Goal: Task Accomplishment & Management: Complete application form

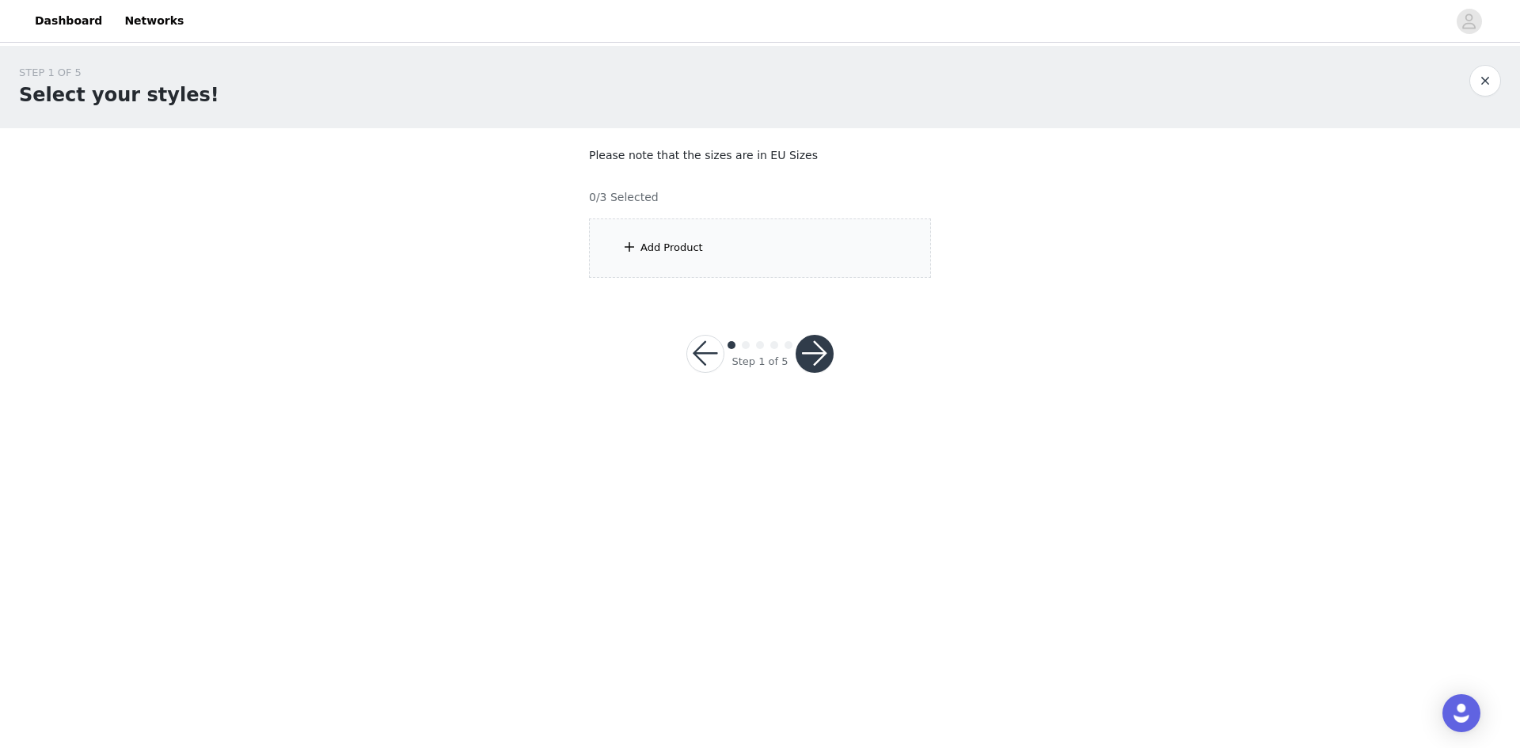
click at [776, 266] on div "Add Product" at bounding box center [760, 248] width 342 height 59
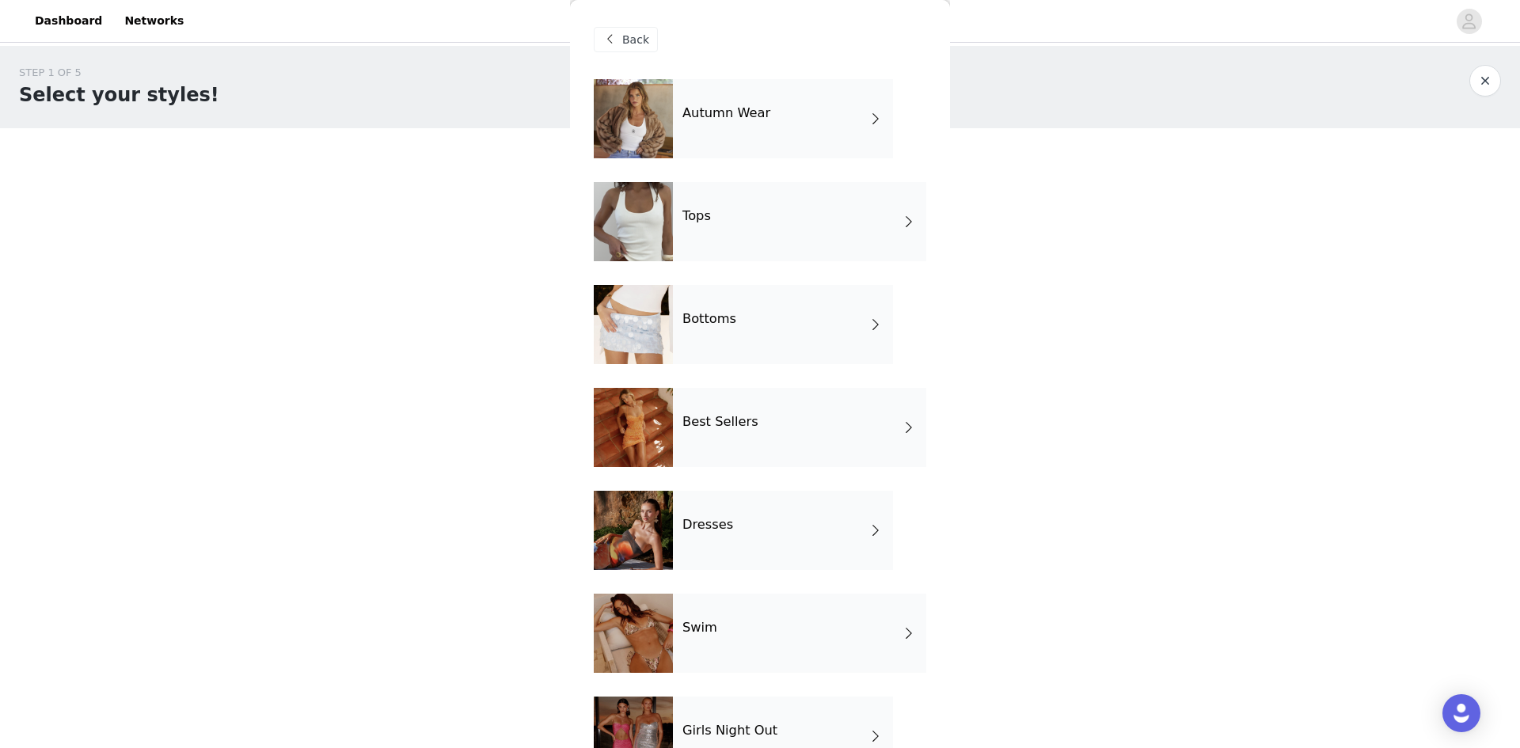
click at [868, 321] on span at bounding box center [876, 324] width 16 height 19
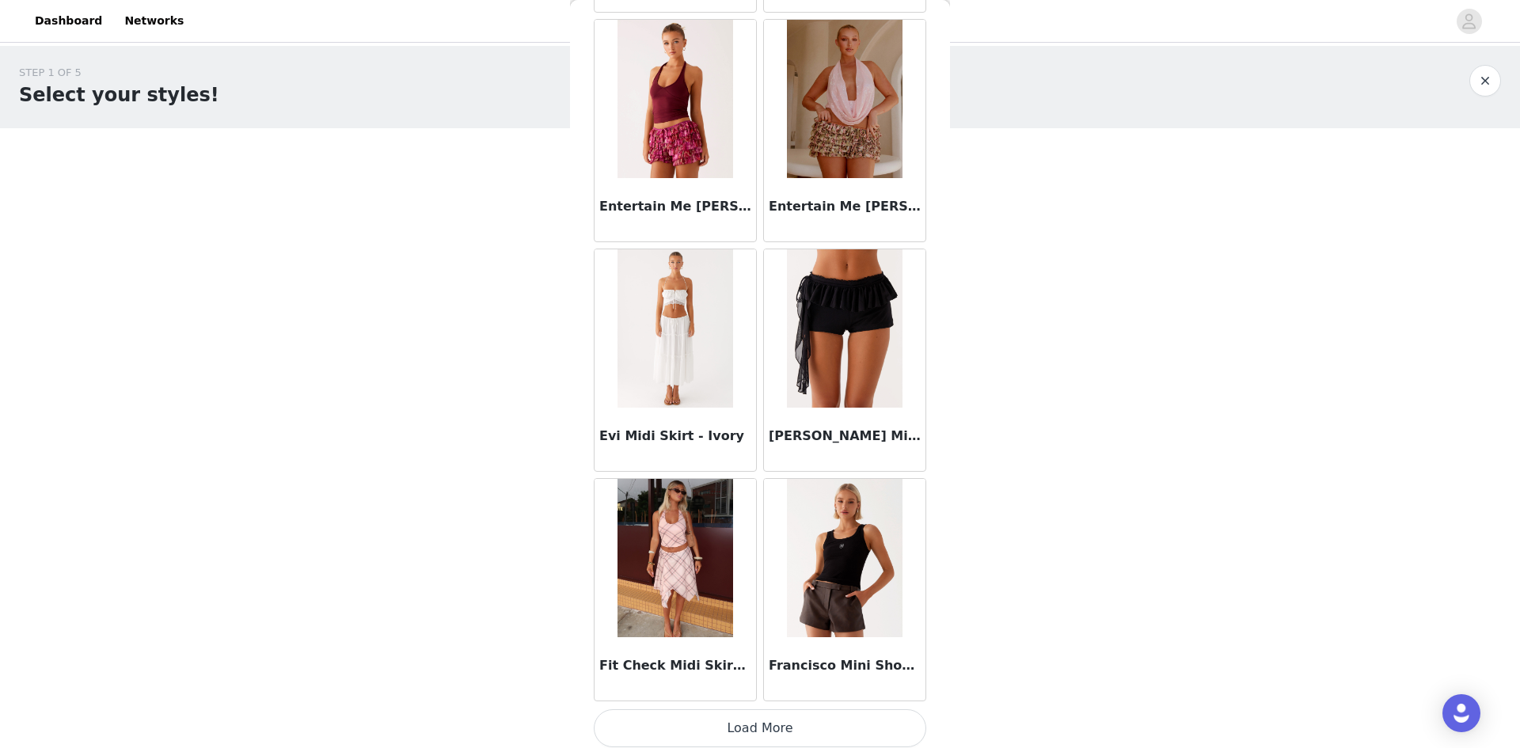
scroll to position [1675, 0]
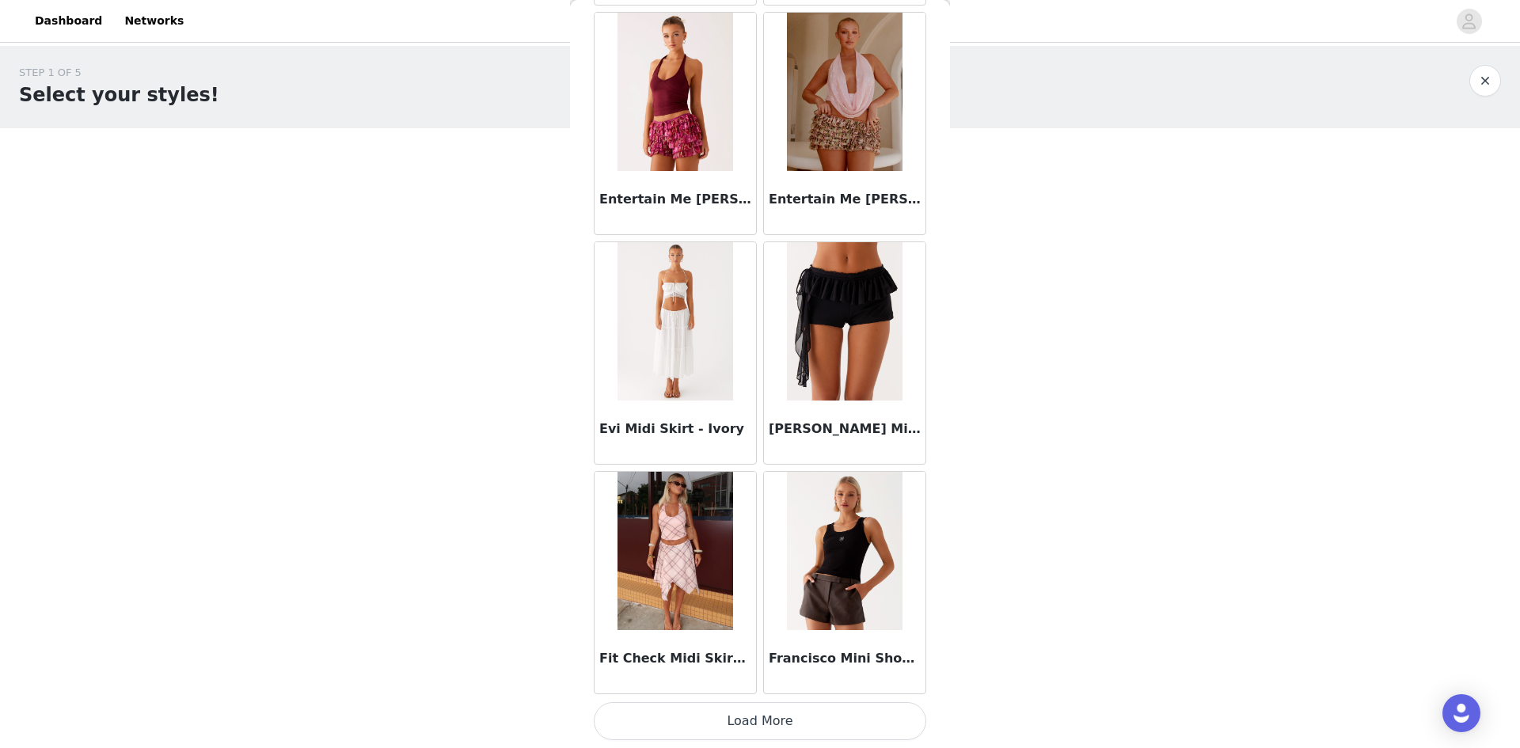
click at [796, 724] on button "Load More" at bounding box center [760, 721] width 333 height 38
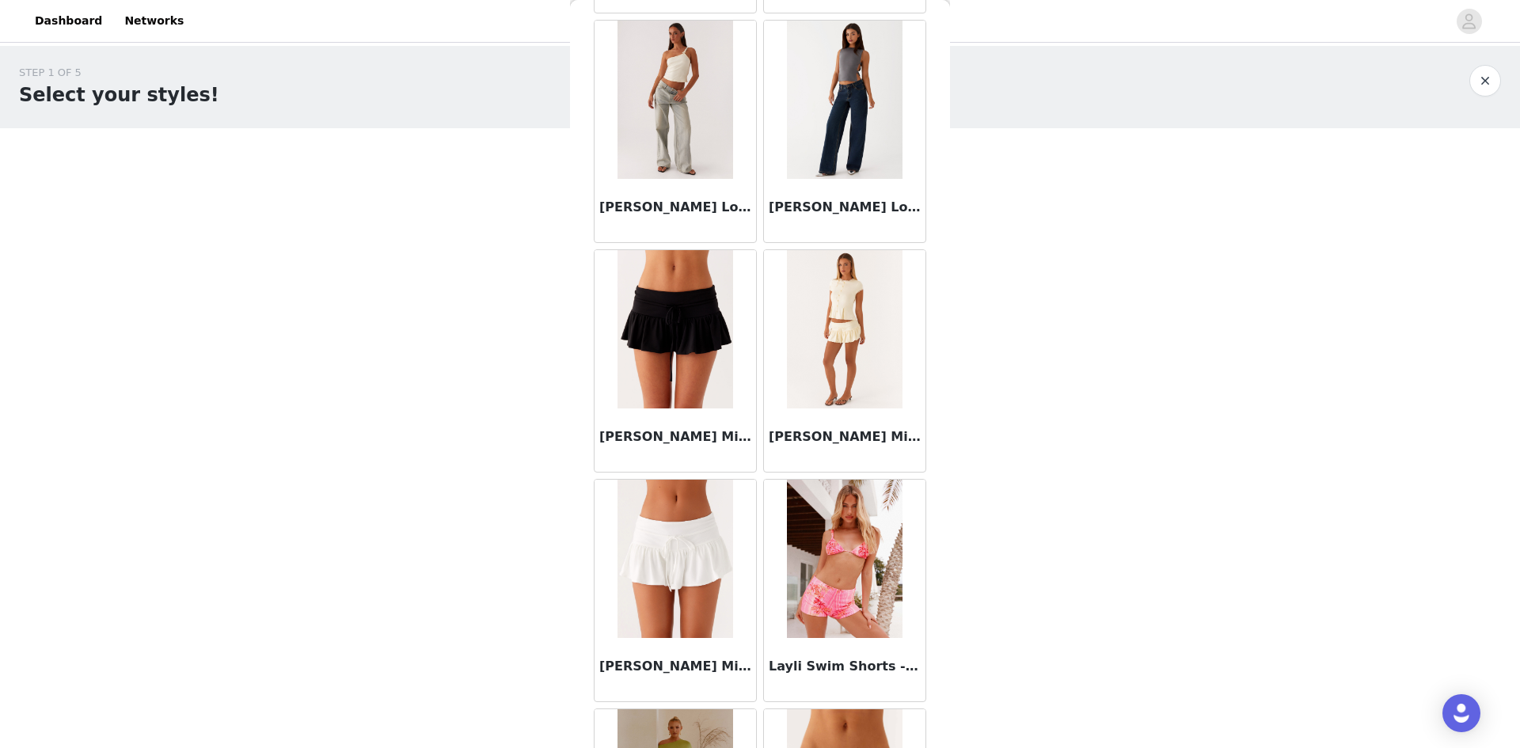
scroll to position [3971, 0]
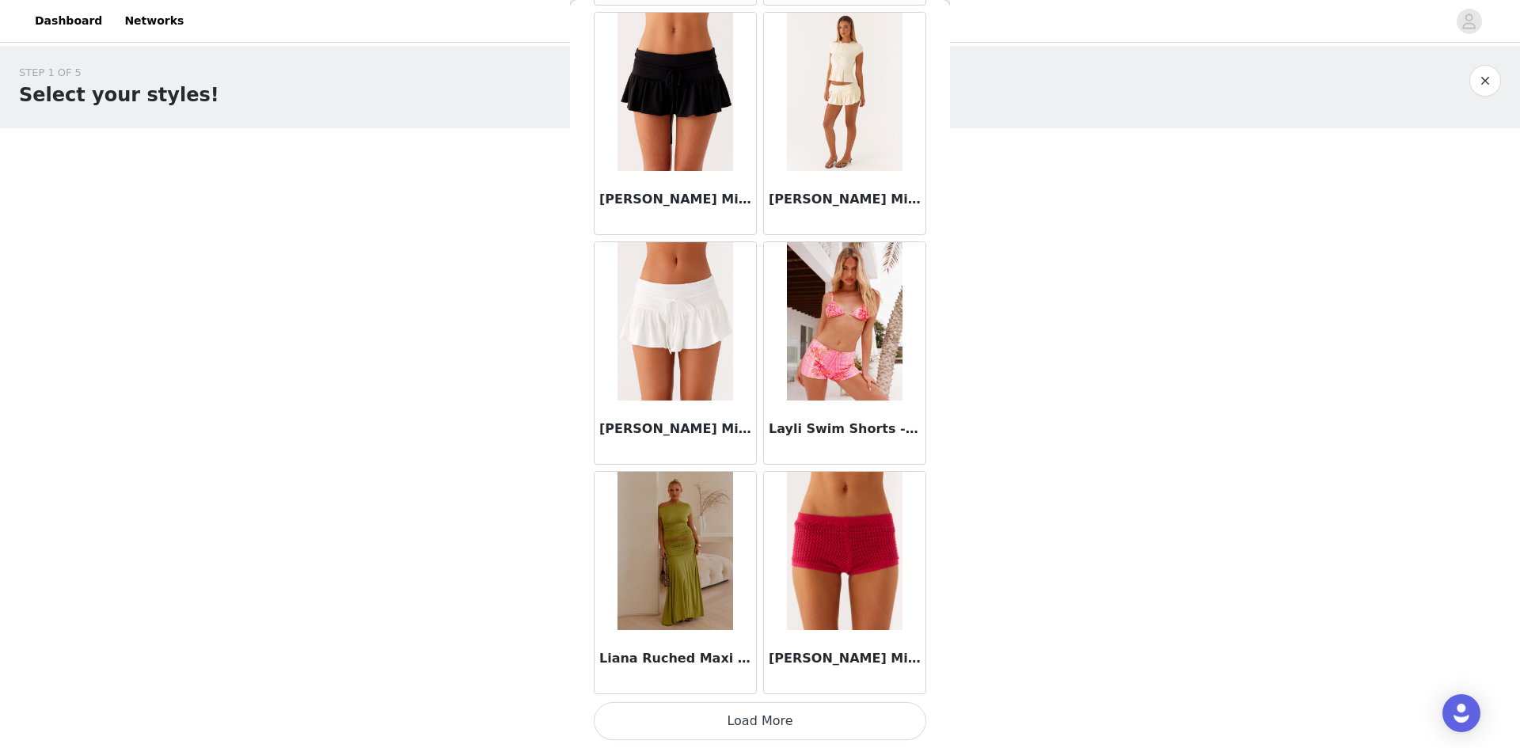
click at [812, 715] on button "Load More" at bounding box center [760, 721] width 333 height 38
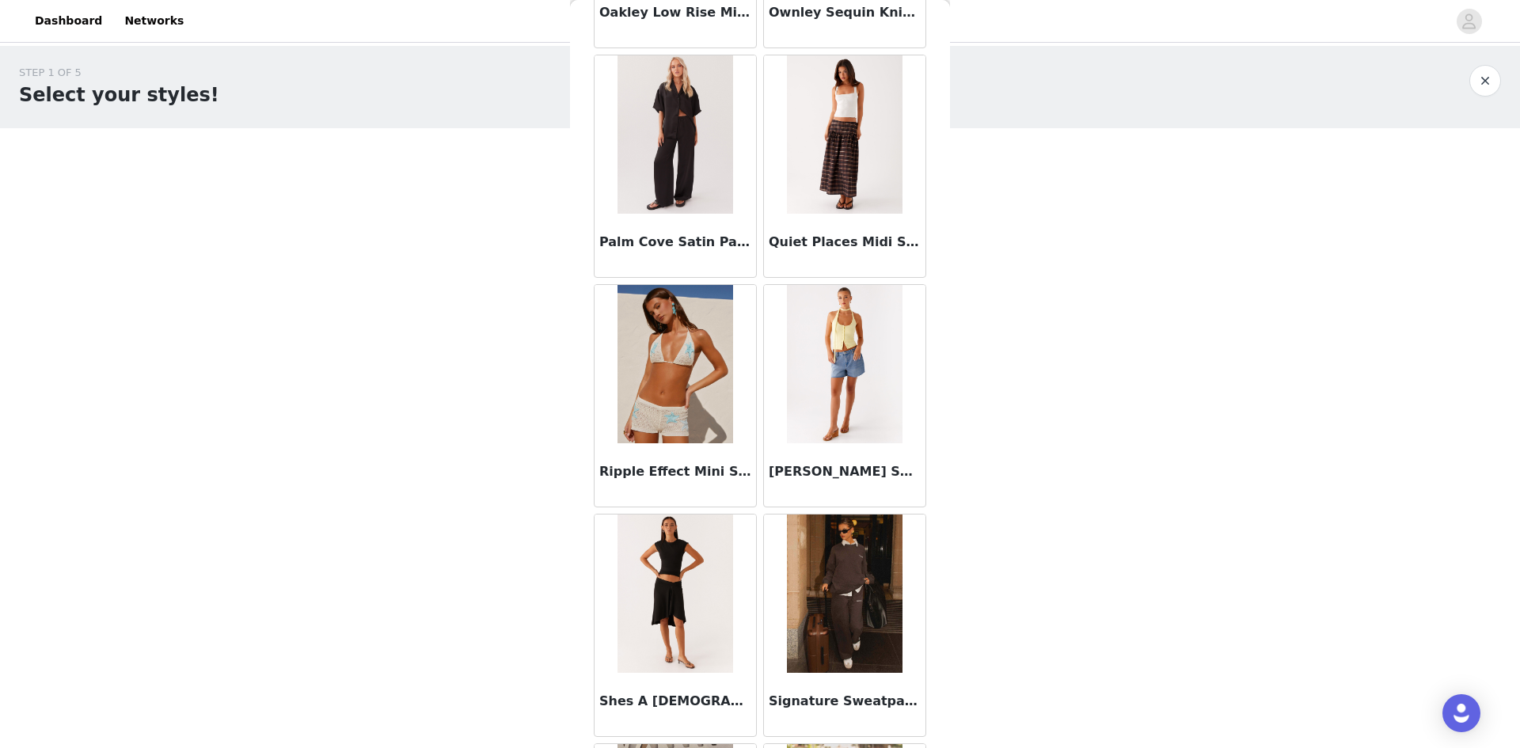
scroll to position [6267, 0]
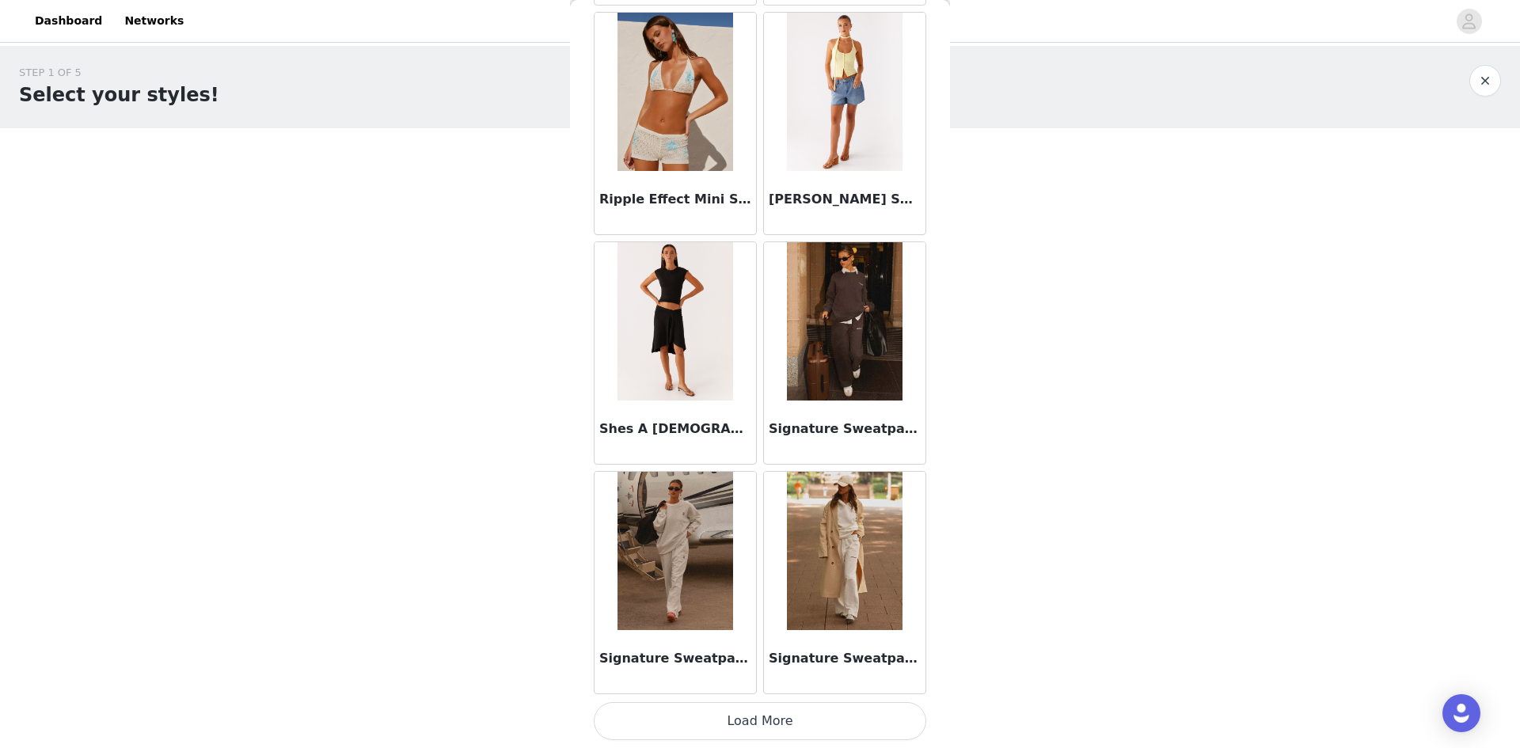
click at [761, 716] on button "Load More" at bounding box center [760, 721] width 333 height 38
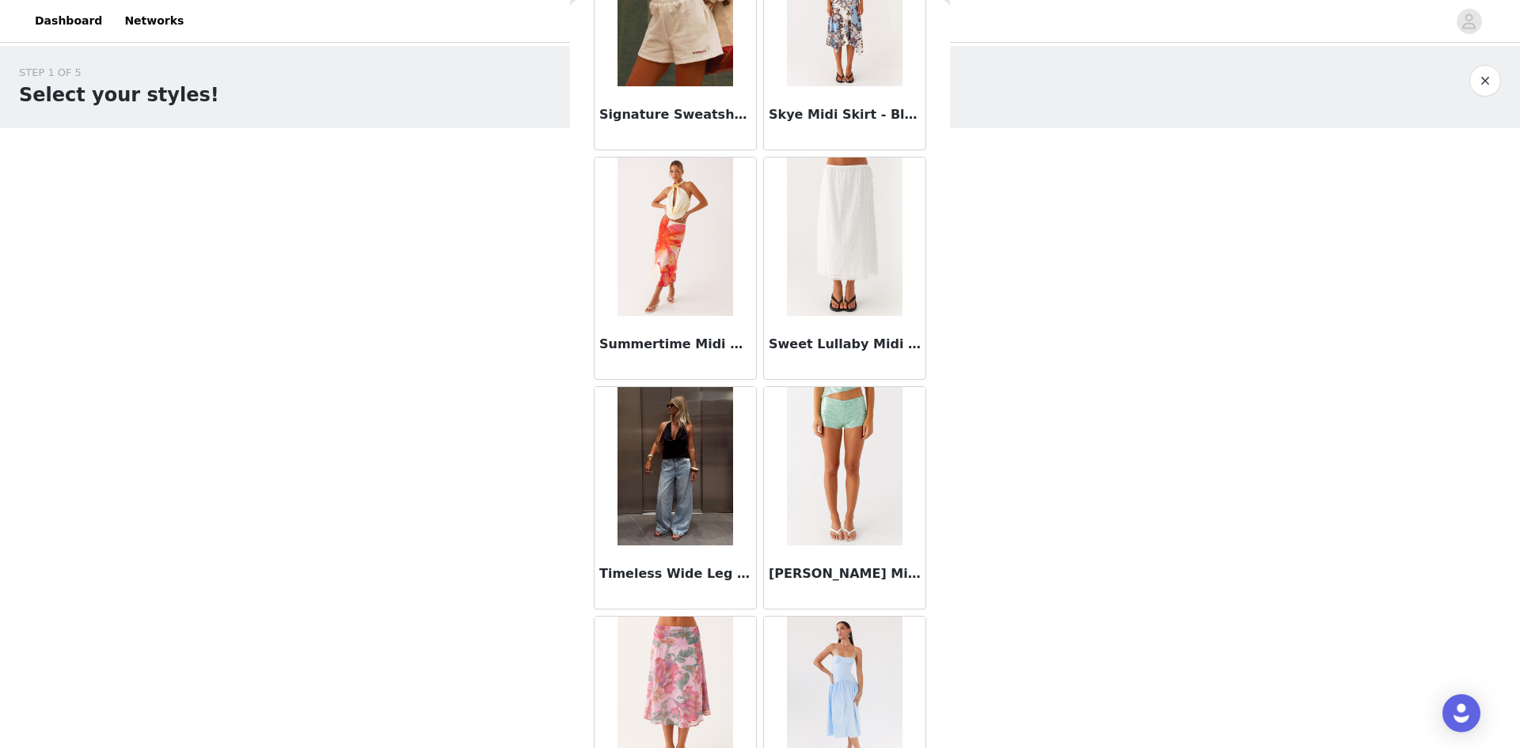
scroll to position [7364, 0]
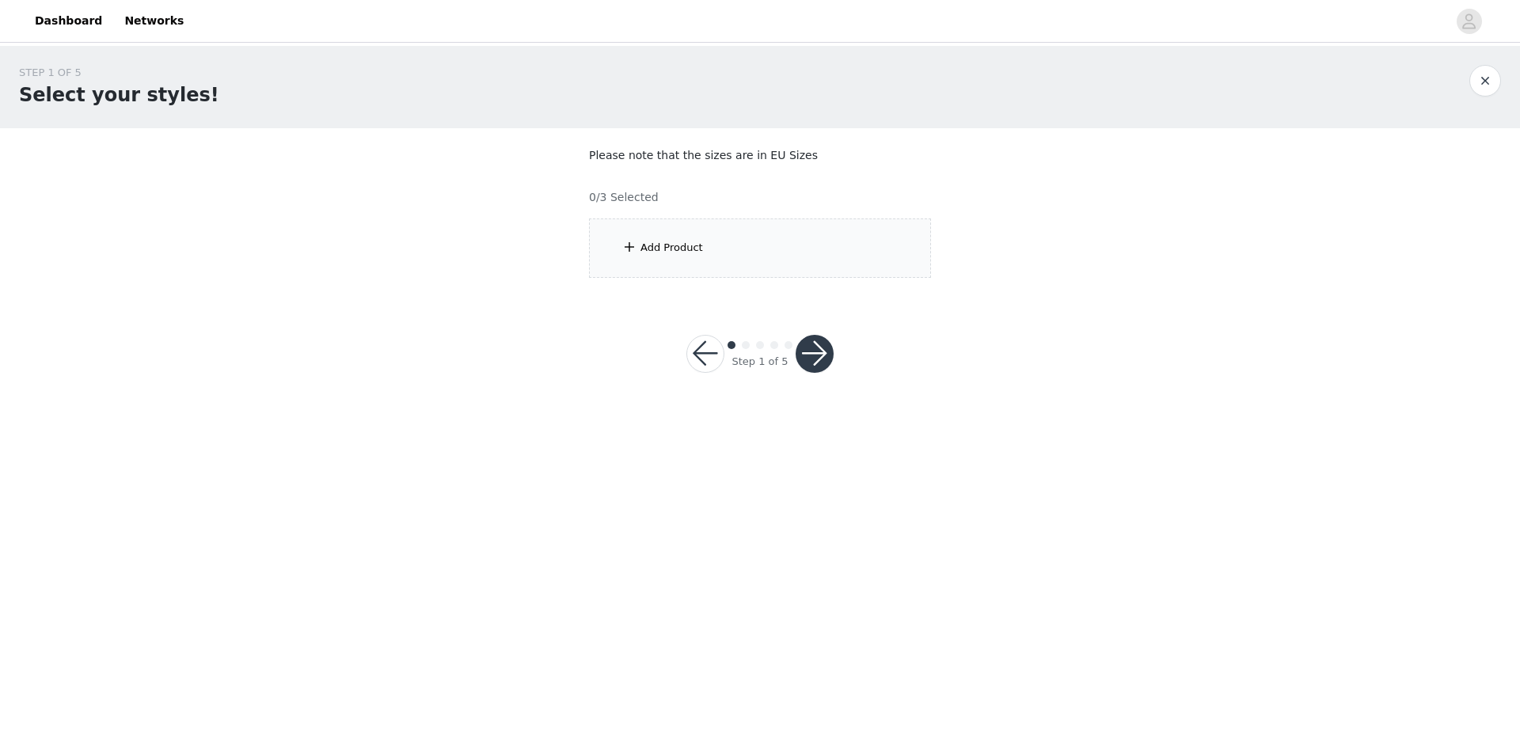
click at [713, 249] on div "Add Product" at bounding box center [760, 248] width 342 height 59
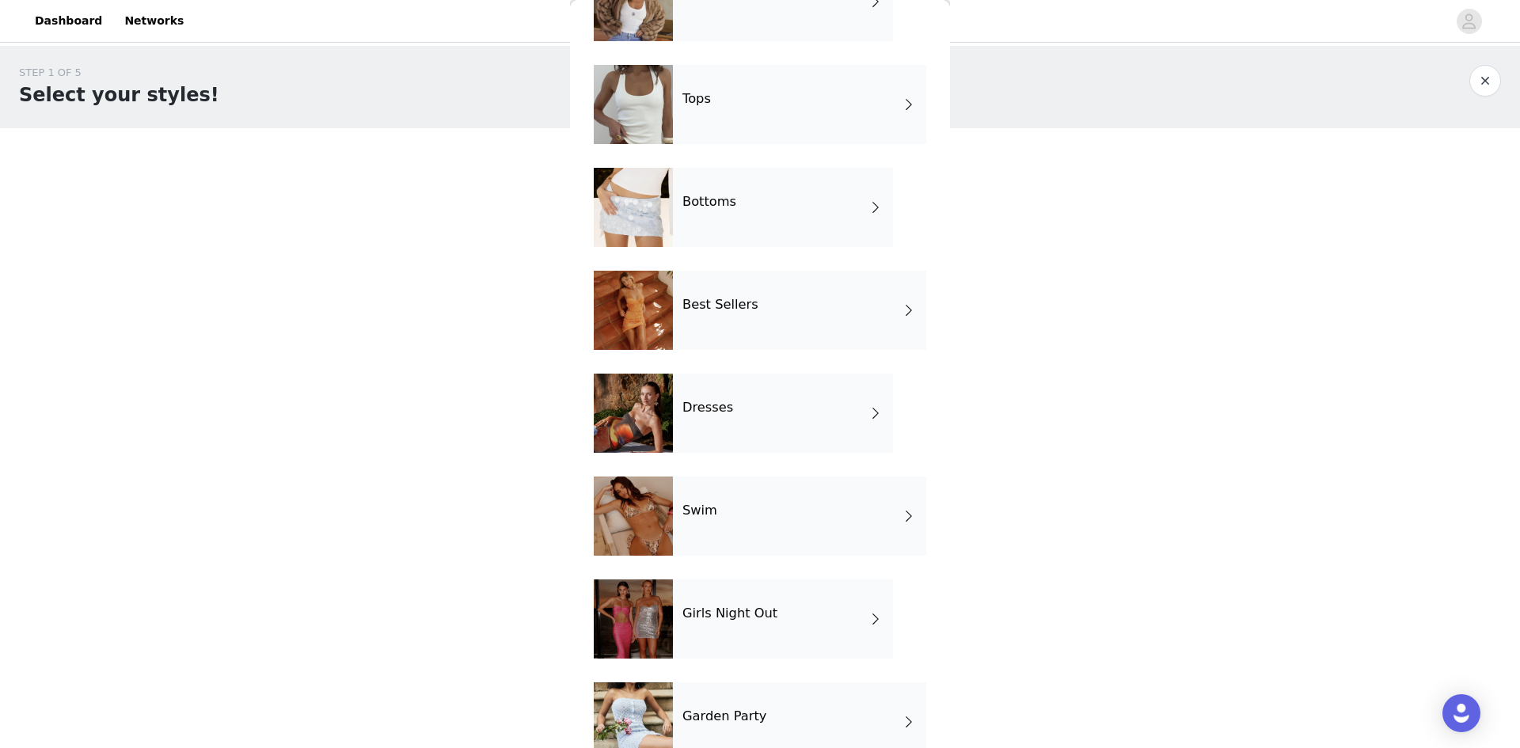
scroll to position [158, 0]
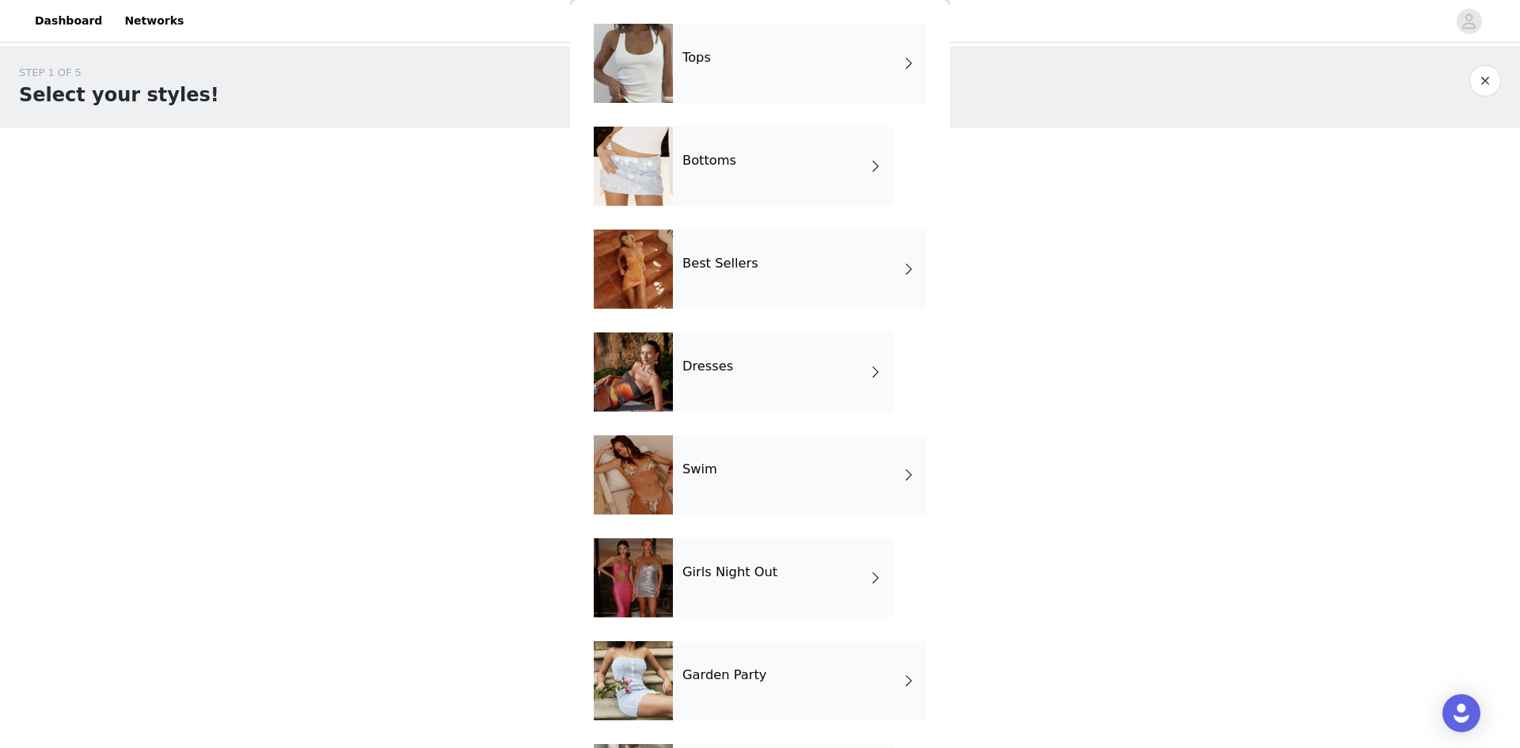
click at [847, 272] on div "Best Sellers" at bounding box center [799, 269] width 253 height 79
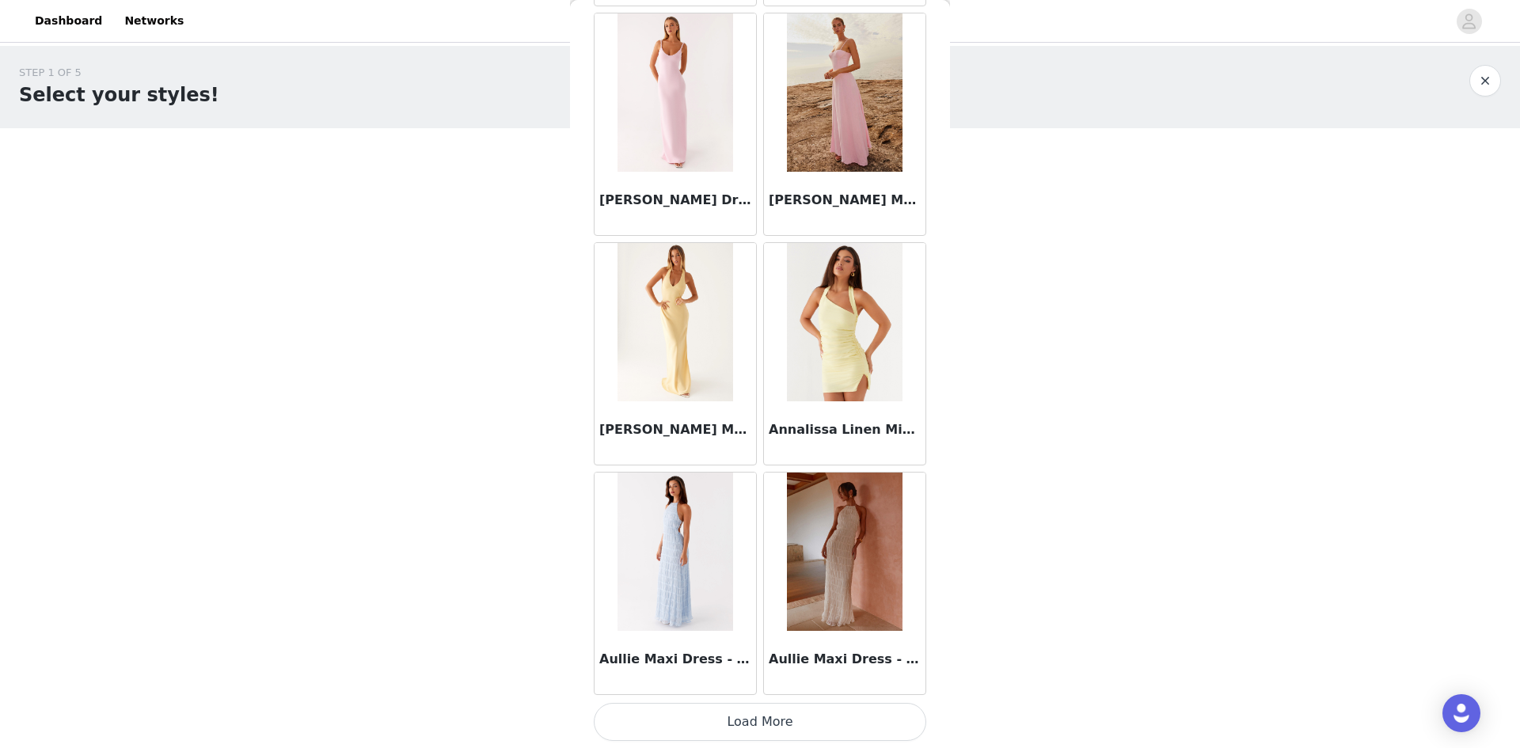
scroll to position [1675, 0]
click at [819, 711] on button "Load More" at bounding box center [760, 721] width 333 height 38
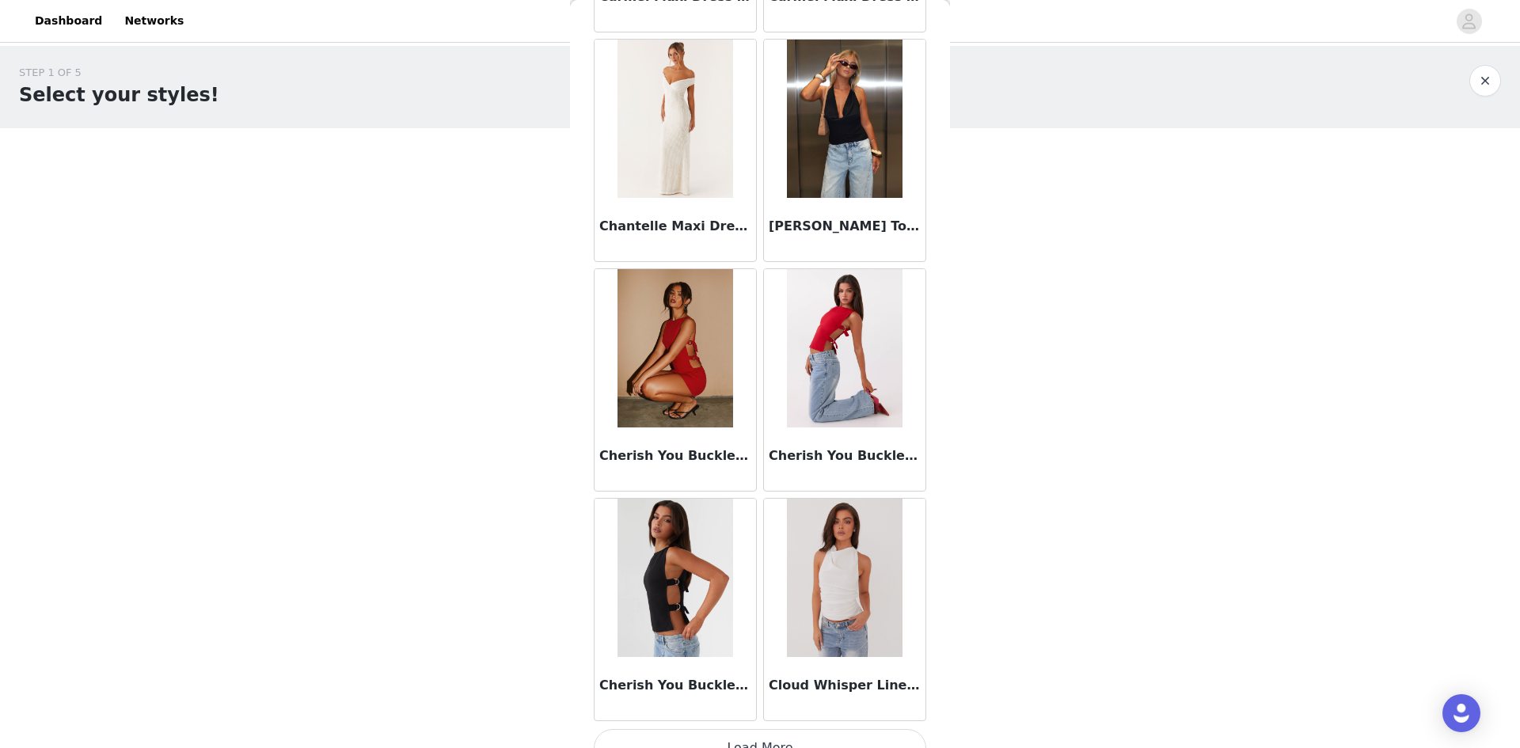
scroll to position [3971, 0]
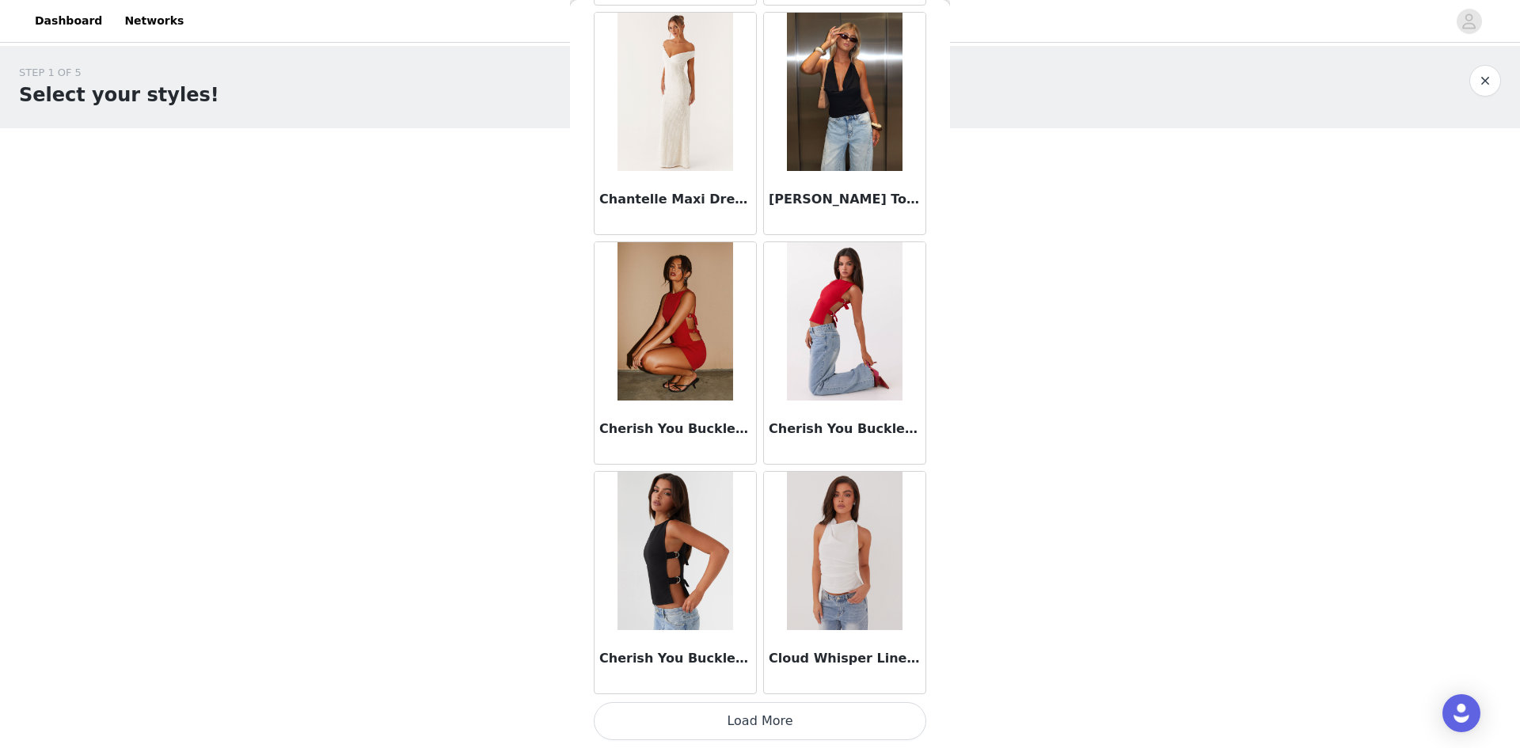
click at [810, 719] on button "Load More" at bounding box center [760, 721] width 333 height 38
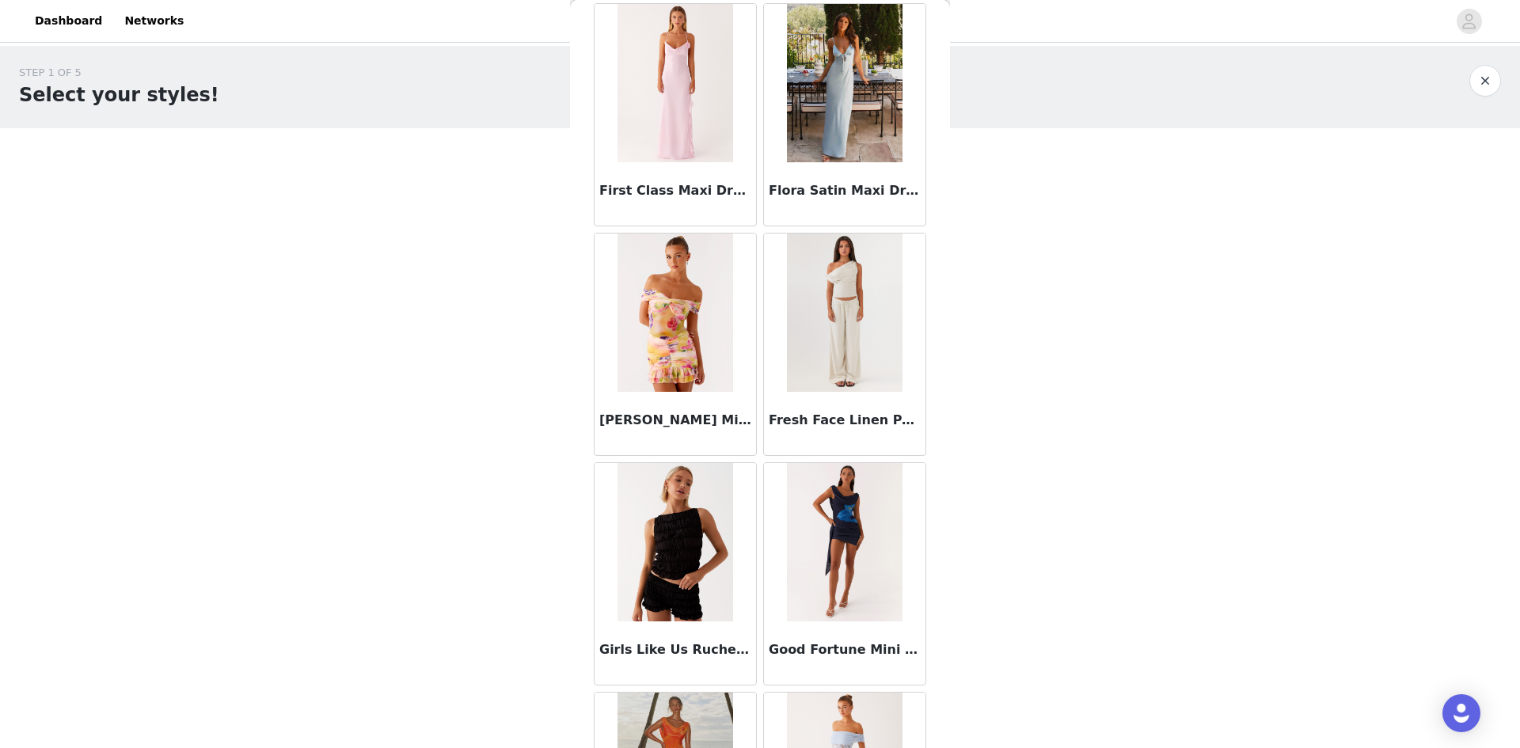
scroll to position [6267, 0]
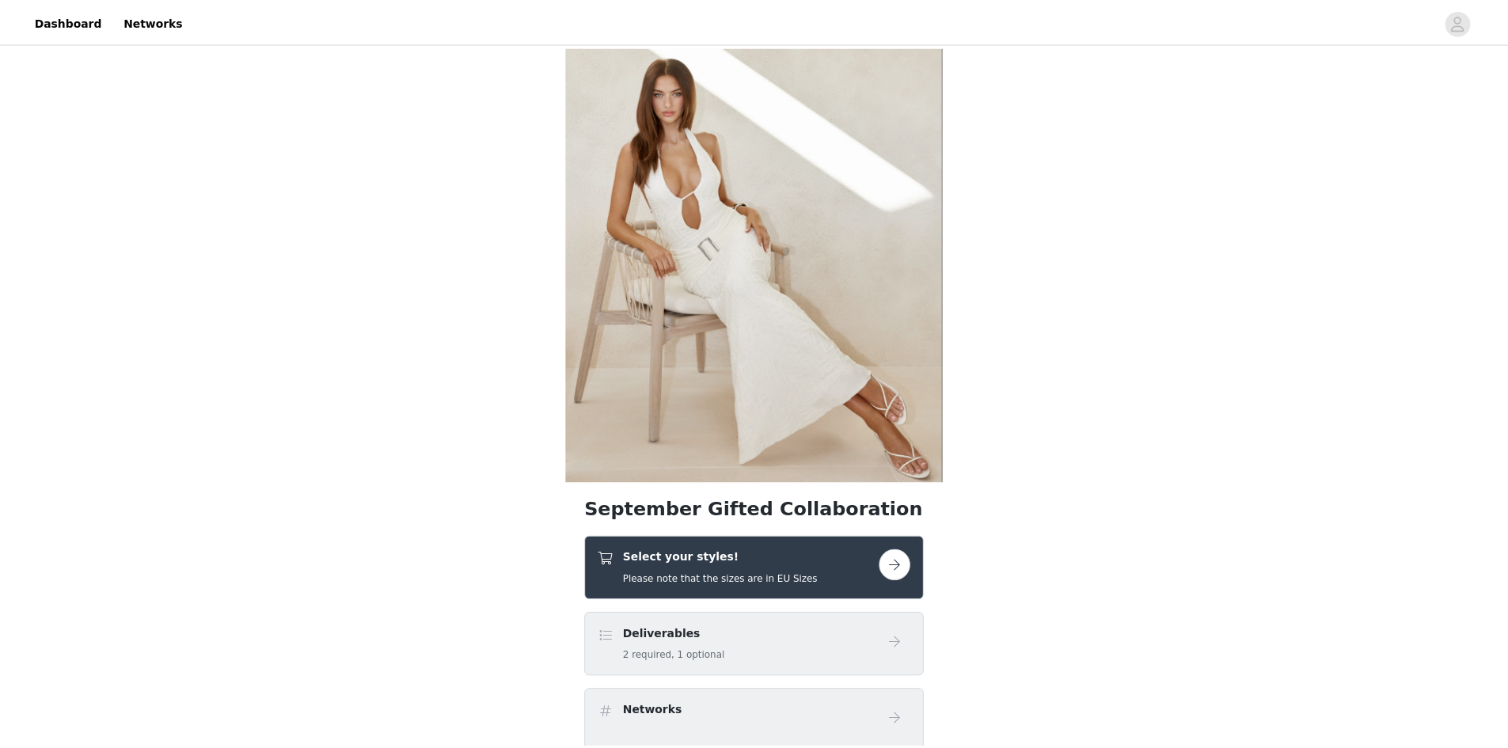
scroll to position [238, 0]
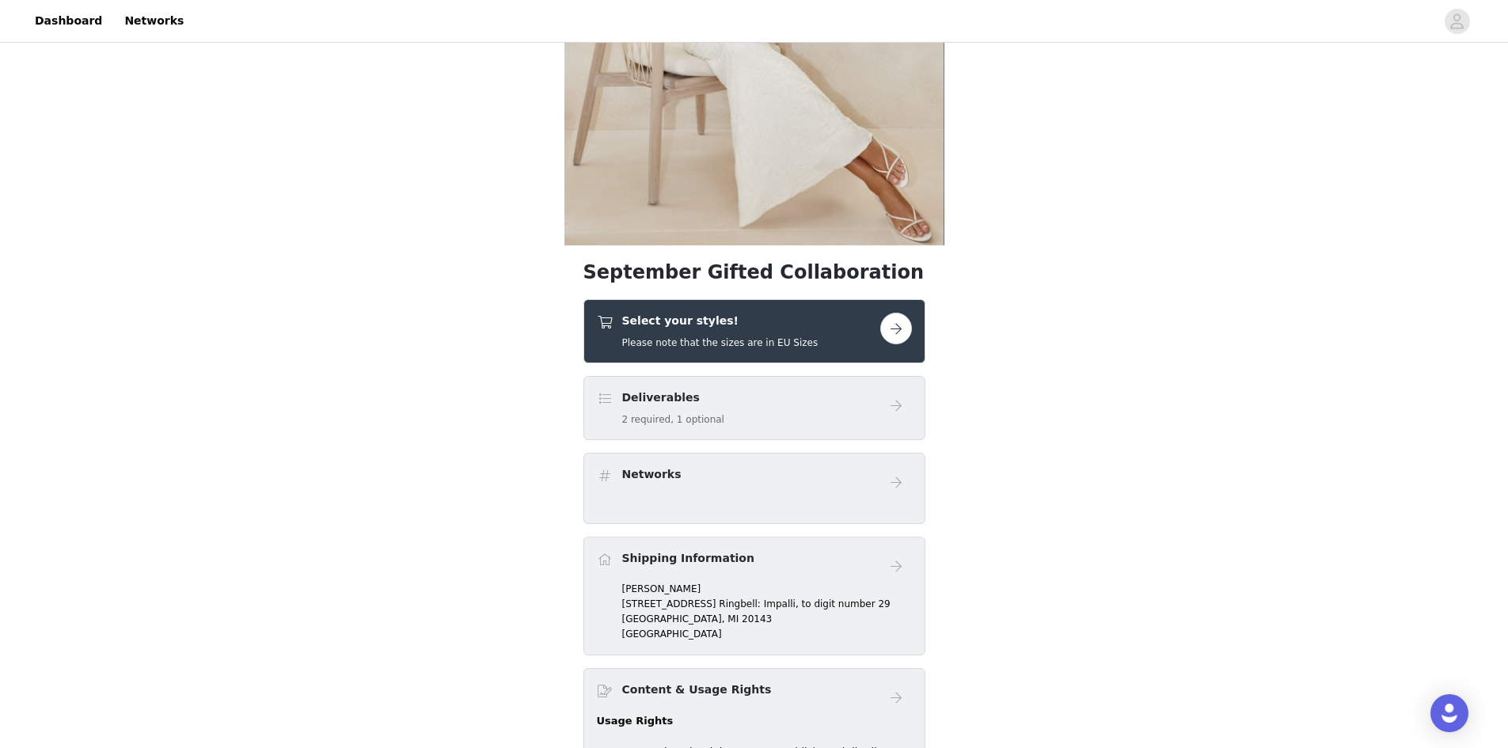
click at [895, 332] on button "button" at bounding box center [896, 329] width 32 height 32
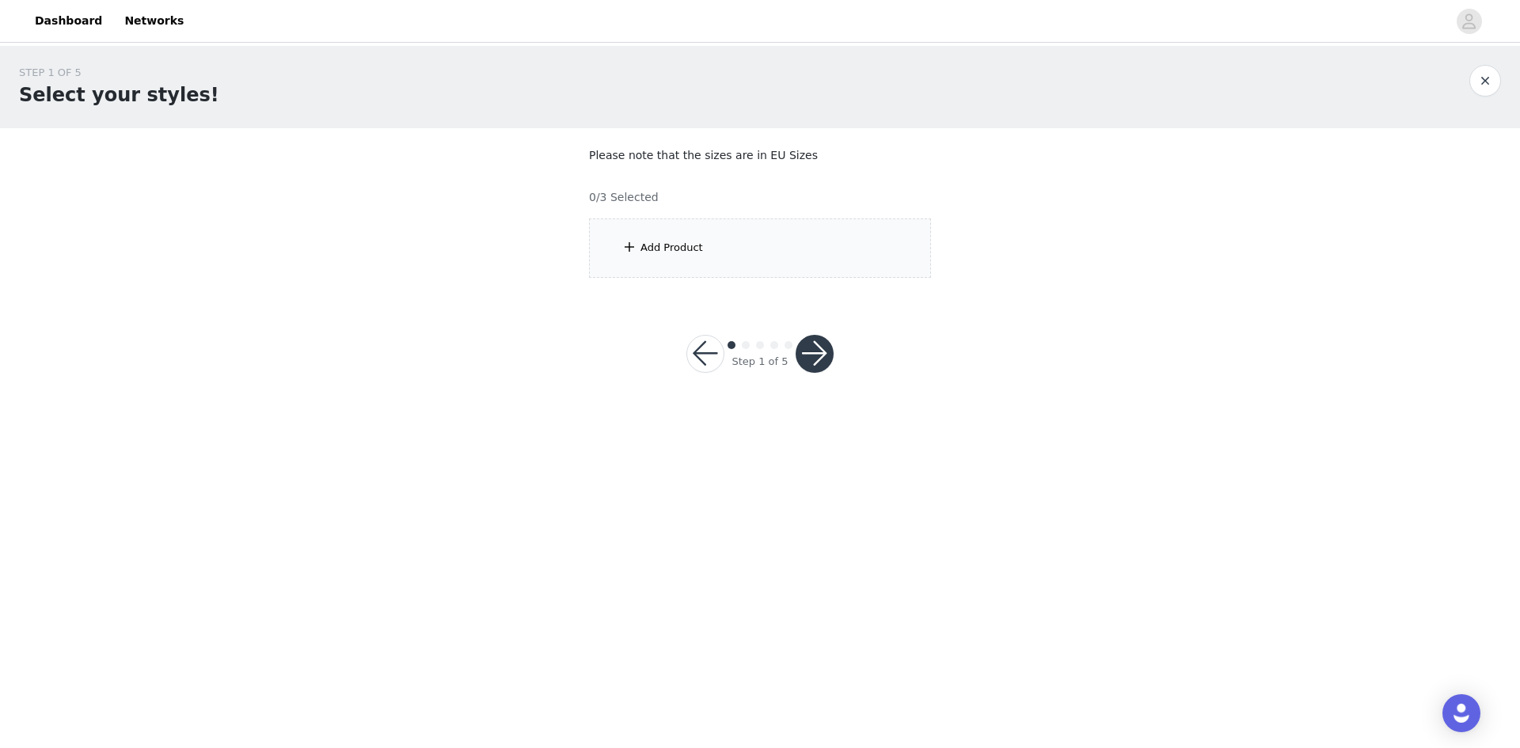
click at [761, 225] on div "Add Product" at bounding box center [760, 248] width 342 height 59
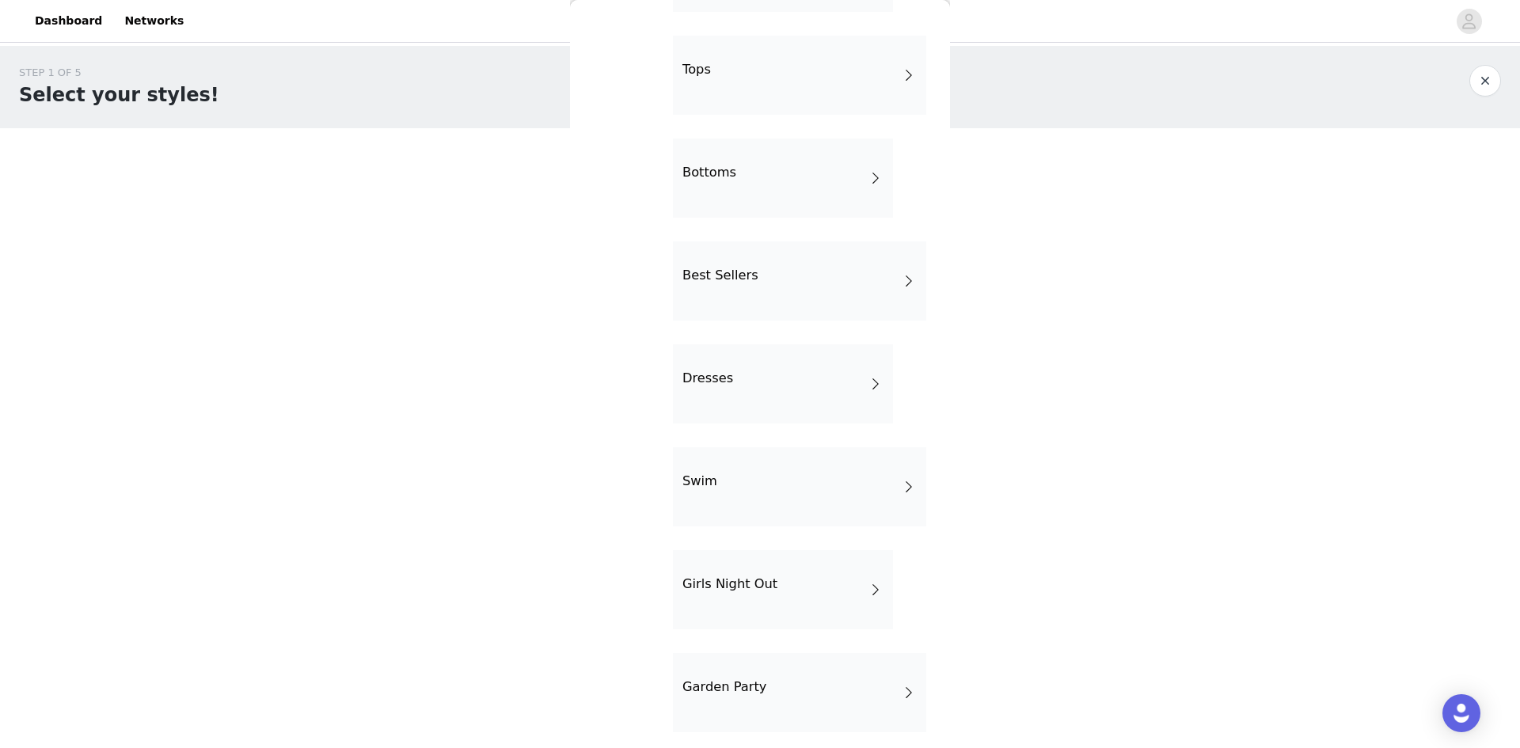
scroll to position [158, 0]
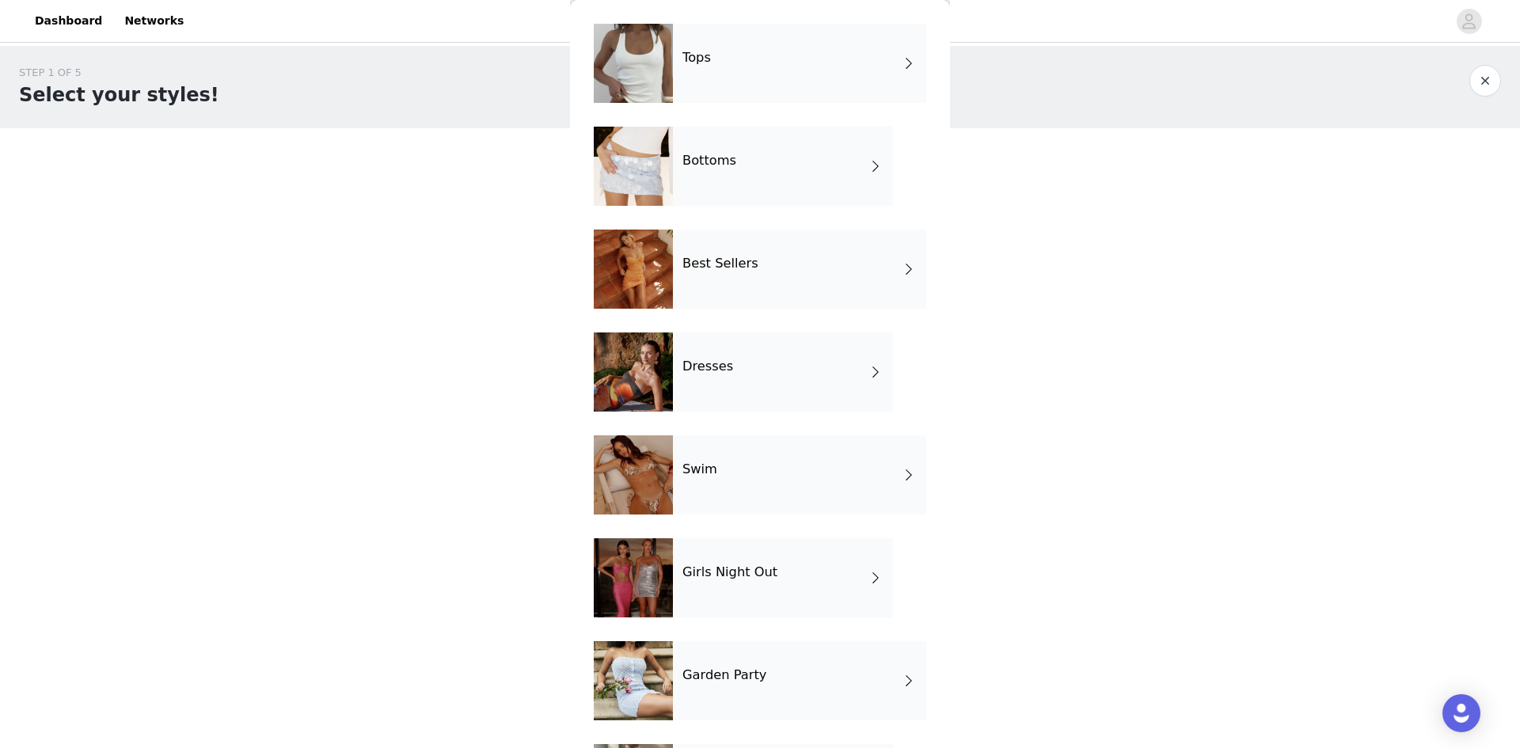
click at [791, 479] on div "Swim" at bounding box center [799, 474] width 253 height 79
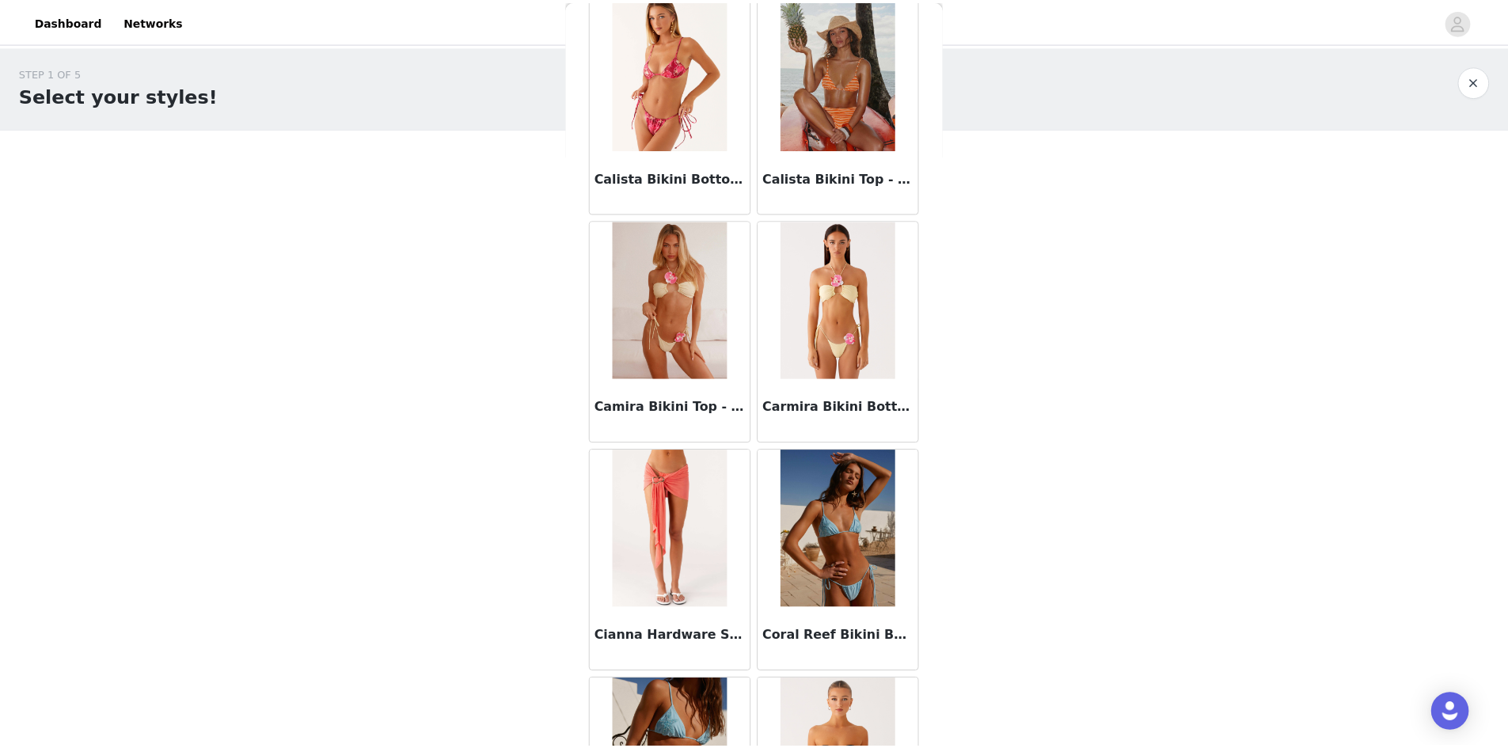
scroll to position [1675, 0]
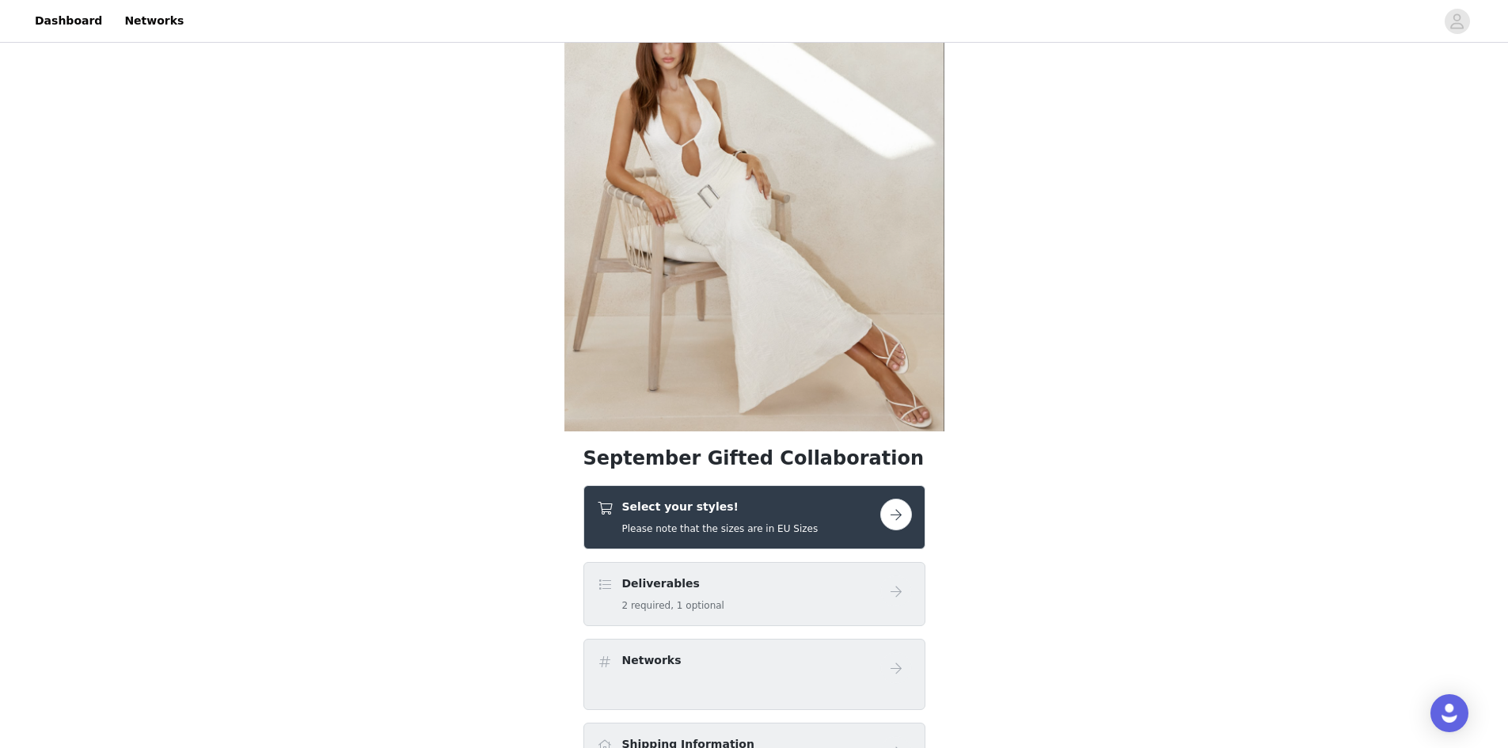
scroll to position [79, 0]
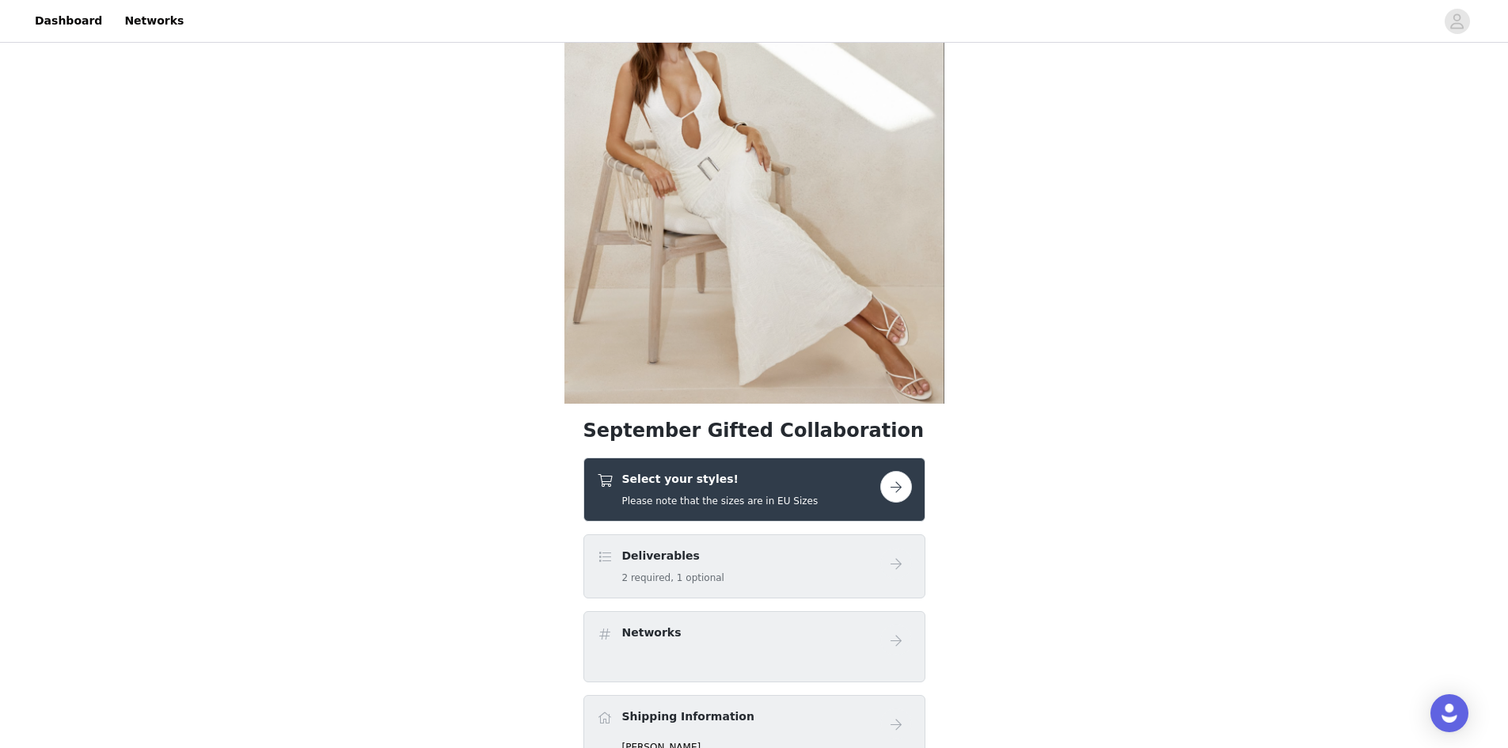
click at [892, 492] on button "button" at bounding box center [896, 487] width 32 height 32
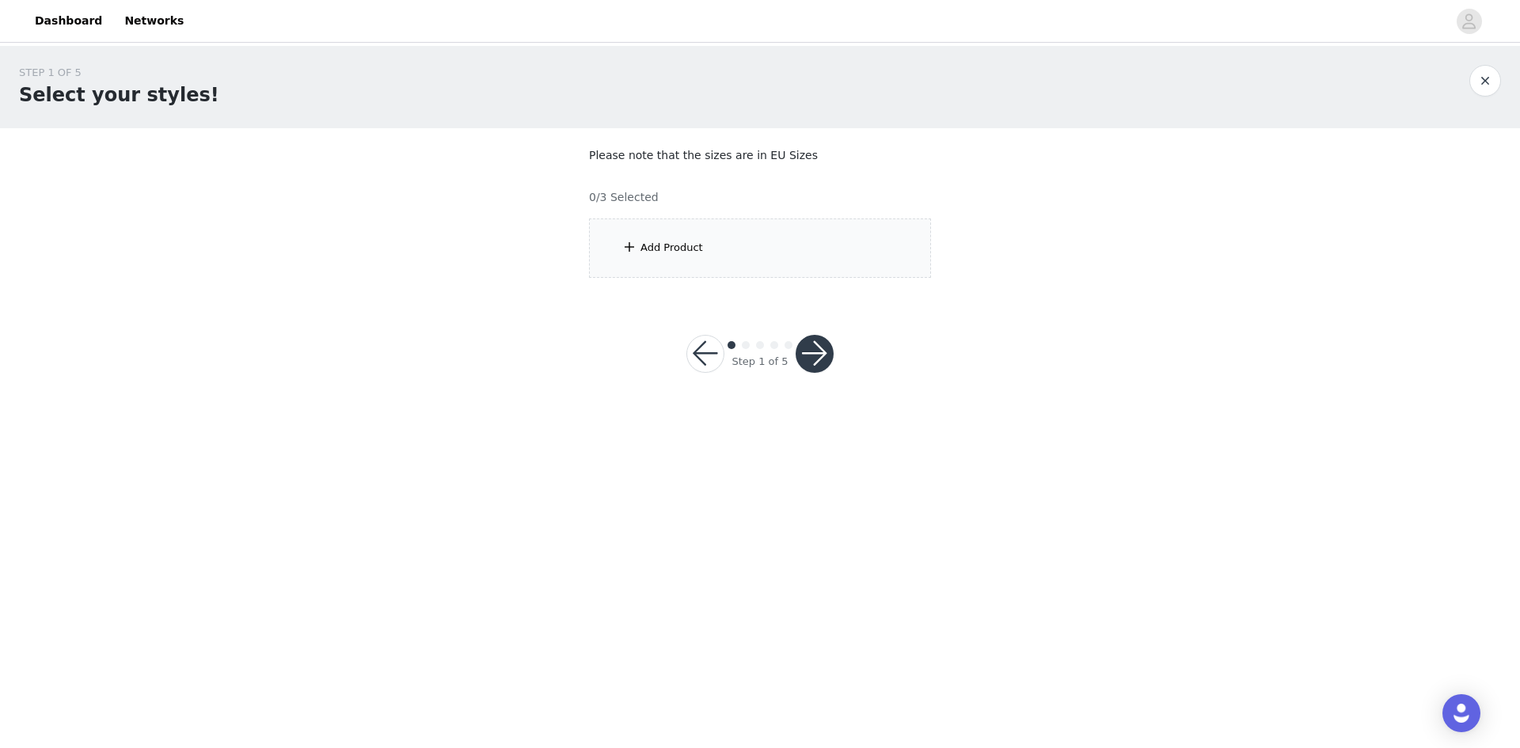
click at [763, 254] on div "Add Product" at bounding box center [760, 248] width 342 height 59
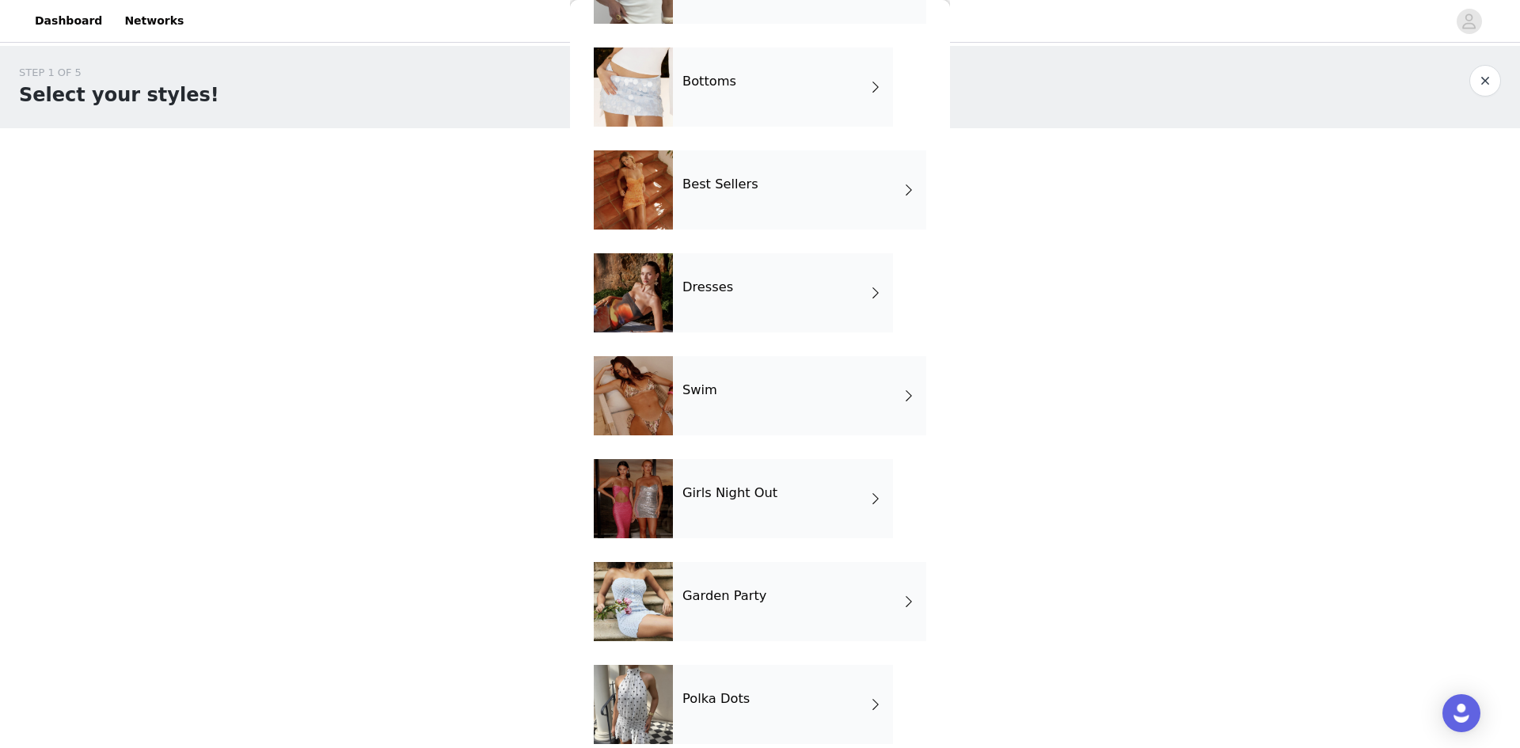
scroll to position [257, 0]
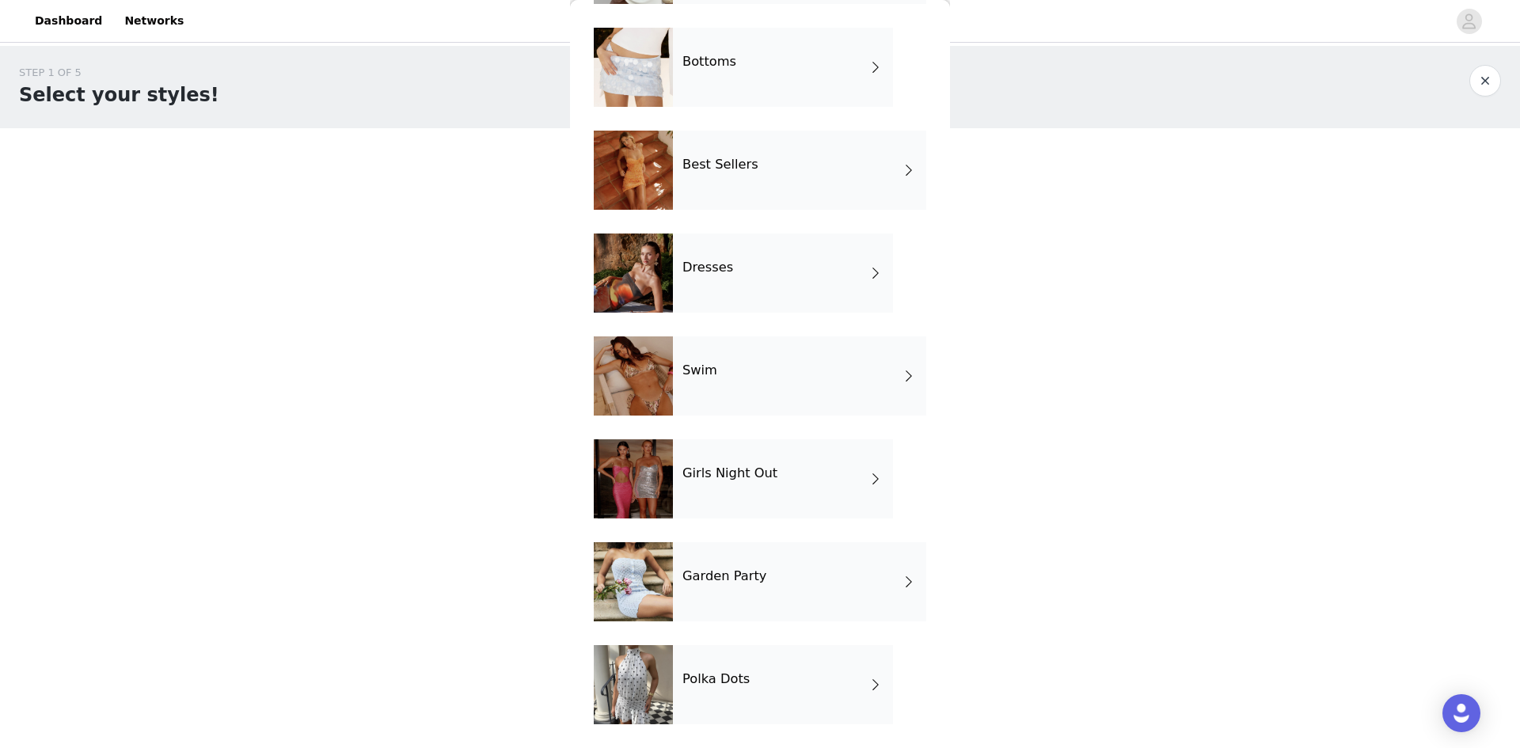
click at [785, 568] on div "Garden Party" at bounding box center [799, 581] width 253 height 79
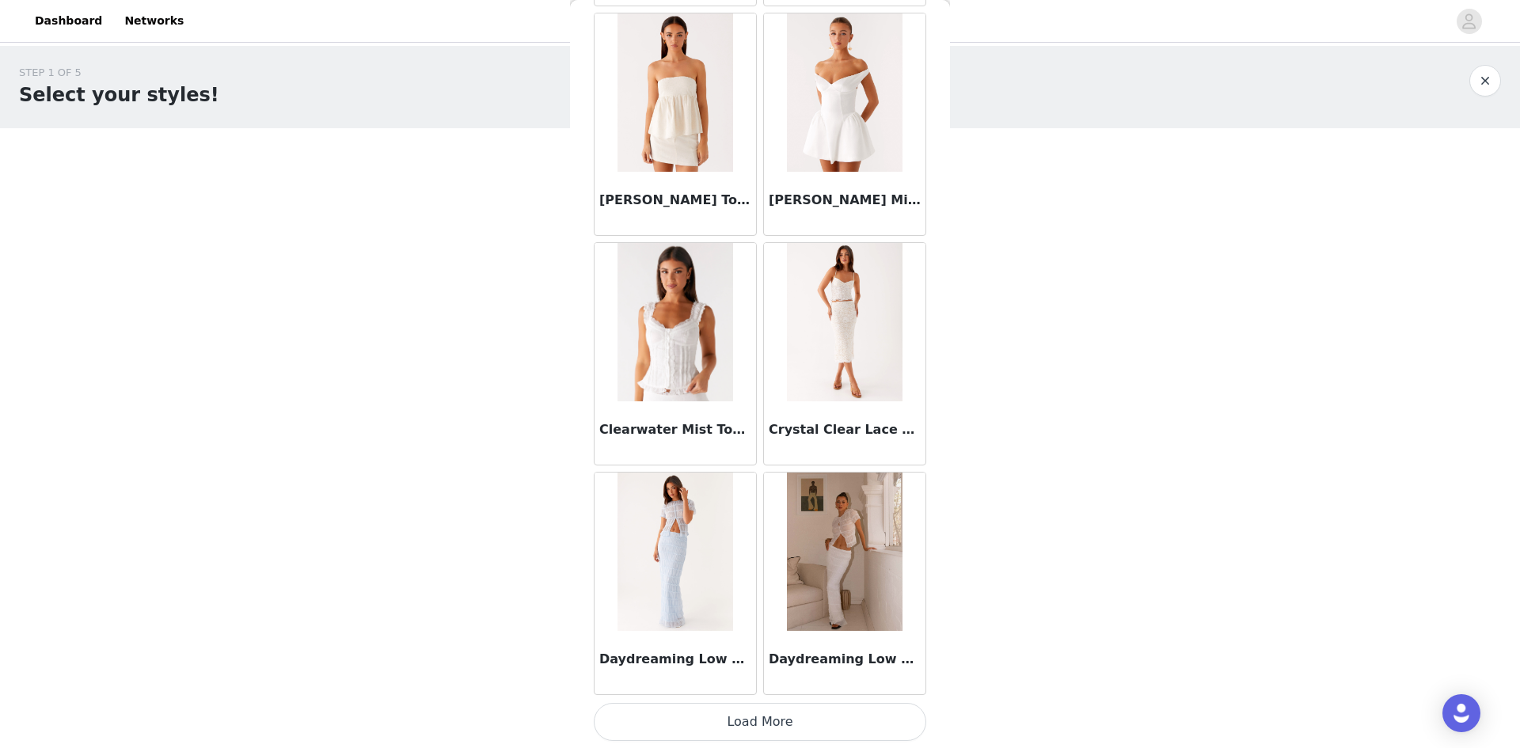
scroll to position [1675, 0]
click at [873, 732] on button "Load More" at bounding box center [760, 721] width 333 height 38
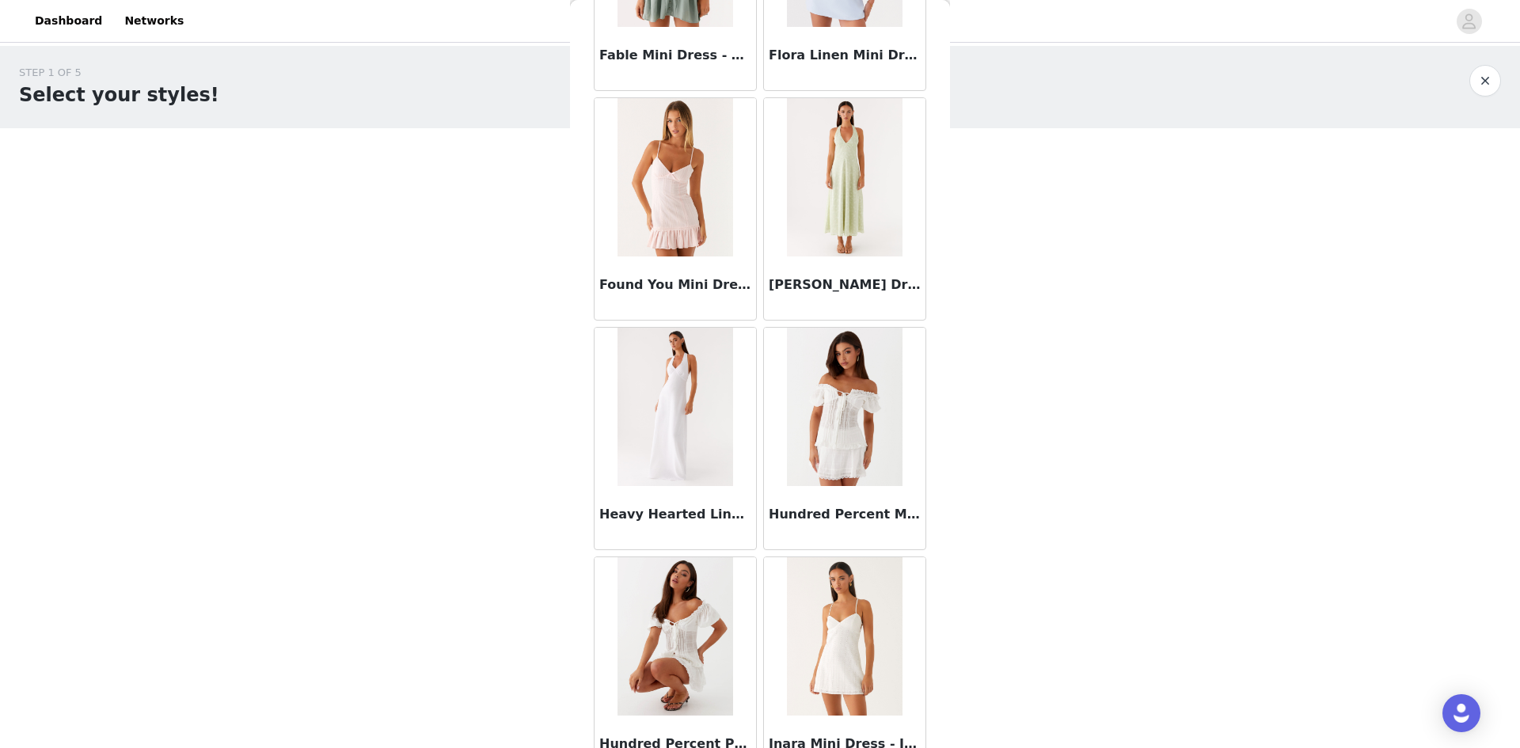
scroll to position [3971, 0]
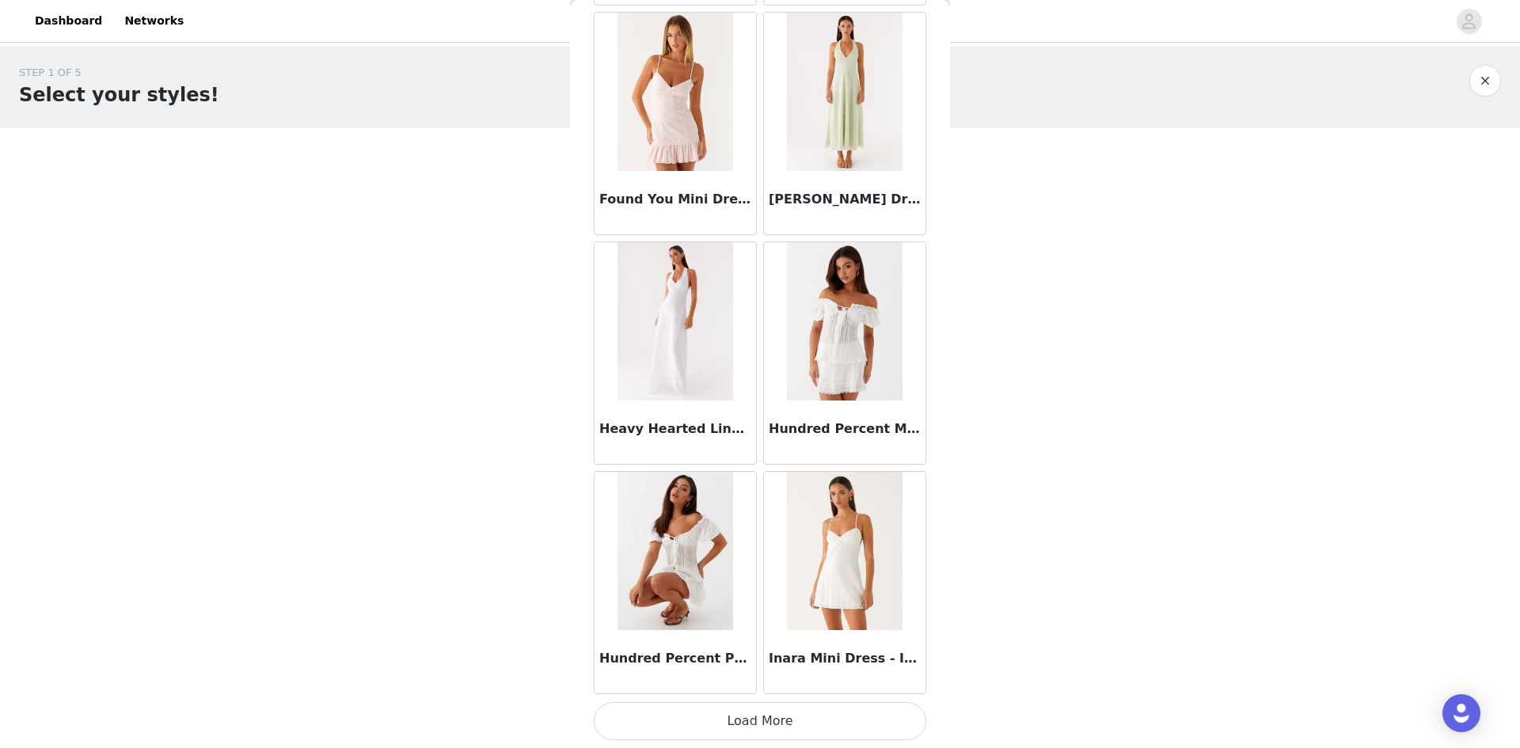
click at [805, 717] on button "Load More" at bounding box center [760, 721] width 333 height 38
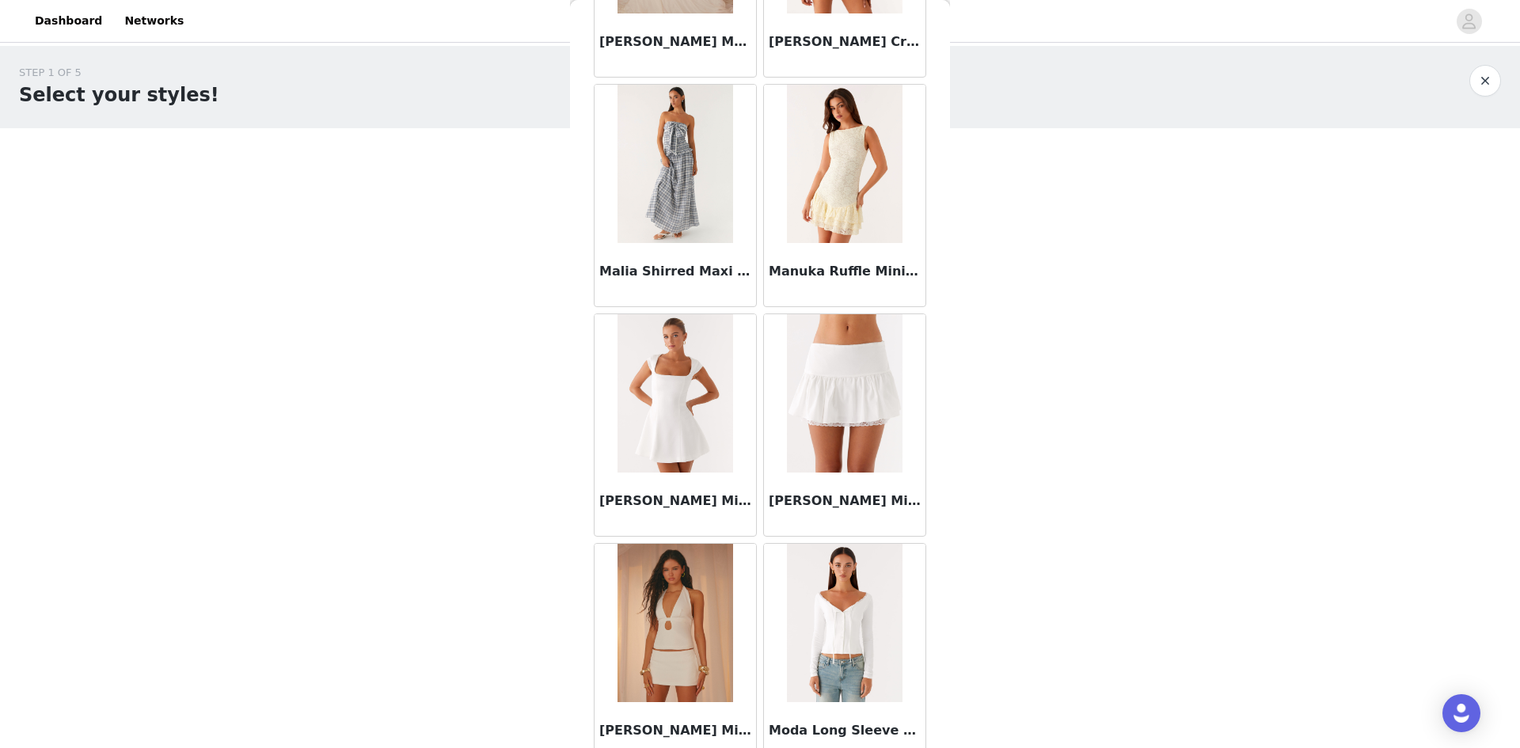
scroll to position [6267, 0]
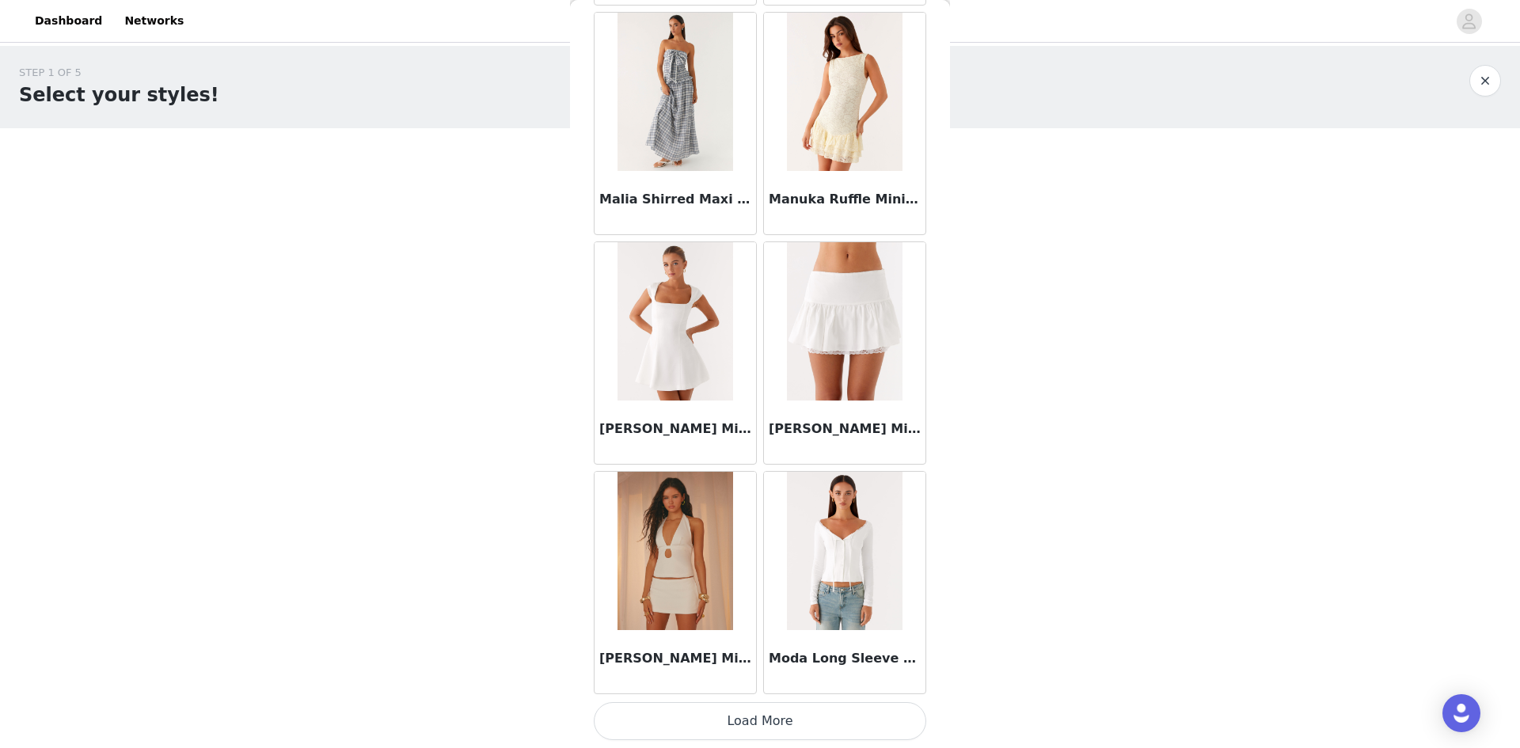
click at [810, 717] on button "Load More" at bounding box center [760, 721] width 333 height 38
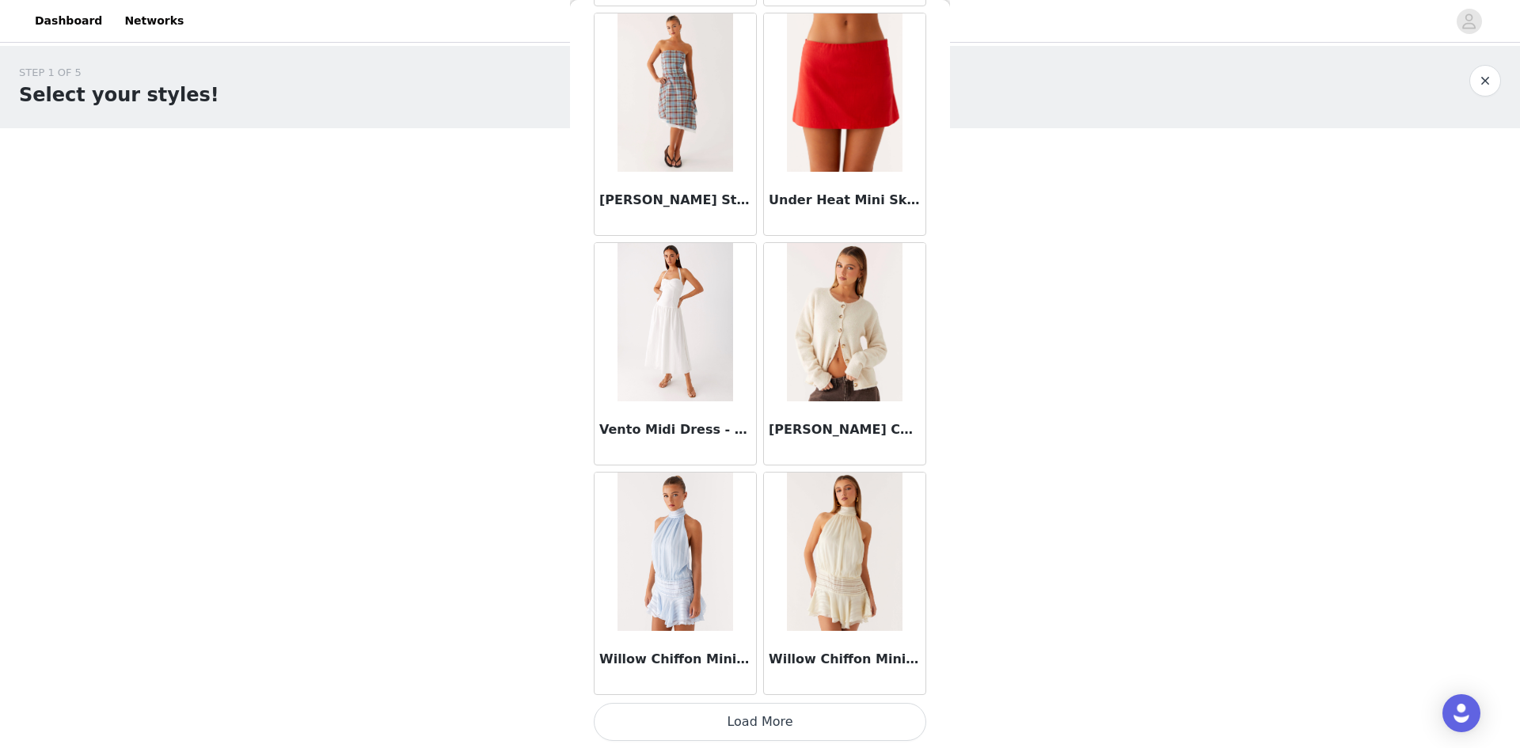
scroll to position [8563, 0]
click at [803, 723] on button "Load More" at bounding box center [760, 721] width 333 height 38
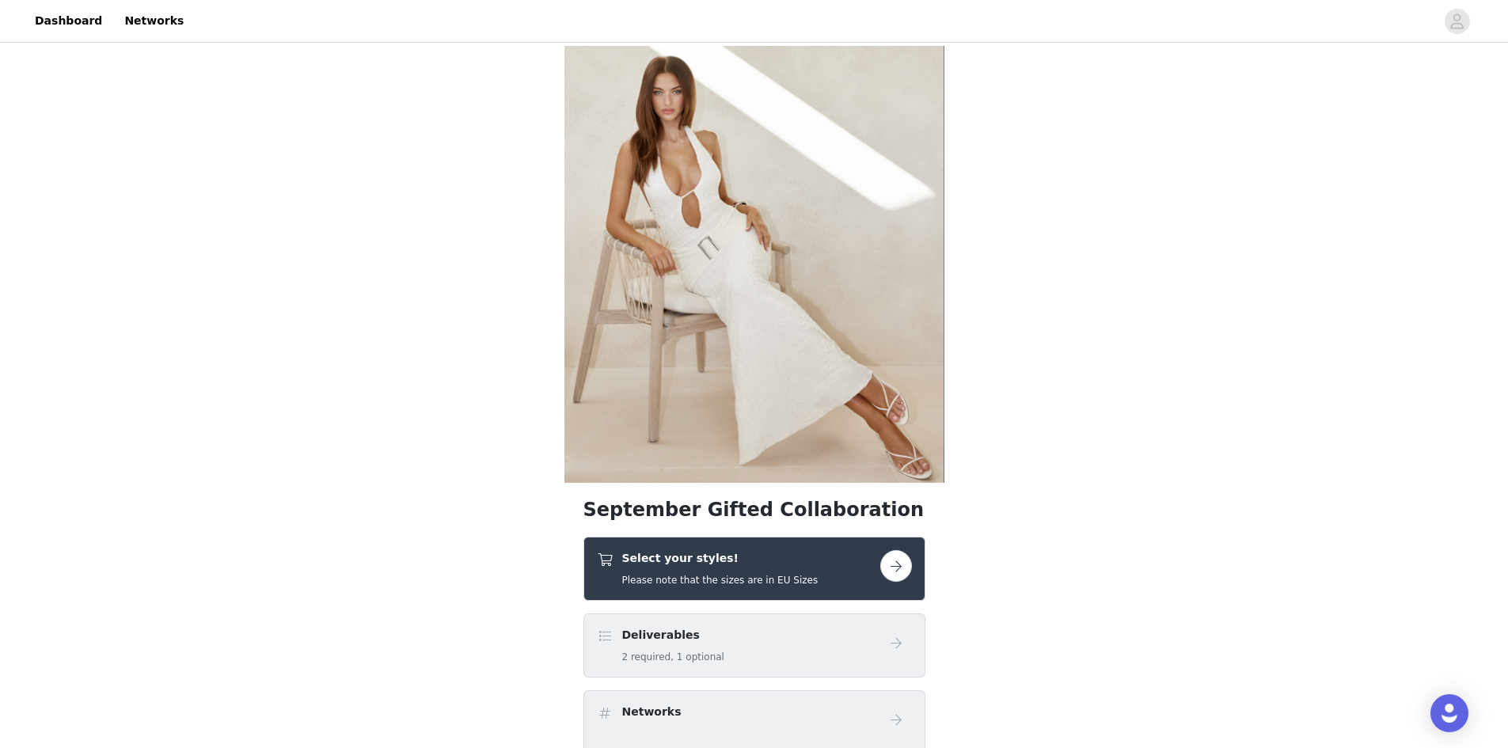
click at [890, 560] on button "button" at bounding box center [896, 566] width 32 height 32
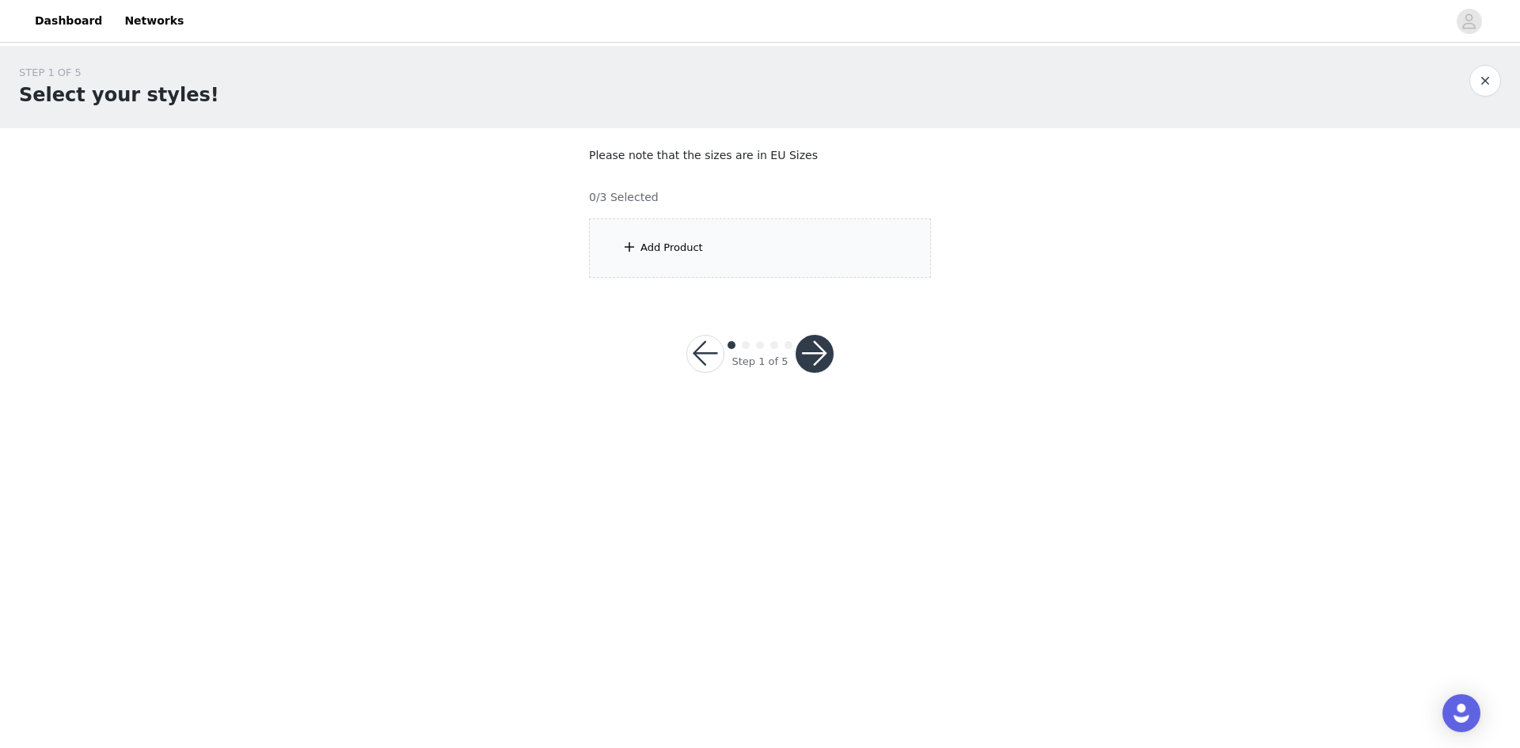
click at [803, 241] on div "Add Product" at bounding box center [760, 248] width 342 height 59
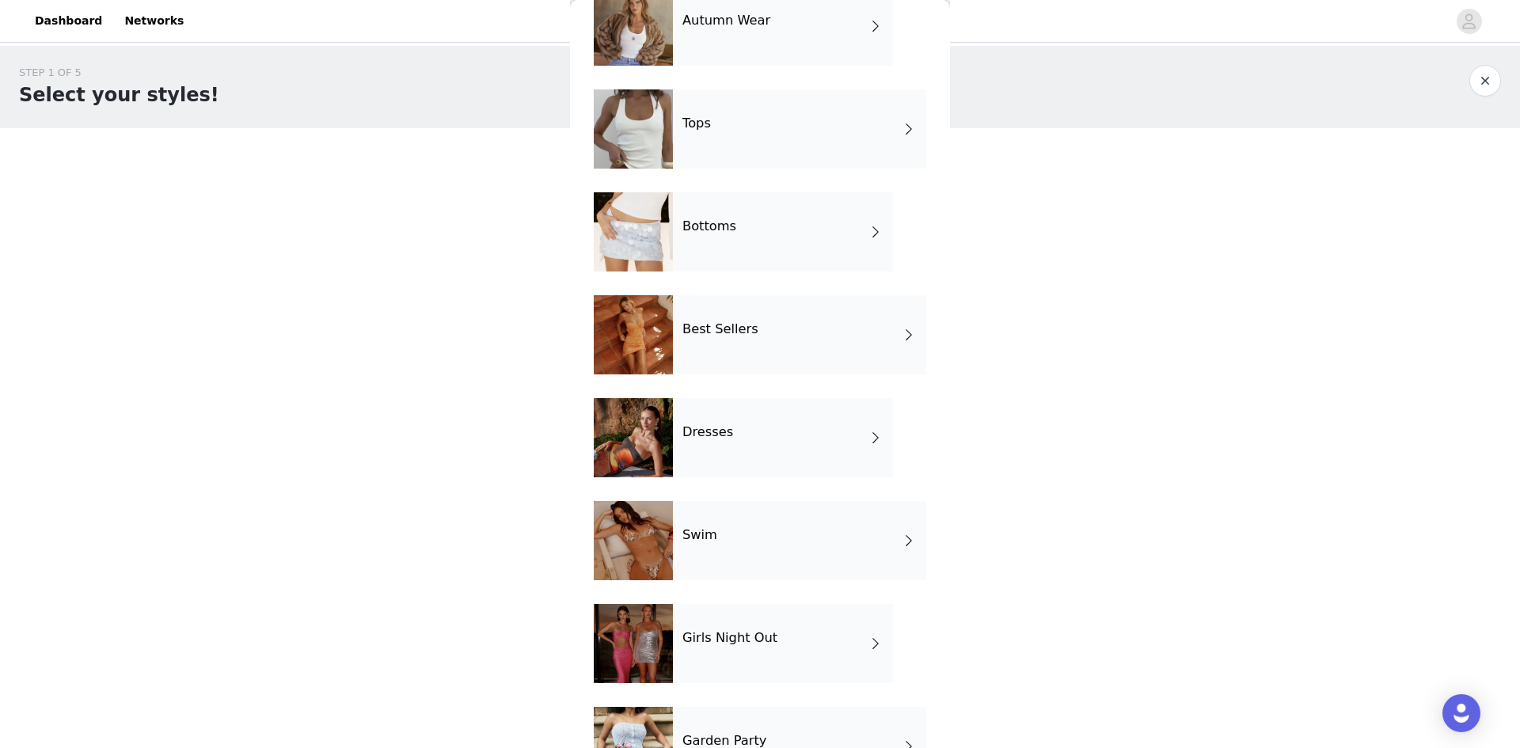
scroll to position [238, 0]
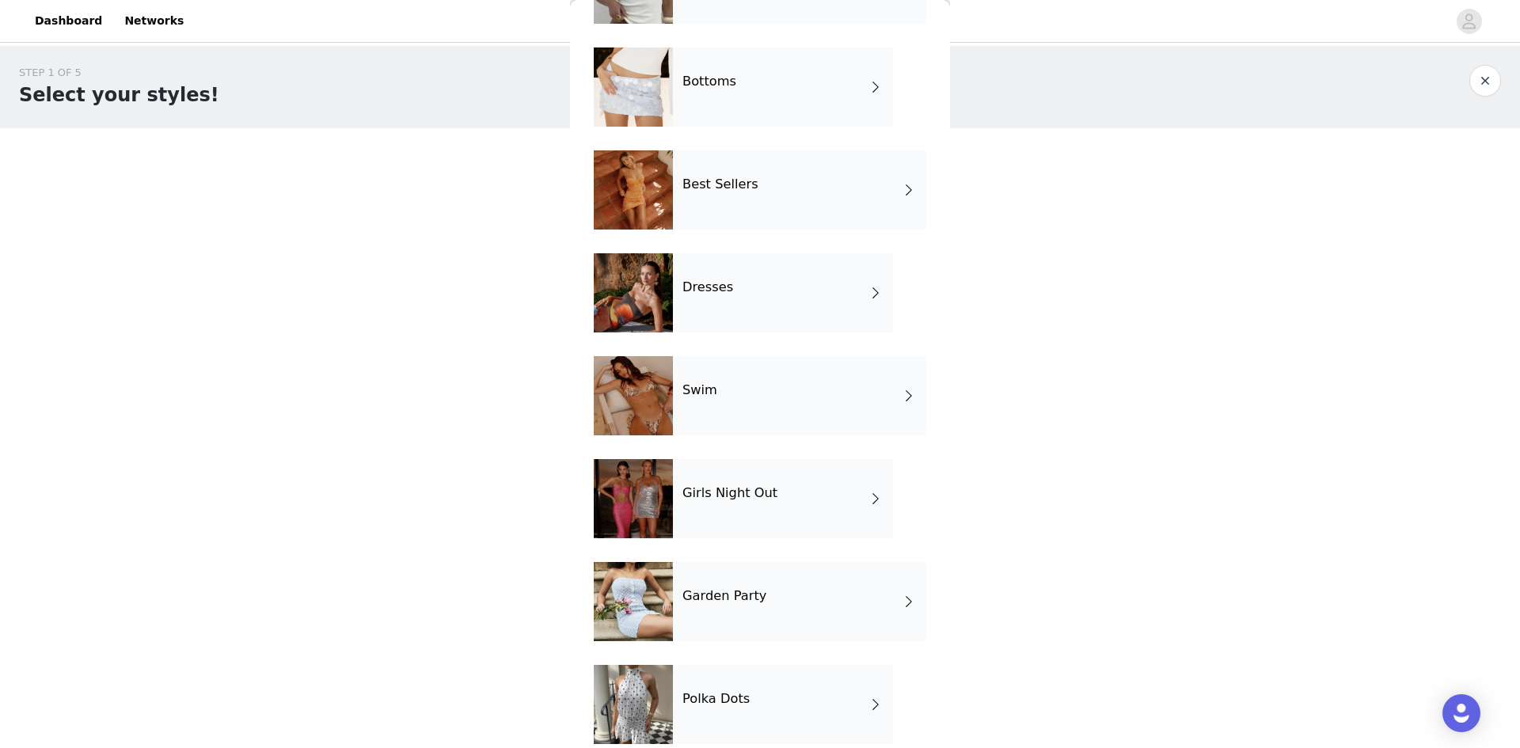
click at [804, 515] on div "Girls Night Out" at bounding box center [783, 498] width 220 height 79
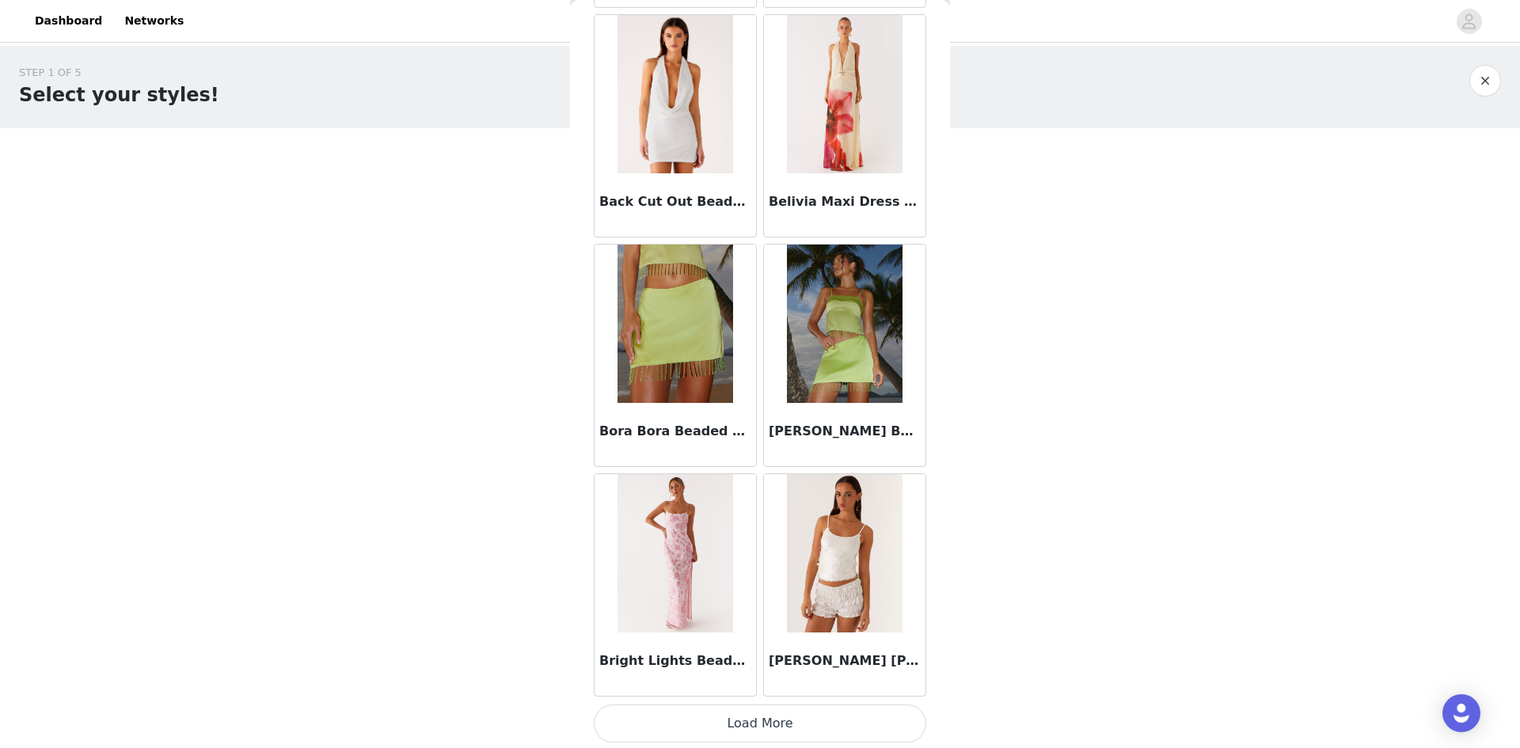
scroll to position [1675, 0]
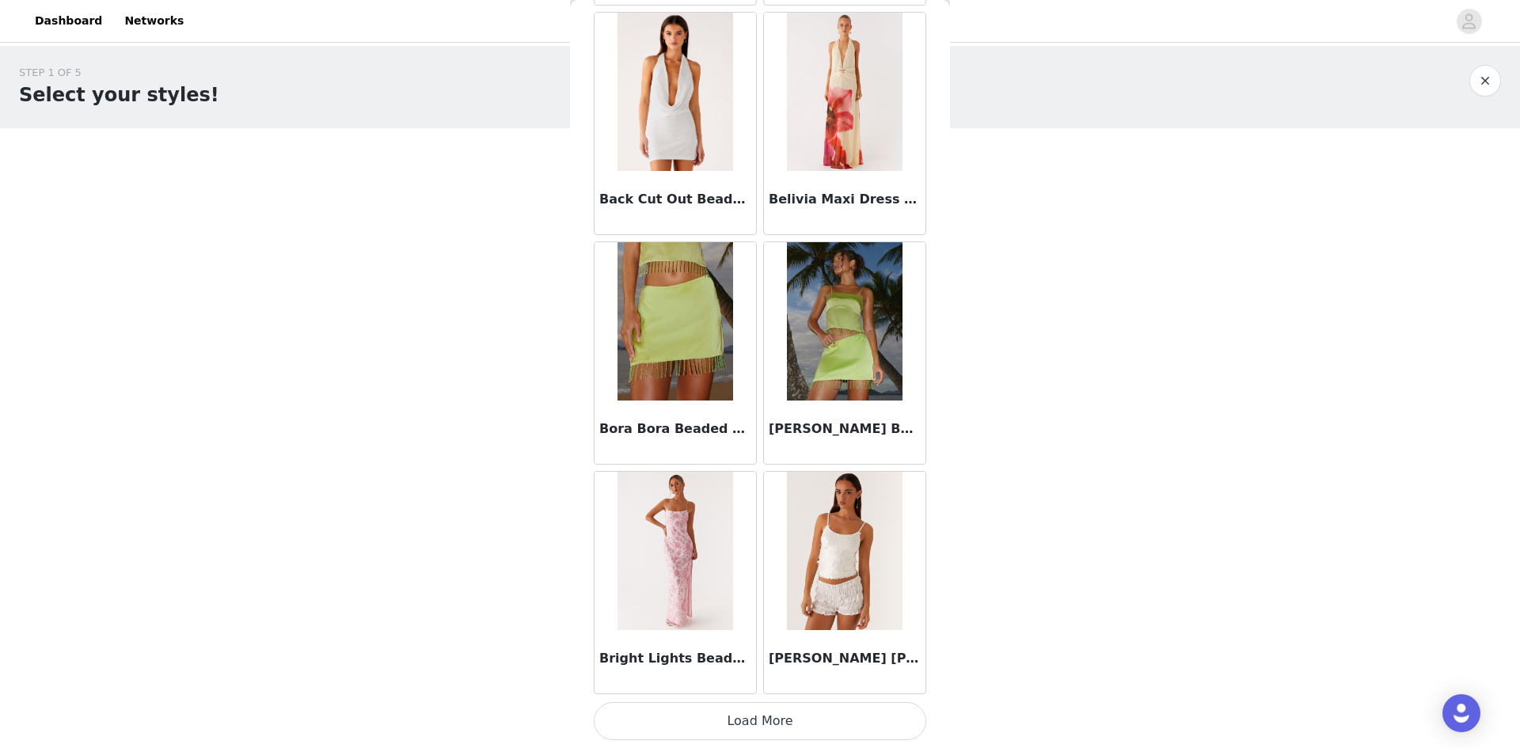
click at [795, 720] on button "Load More" at bounding box center [760, 721] width 333 height 38
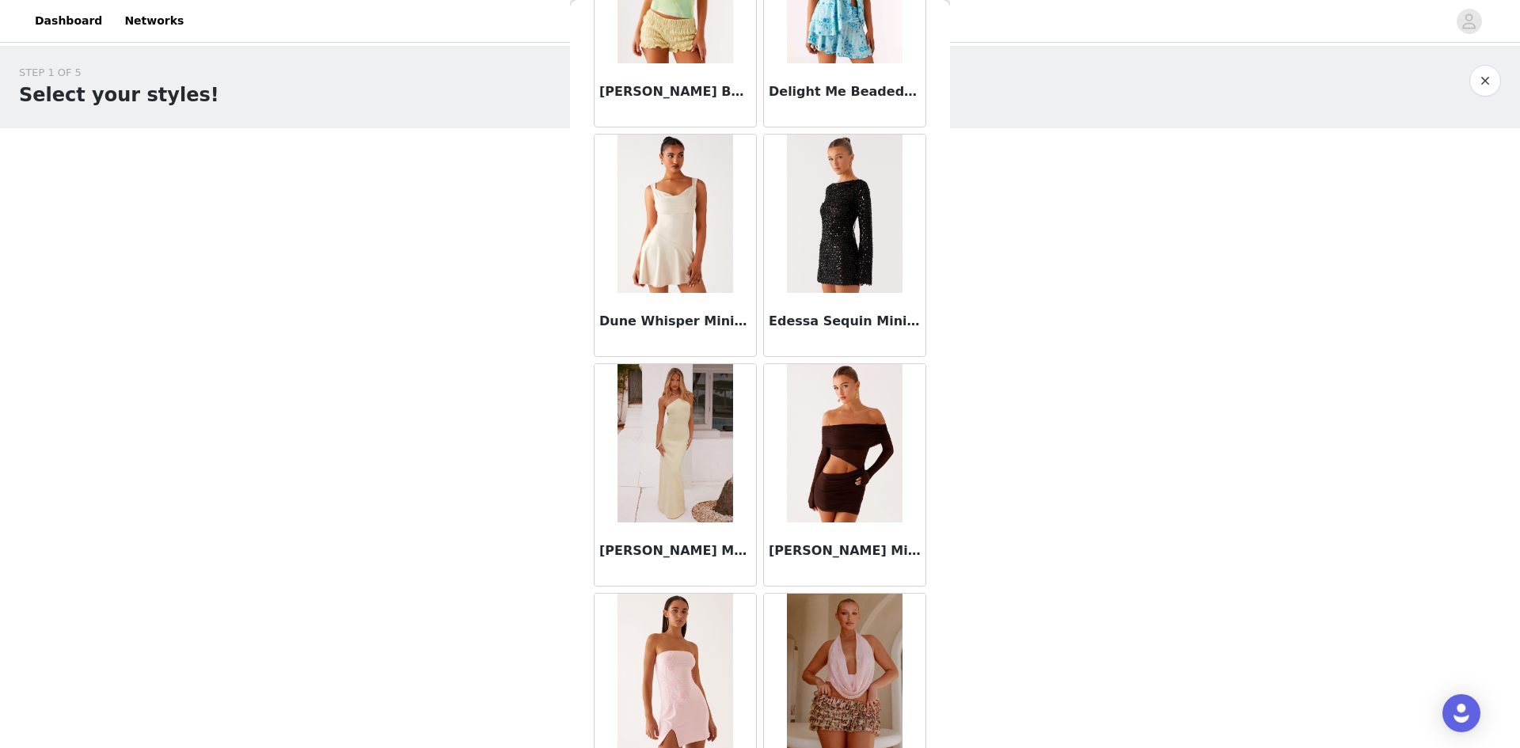
scroll to position [3971, 0]
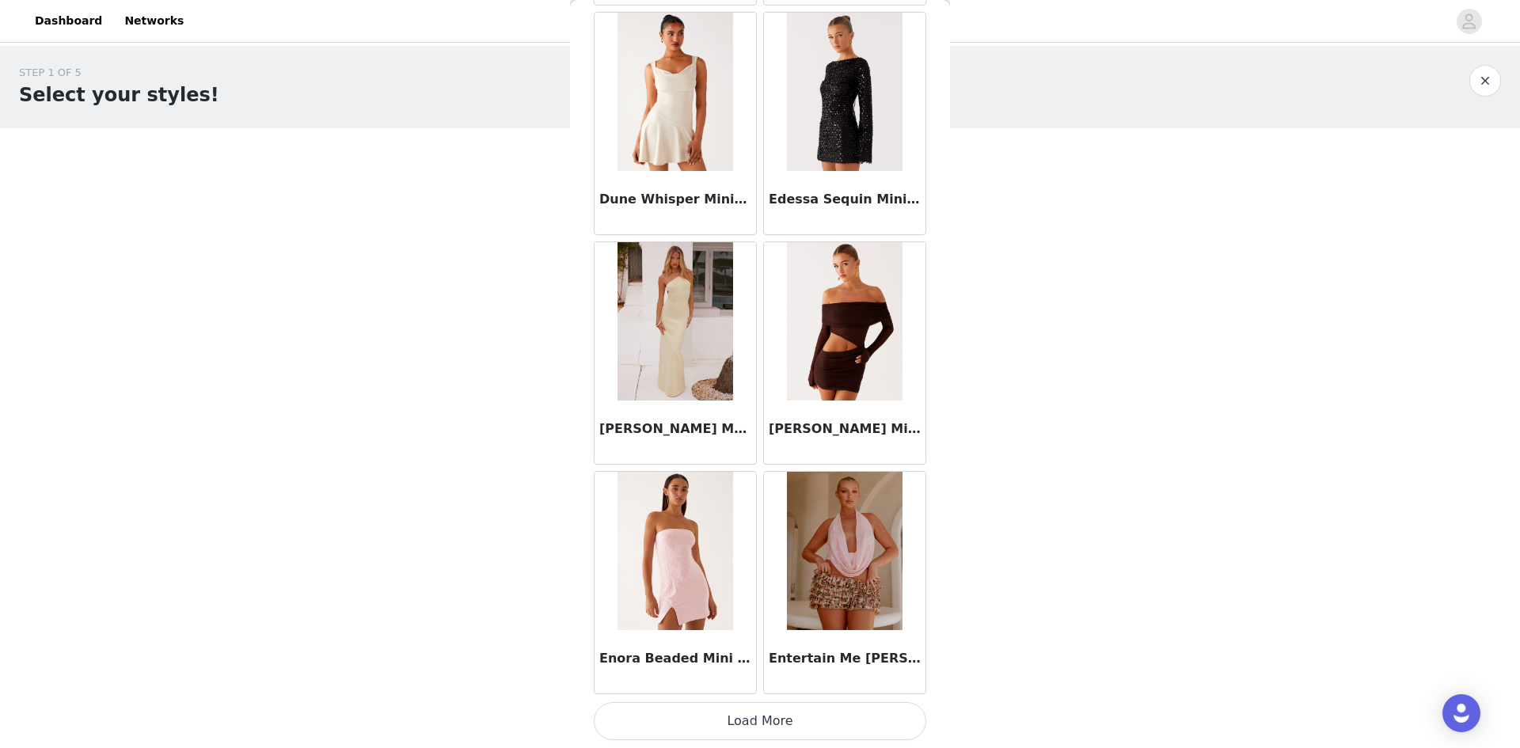
click at [782, 729] on button "Load More" at bounding box center [760, 721] width 333 height 38
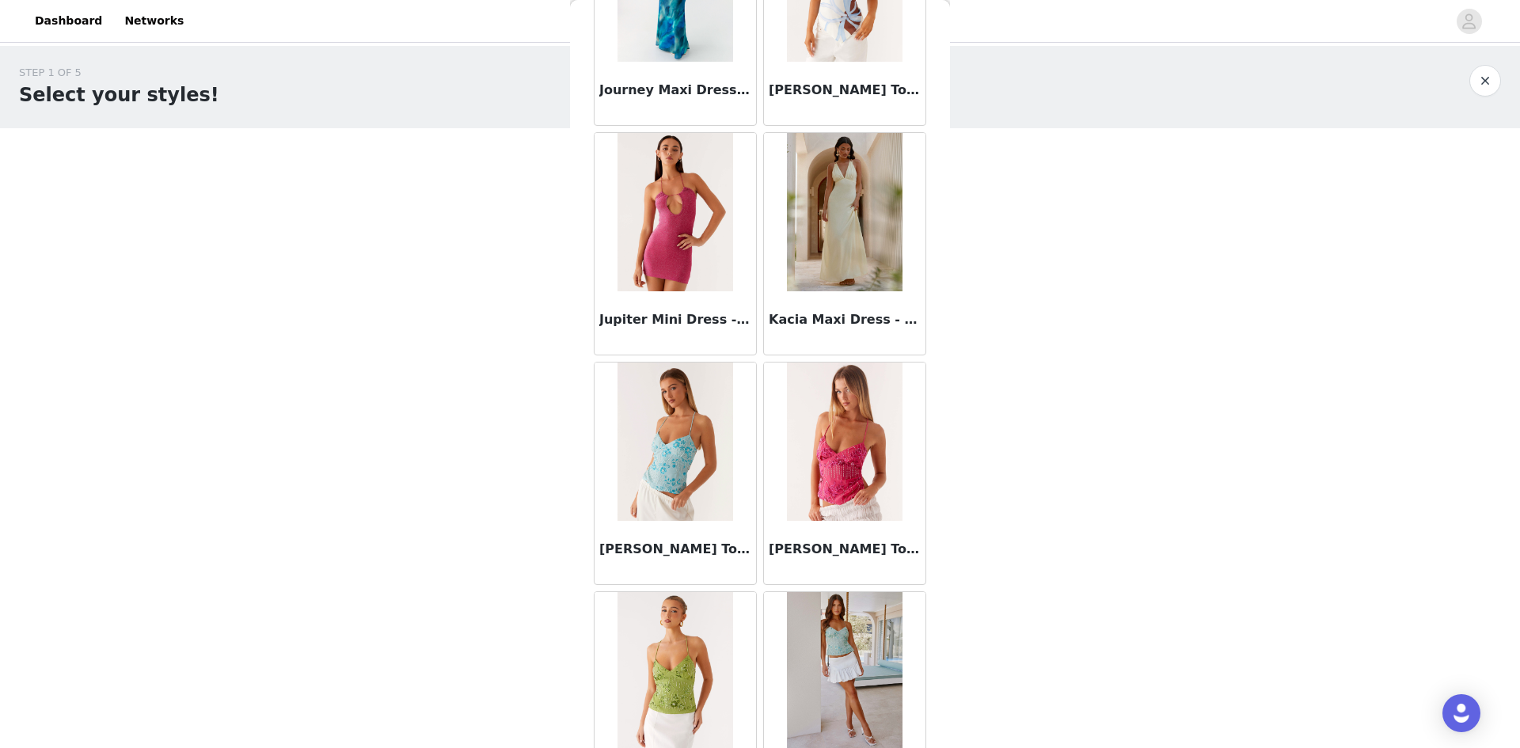
scroll to position [6267, 0]
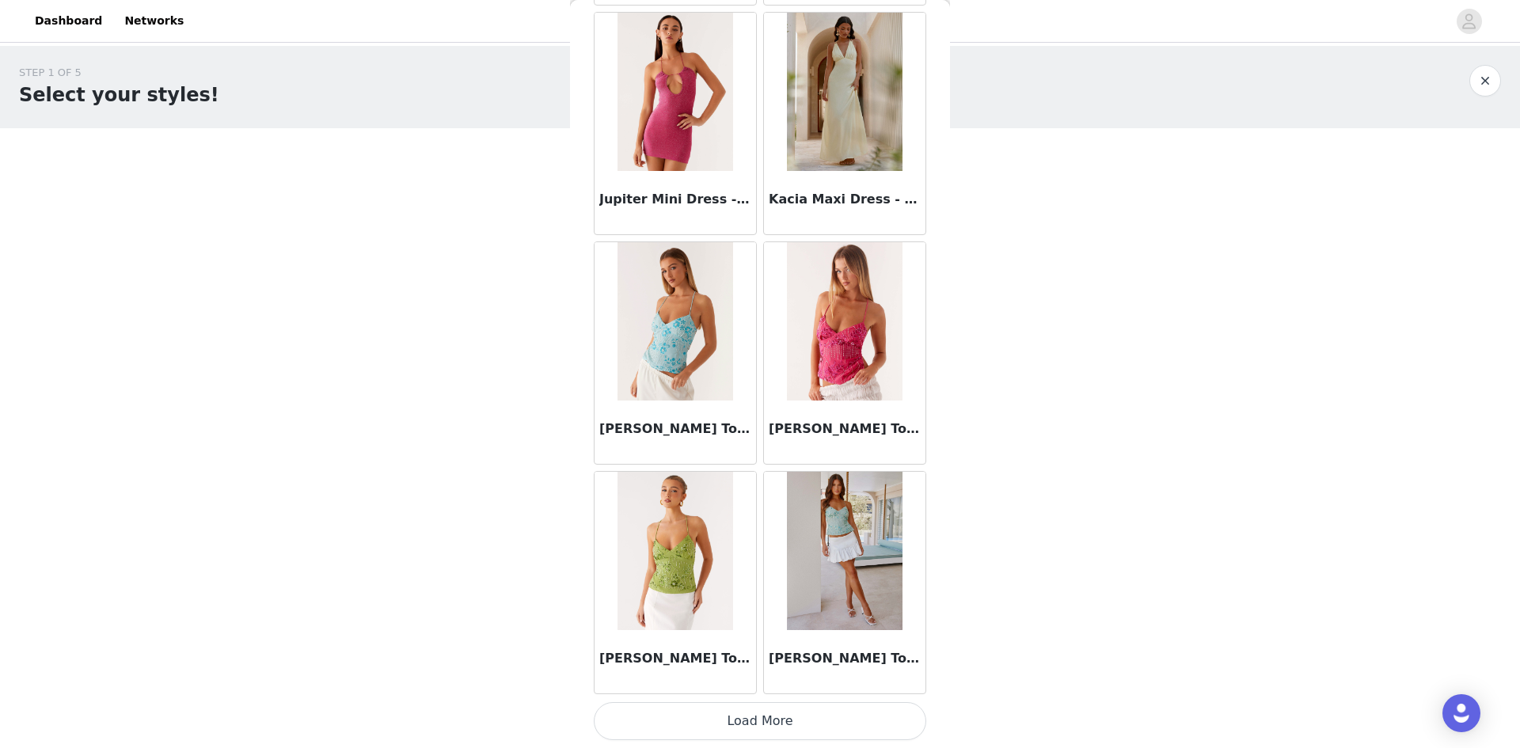
click at [832, 715] on button "Load More" at bounding box center [760, 721] width 333 height 38
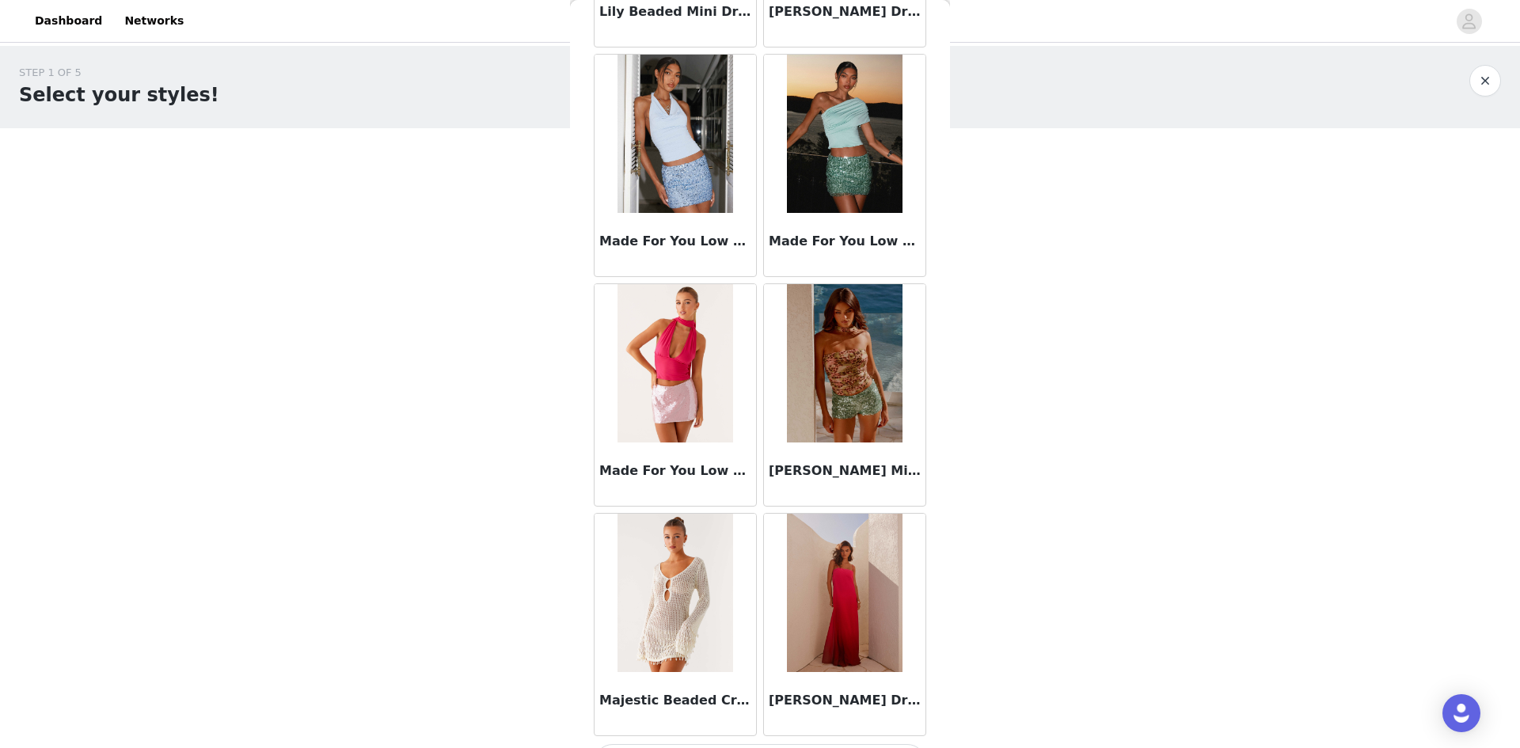
scroll to position [8563, 0]
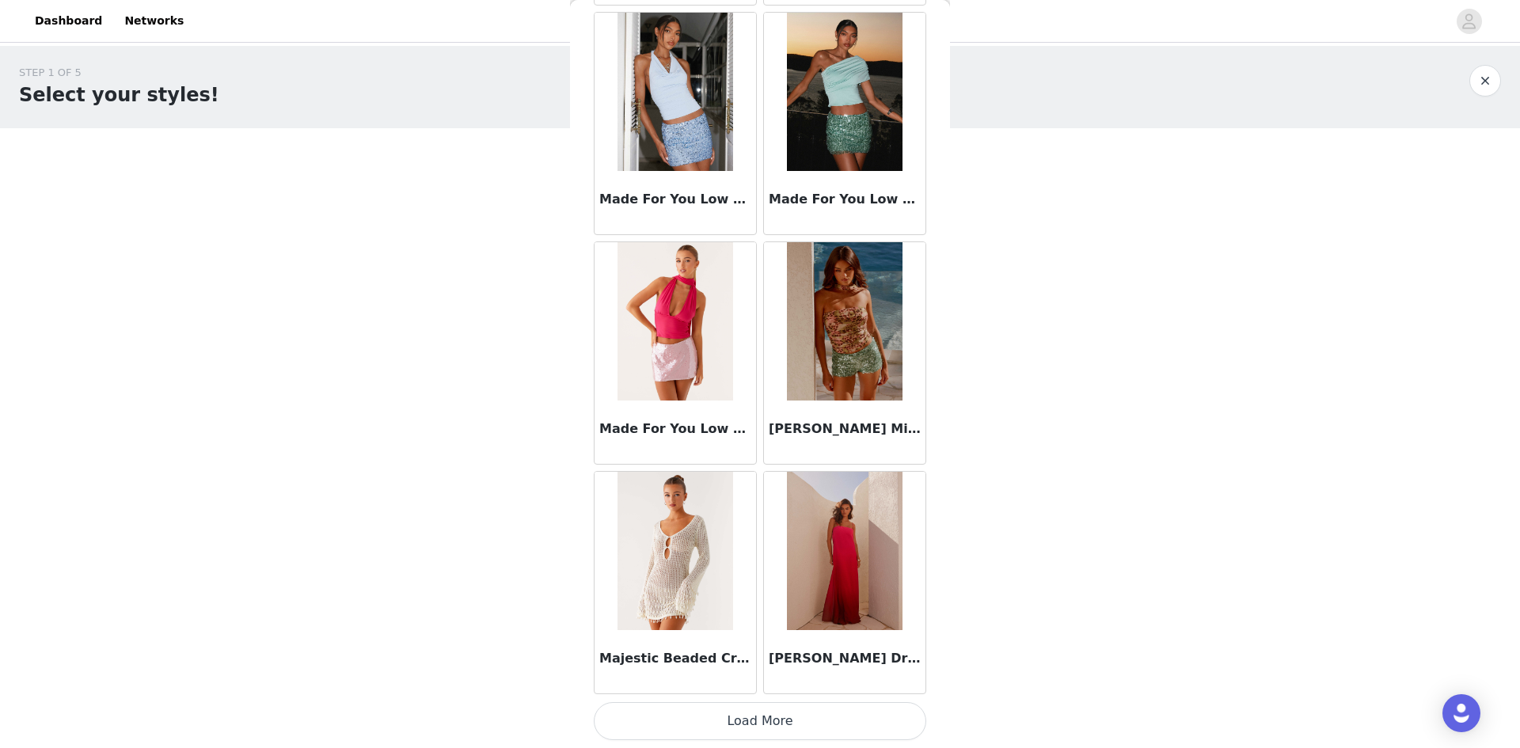
click at [793, 716] on button "Load More" at bounding box center [760, 721] width 333 height 38
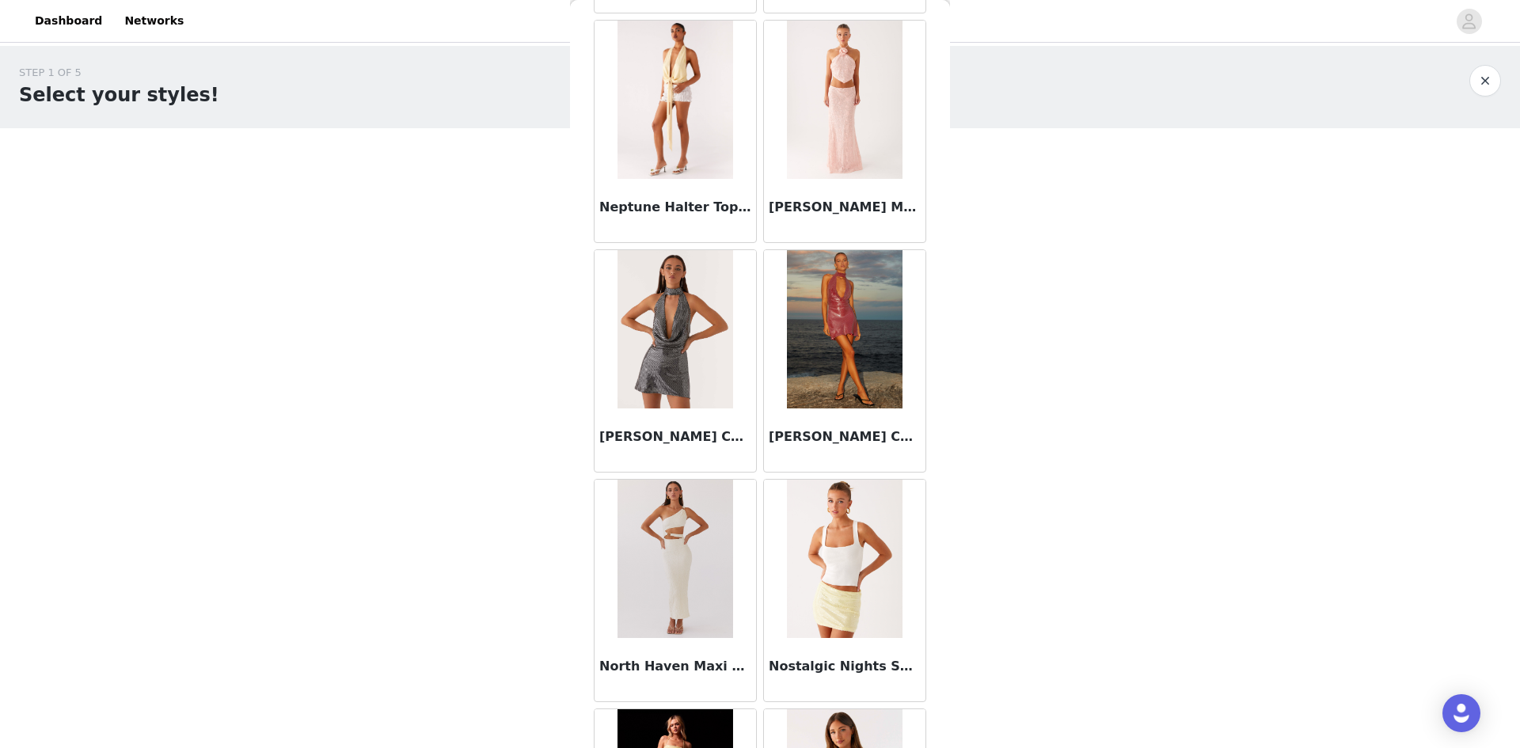
scroll to position [10859, 0]
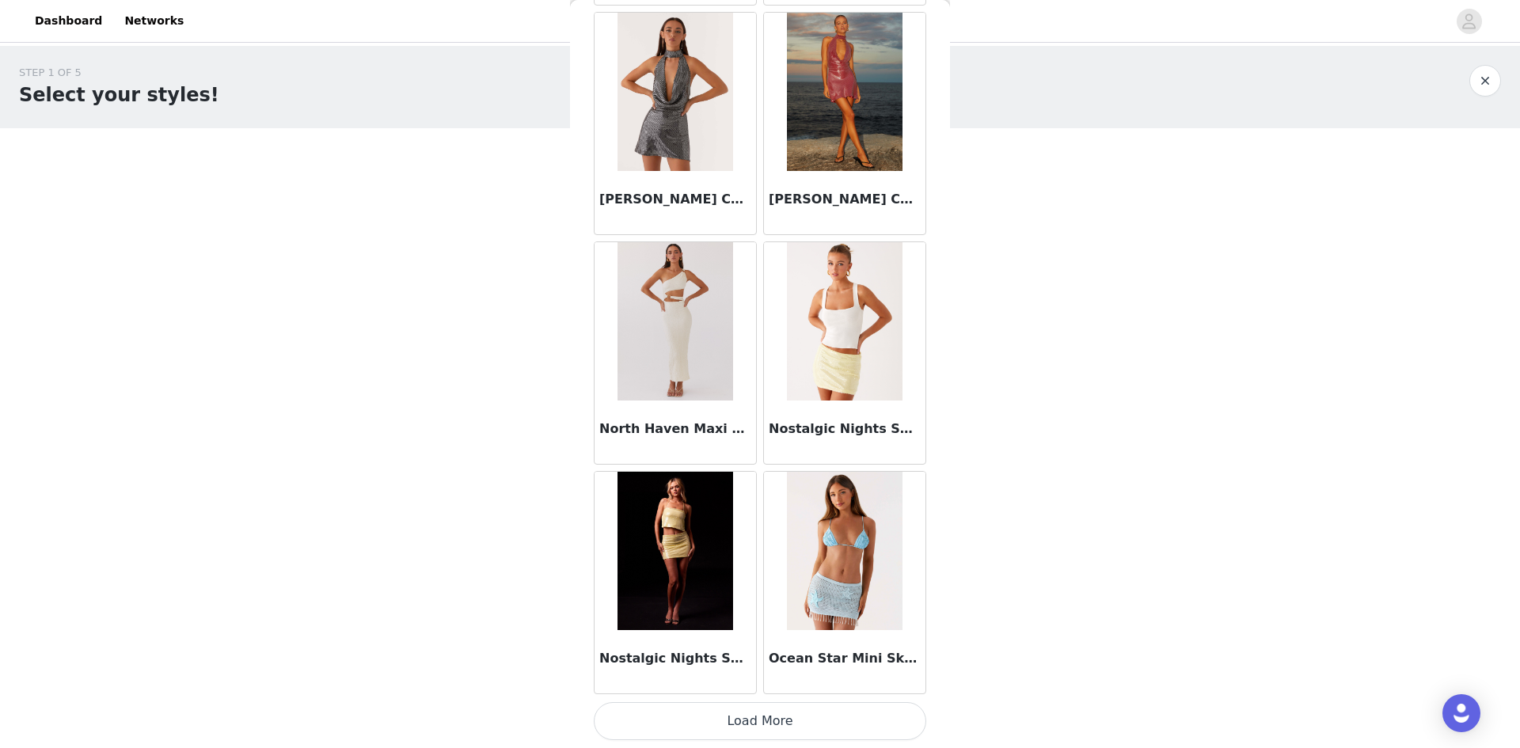
click at [834, 717] on button "Load More" at bounding box center [760, 721] width 333 height 38
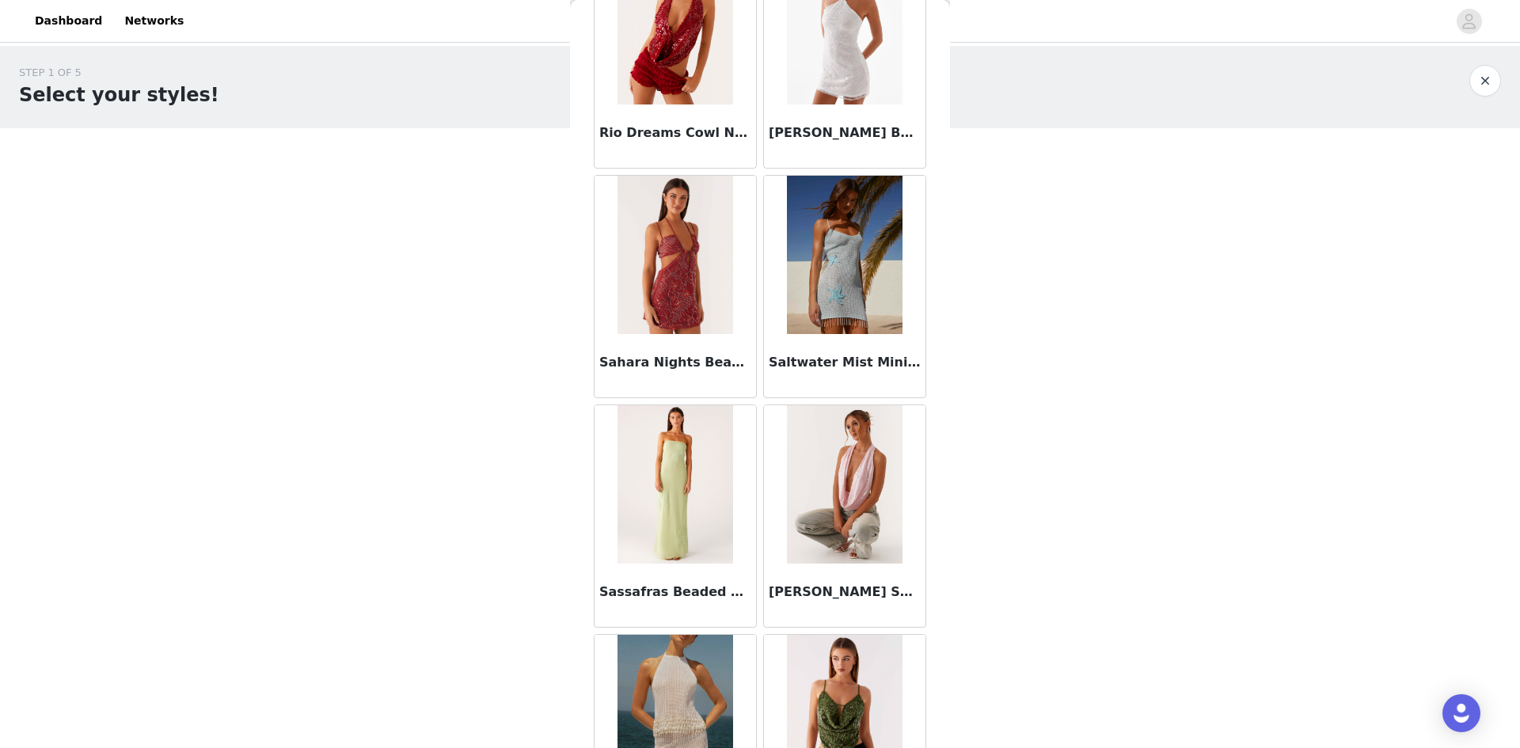
scroll to position [13155, 0]
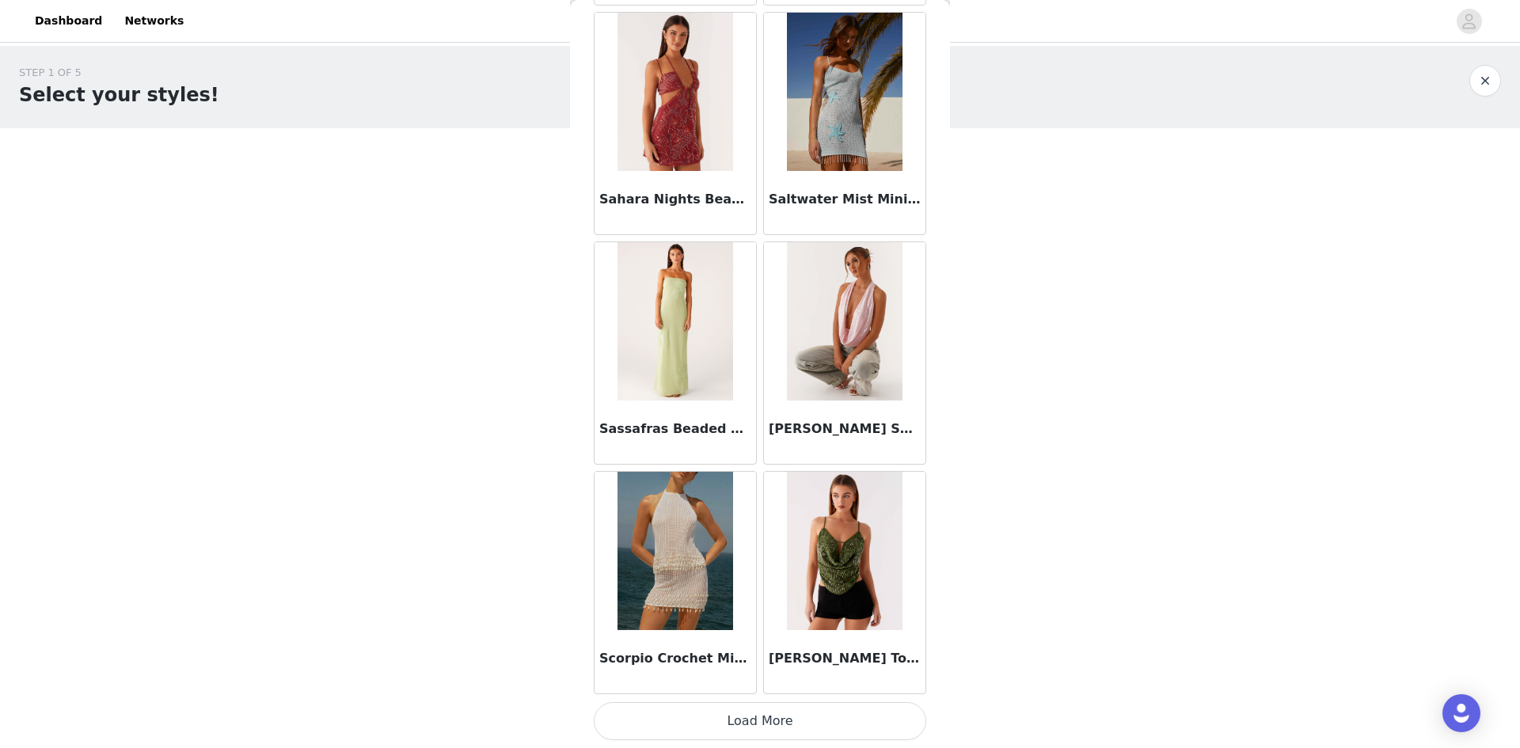
click at [733, 717] on button "Load More" at bounding box center [760, 721] width 333 height 38
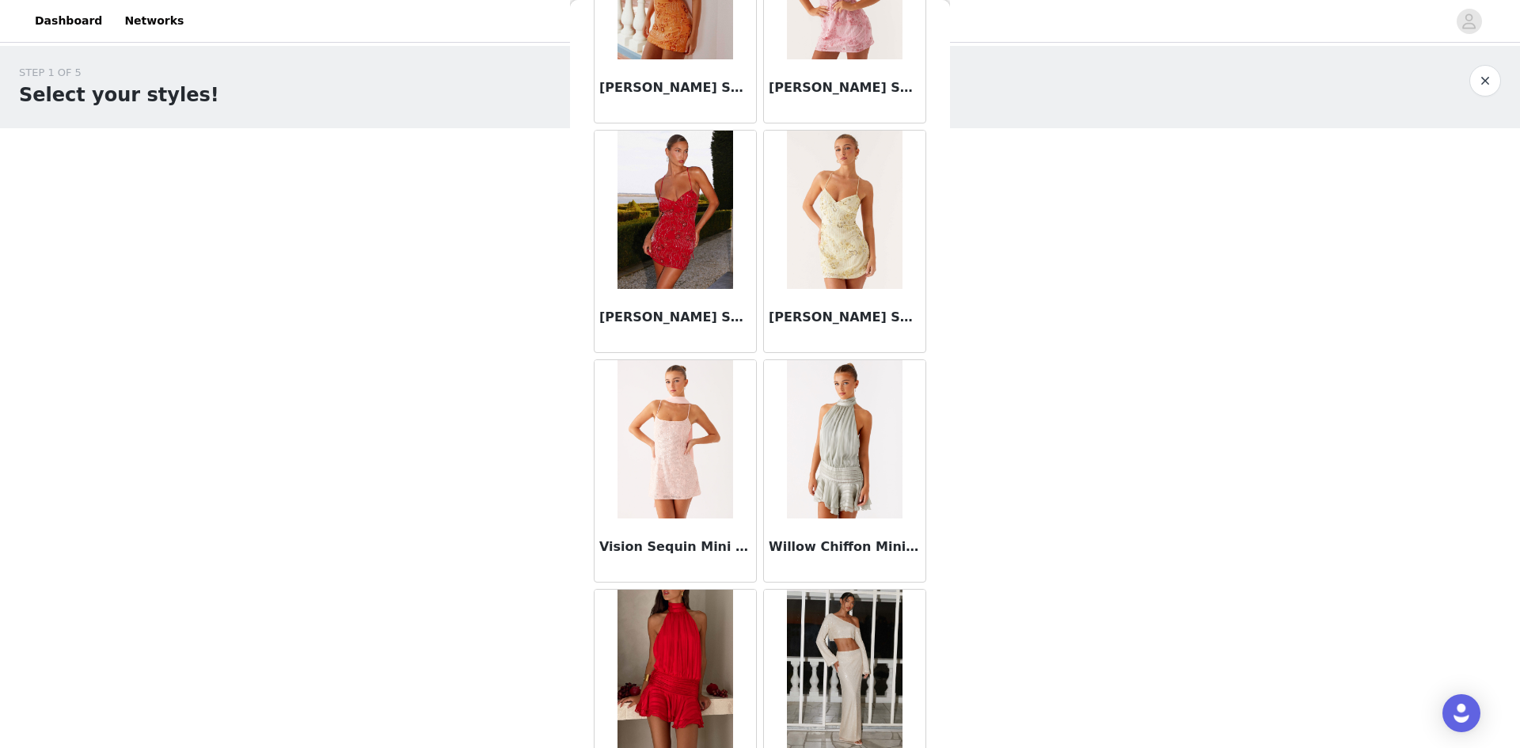
scroll to position [15451, 0]
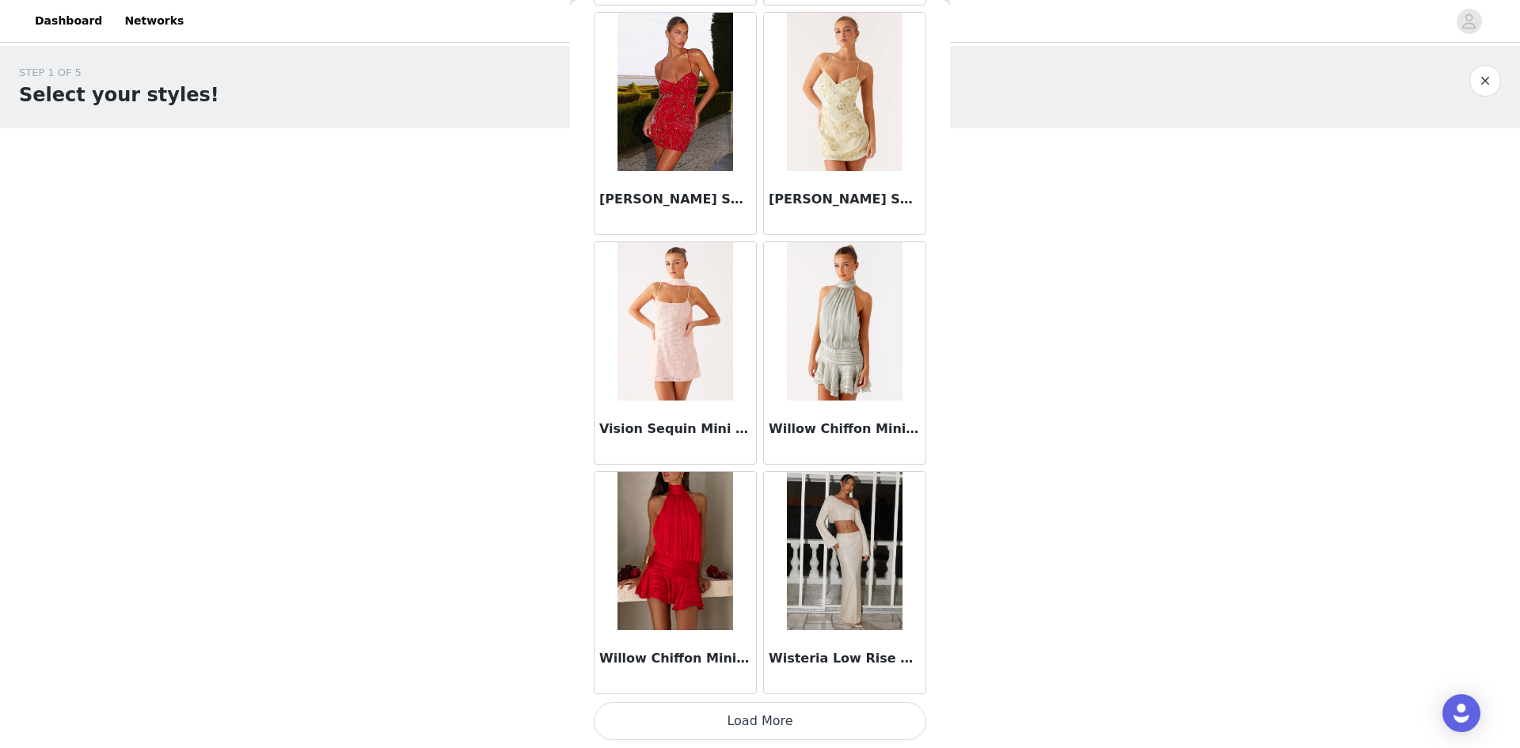
click at [721, 724] on button "Load More" at bounding box center [760, 721] width 333 height 38
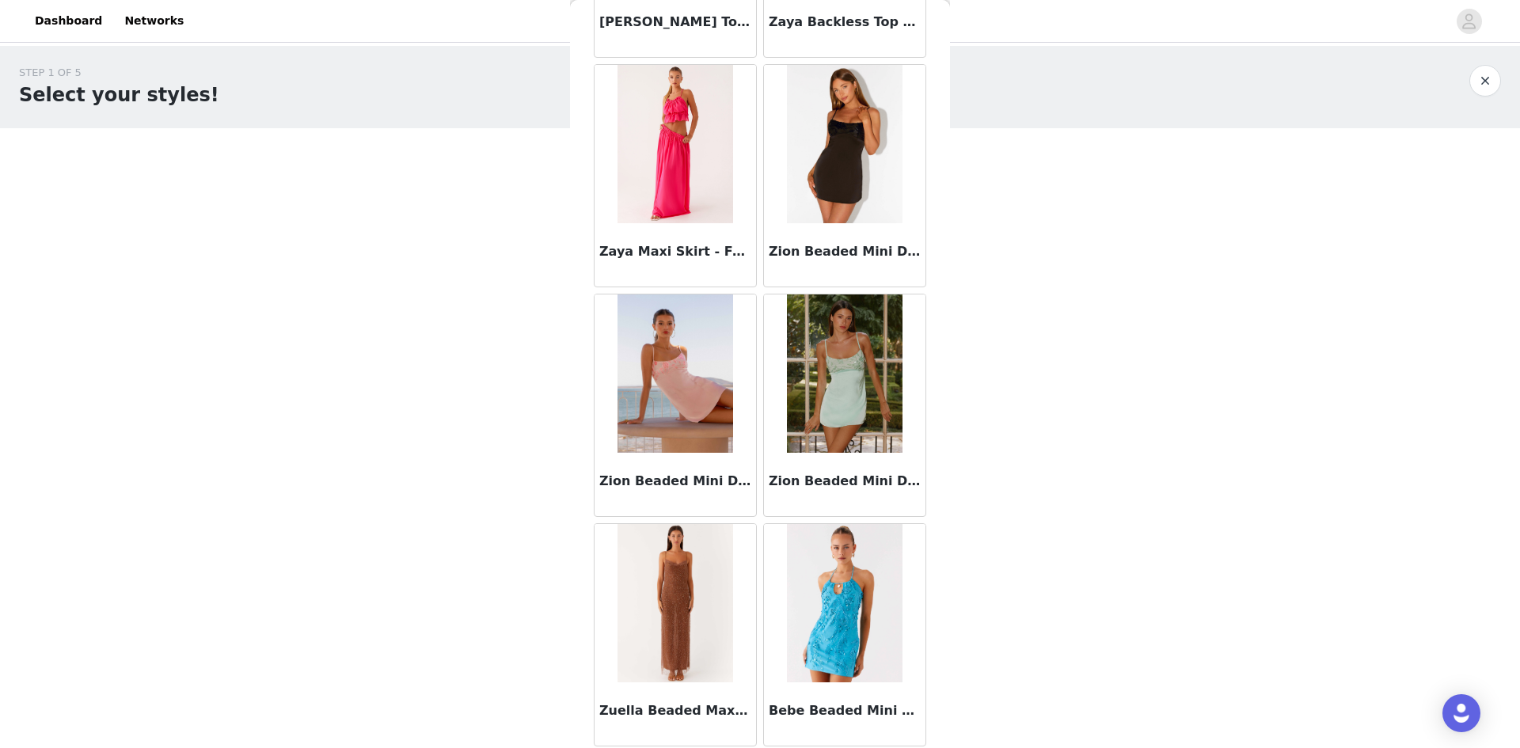
scroll to position [16548, 0]
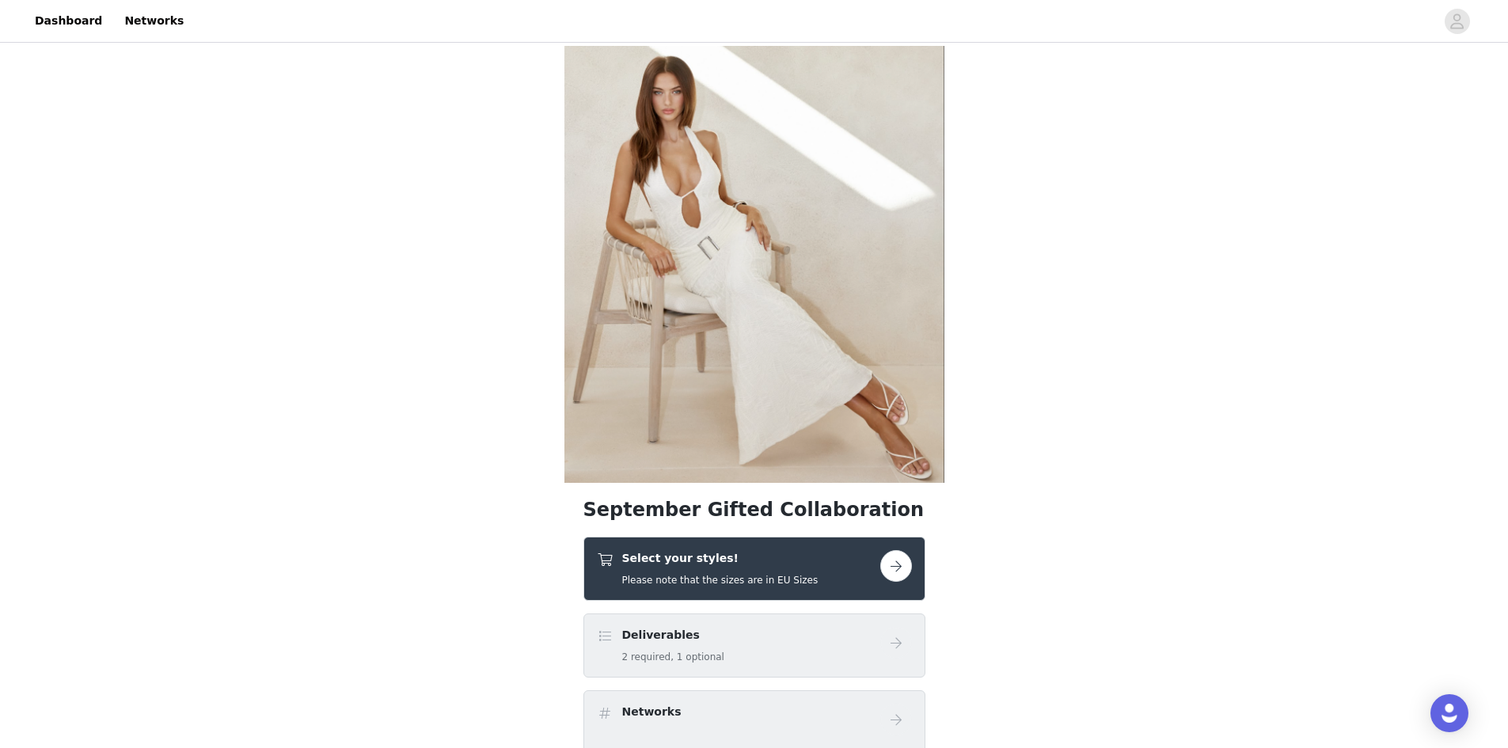
click at [896, 560] on button "button" at bounding box center [896, 566] width 32 height 32
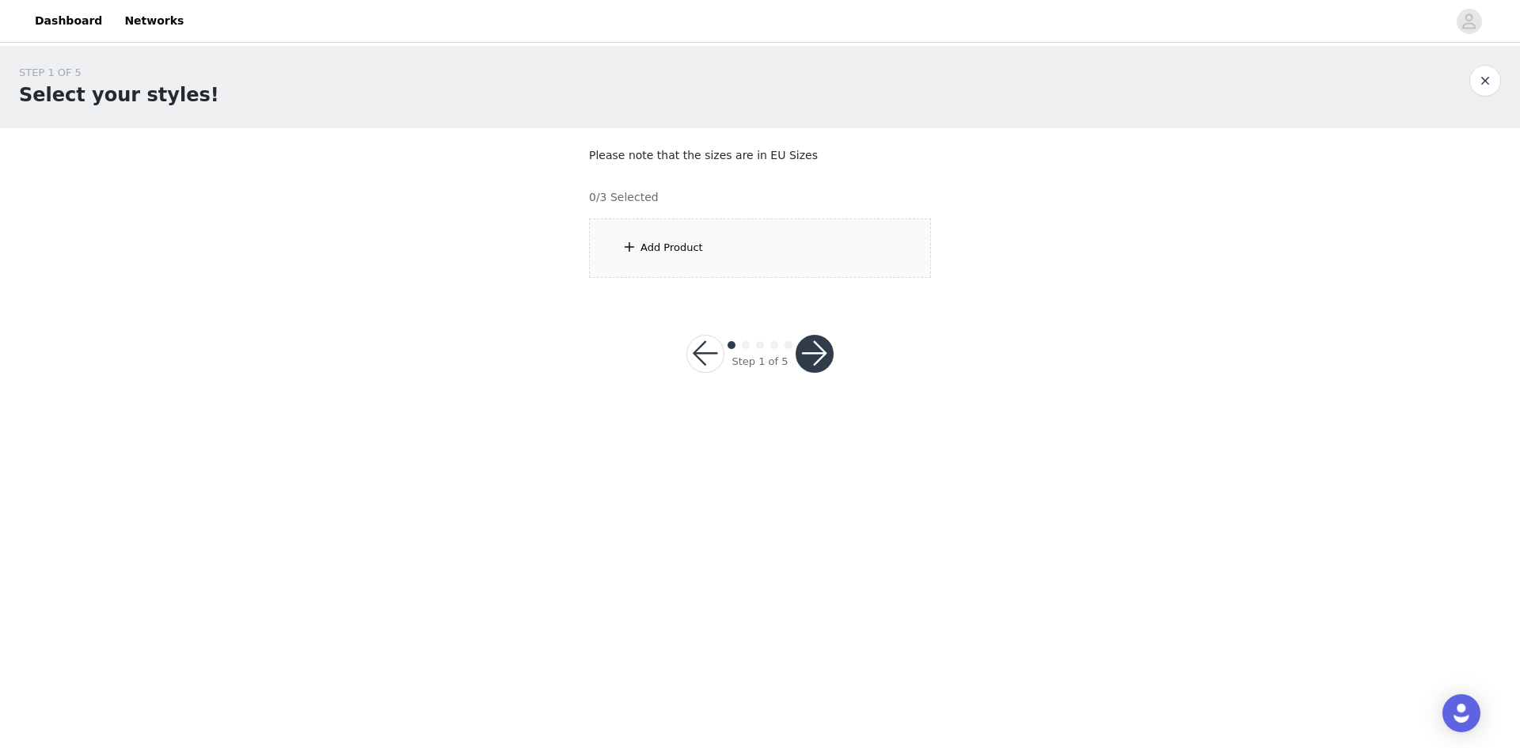
click at [792, 235] on div "Add Product" at bounding box center [760, 248] width 342 height 59
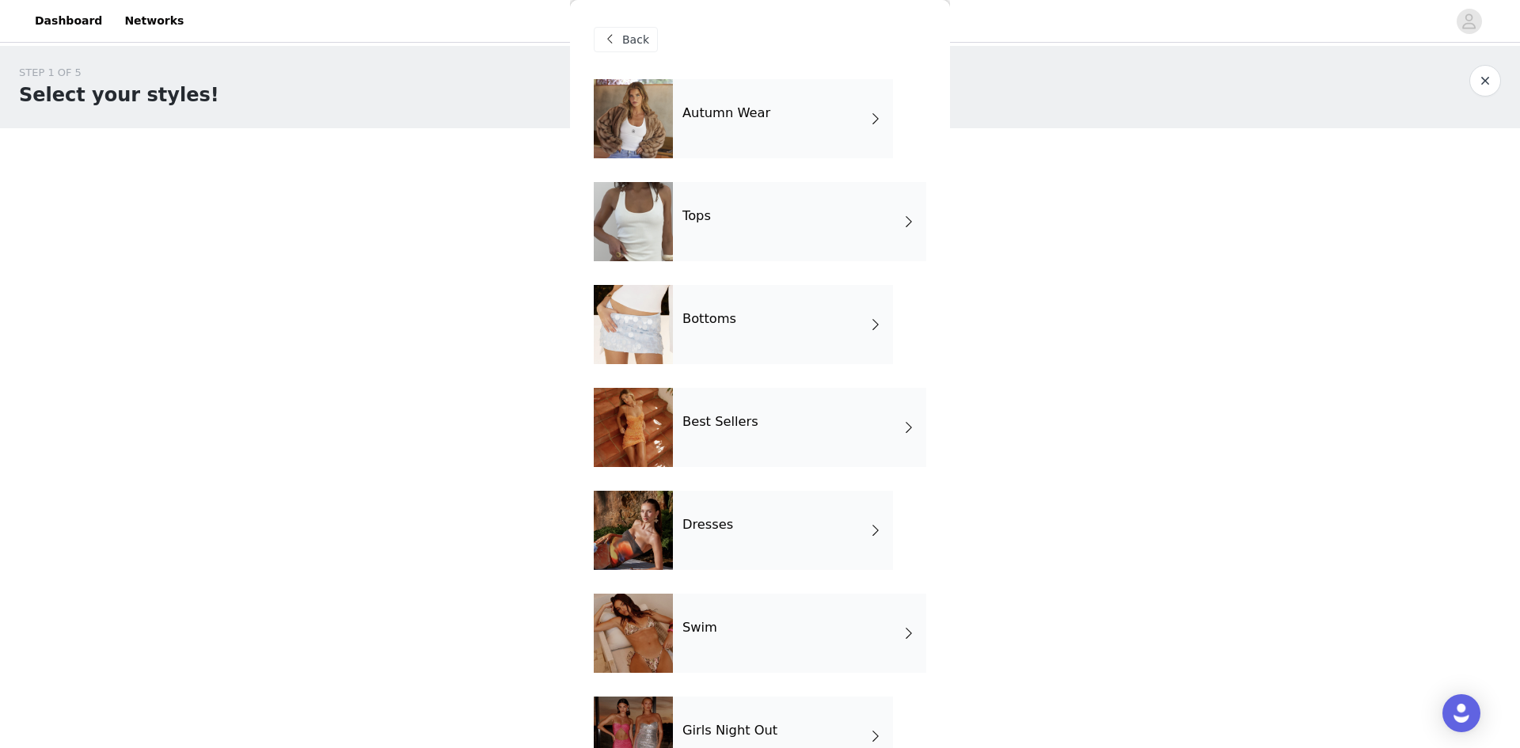
click at [842, 329] on div "Bottoms" at bounding box center [783, 324] width 220 height 79
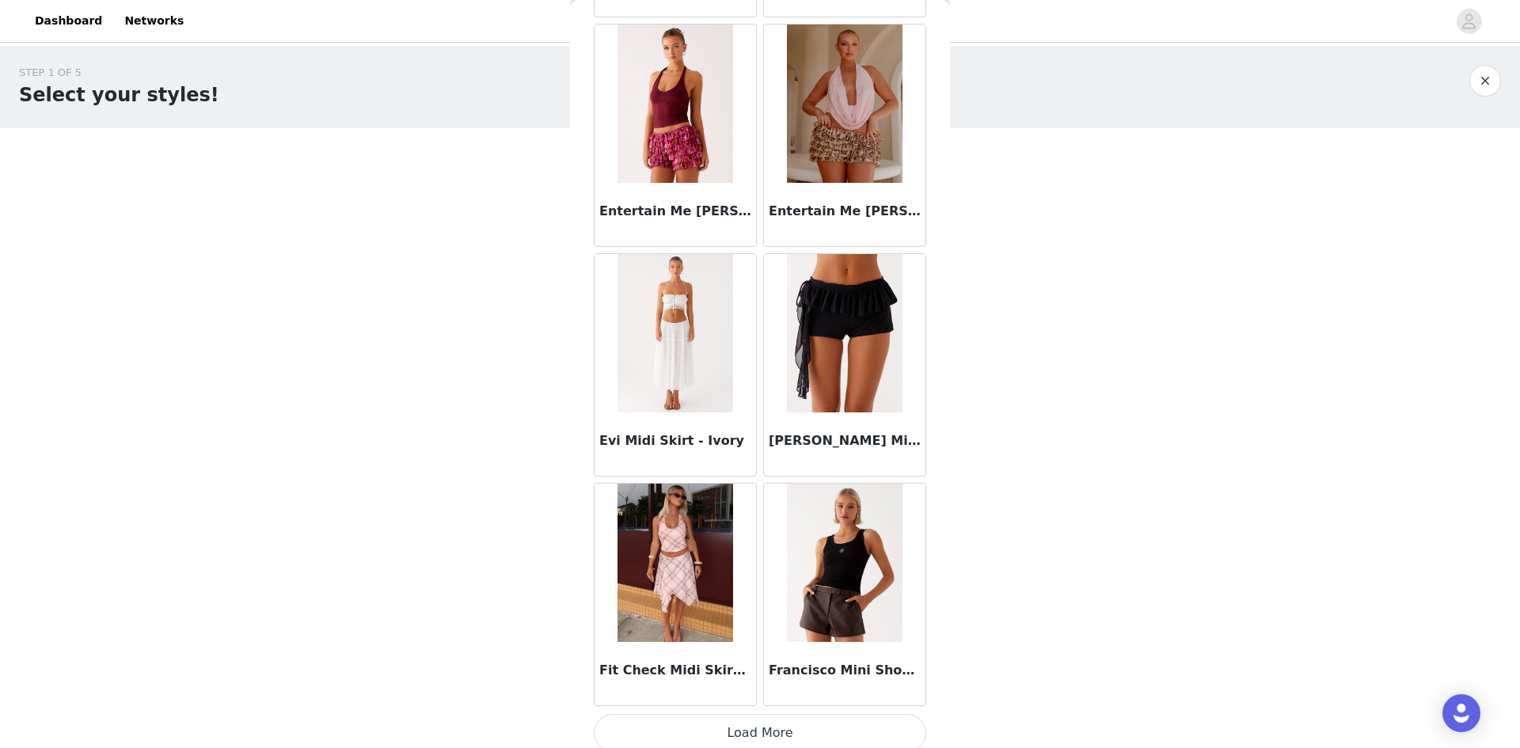
scroll to position [1675, 0]
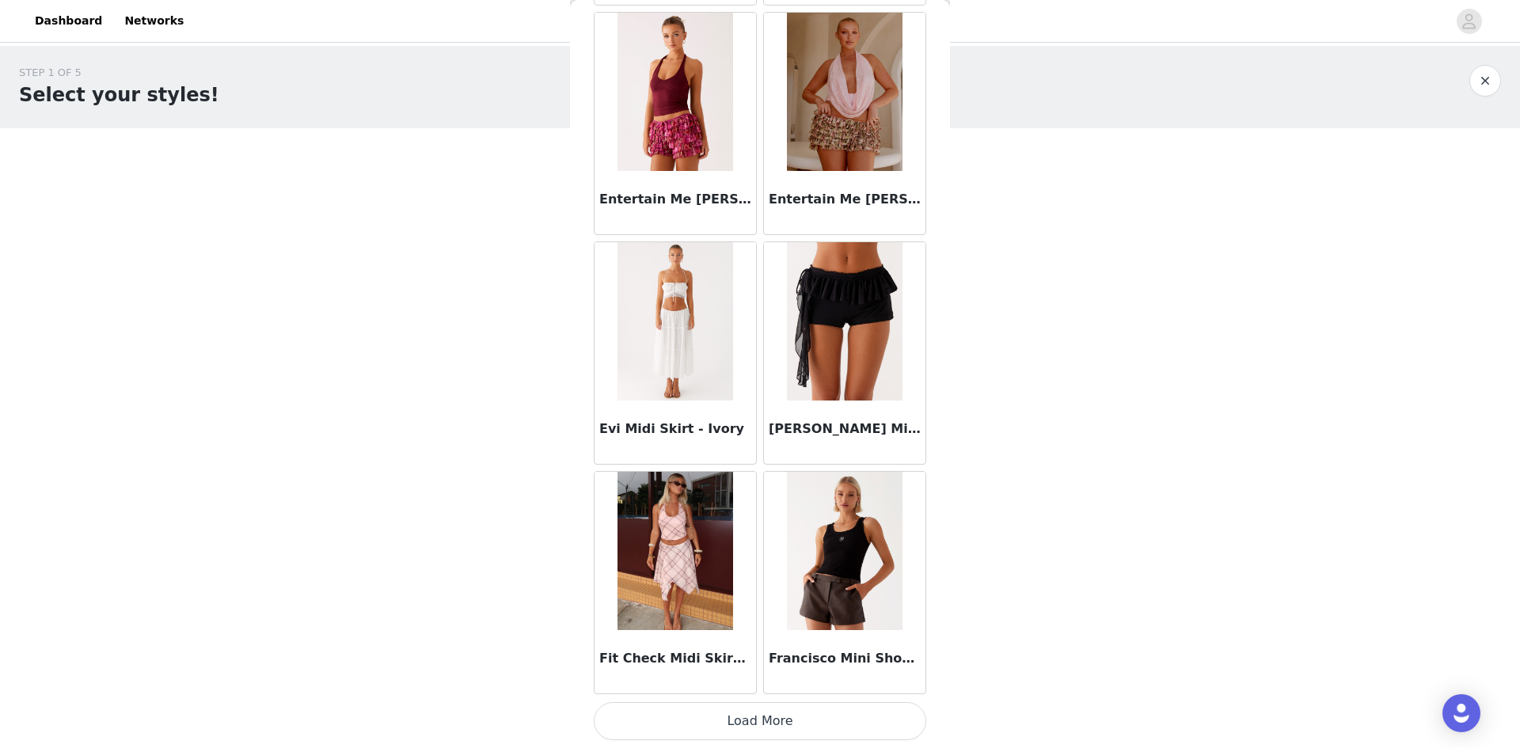
click at [759, 729] on button "Load More" at bounding box center [760, 721] width 333 height 38
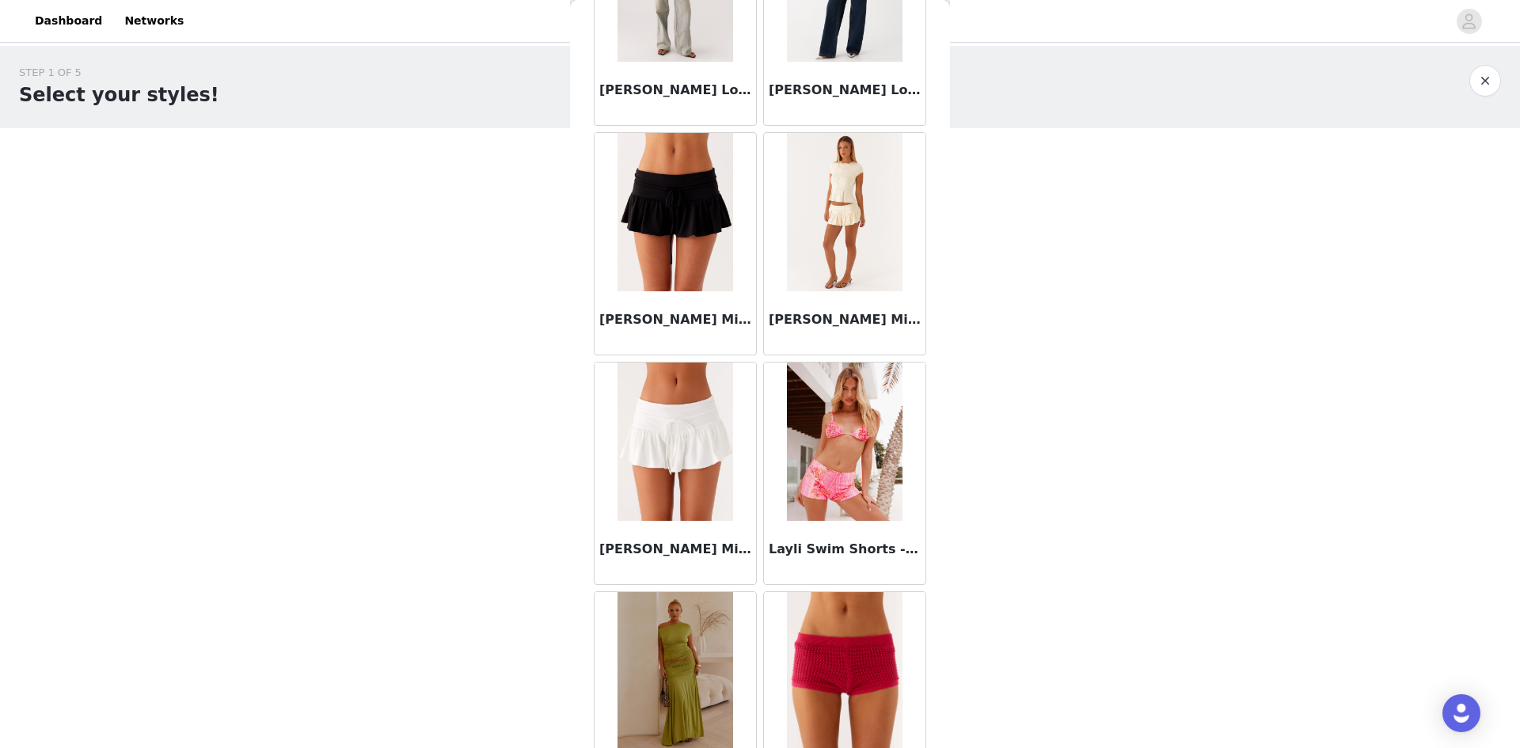
scroll to position [3971, 0]
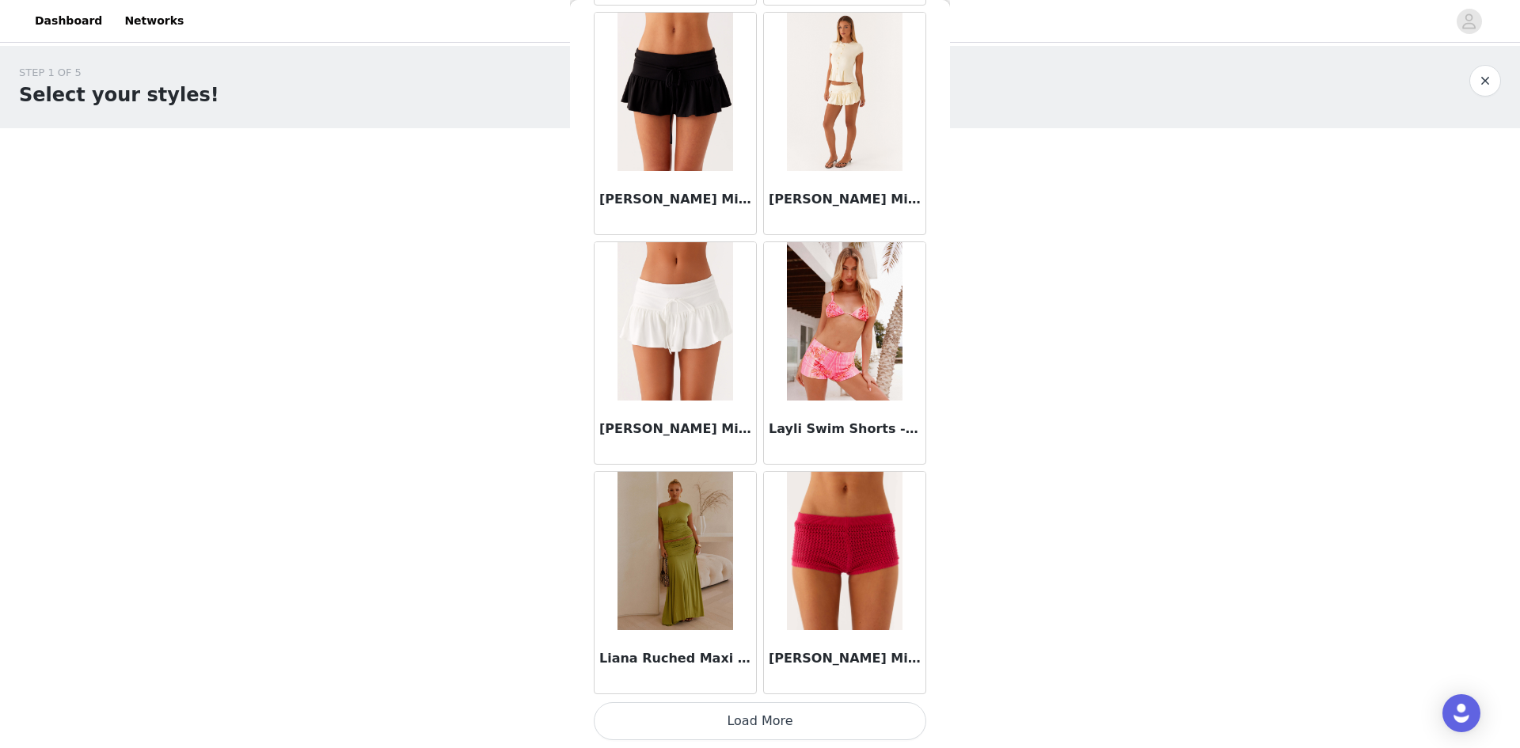
click at [807, 713] on button "Load More" at bounding box center [760, 721] width 333 height 38
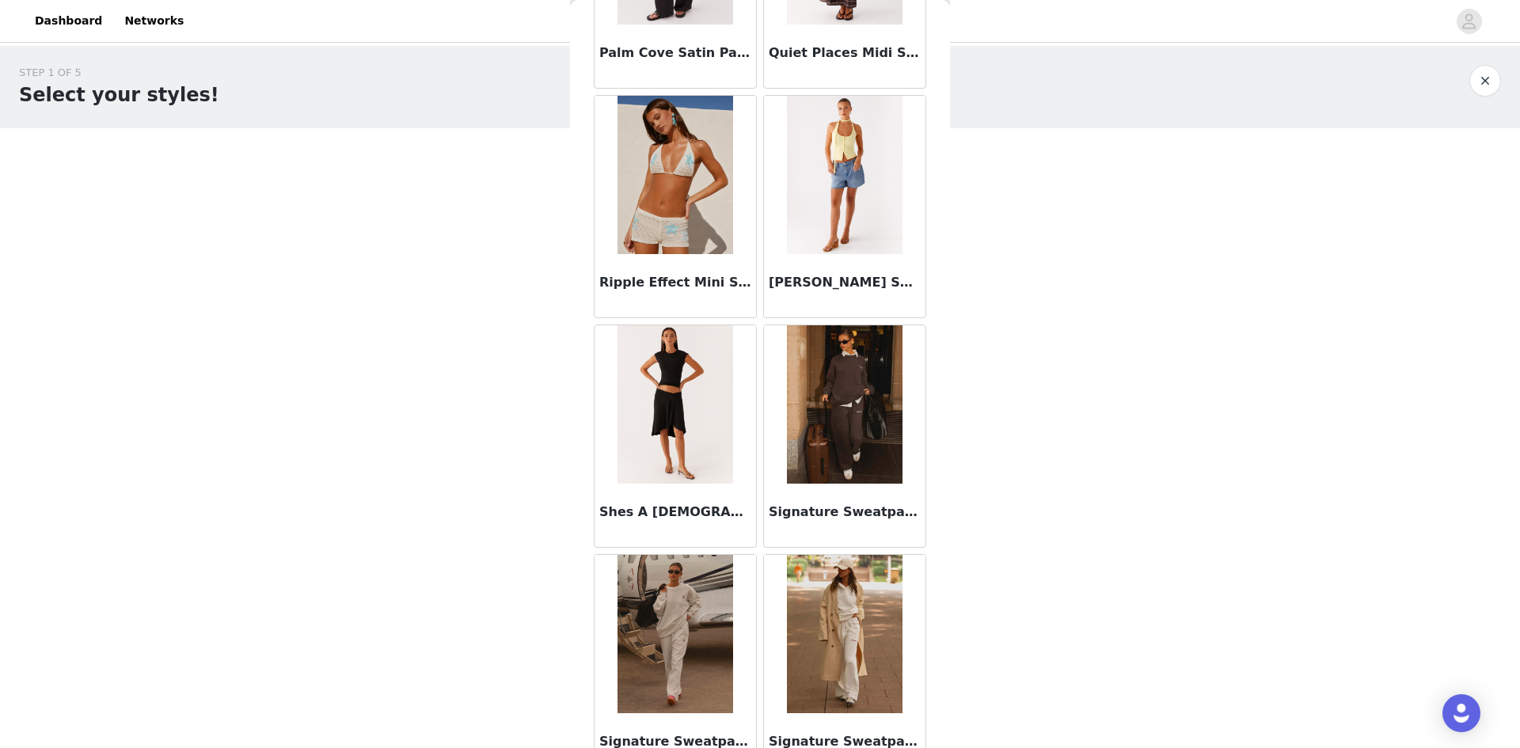
scroll to position [6267, 0]
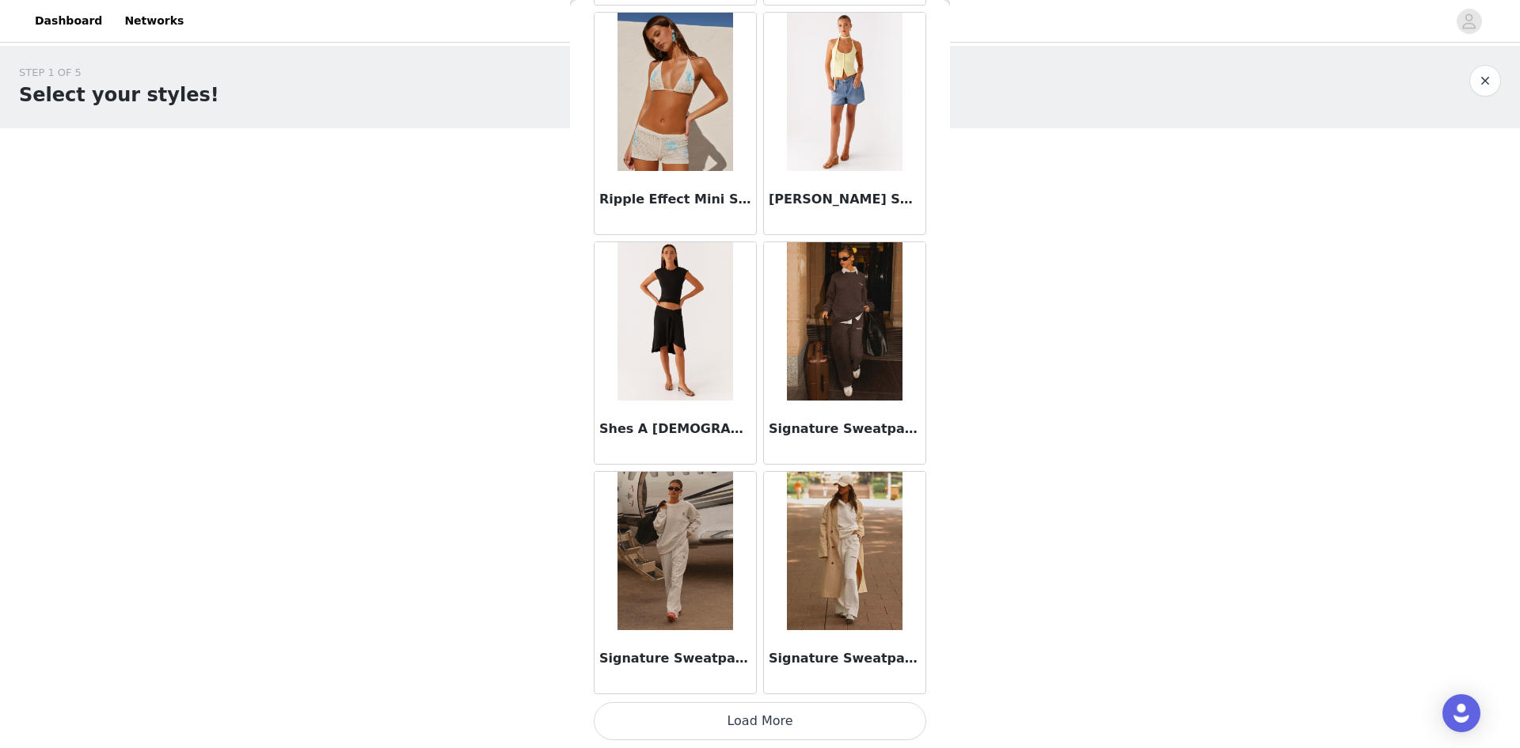
click at [854, 713] on button "Load More" at bounding box center [760, 721] width 333 height 38
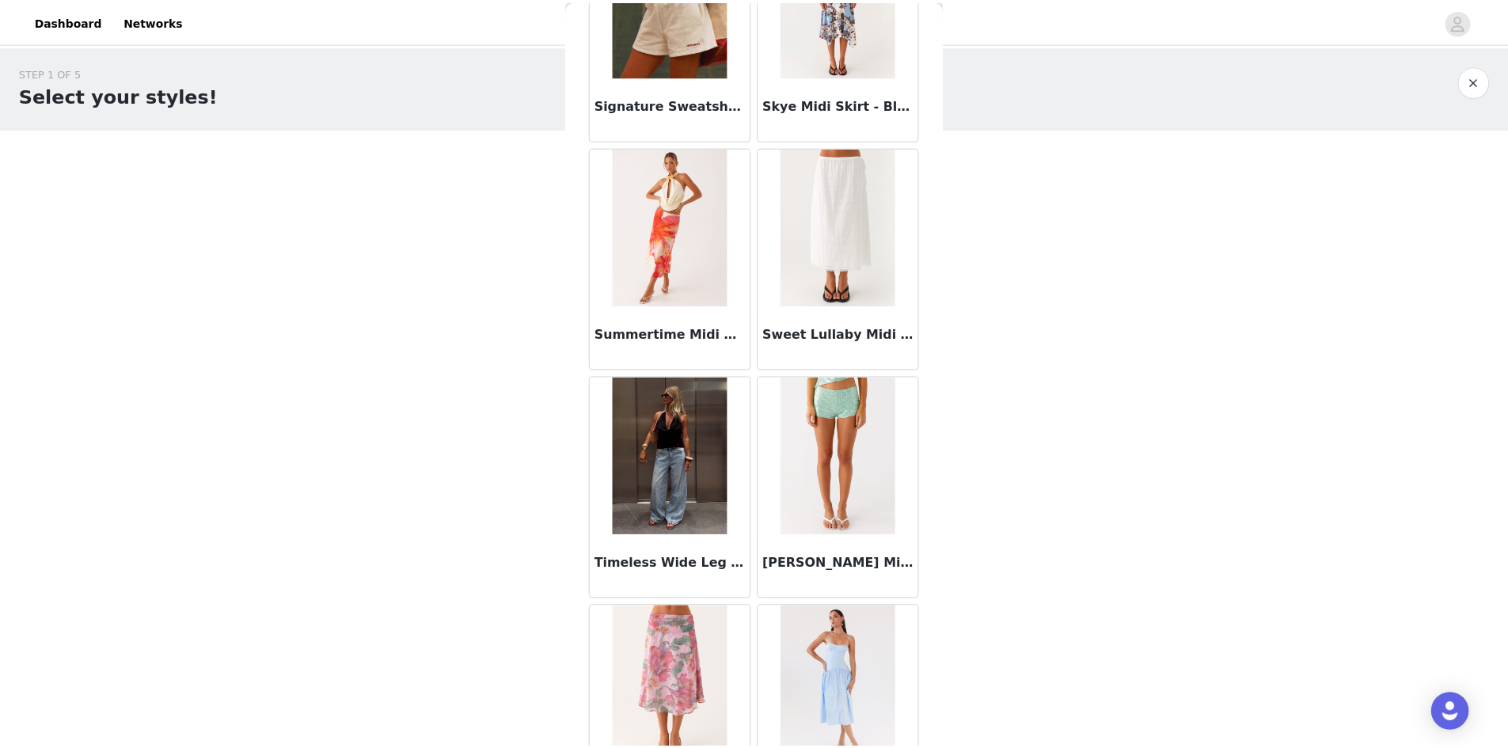
scroll to position [7364, 0]
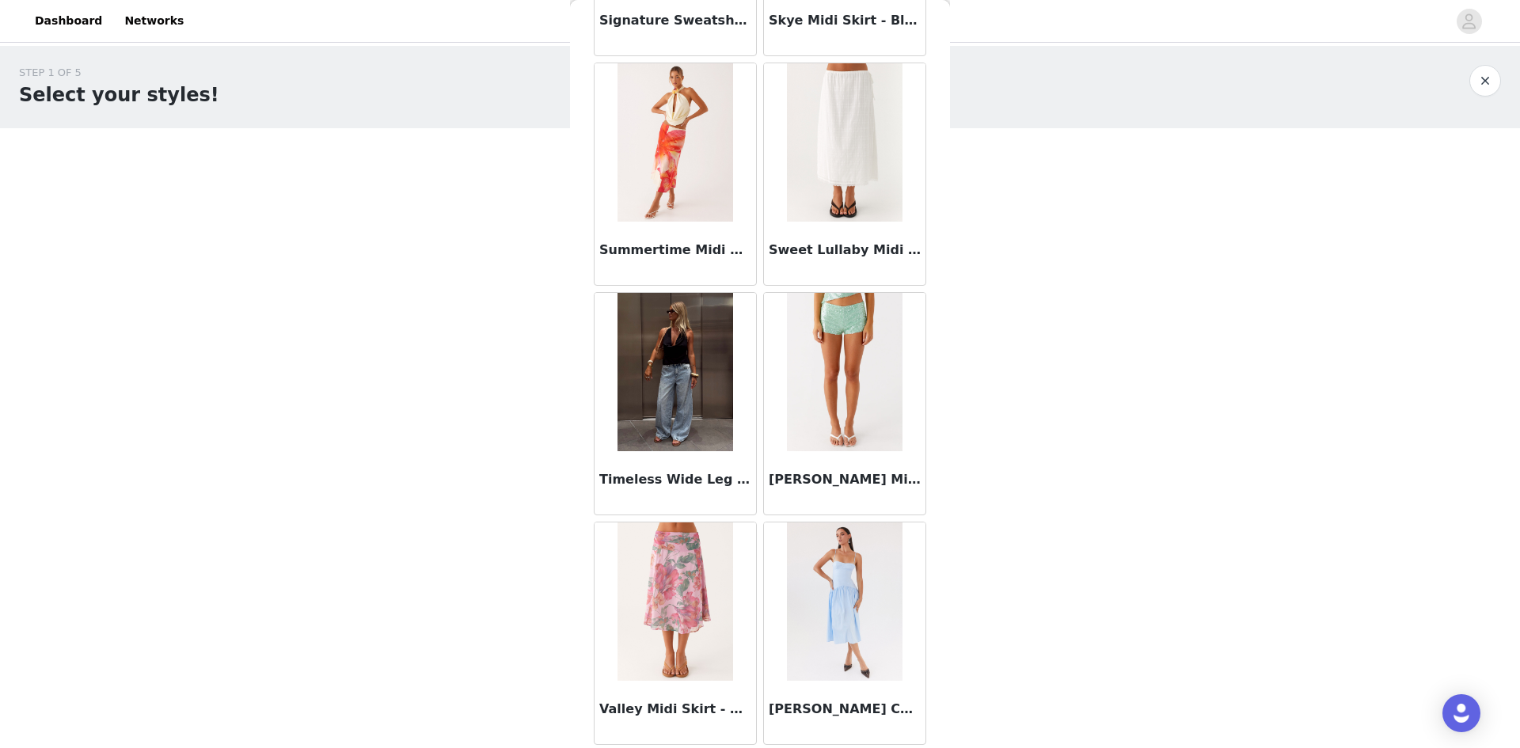
click at [1482, 89] on button "button" at bounding box center [1485, 81] width 32 height 32
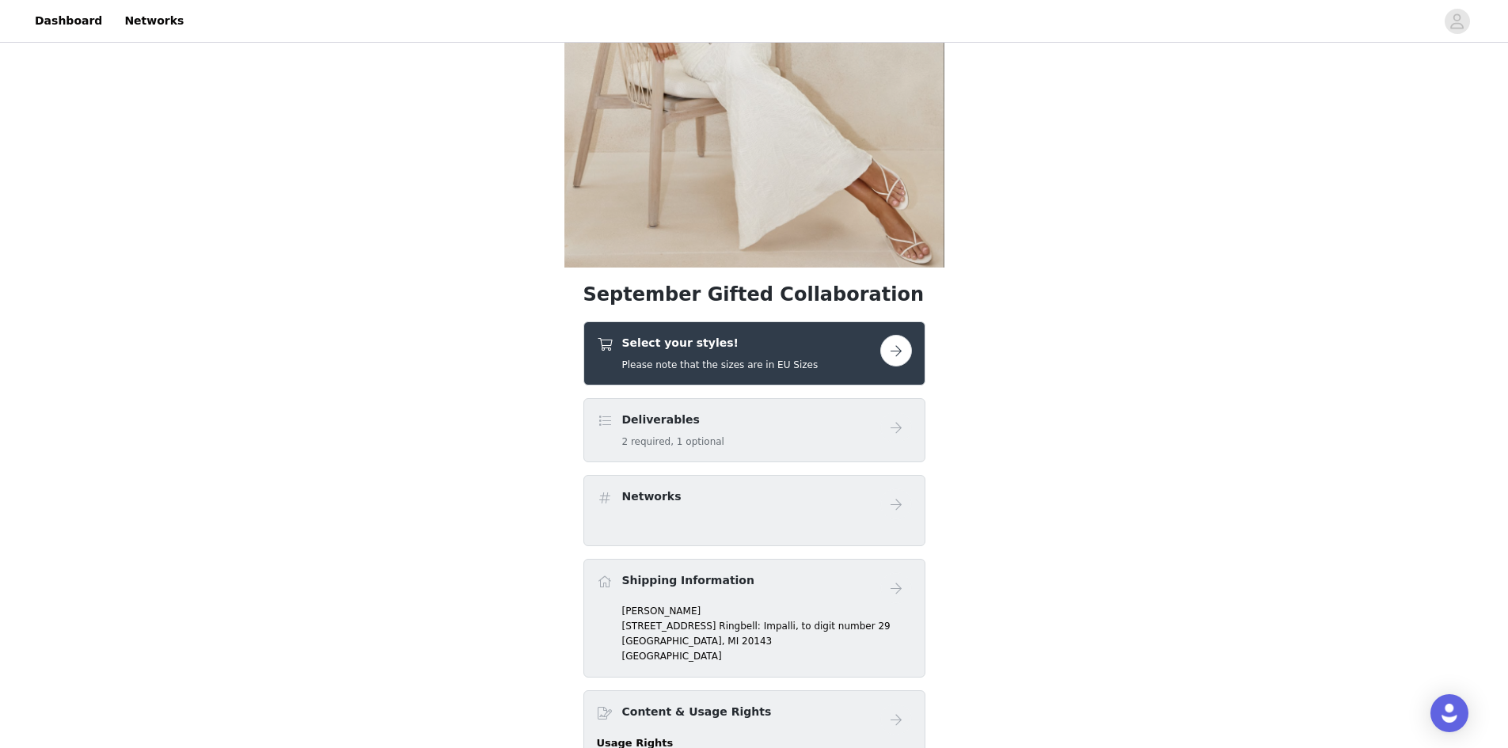
scroll to position [238, 0]
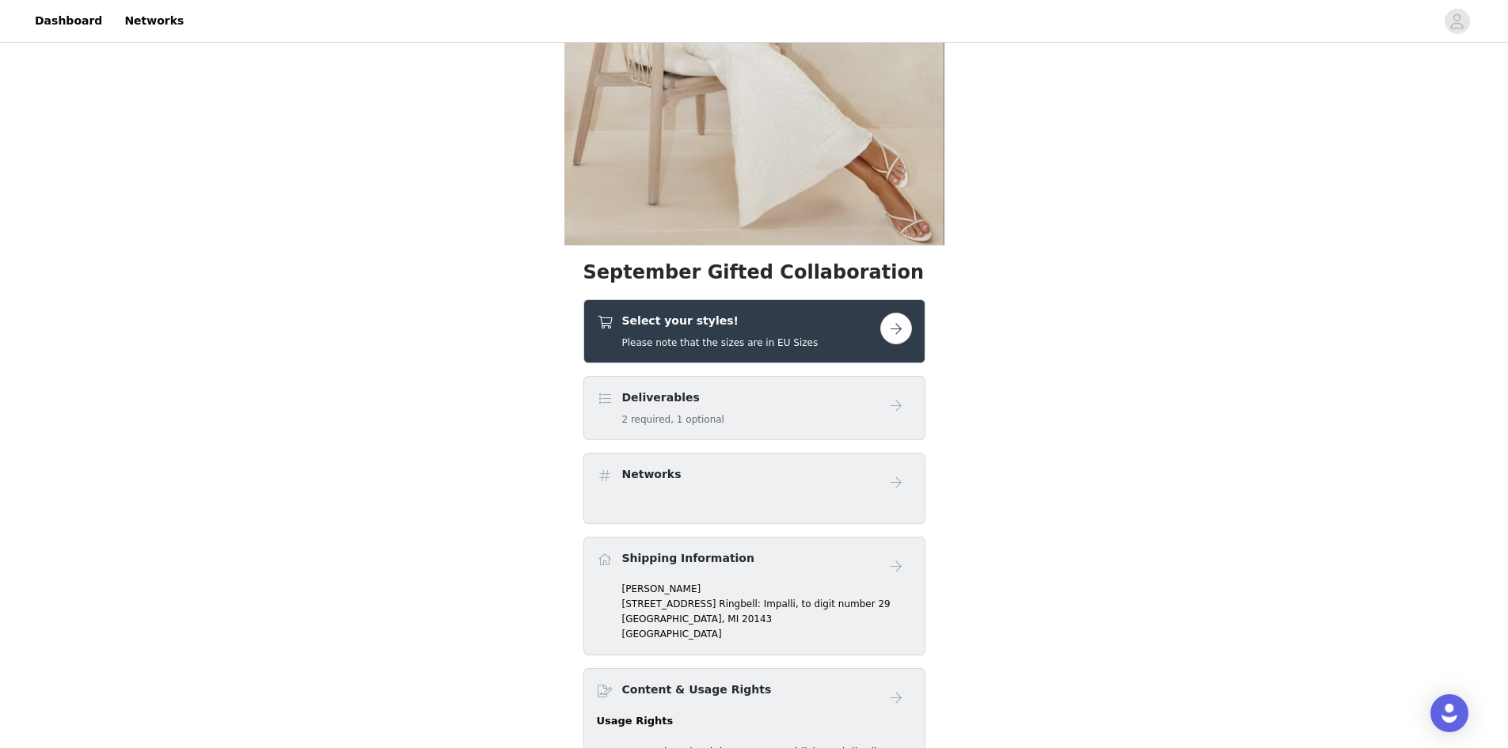
click at [892, 328] on button "button" at bounding box center [896, 329] width 32 height 32
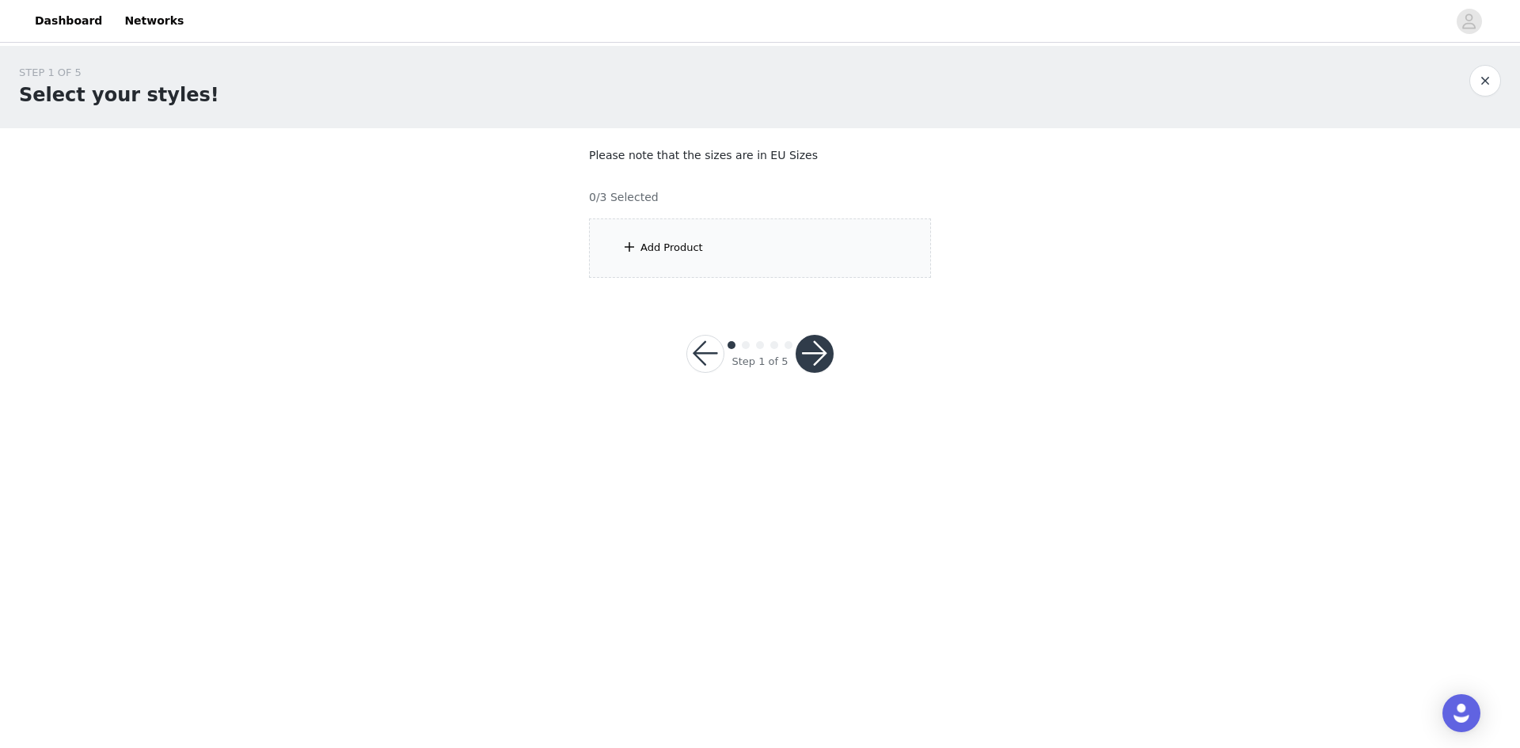
click at [815, 258] on div "Add Product" at bounding box center [760, 248] width 342 height 59
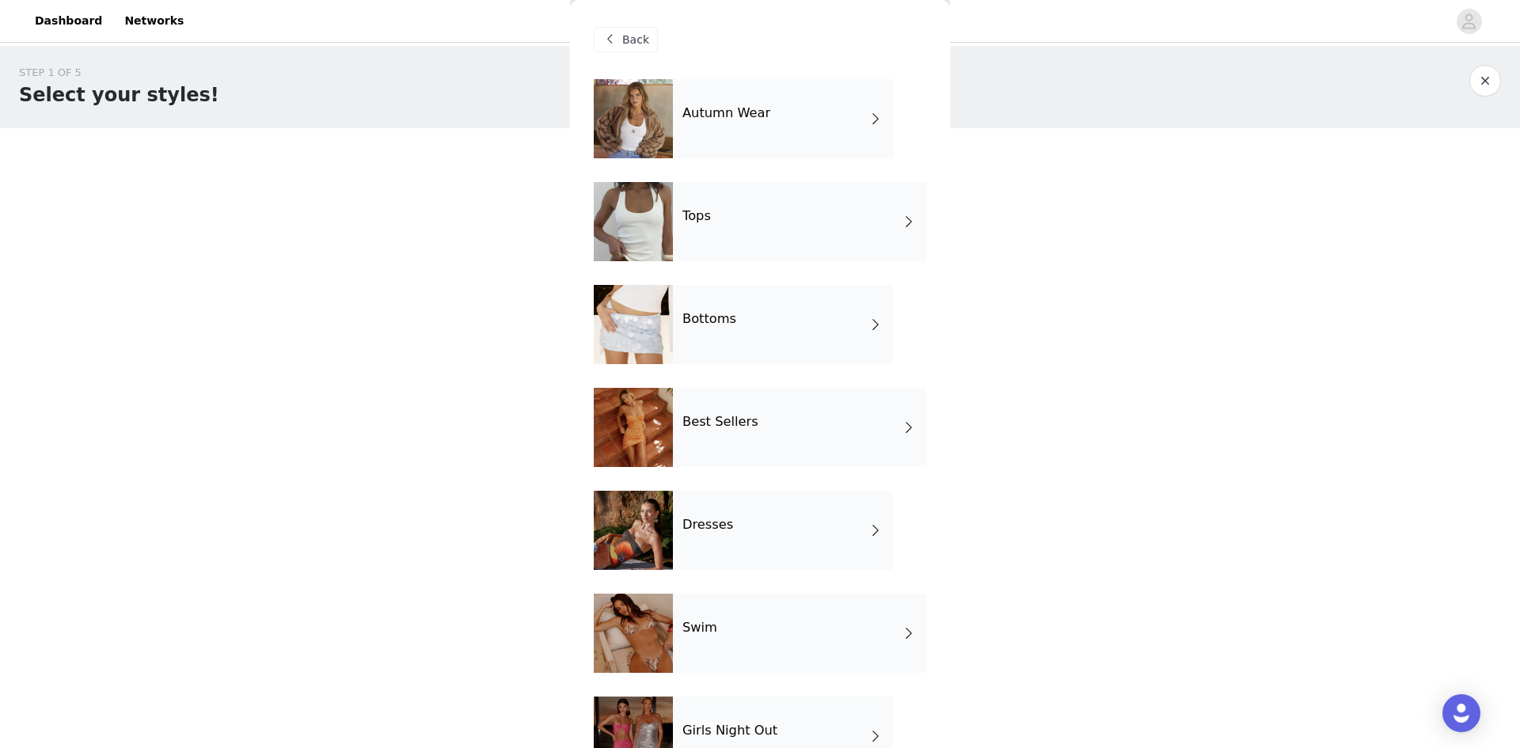
click at [819, 119] on div "Autumn Wear" at bounding box center [783, 118] width 220 height 79
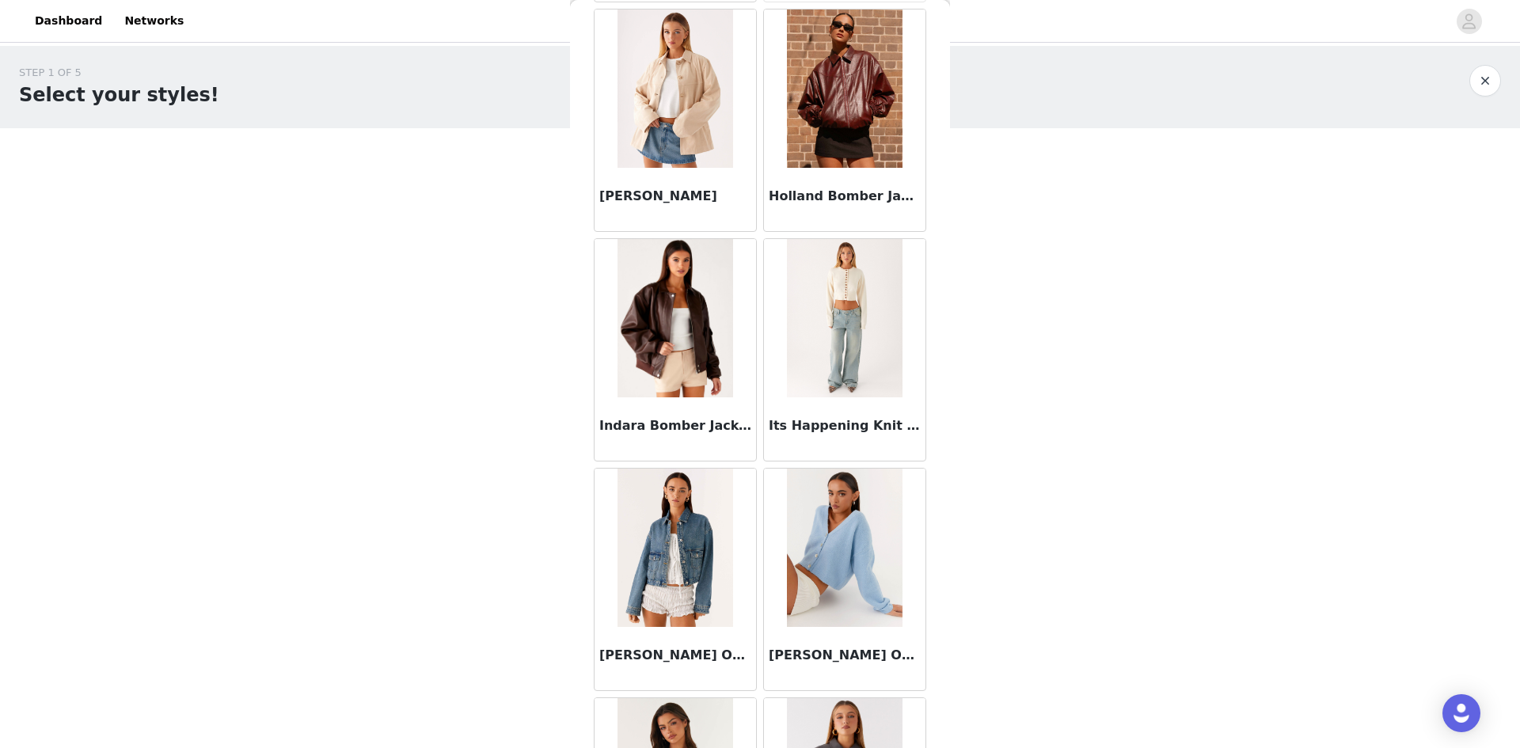
scroll to position [554, 0]
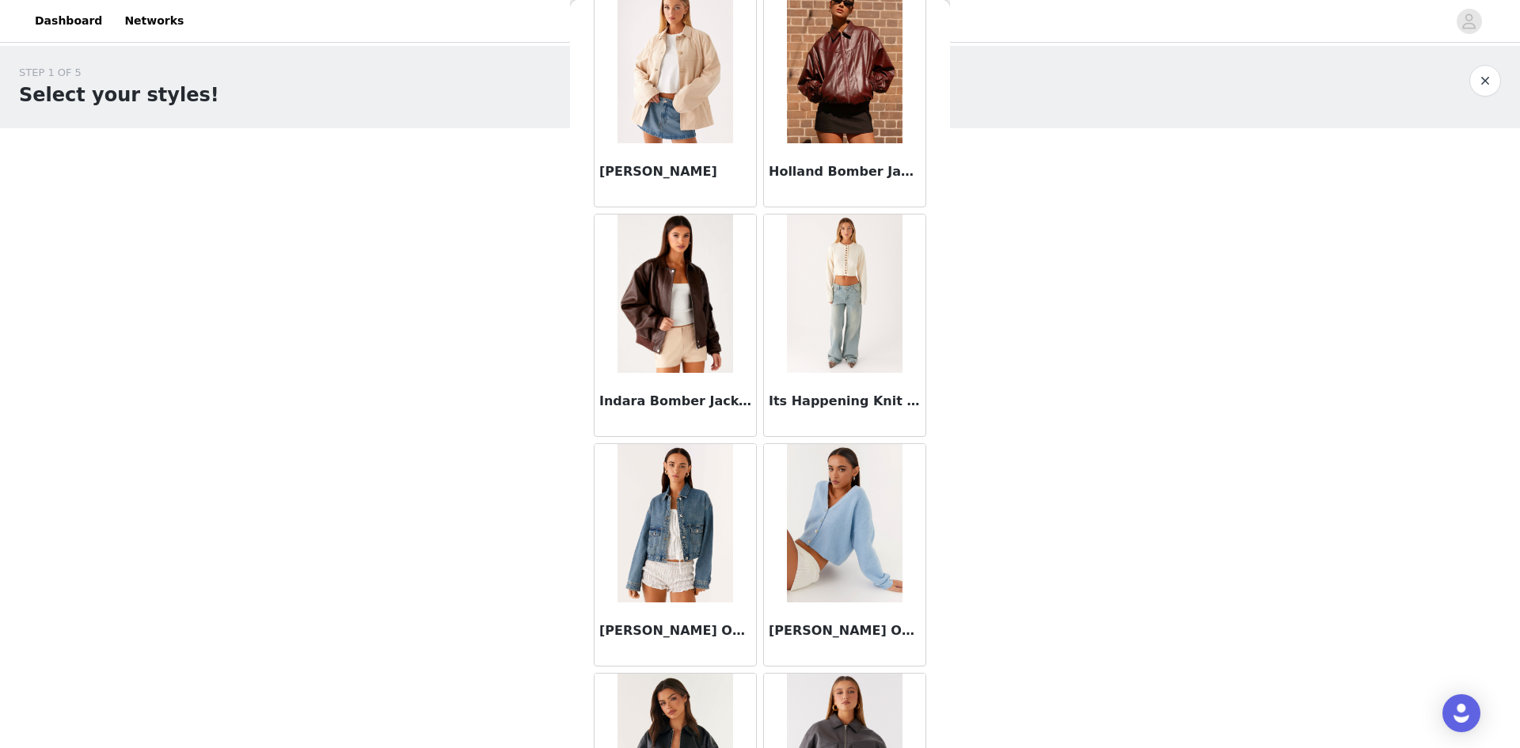
drag, startPoint x: 850, startPoint y: 254, endPoint x: 840, endPoint y: 280, distance: 28.1
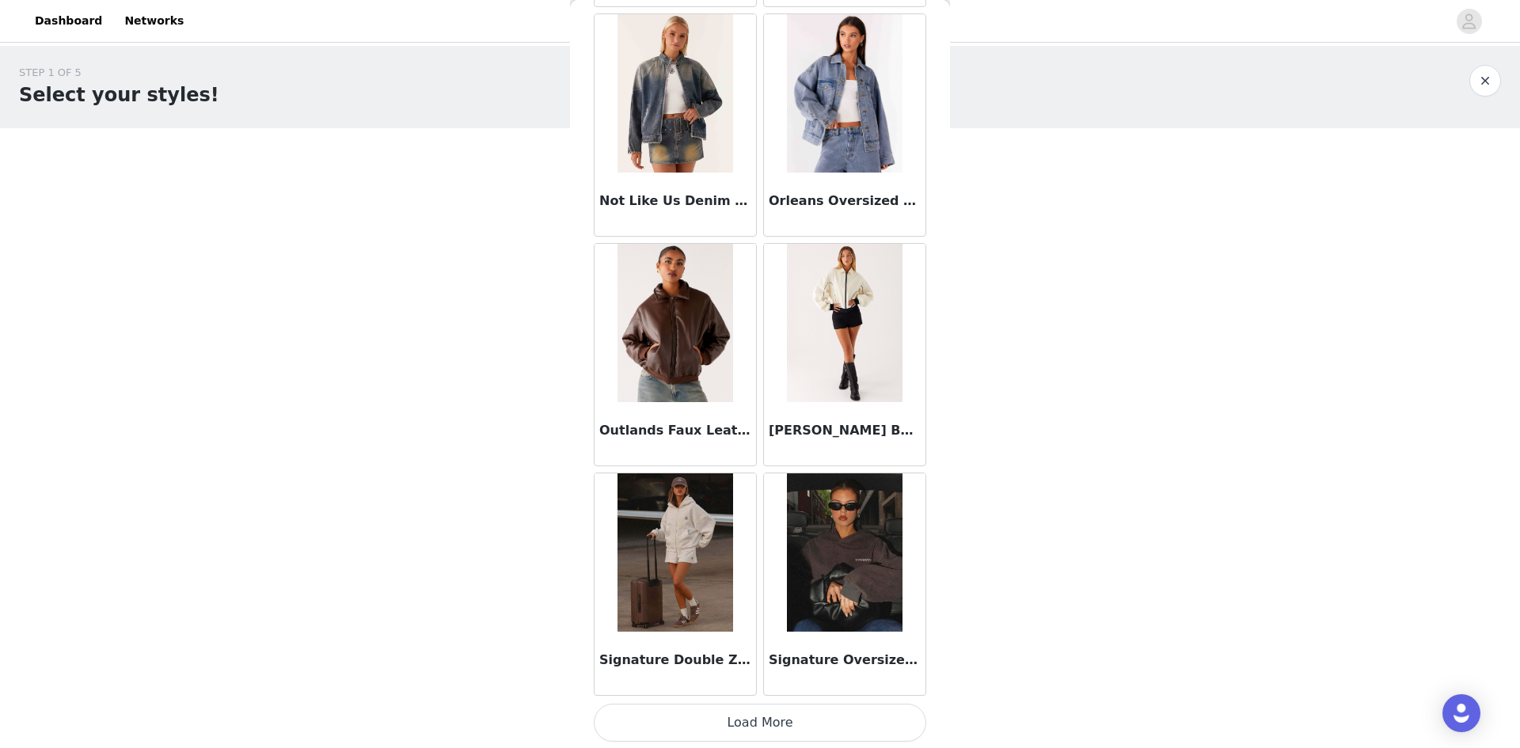
scroll to position [1675, 0]
drag, startPoint x: 824, startPoint y: 725, endPoint x: 771, endPoint y: 429, distance: 300.8
click at [824, 725] on button "Load More" at bounding box center [760, 721] width 333 height 38
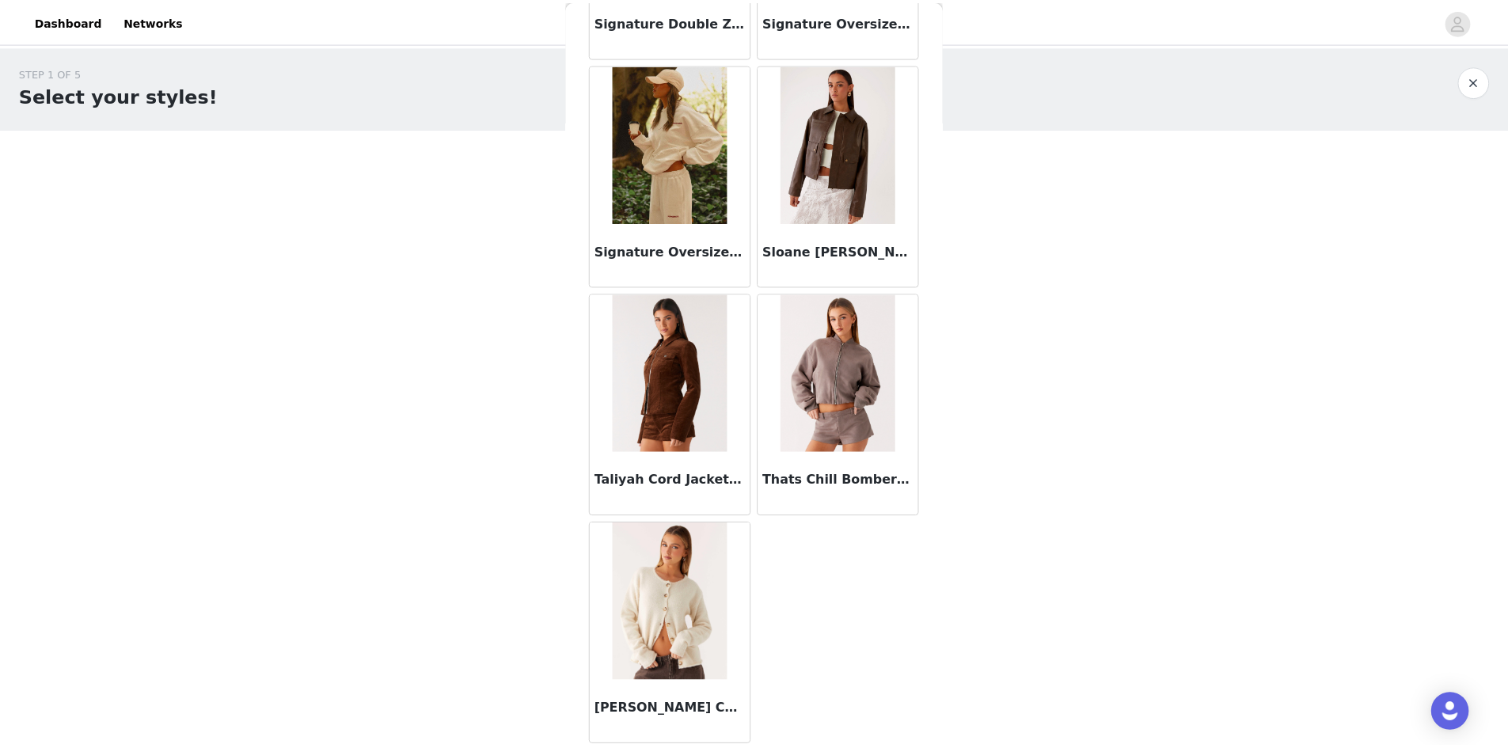
scroll to position [2313, 0]
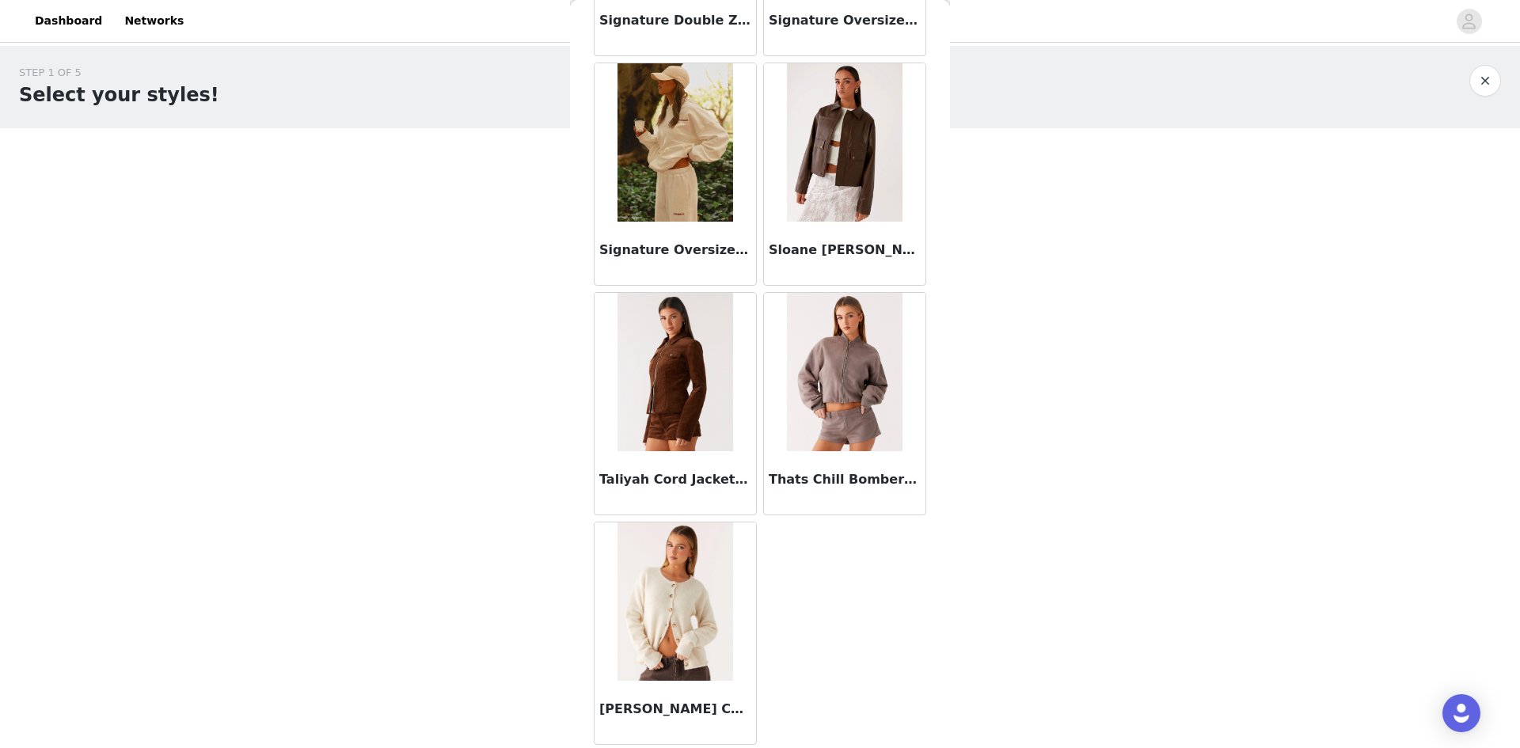
click at [1485, 82] on button "button" at bounding box center [1485, 81] width 32 height 32
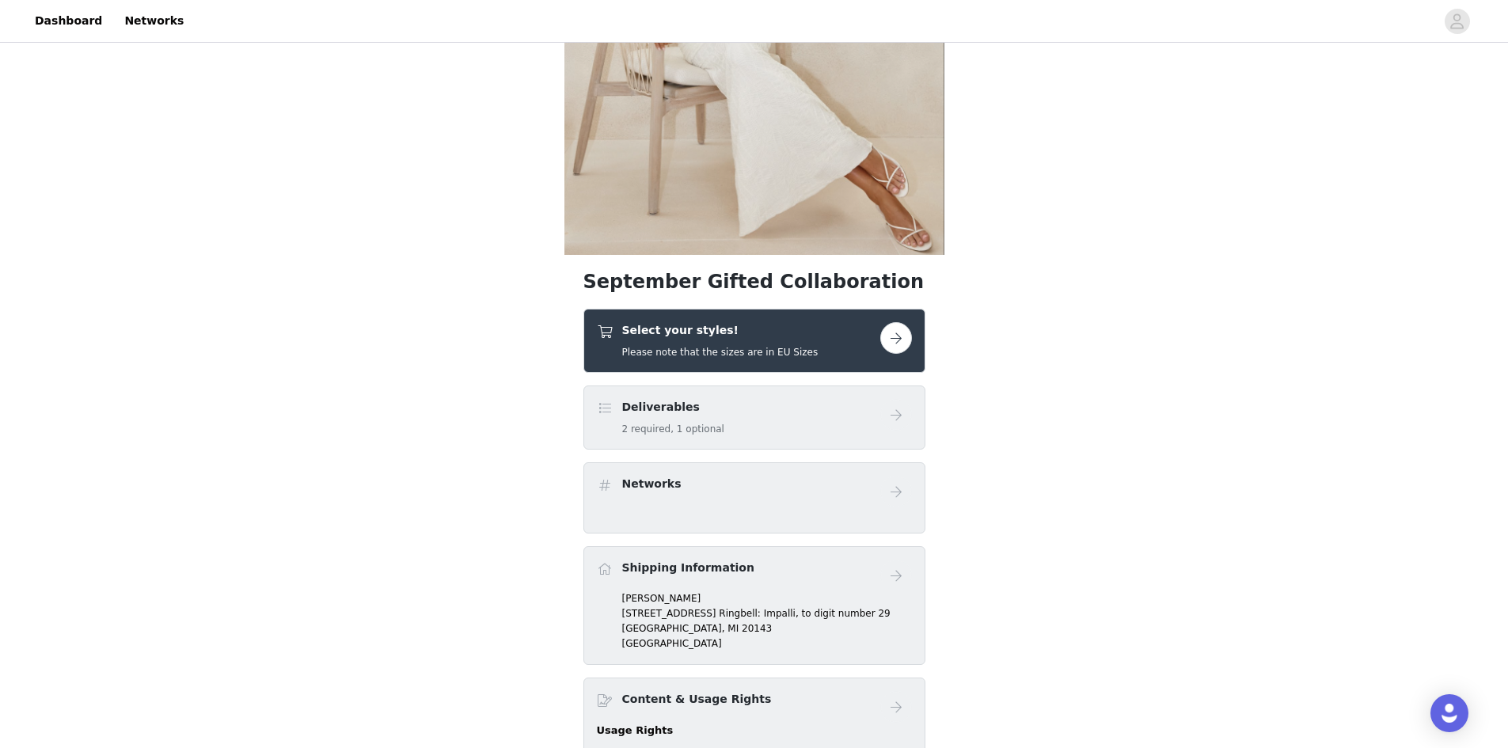
scroll to position [238, 0]
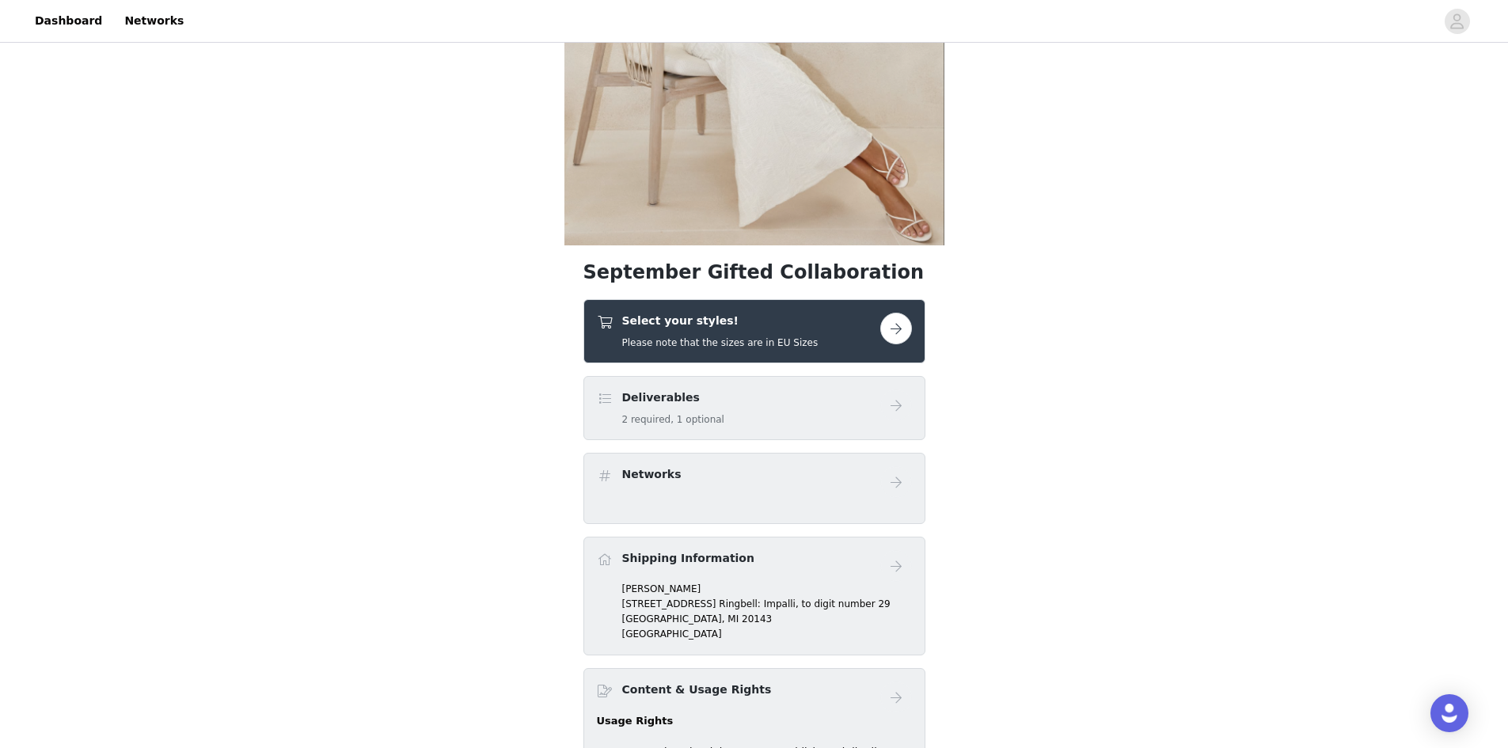
click at [892, 328] on button "button" at bounding box center [896, 329] width 32 height 32
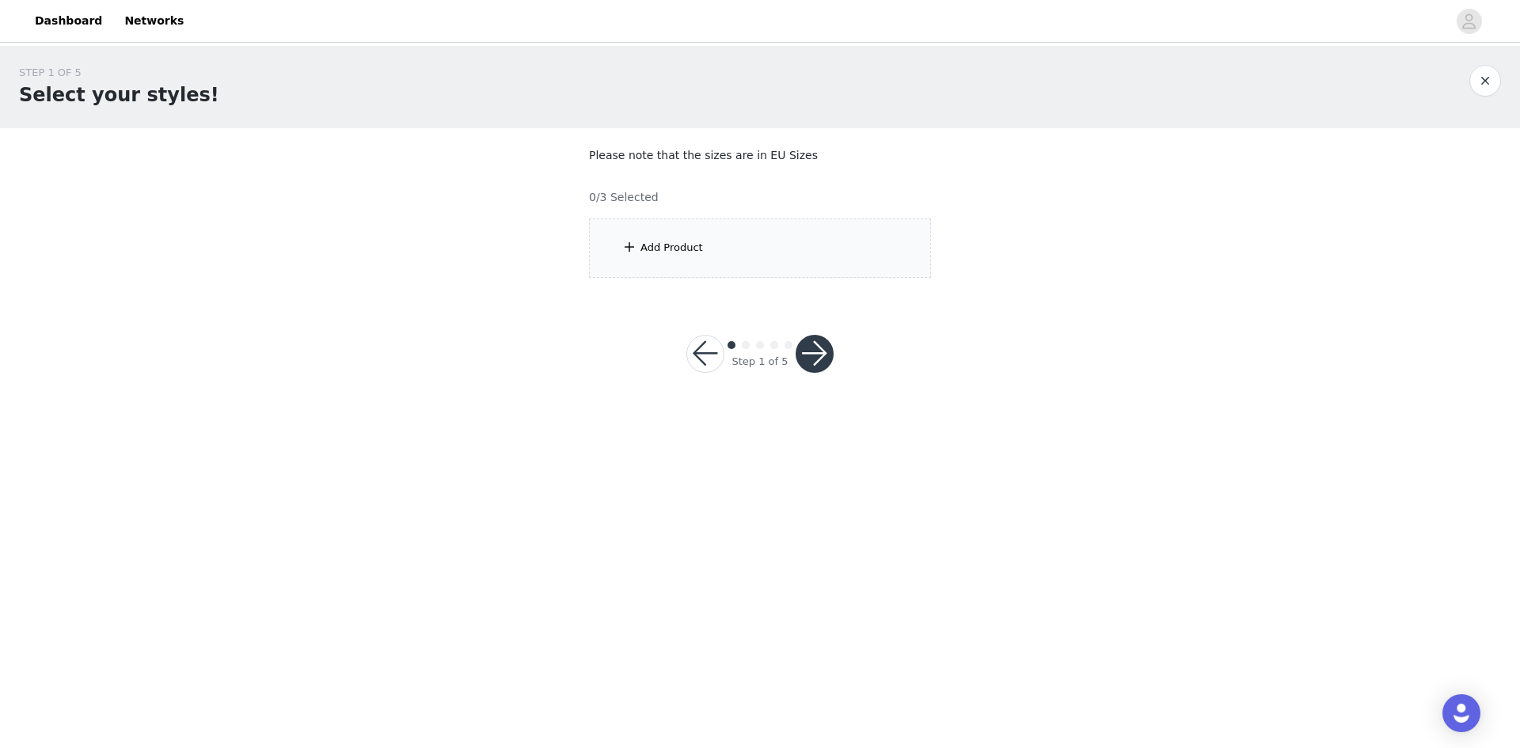
click at [881, 264] on div "Add Product" at bounding box center [760, 248] width 342 height 59
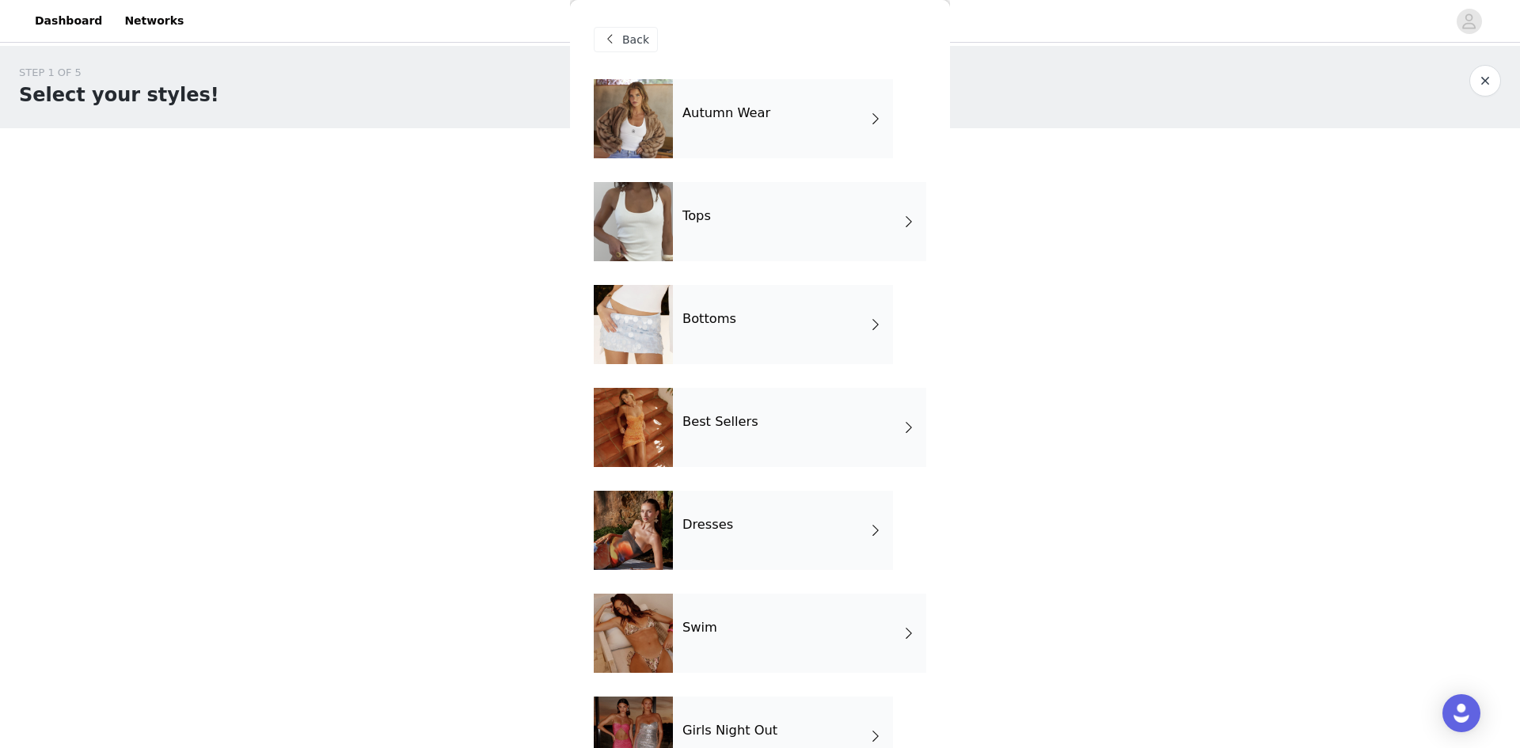
click at [821, 527] on div "Dresses" at bounding box center [783, 530] width 220 height 79
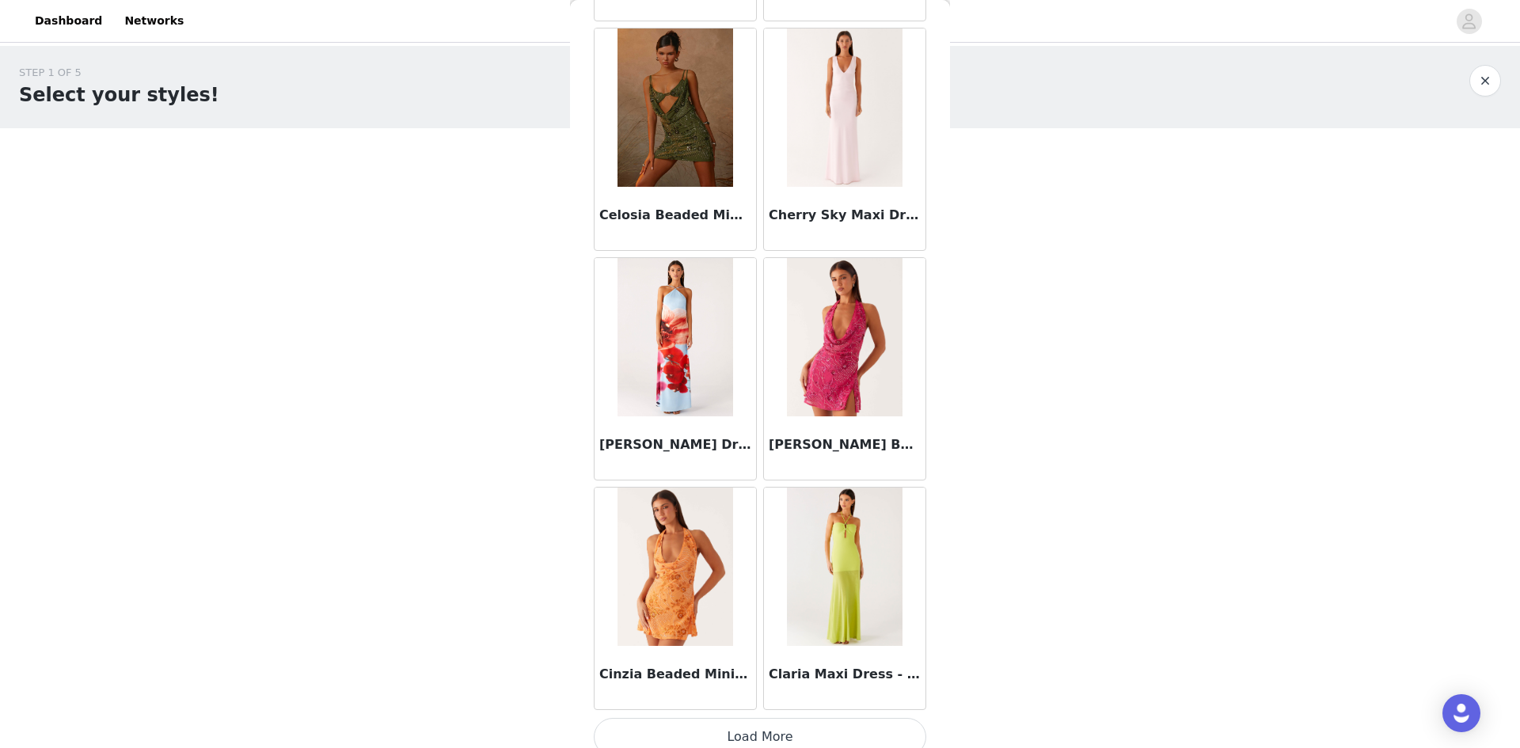
scroll to position [1675, 0]
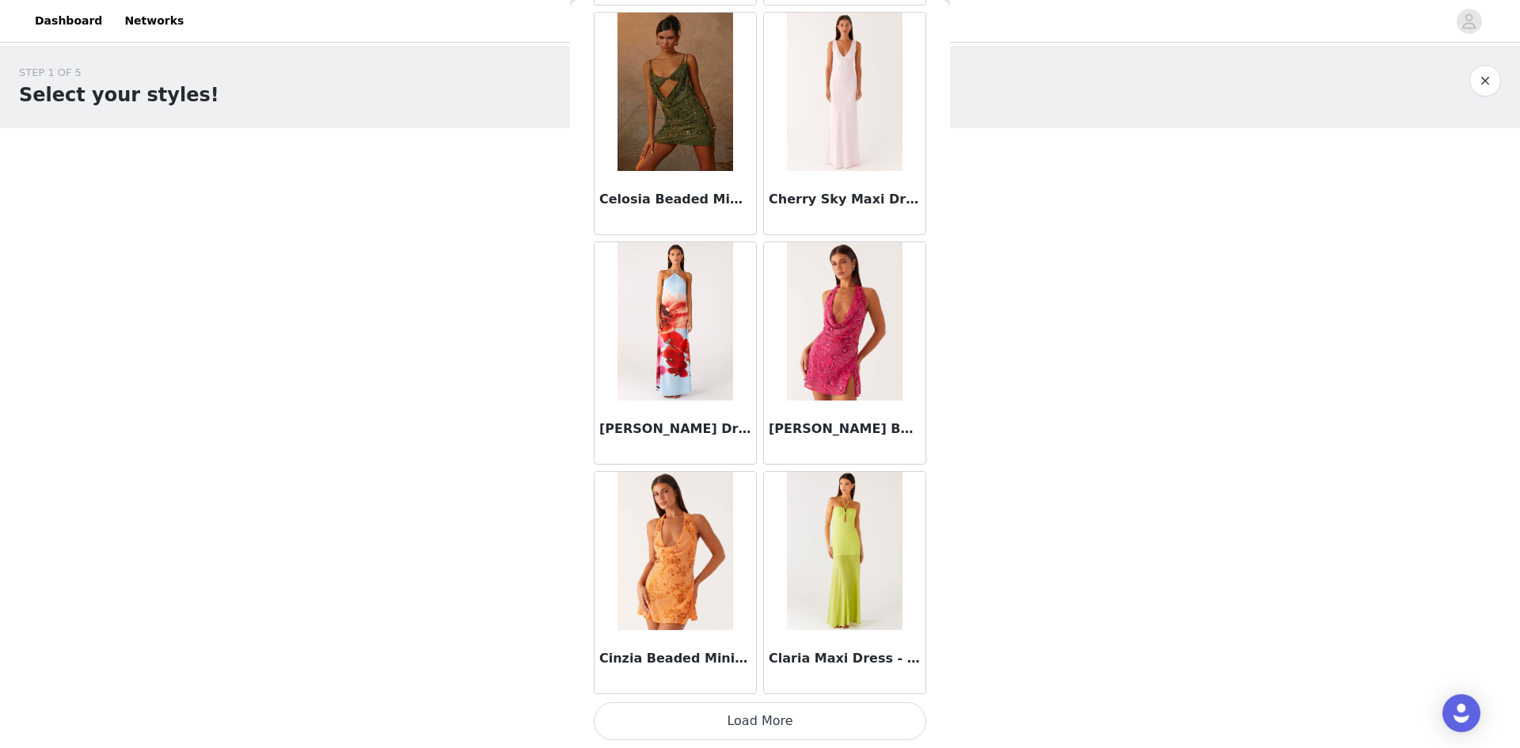
click at [852, 728] on button "Load More" at bounding box center [760, 721] width 333 height 38
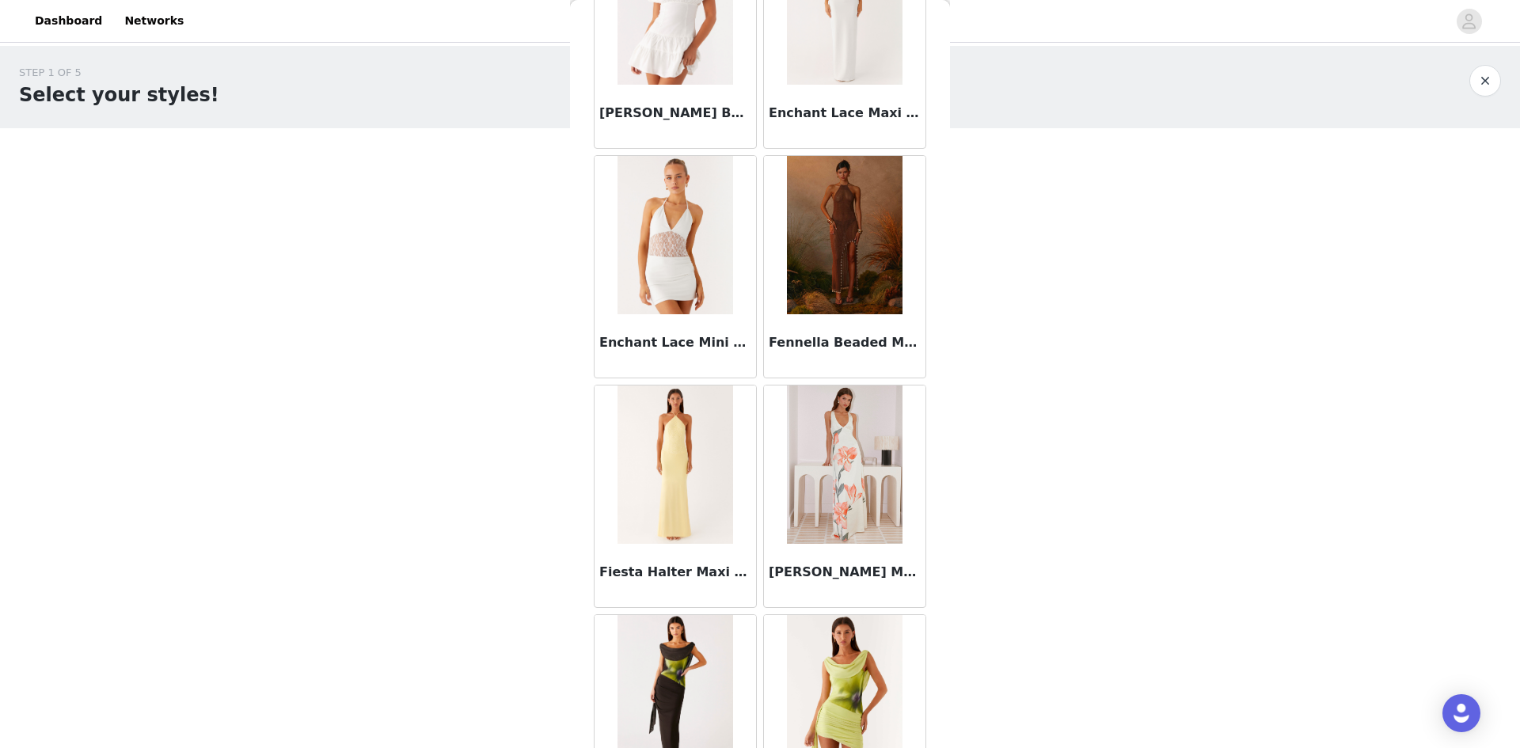
scroll to position [3971, 0]
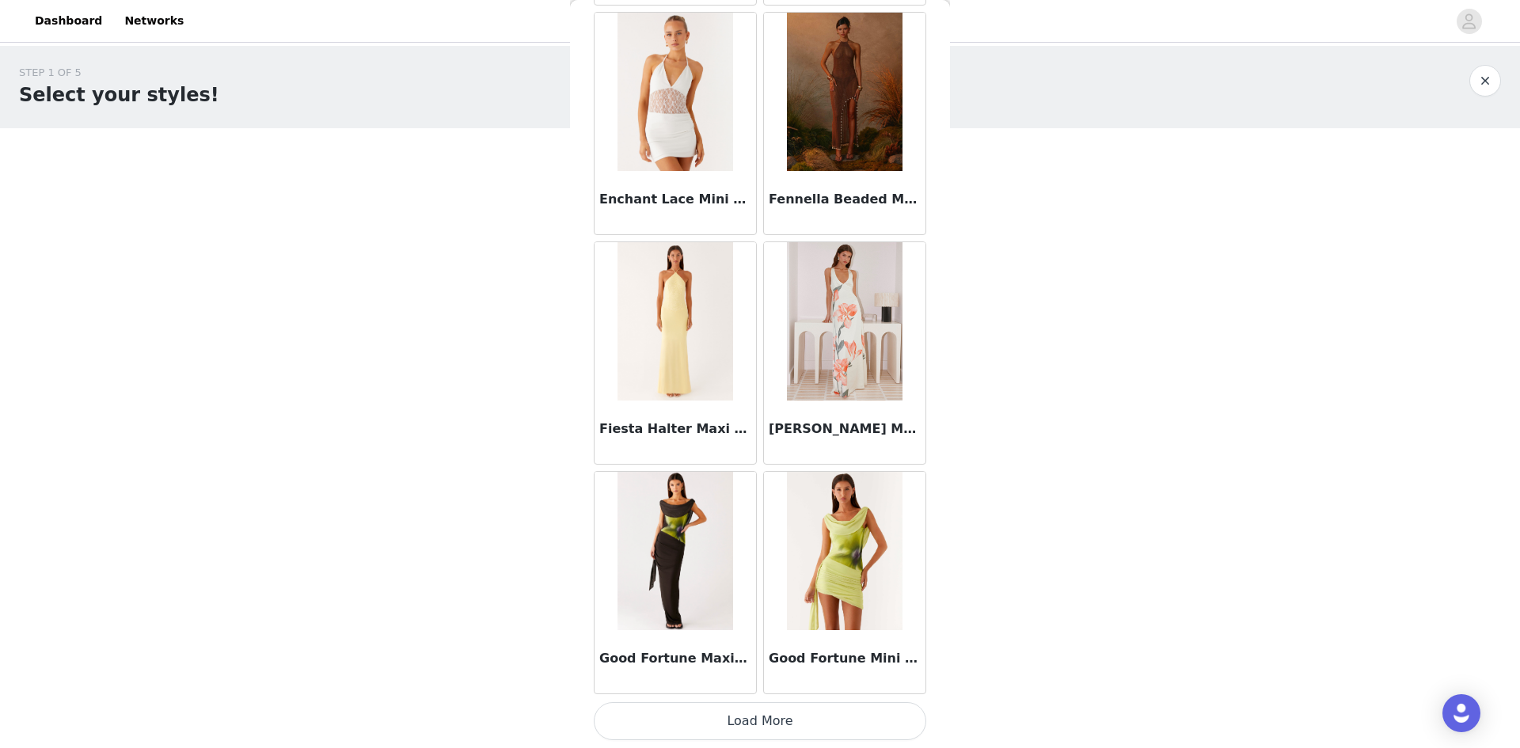
click at [854, 726] on button "Load More" at bounding box center [760, 721] width 333 height 38
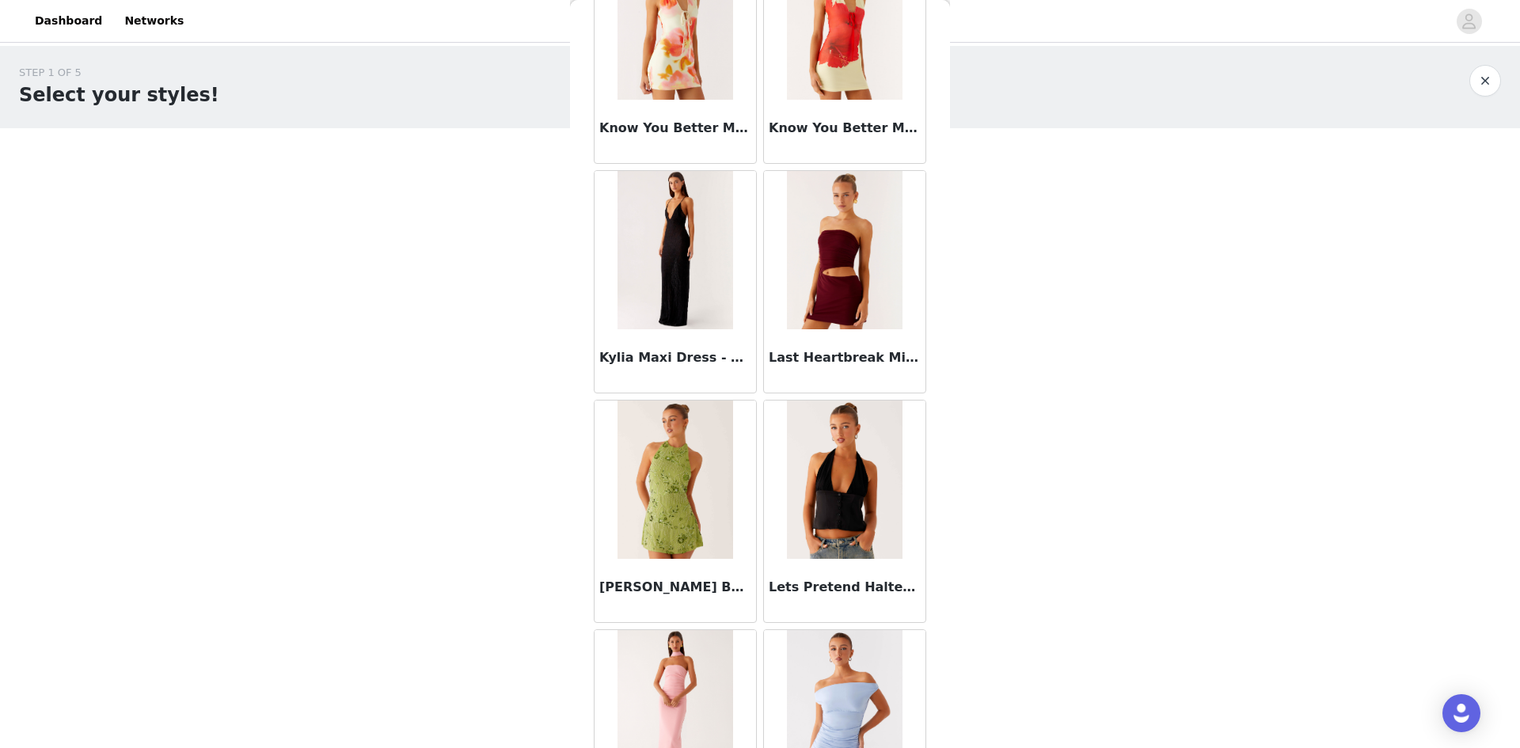
scroll to position [6267, 0]
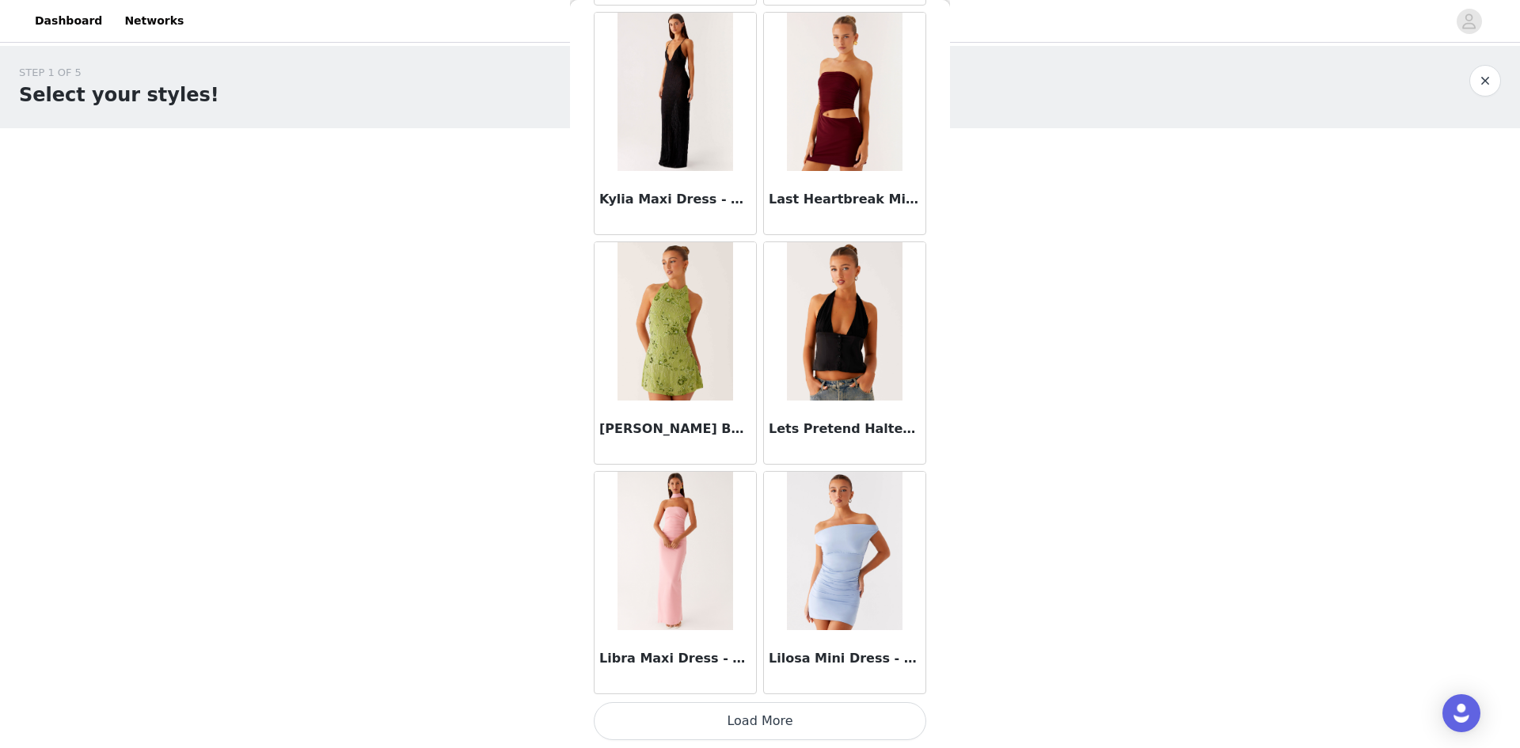
click at [816, 717] on button "Load More" at bounding box center [760, 721] width 333 height 38
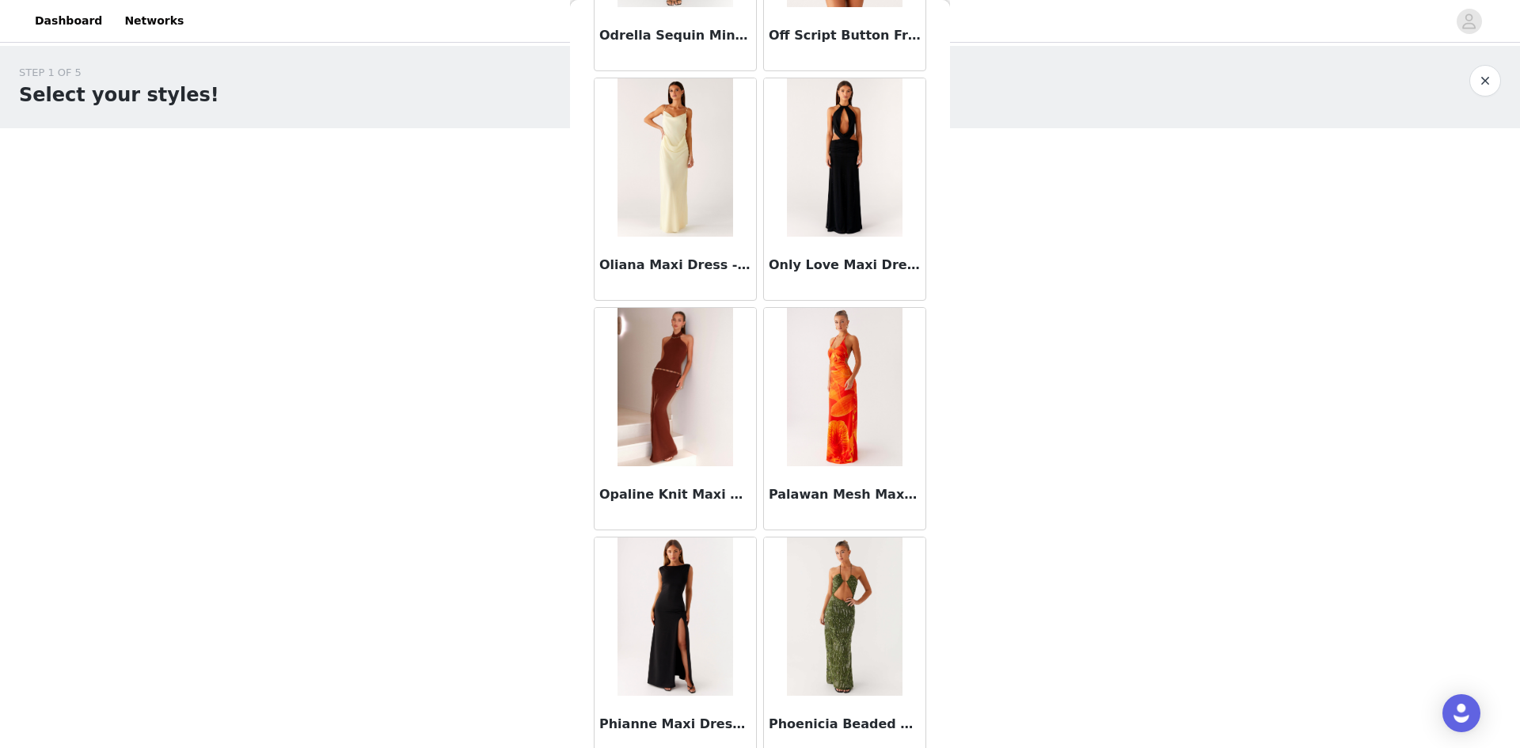
scroll to position [8563, 0]
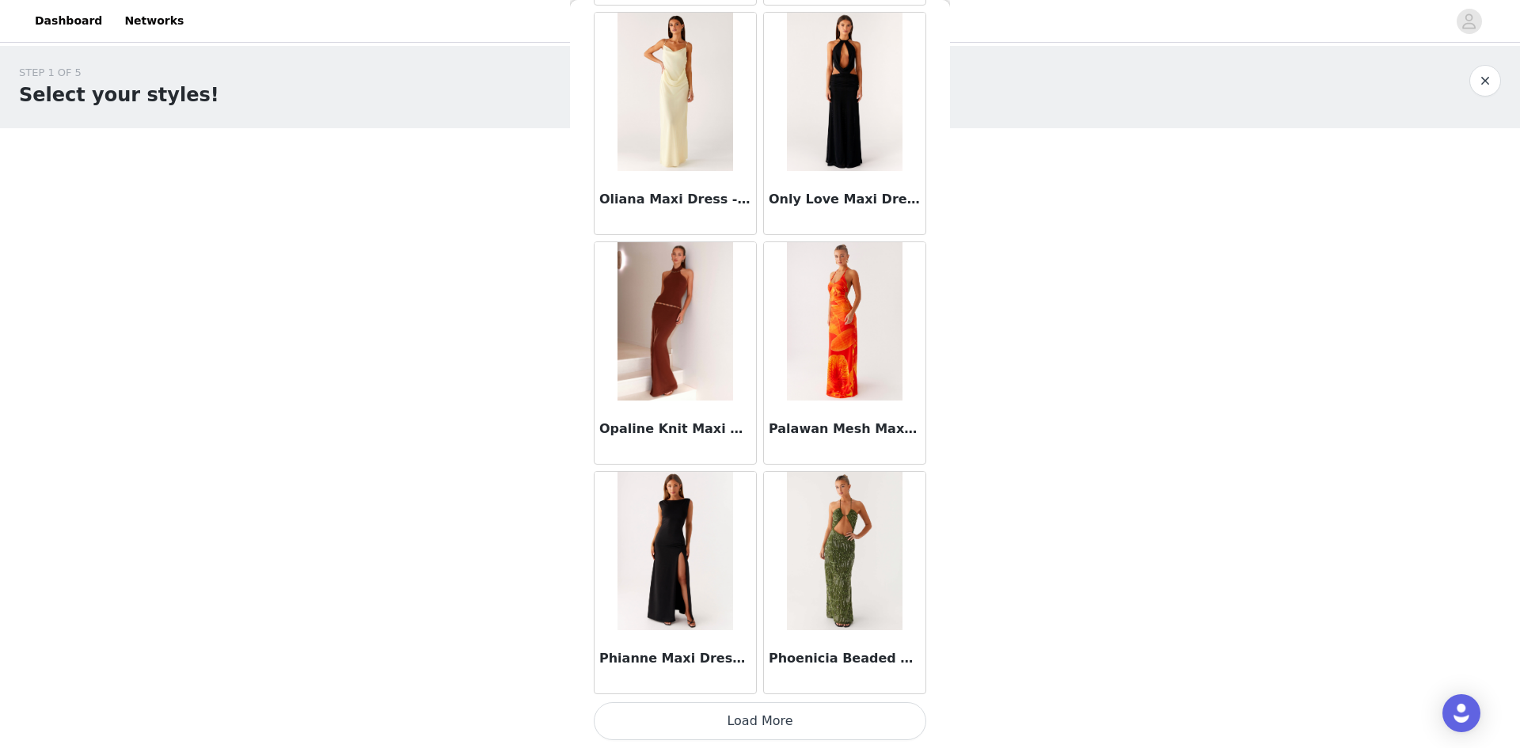
click at [815, 726] on button "Load More" at bounding box center [760, 721] width 333 height 38
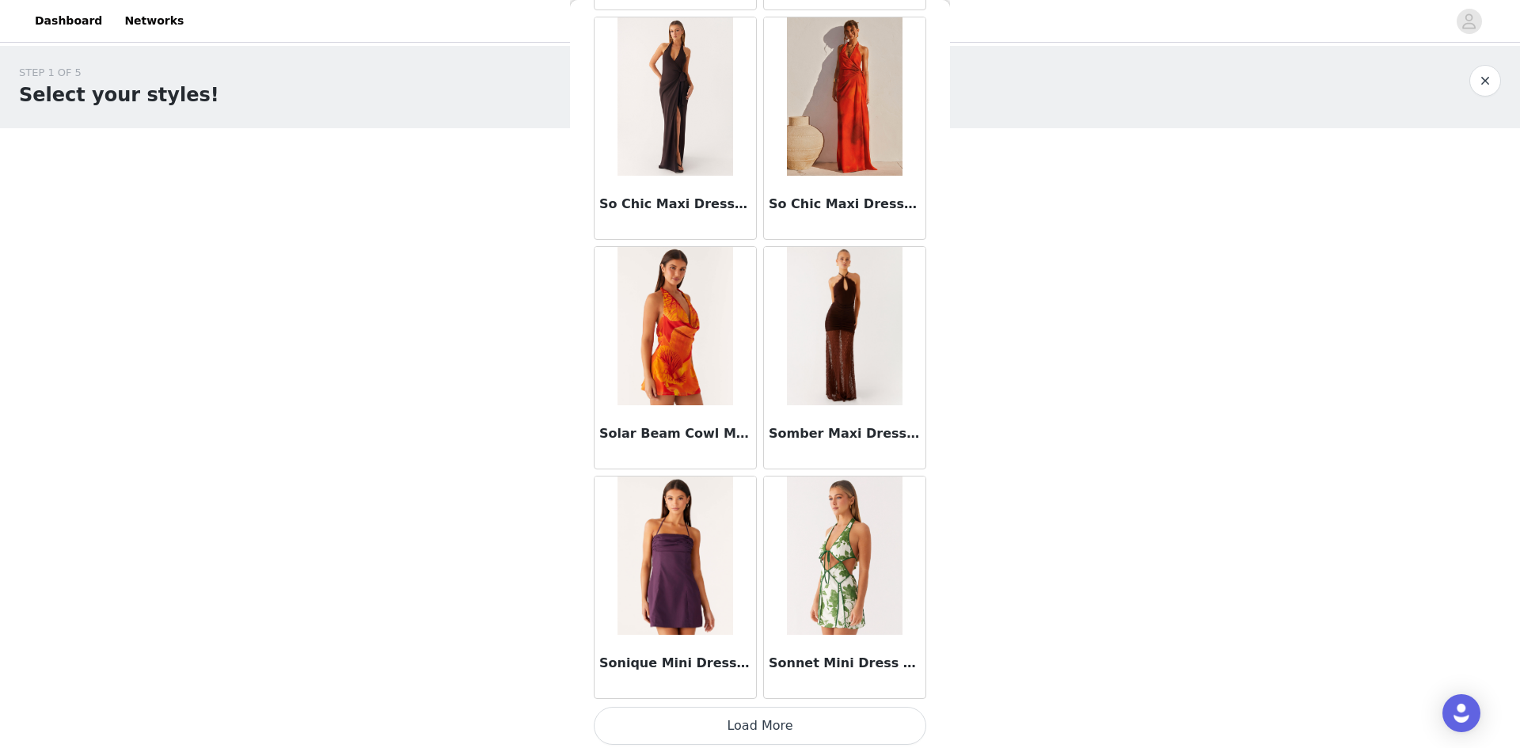
scroll to position [10859, 0]
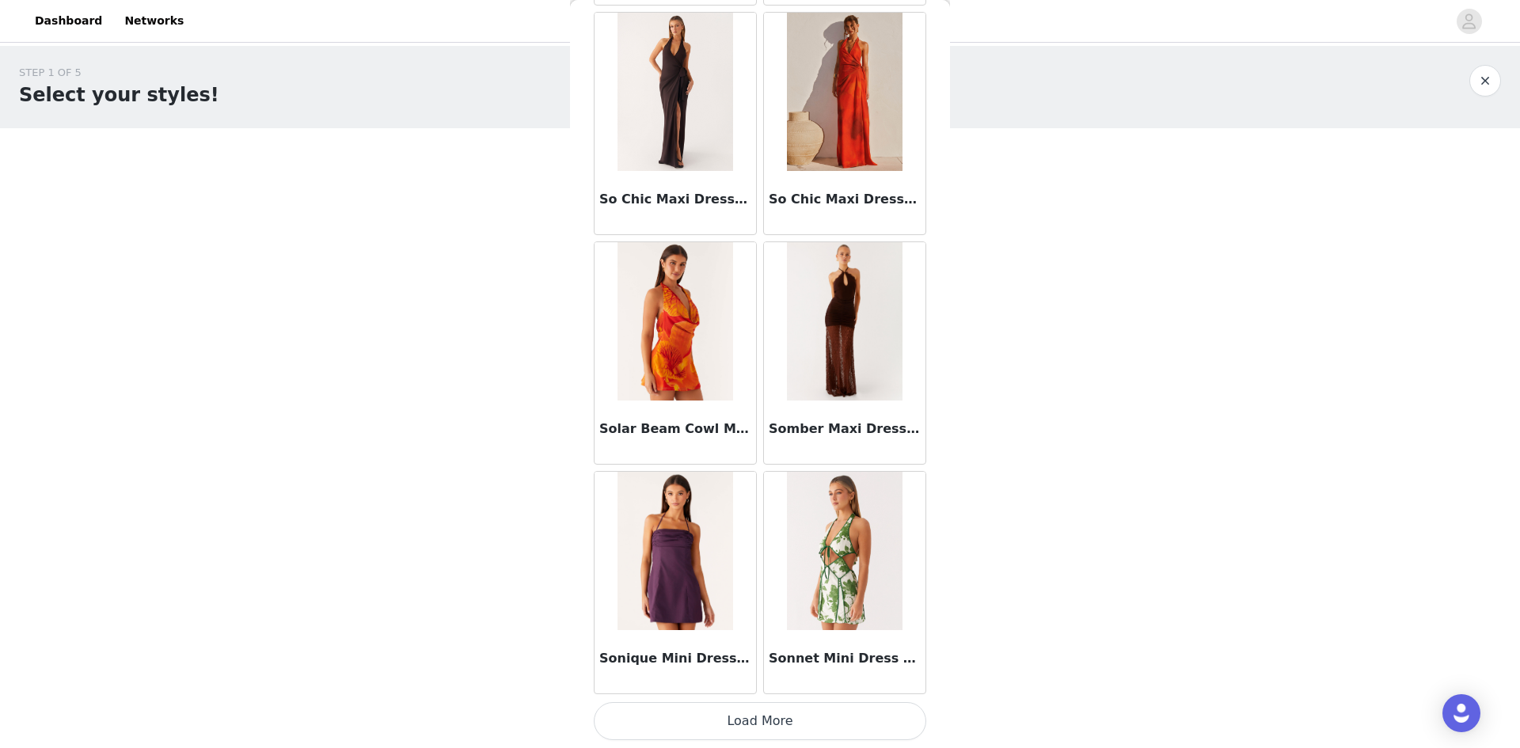
click at [844, 717] on button "Load More" at bounding box center [760, 721] width 333 height 38
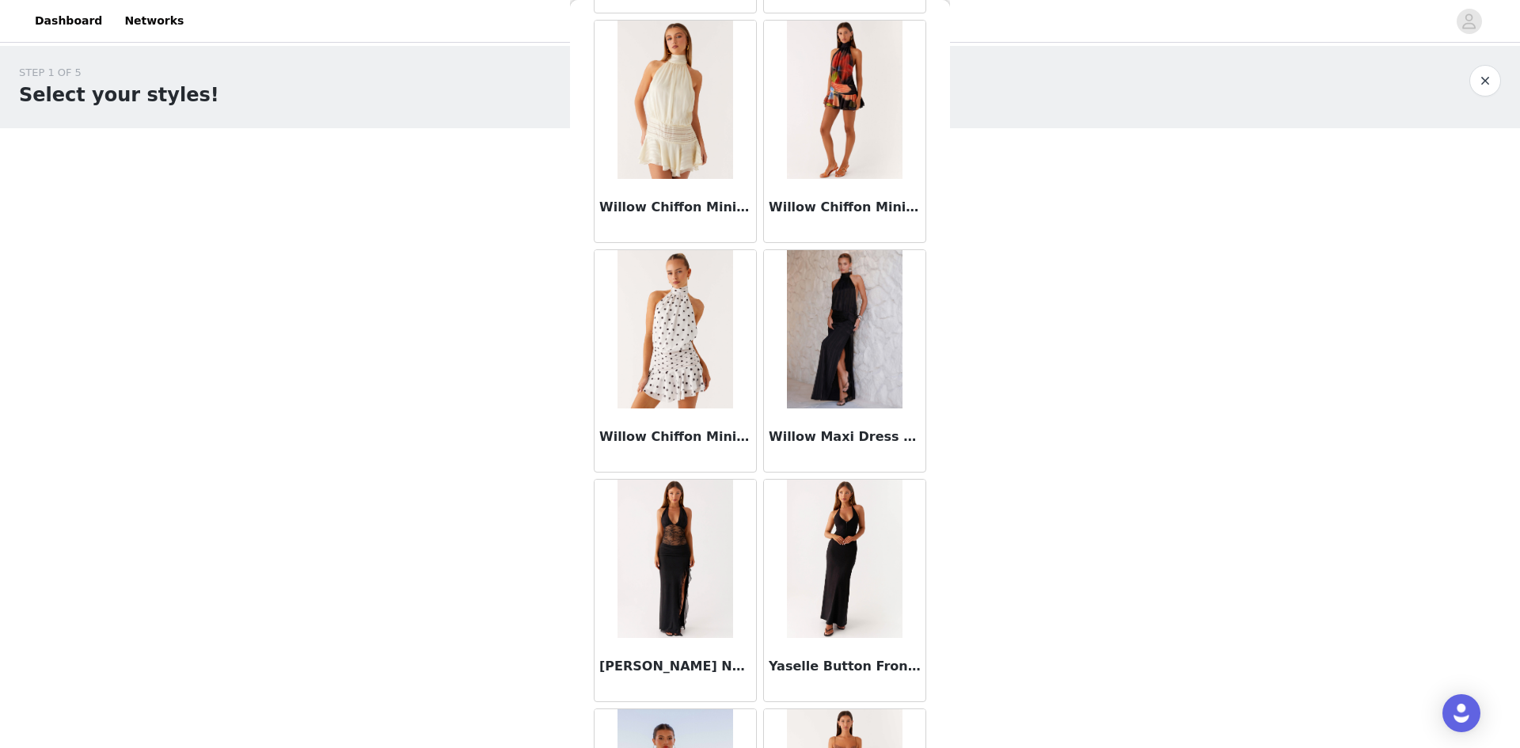
scroll to position [13155, 0]
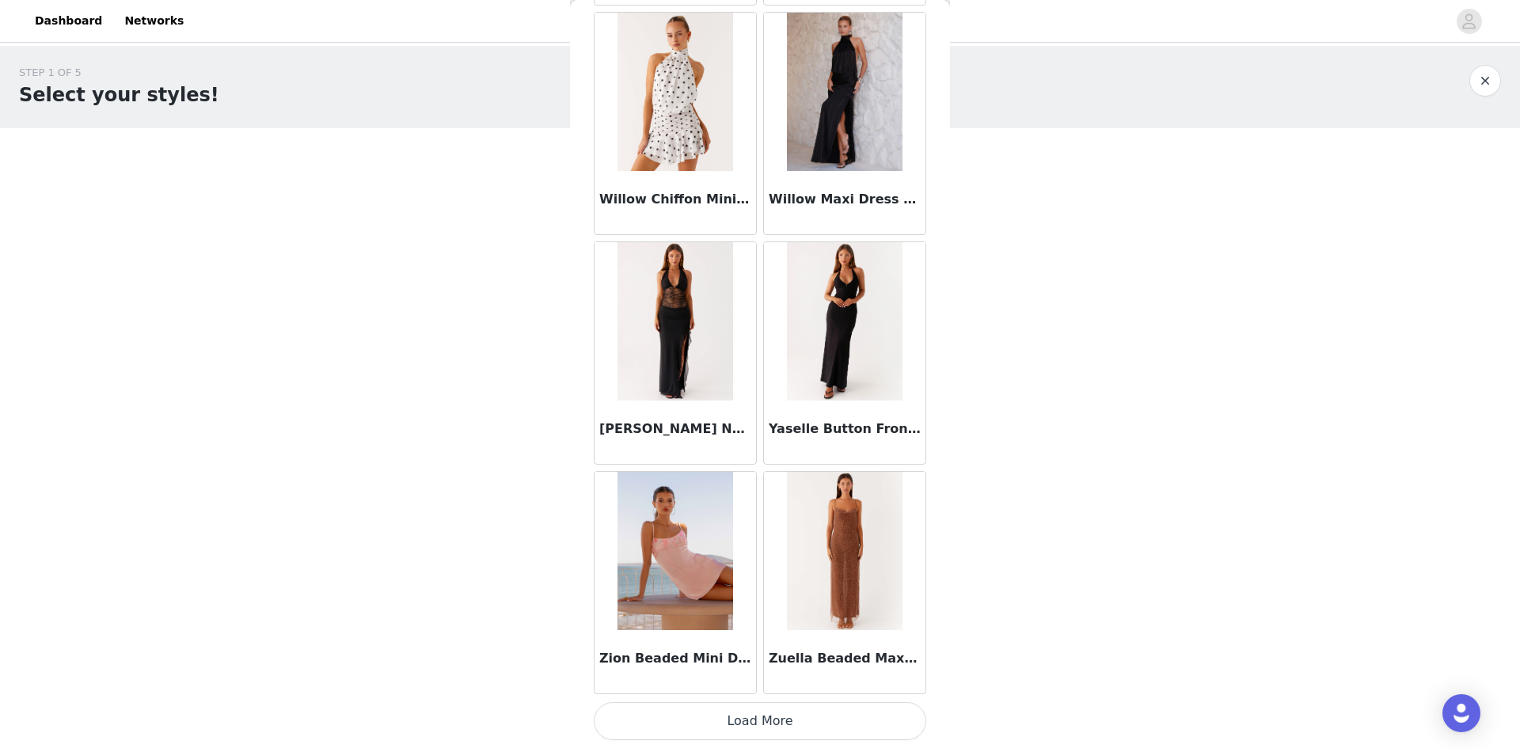
click at [799, 720] on button "Load More" at bounding box center [760, 721] width 333 height 38
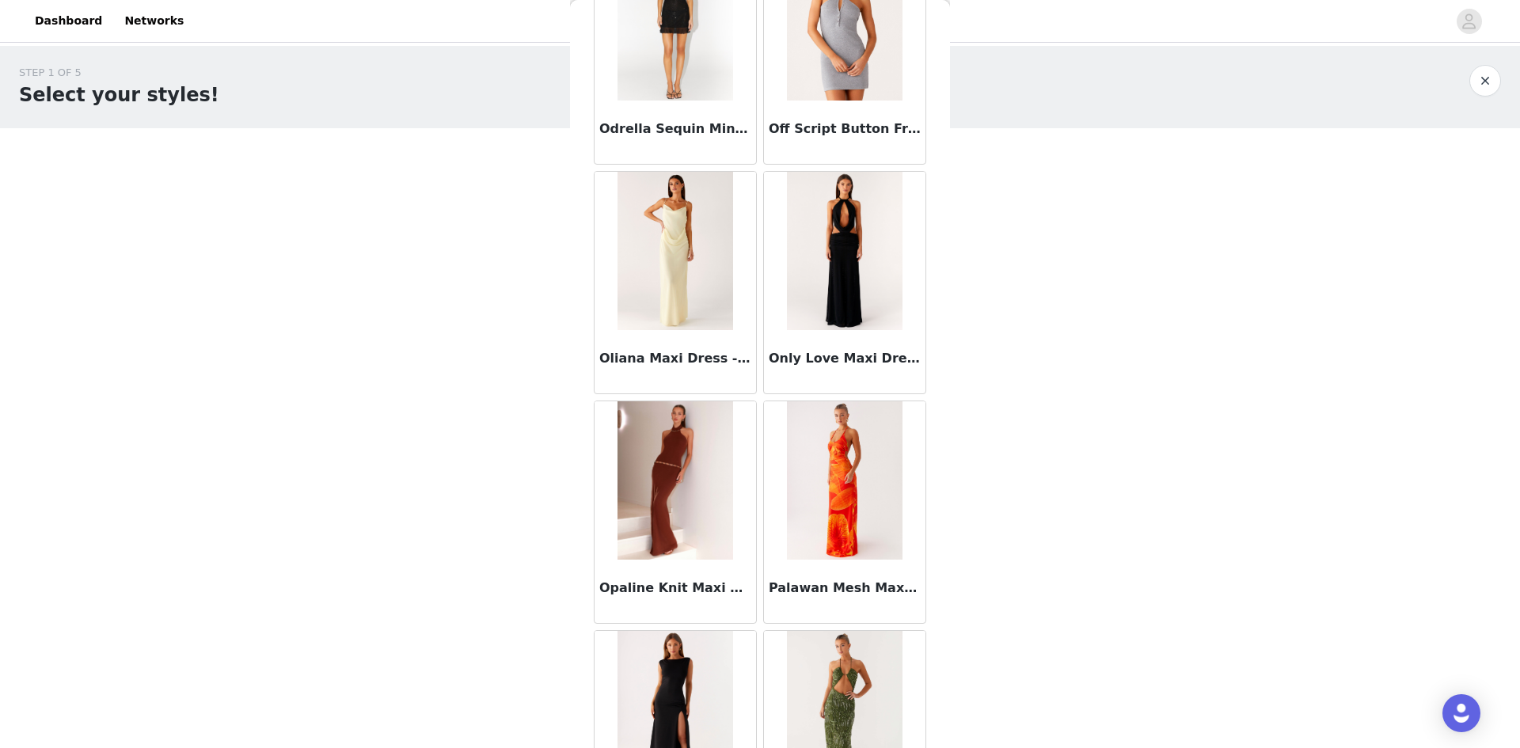
scroll to position [7886, 0]
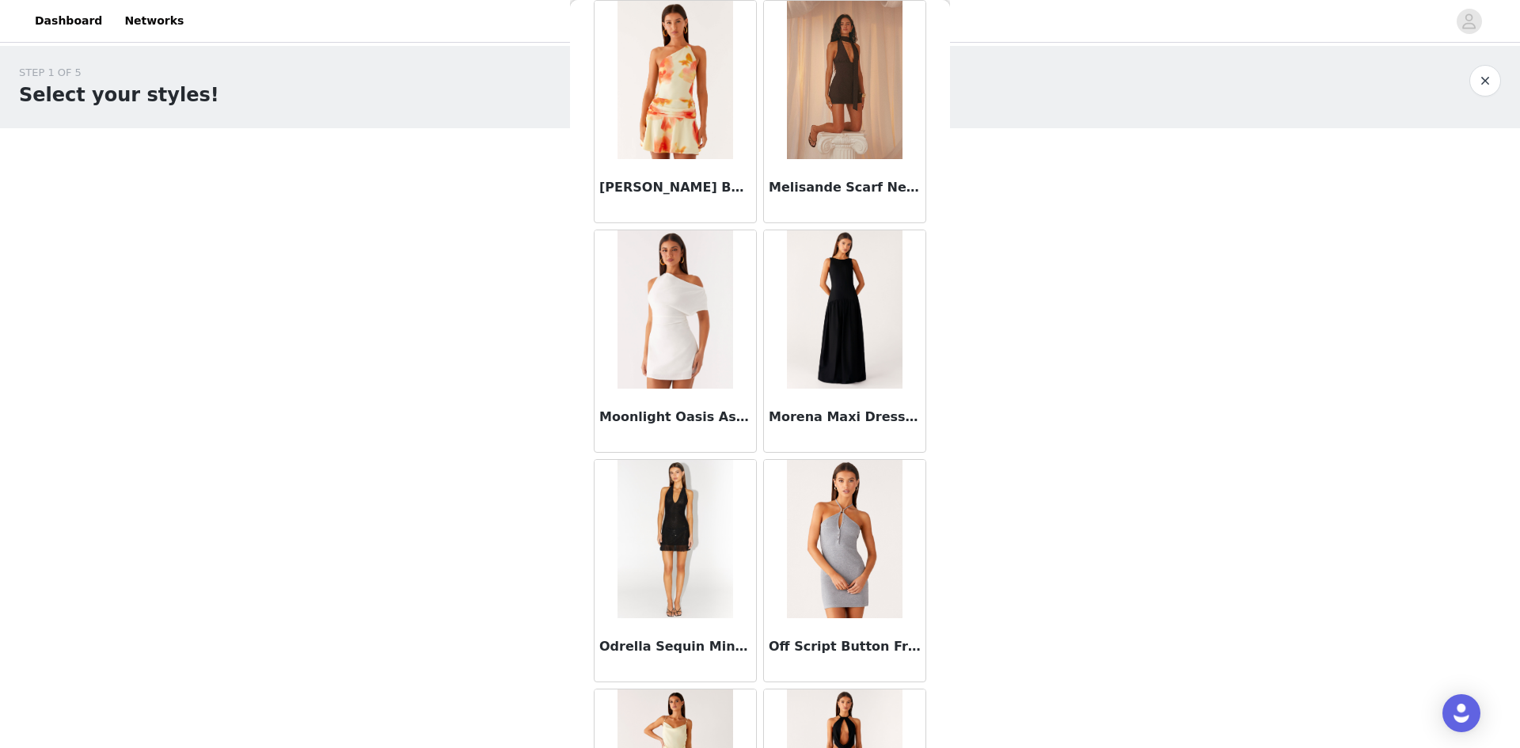
click at [846, 522] on img at bounding box center [845, 539] width 116 height 158
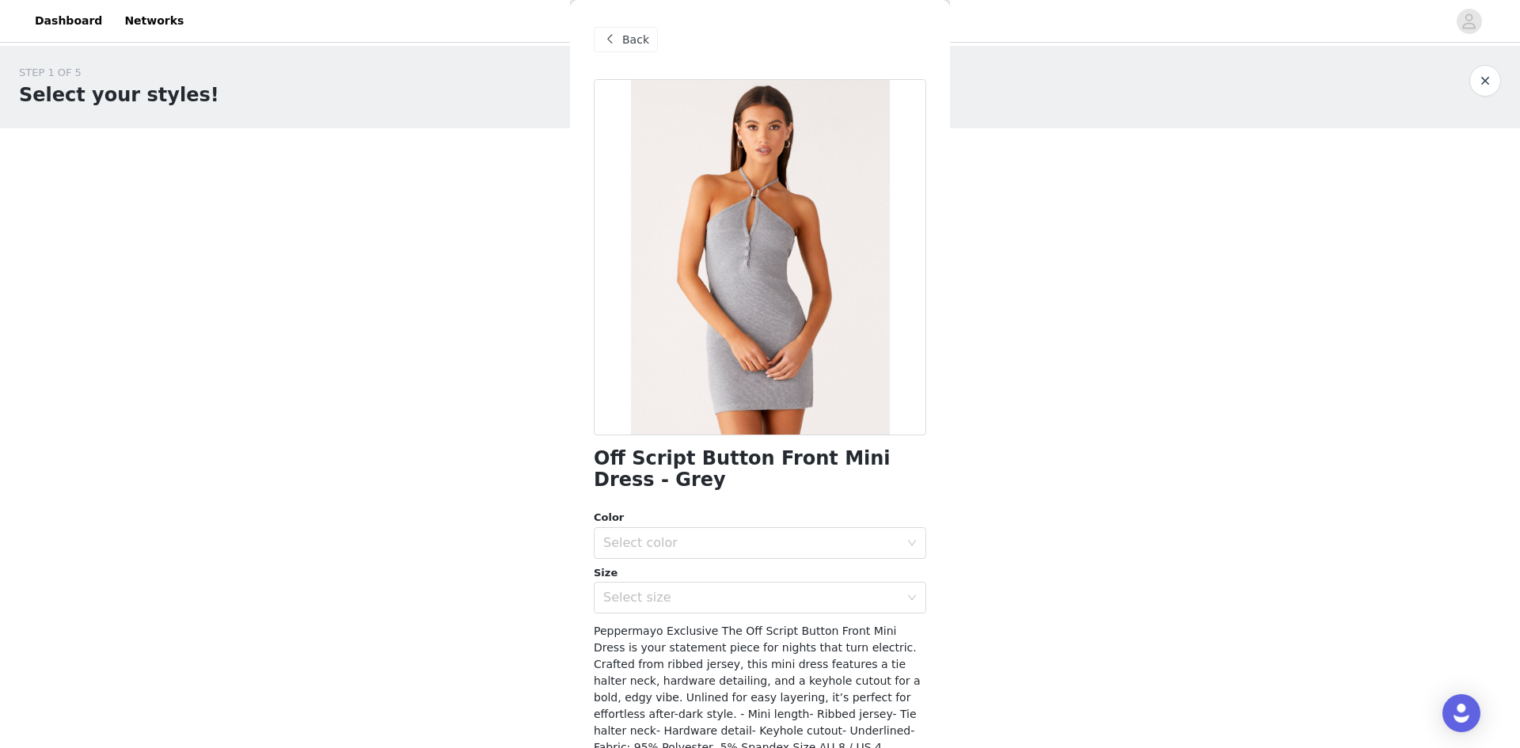
scroll to position [108, 0]
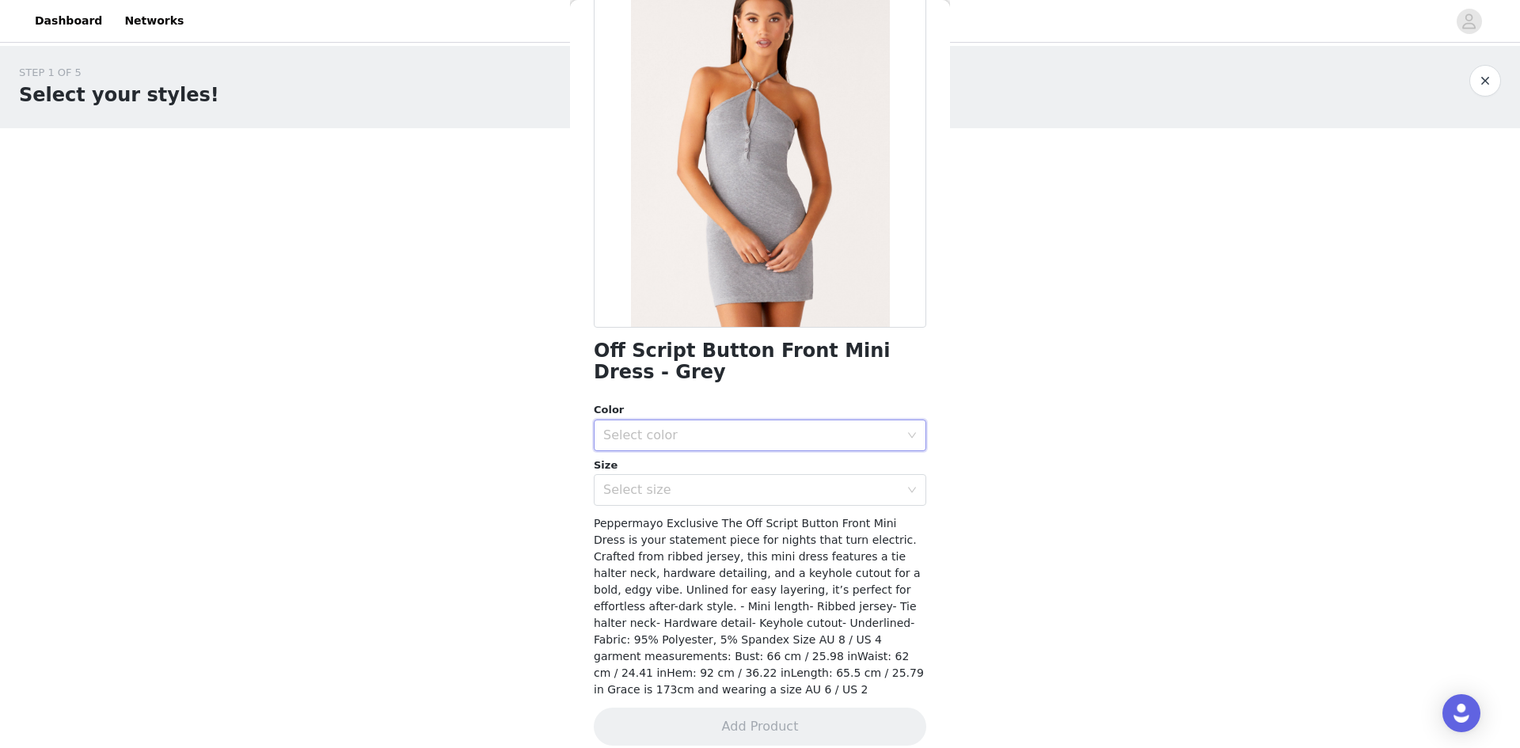
click at [892, 441] on div "Select color" at bounding box center [754, 435] width 303 height 30
click at [823, 476] on li "Grey" at bounding box center [754, 470] width 321 height 25
click at [869, 498] on div "Select size" at bounding box center [751, 490] width 296 height 16
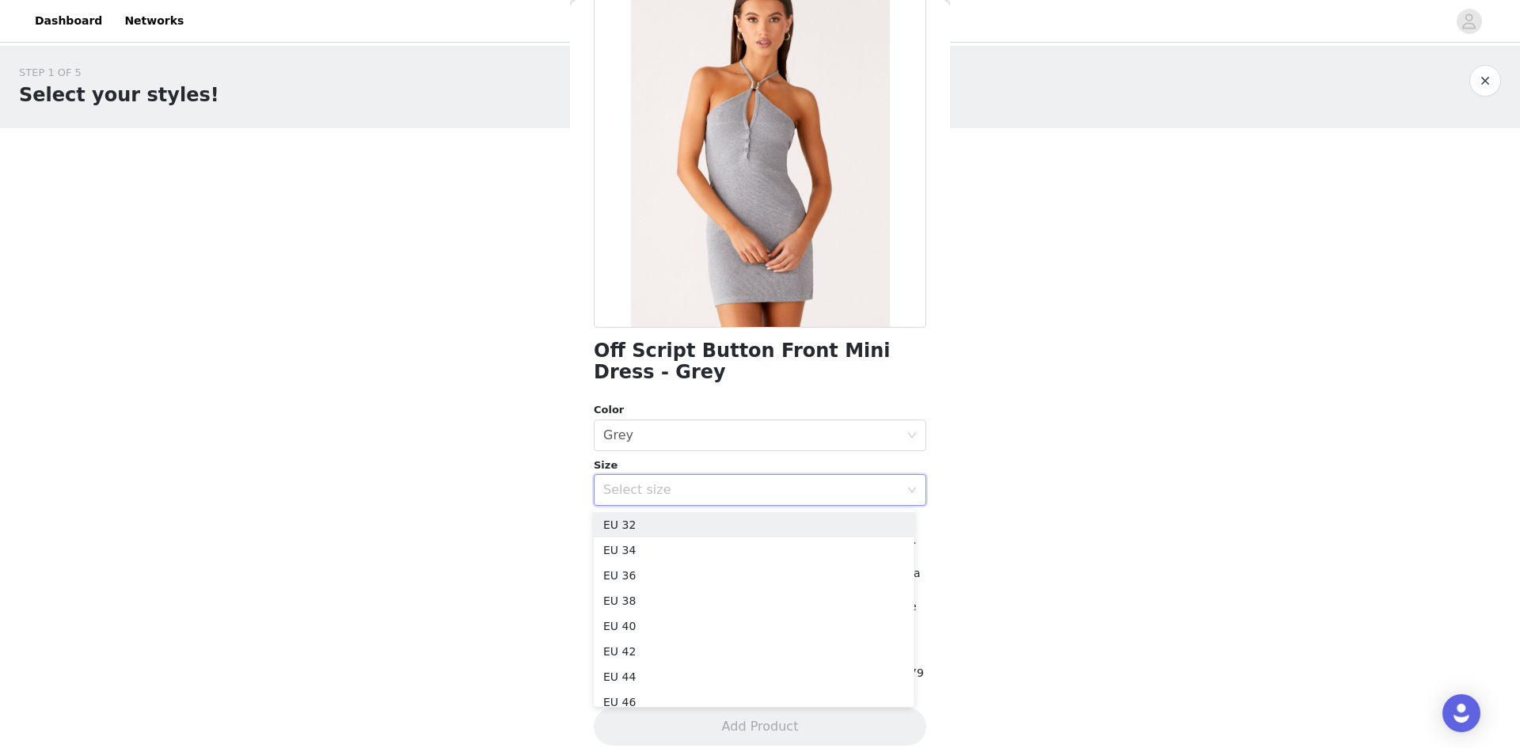
click at [1017, 408] on div "STEP 1 OF 5 Select your styles! Please note that the sizes are in EU Sizes 0/3 …" at bounding box center [760, 228] width 1520 height 365
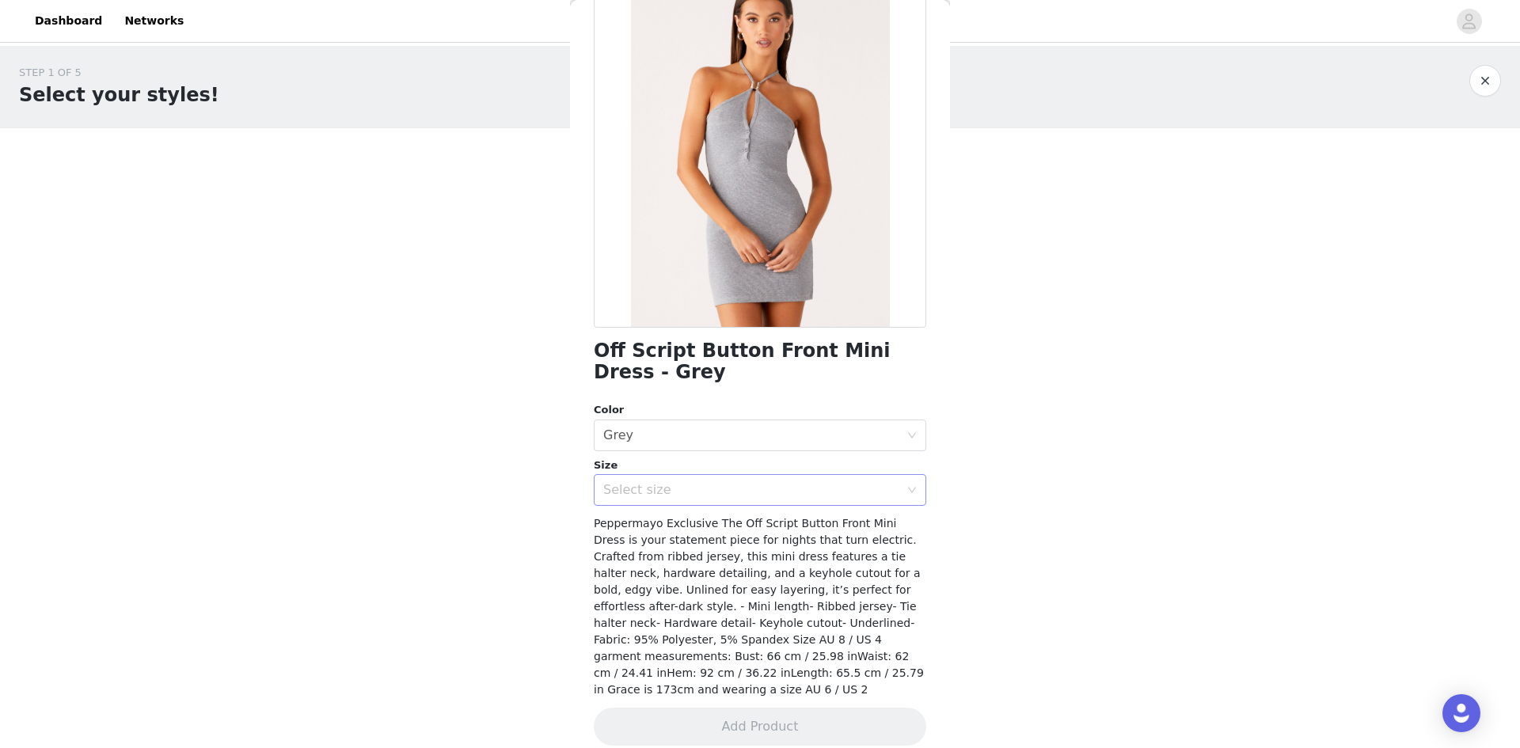
click at [765, 489] on div "Select size" at bounding box center [751, 490] width 296 height 16
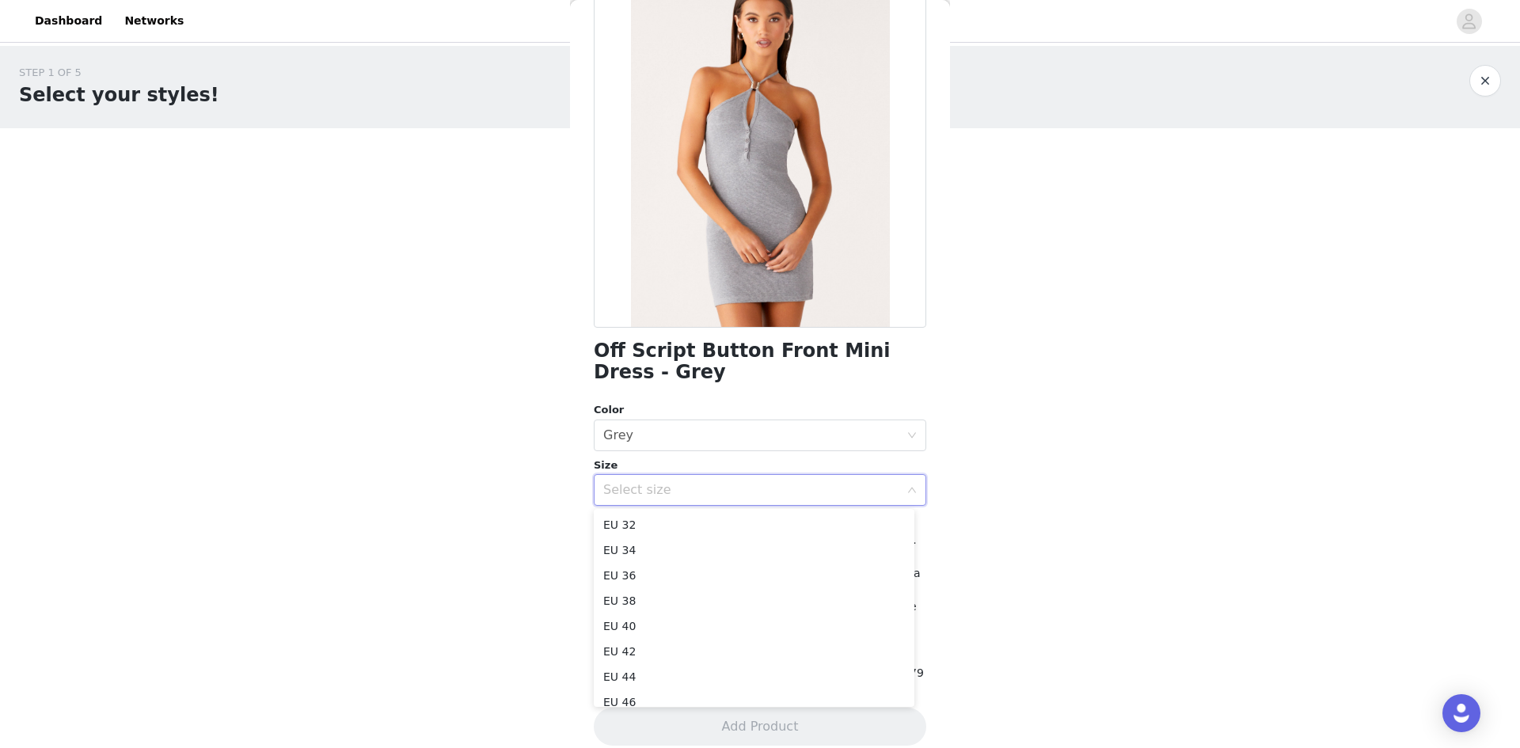
click at [975, 496] on body "Dashboard Networks STEP 1 OF 5 Select your styles! Please note that the sizes a…" at bounding box center [760, 374] width 1520 height 748
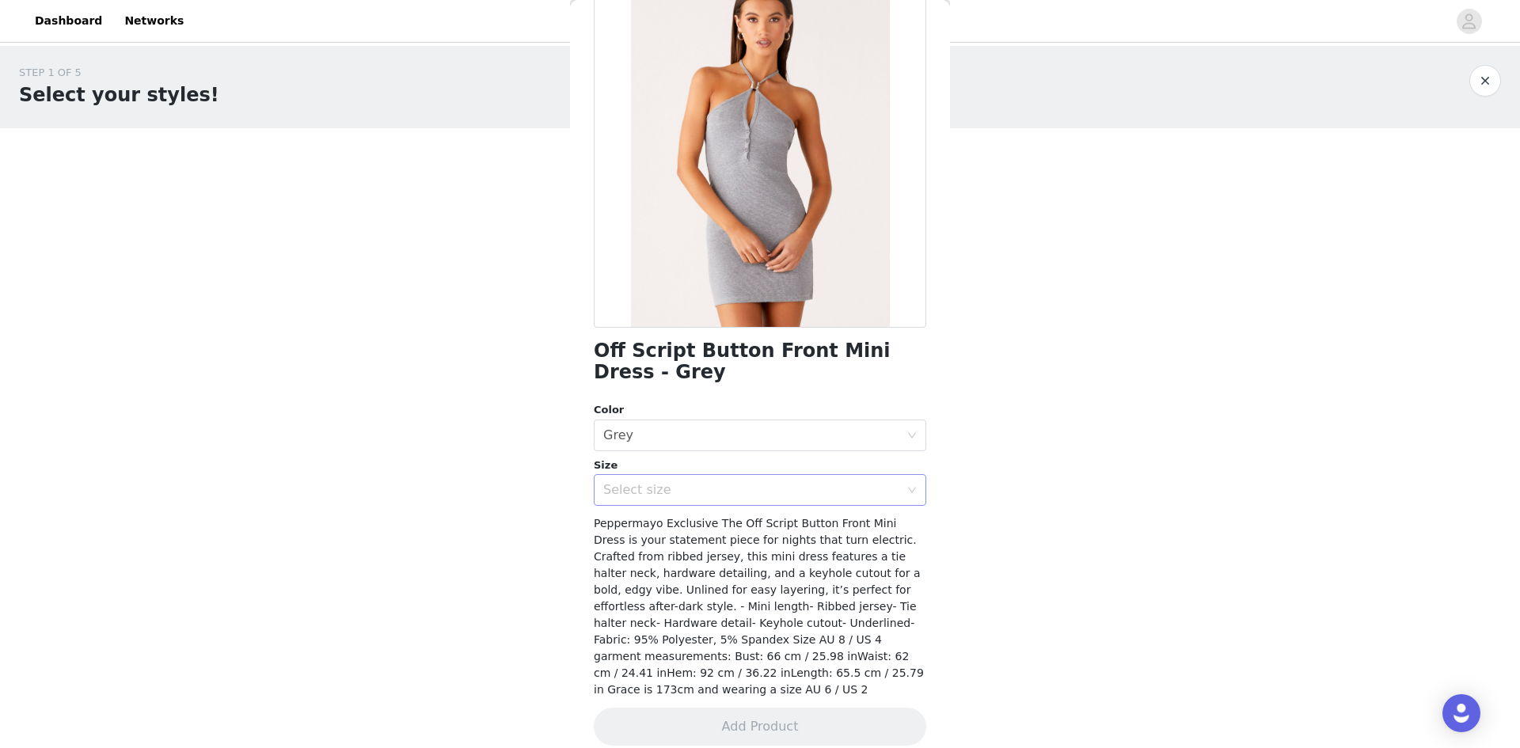
click at [907, 486] on icon "icon: down" at bounding box center [912, 490] width 10 height 10
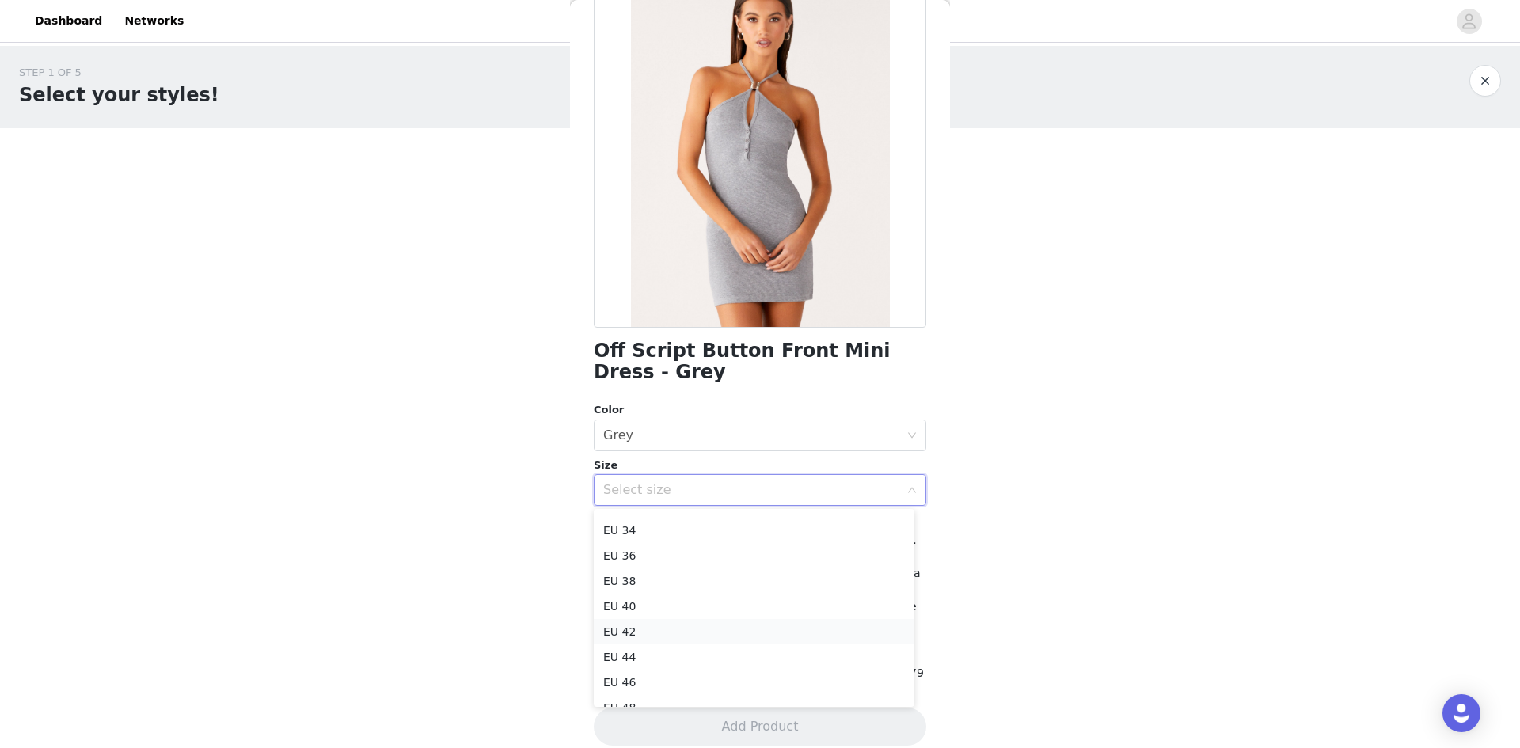
scroll to position [0, 0]
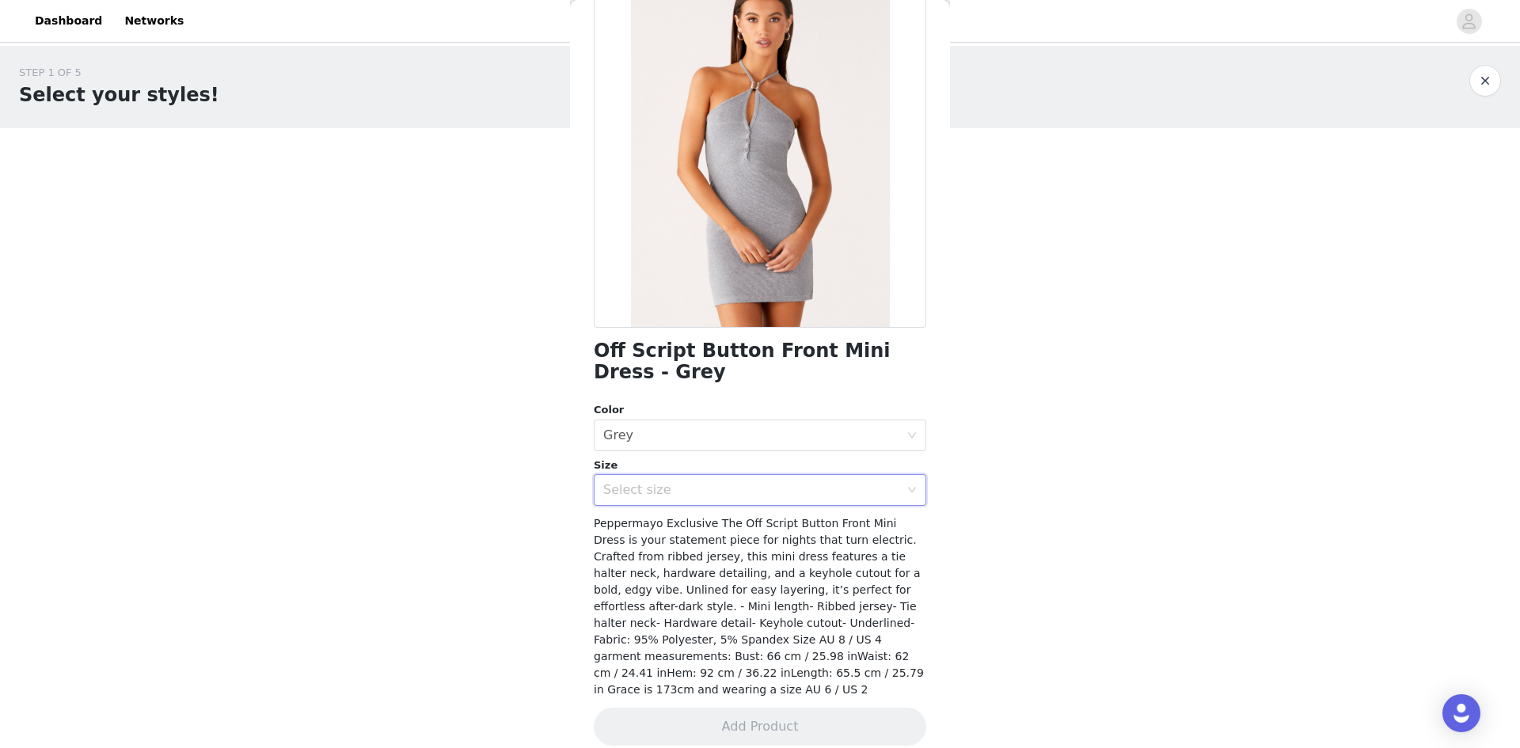
click at [1071, 511] on body "Dashboard Networks STEP 1 OF 5 Select your styles! Please note that the sizes a…" at bounding box center [760, 374] width 1520 height 748
drag, startPoint x: 763, startPoint y: 675, endPoint x: 819, endPoint y: 673, distance: 55.4
click at [819, 673] on span "Peppermayo Exclusive The Off Script Button Front Mini Dress is your statement p…" at bounding box center [759, 606] width 330 height 179
copy span "AU 6 / US 2"
click at [812, 481] on div "Select size" at bounding box center [754, 490] width 303 height 30
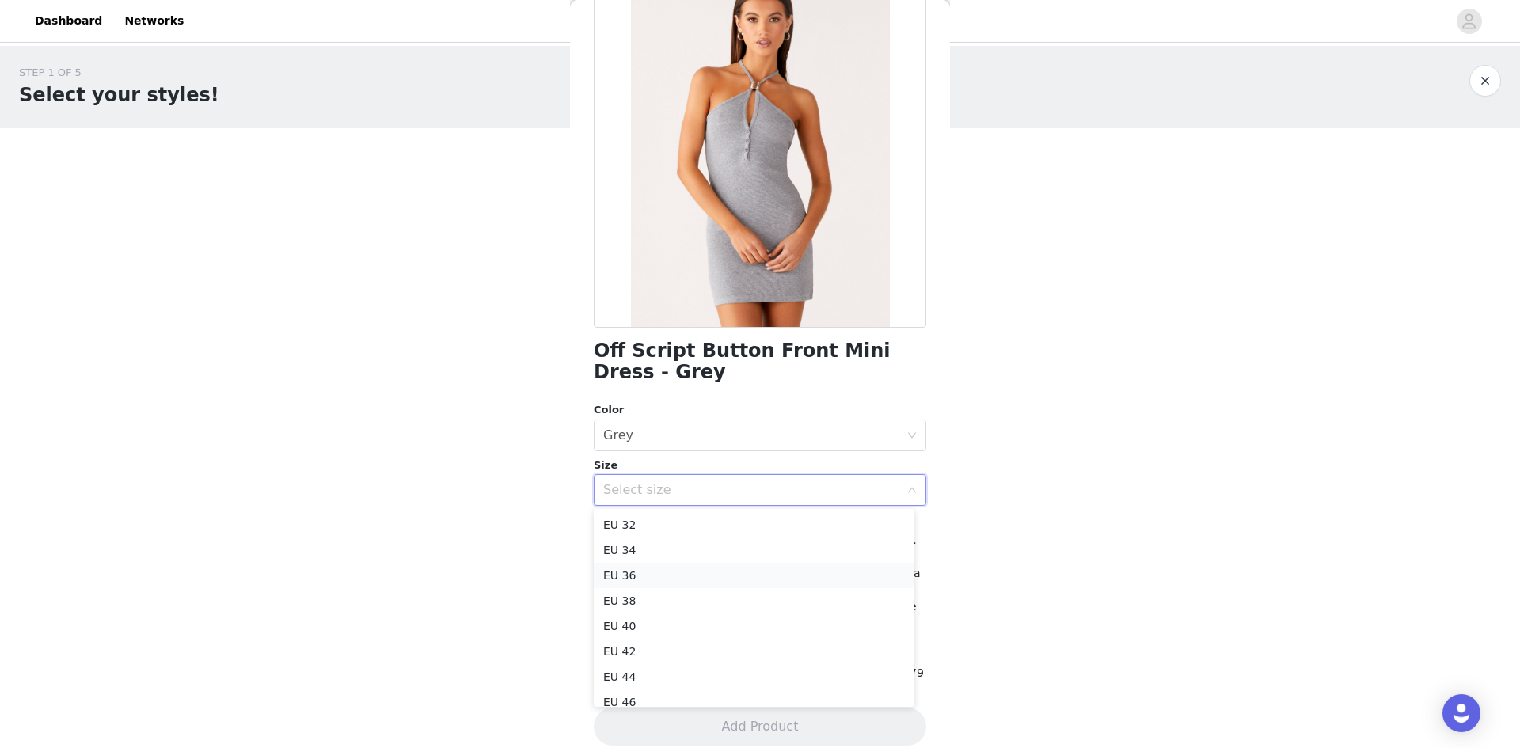
click at [687, 576] on li "EU 36" at bounding box center [754, 575] width 321 height 25
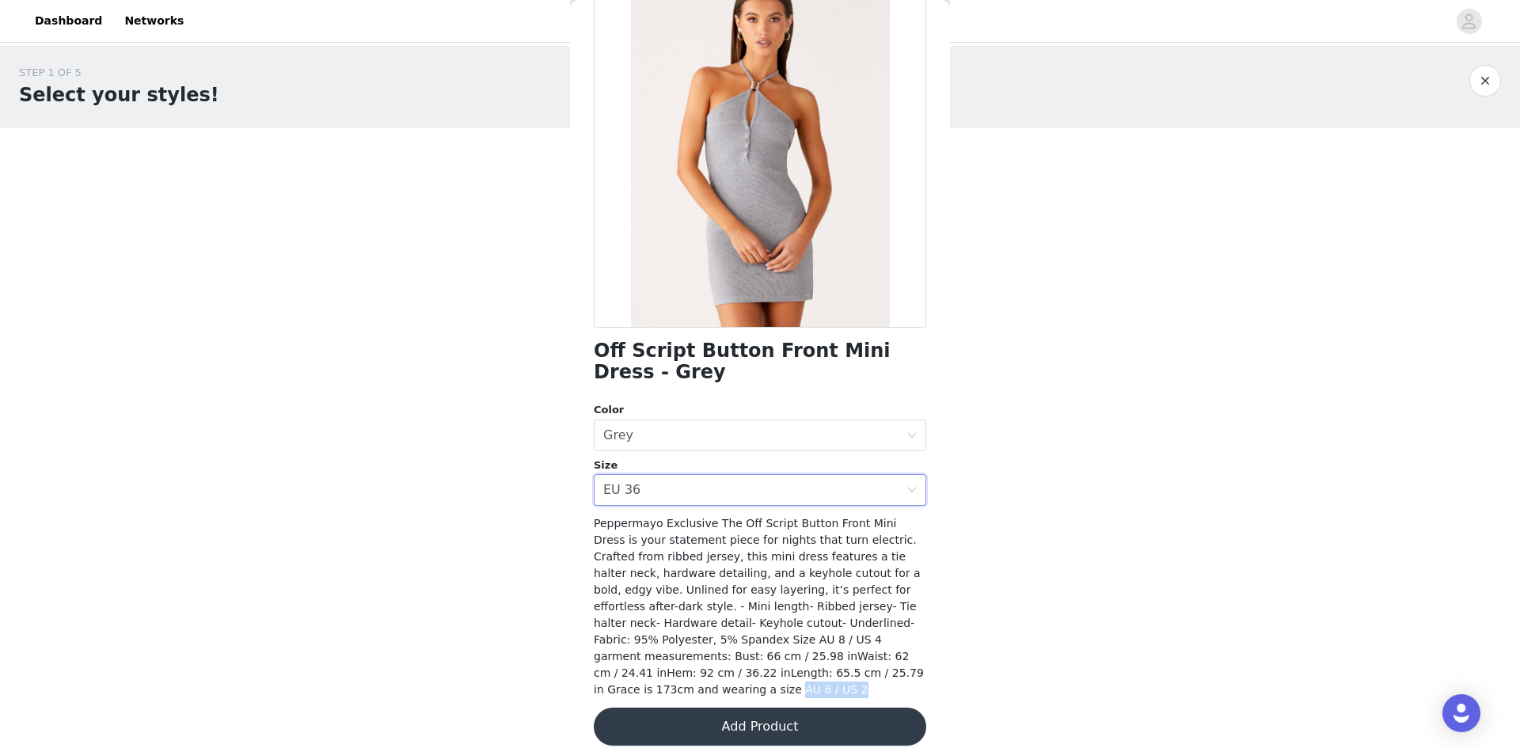
click at [831, 708] on button "Add Product" at bounding box center [760, 727] width 333 height 38
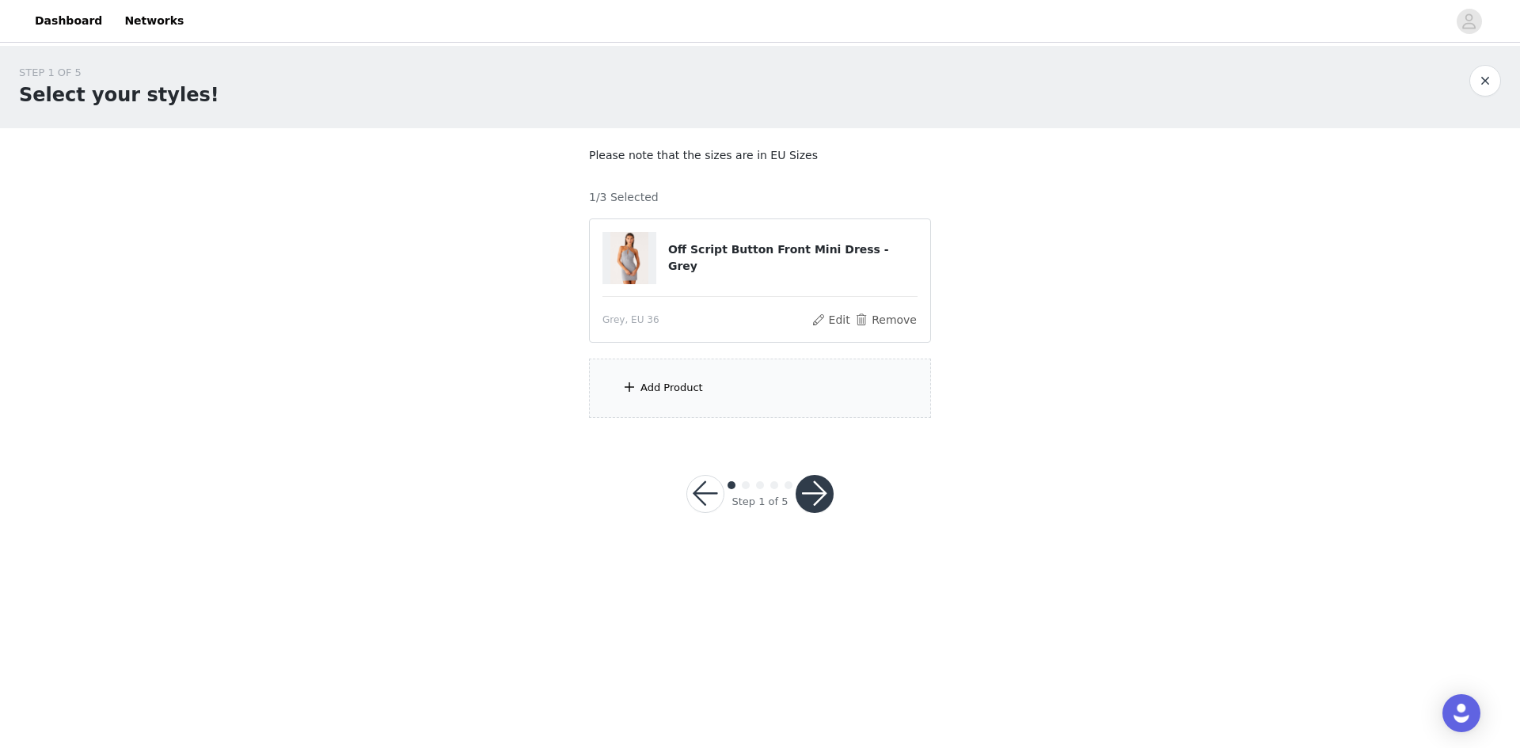
click at [720, 393] on div "Add Product" at bounding box center [760, 388] width 342 height 59
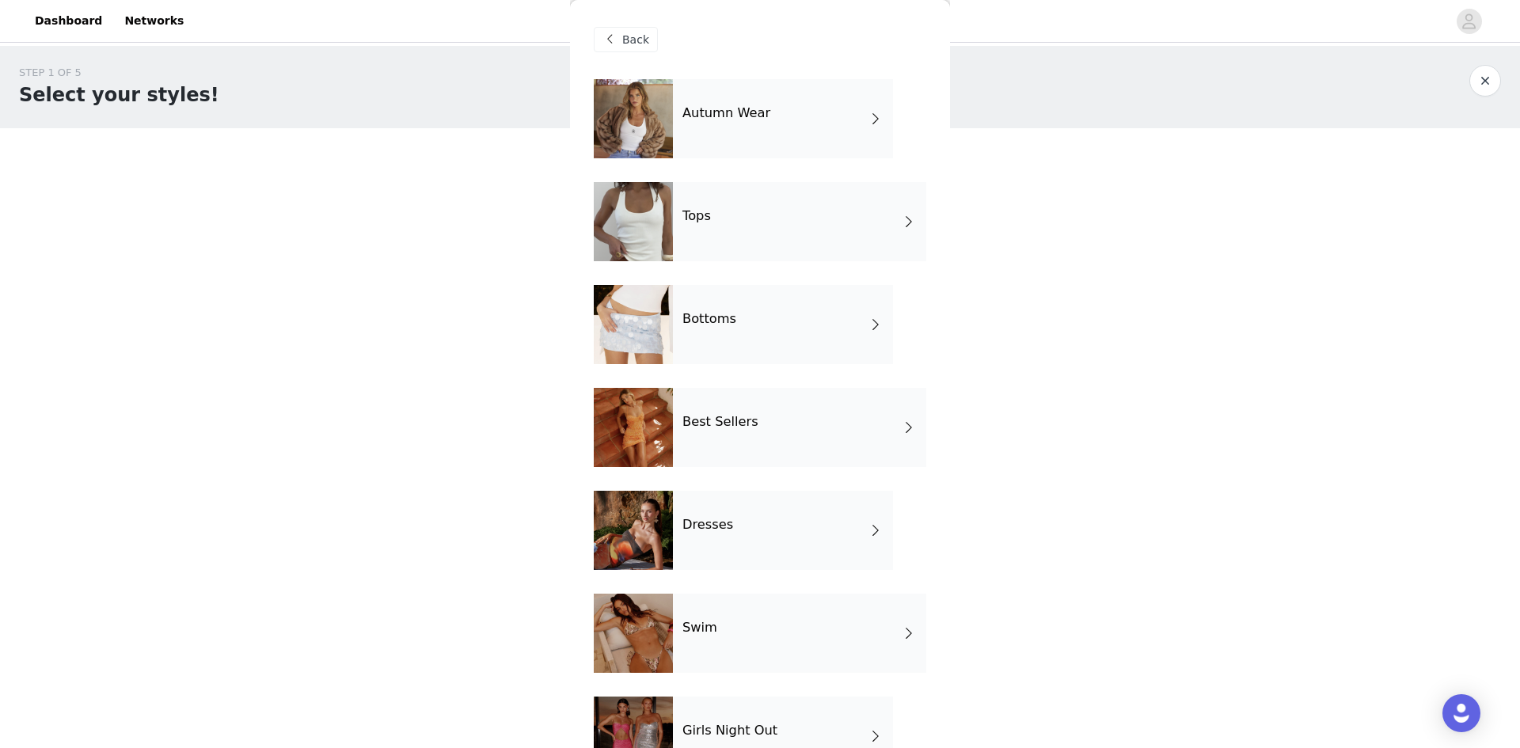
click at [862, 132] on div "Autumn Wear" at bounding box center [783, 118] width 220 height 79
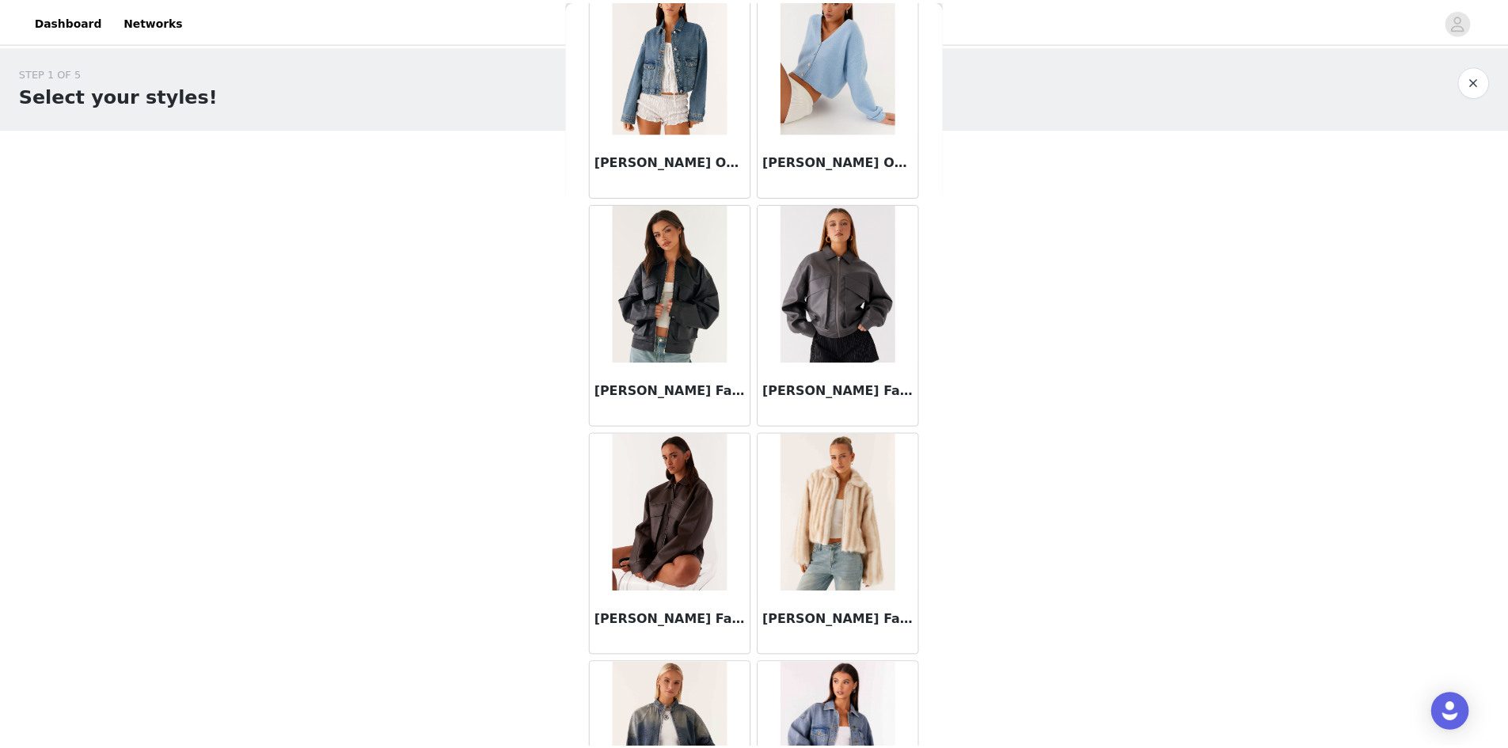
scroll to position [1029, 0]
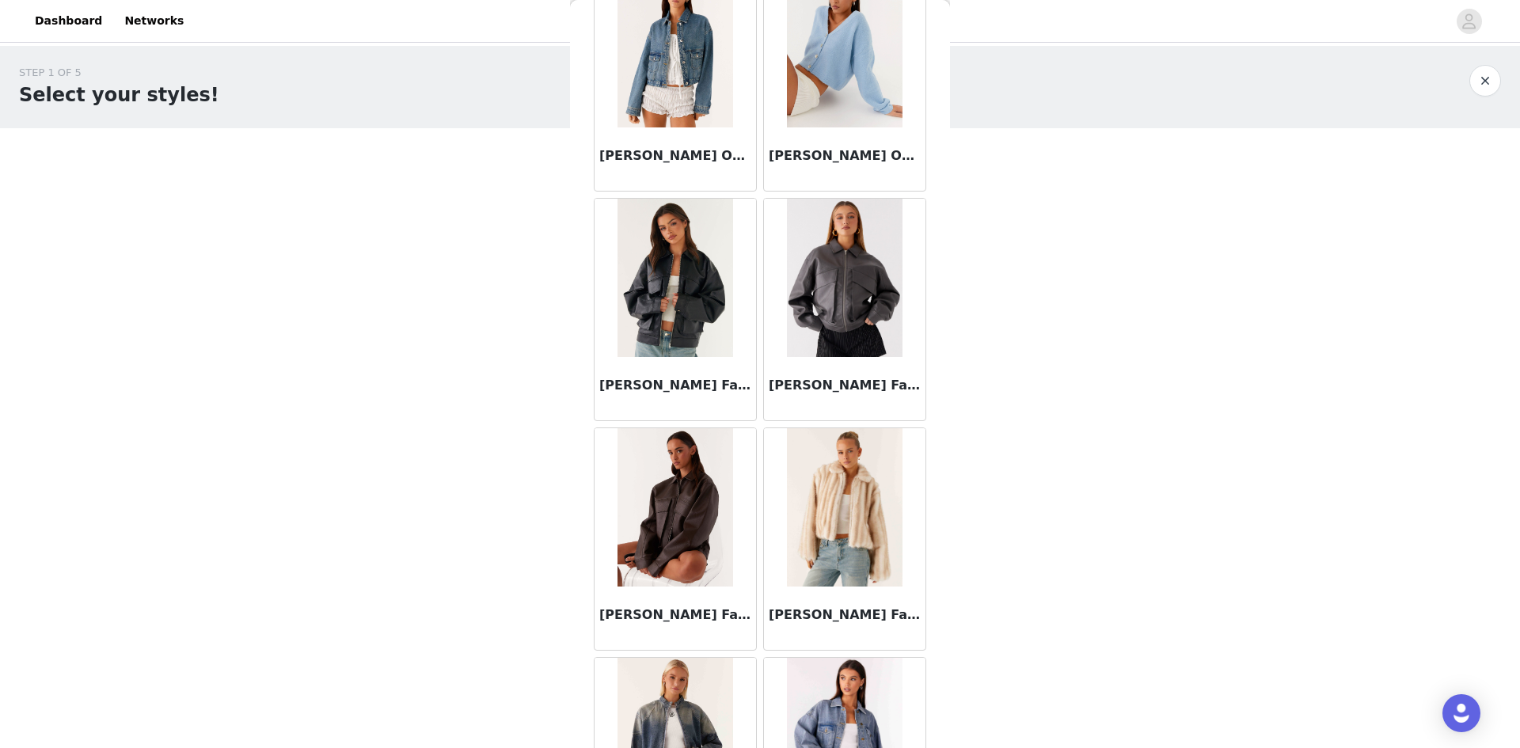
click at [1477, 77] on button "button" at bounding box center [1485, 81] width 32 height 32
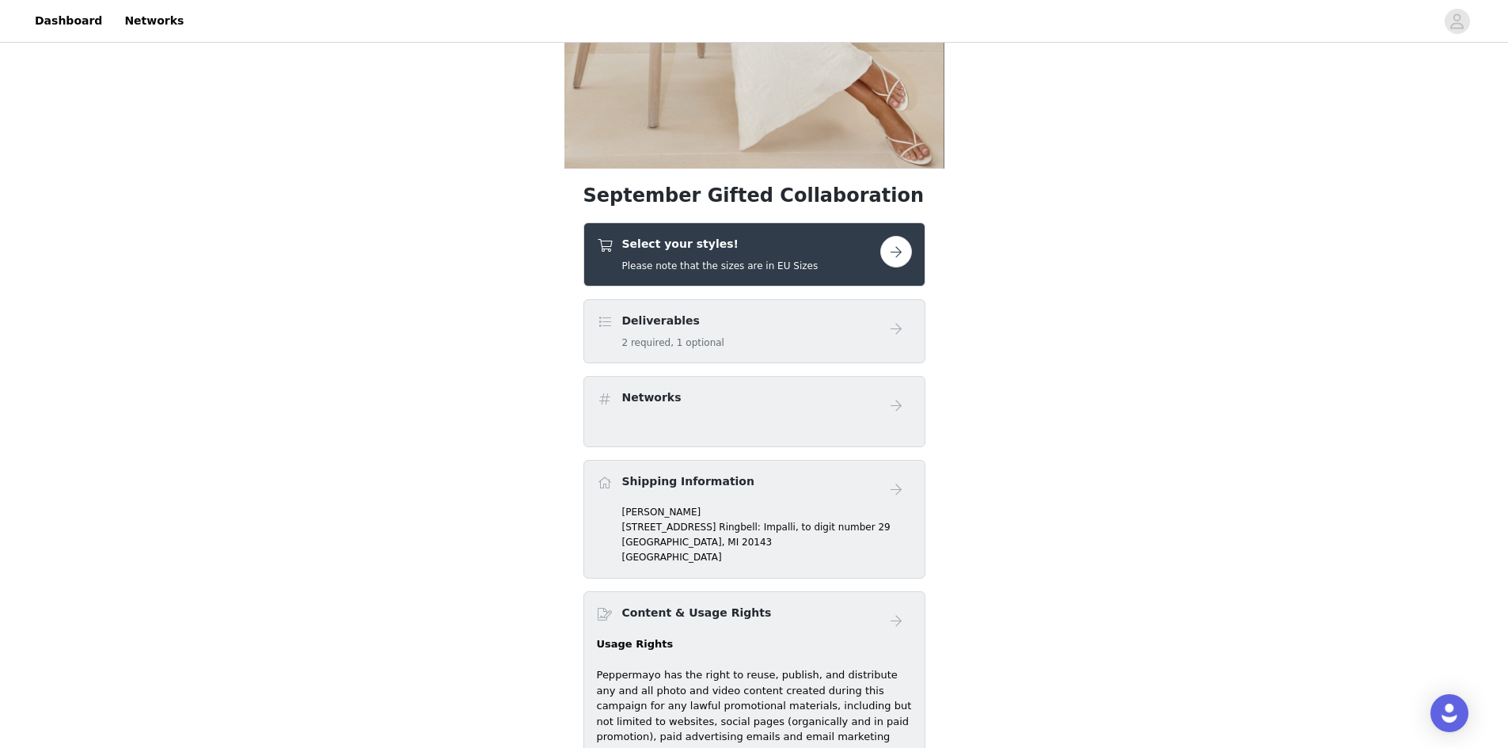
scroll to position [317, 0]
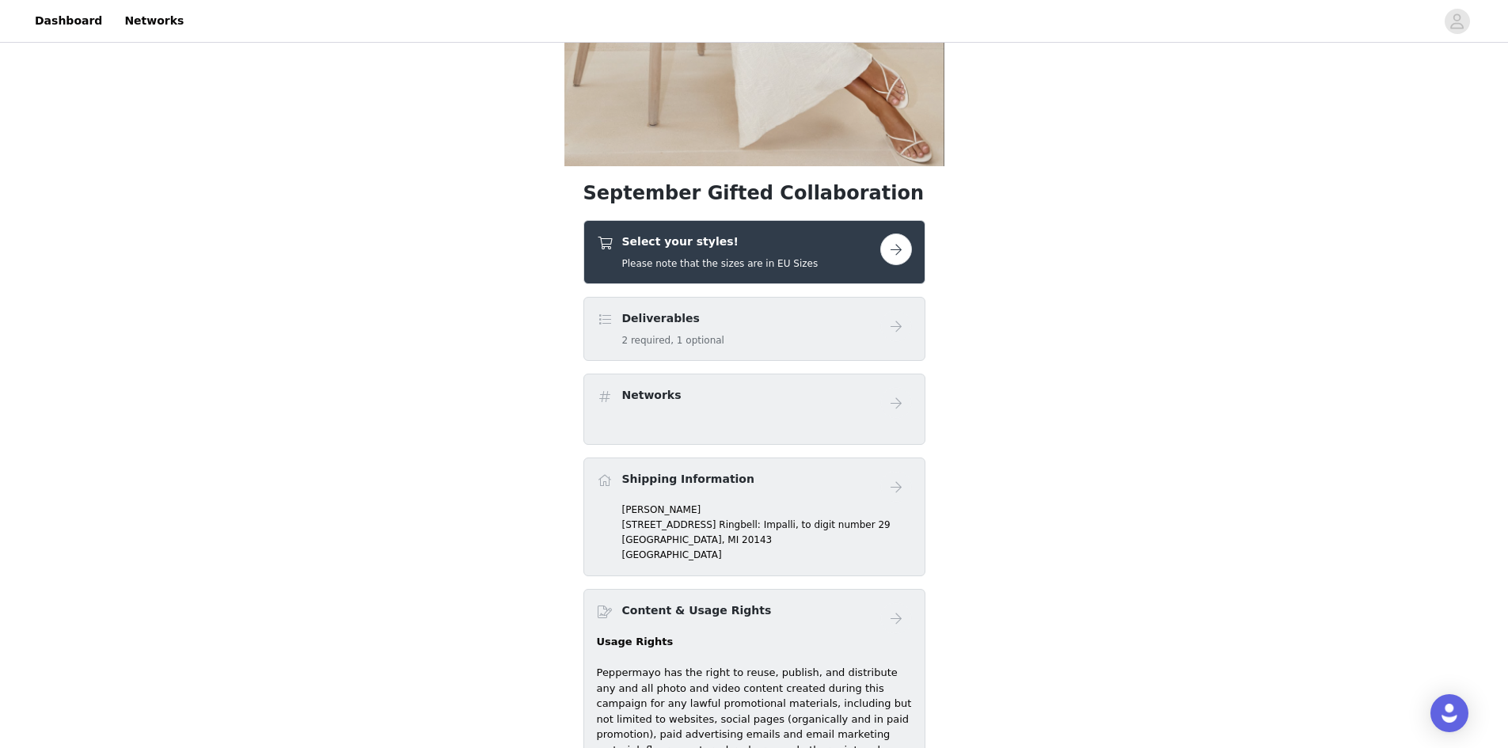
click at [894, 253] on button "button" at bounding box center [896, 250] width 32 height 32
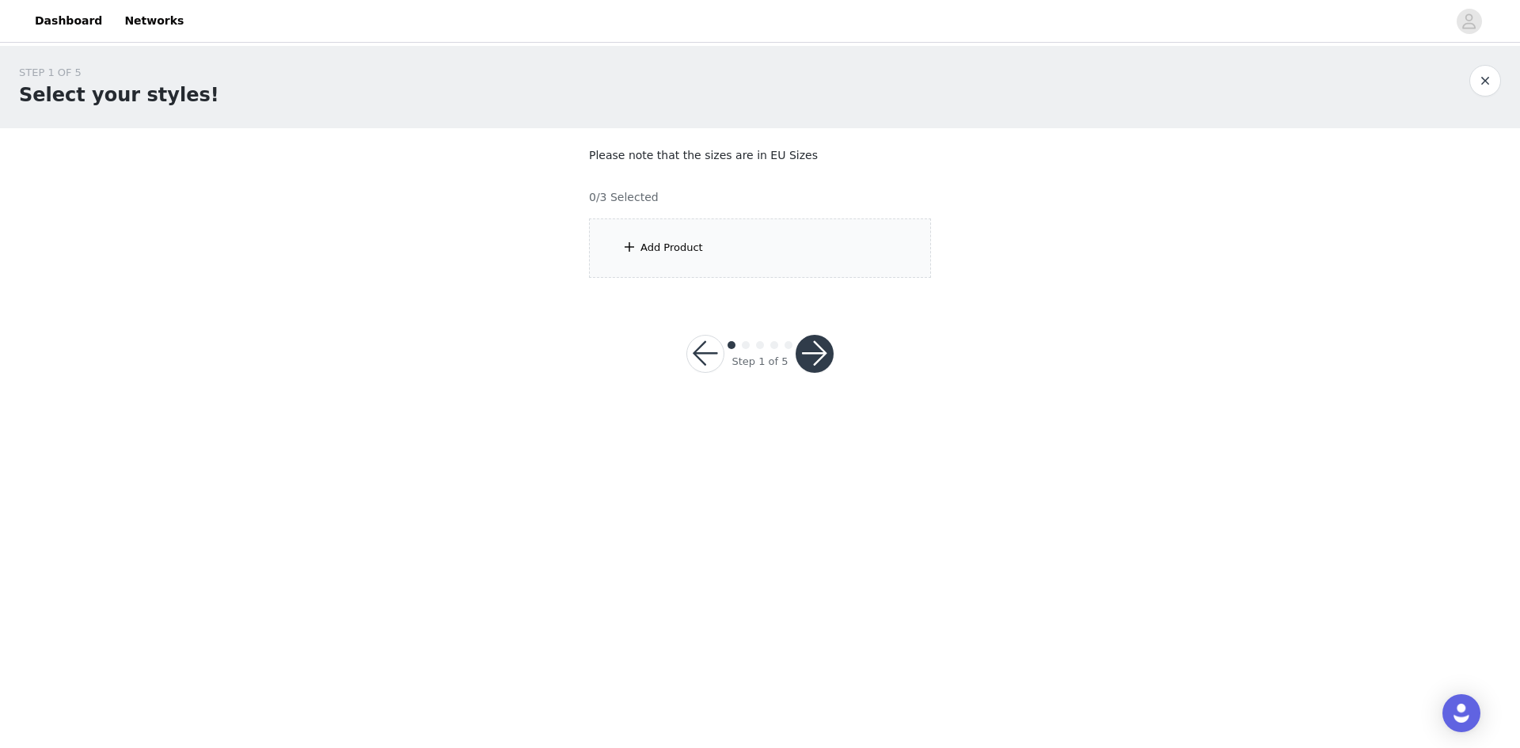
click at [865, 260] on div "Add Product" at bounding box center [760, 248] width 342 height 59
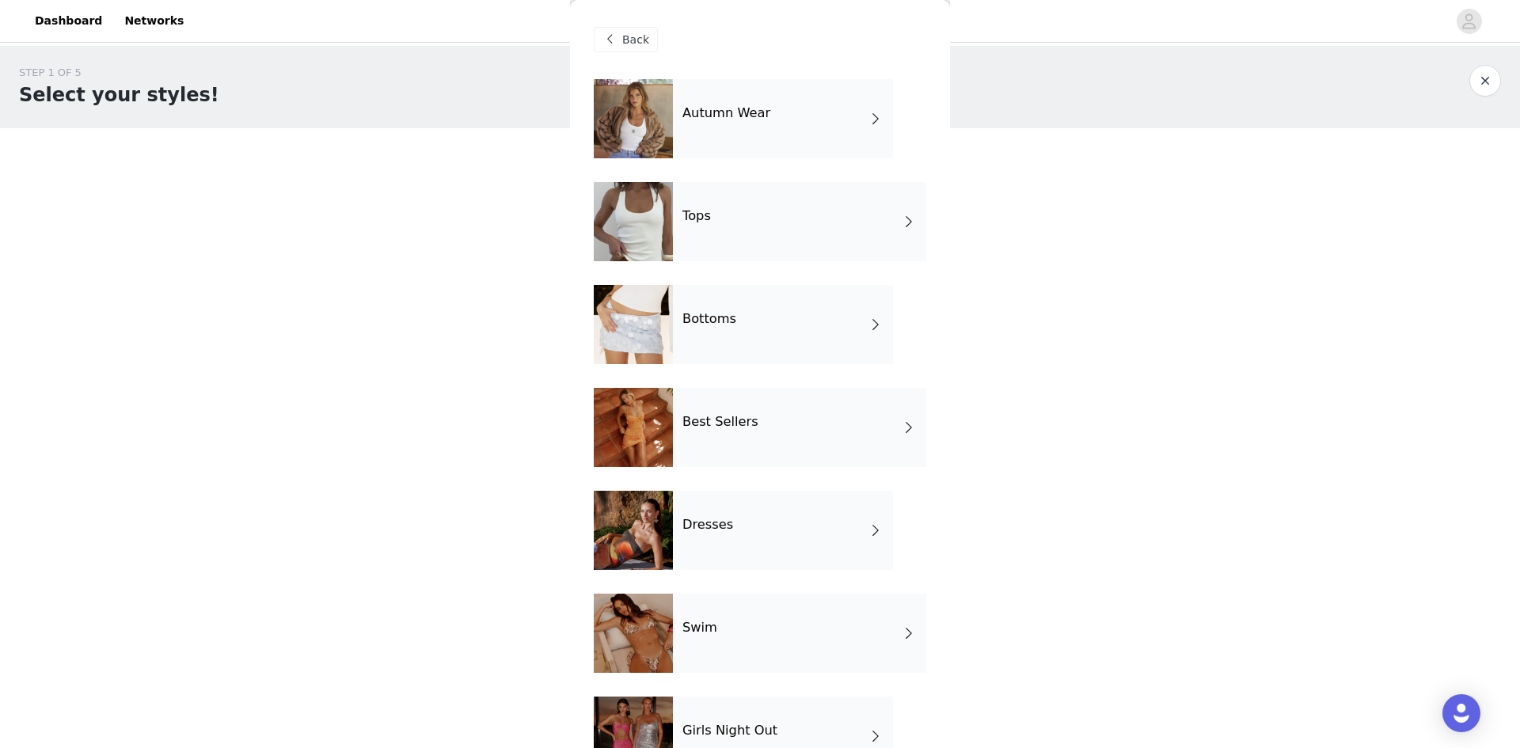
click at [868, 332] on span at bounding box center [876, 324] width 16 height 19
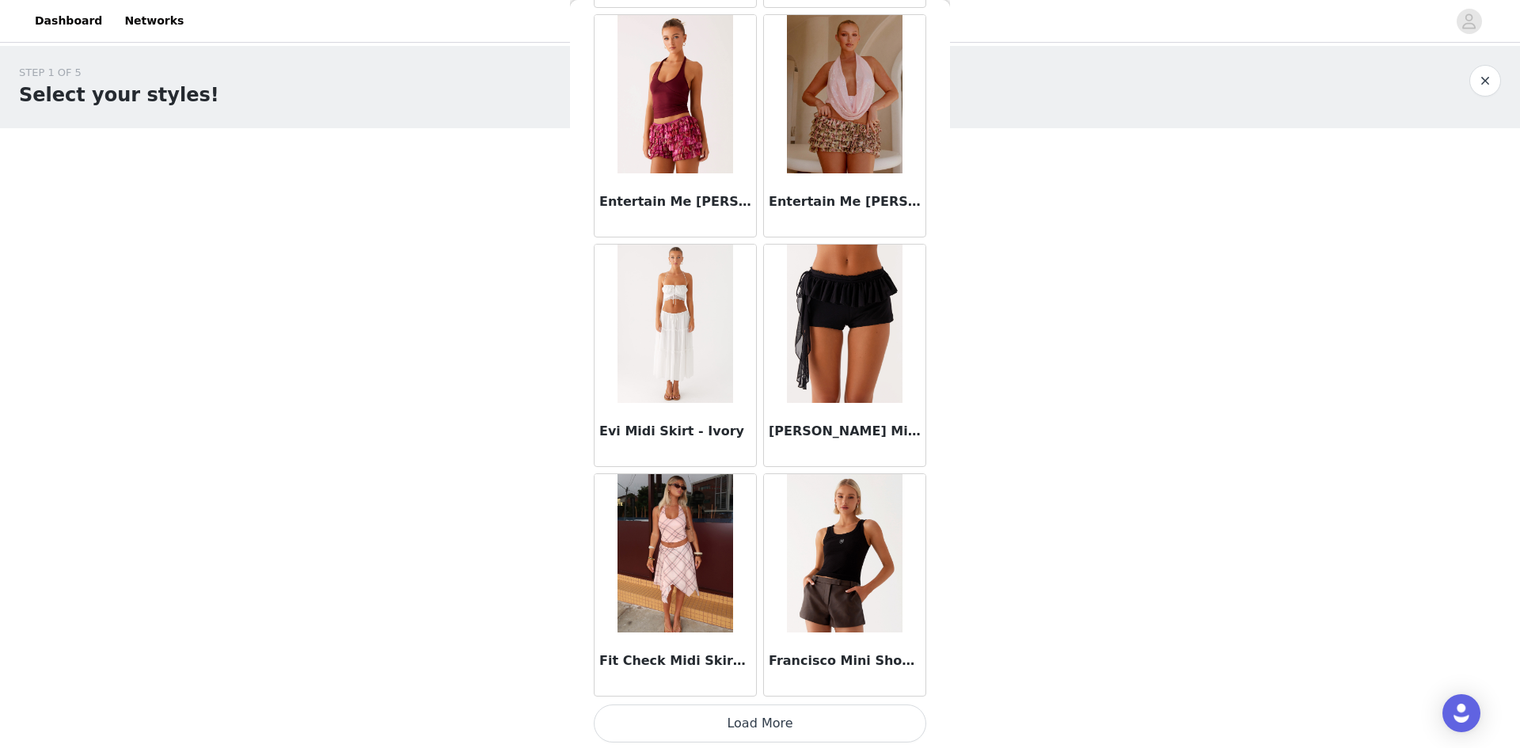
scroll to position [1675, 0]
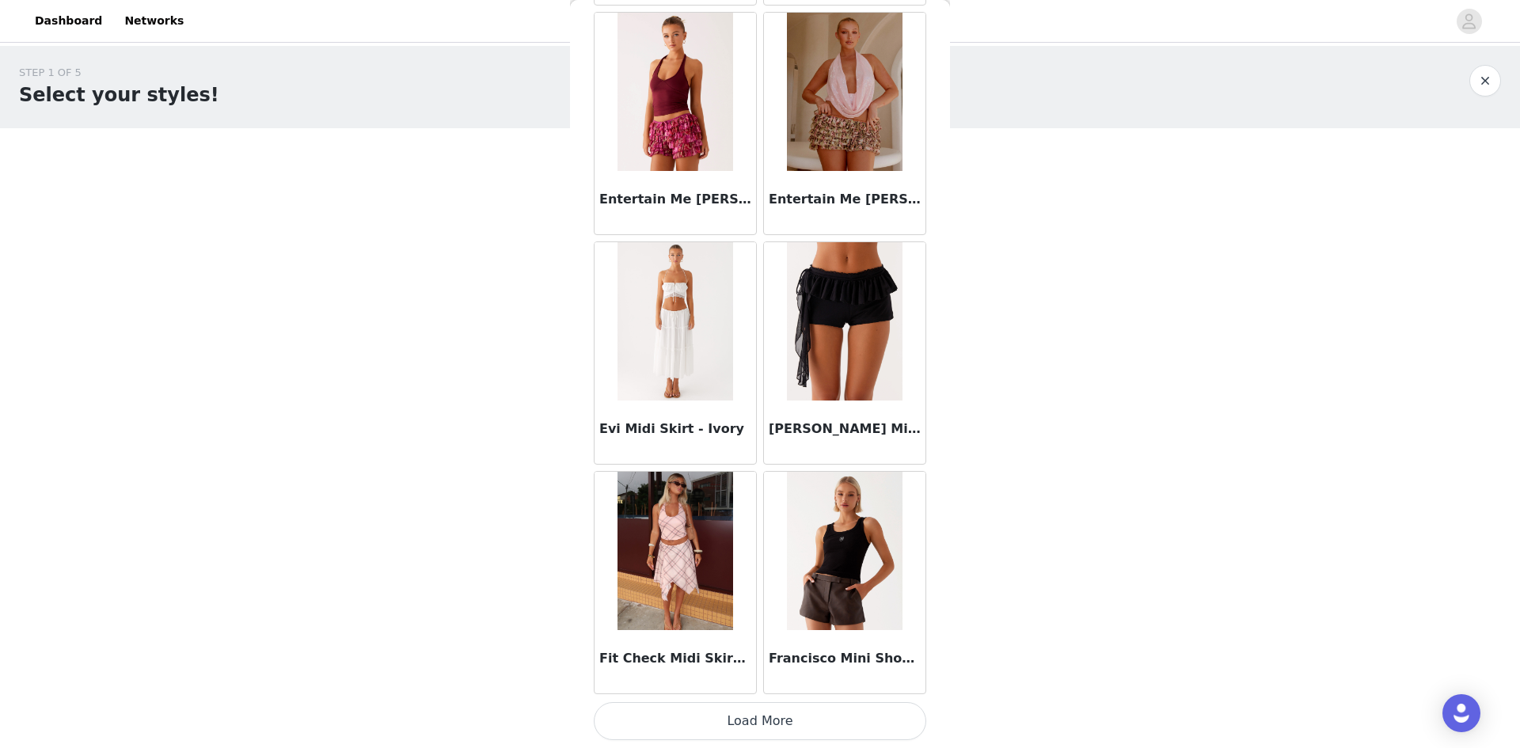
click at [859, 565] on img at bounding box center [844, 551] width 115 height 158
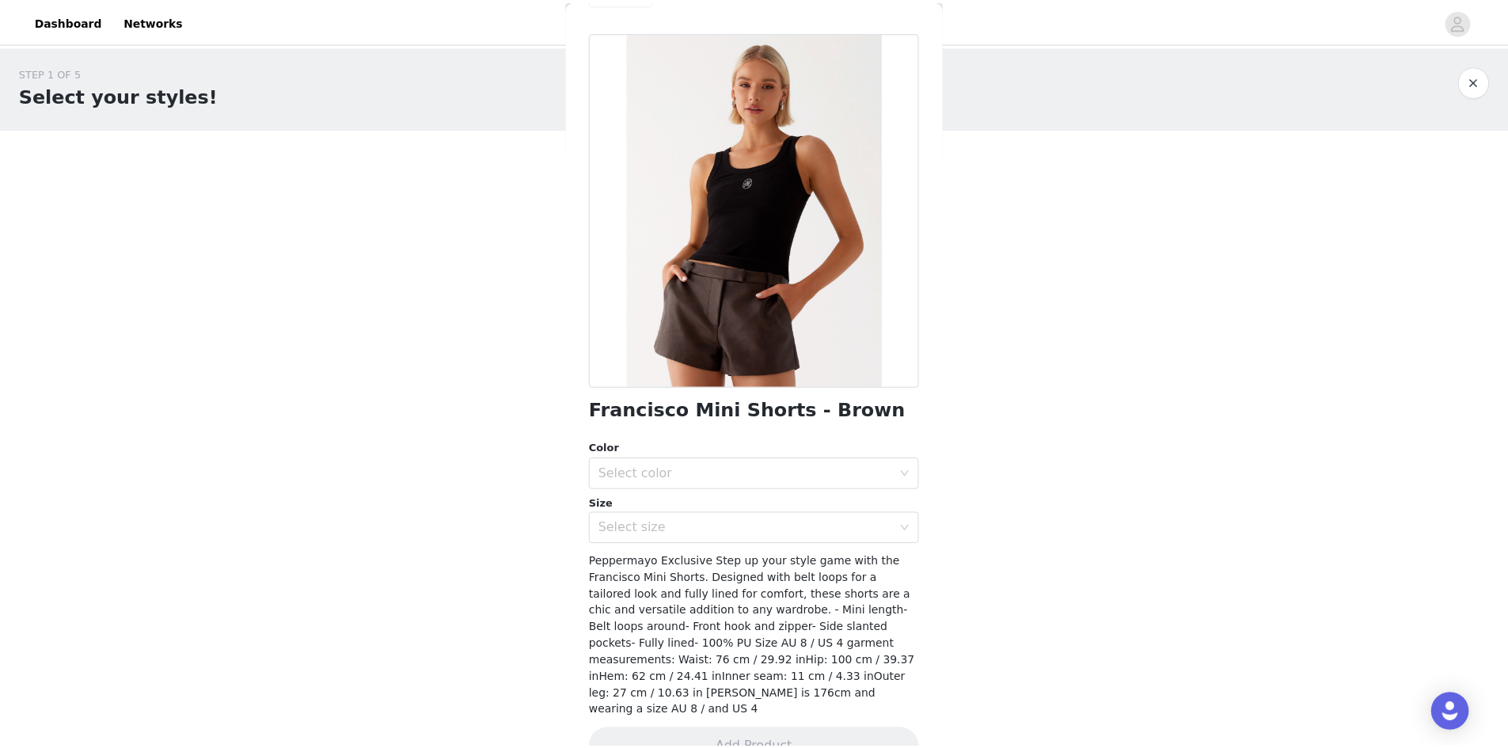
scroll to position [70, 0]
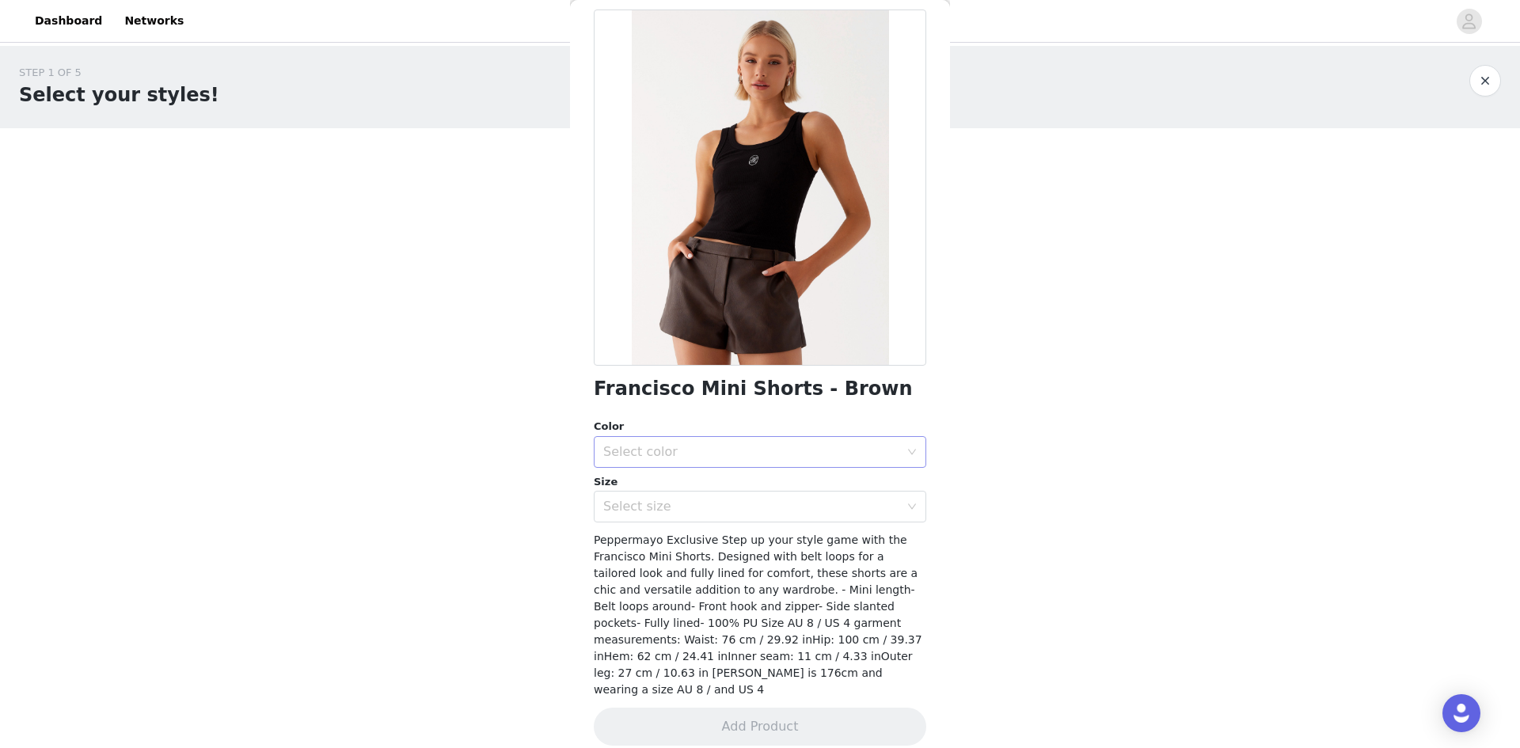
click at [903, 444] on div "Select color" at bounding box center [760, 452] width 333 height 32
click at [819, 483] on li "Brown" at bounding box center [754, 486] width 321 height 25
click at [873, 509] on div "Select size" at bounding box center [751, 507] width 296 height 16
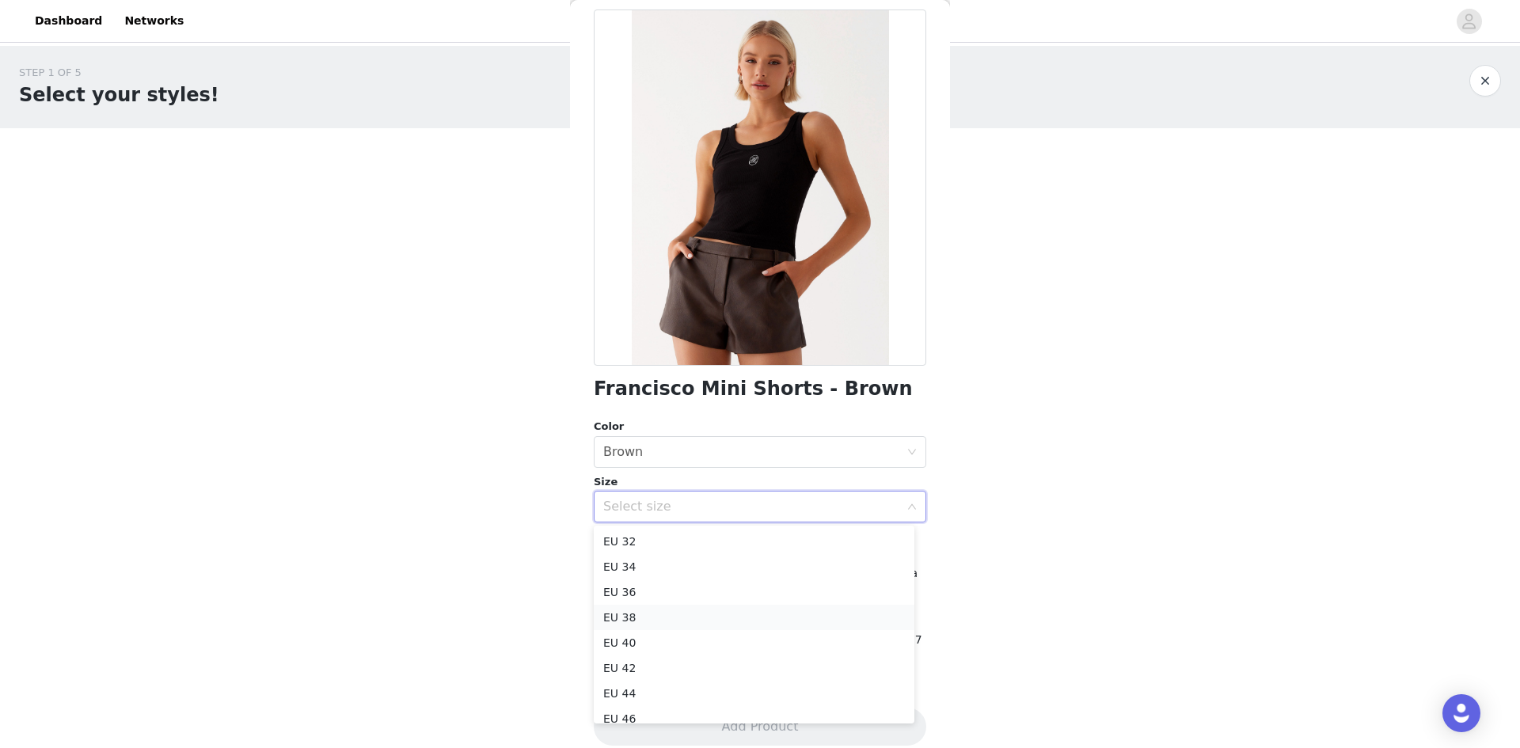
click at [774, 618] on li "EU 38" at bounding box center [754, 617] width 321 height 25
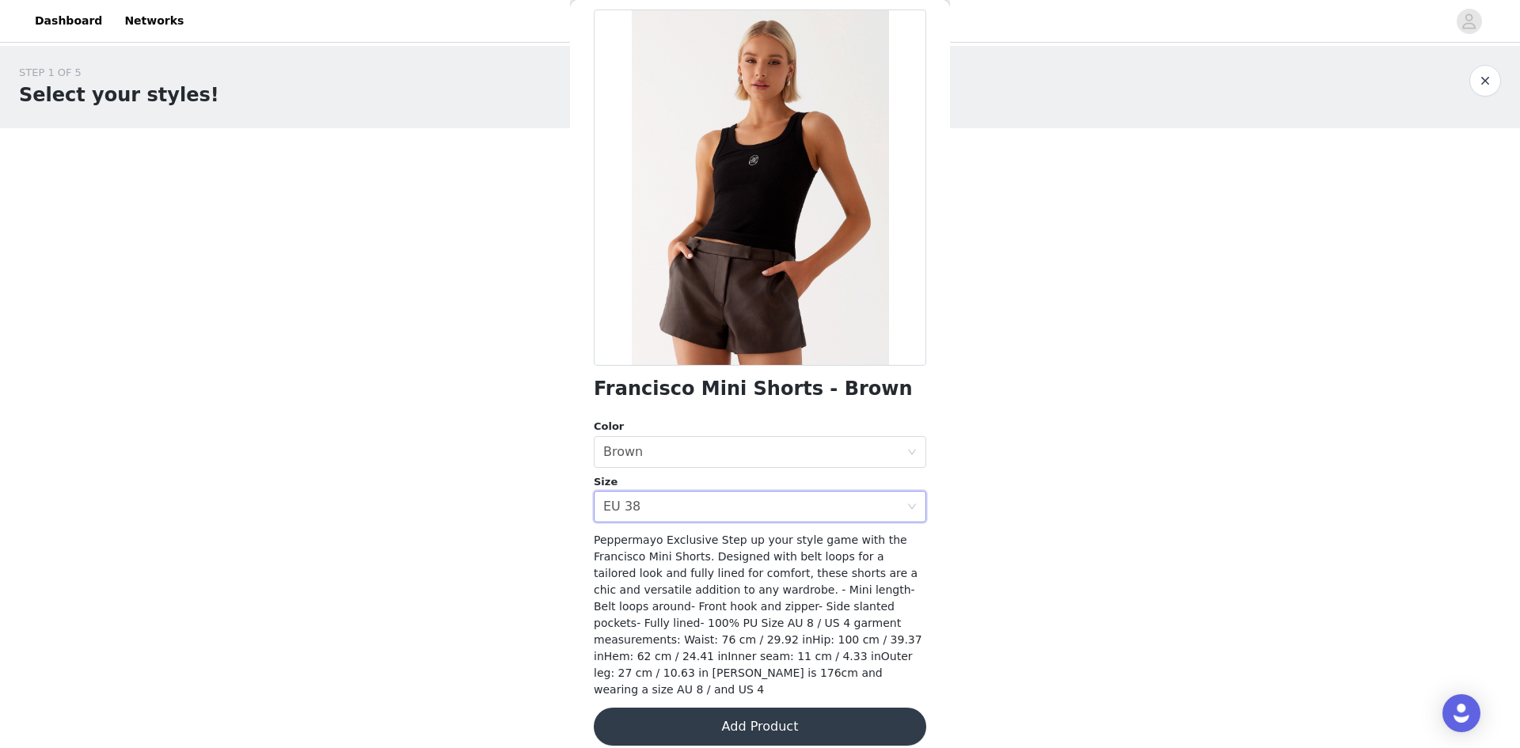
click at [859, 709] on button "Add Product" at bounding box center [760, 727] width 333 height 38
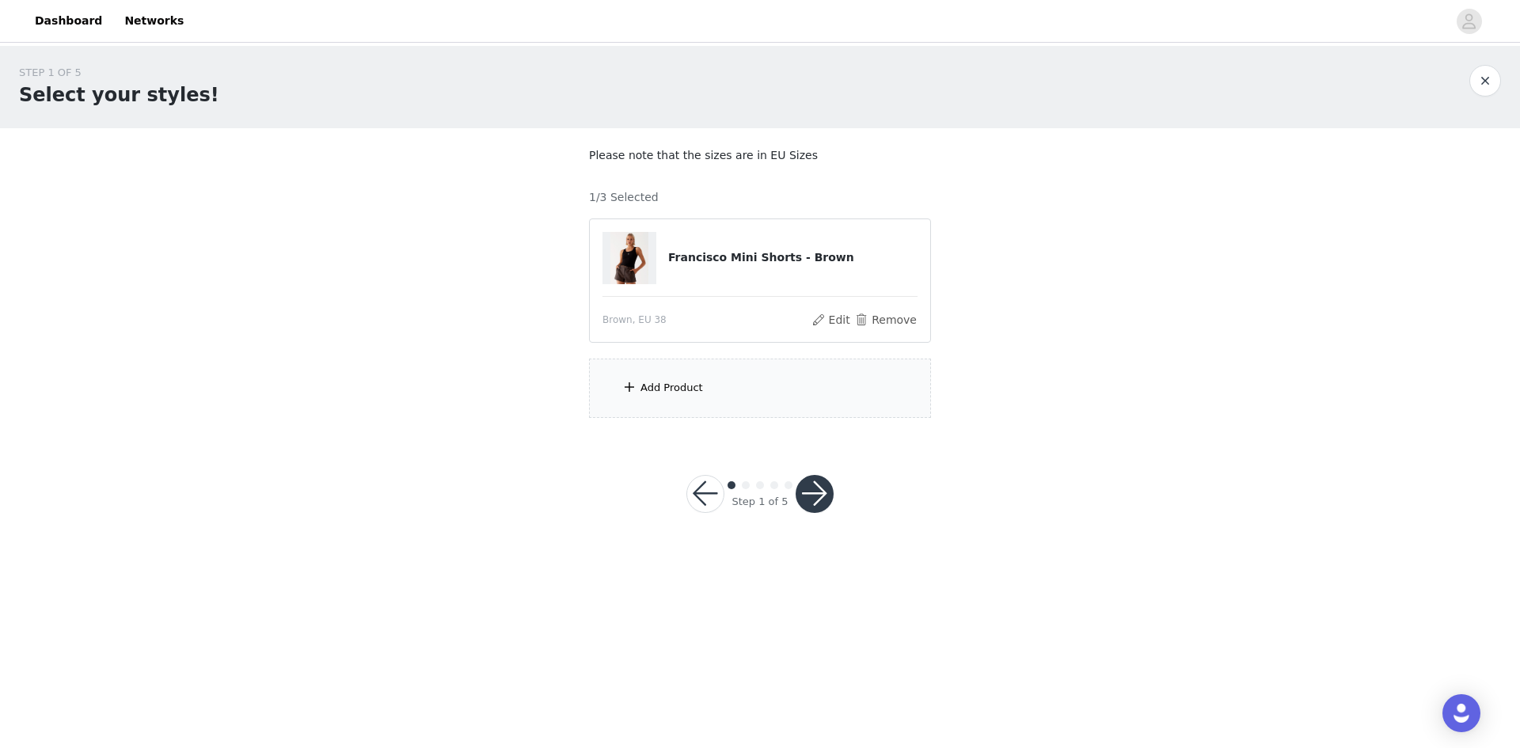
click at [791, 386] on div "Add Product" at bounding box center [760, 388] width 342 height 59
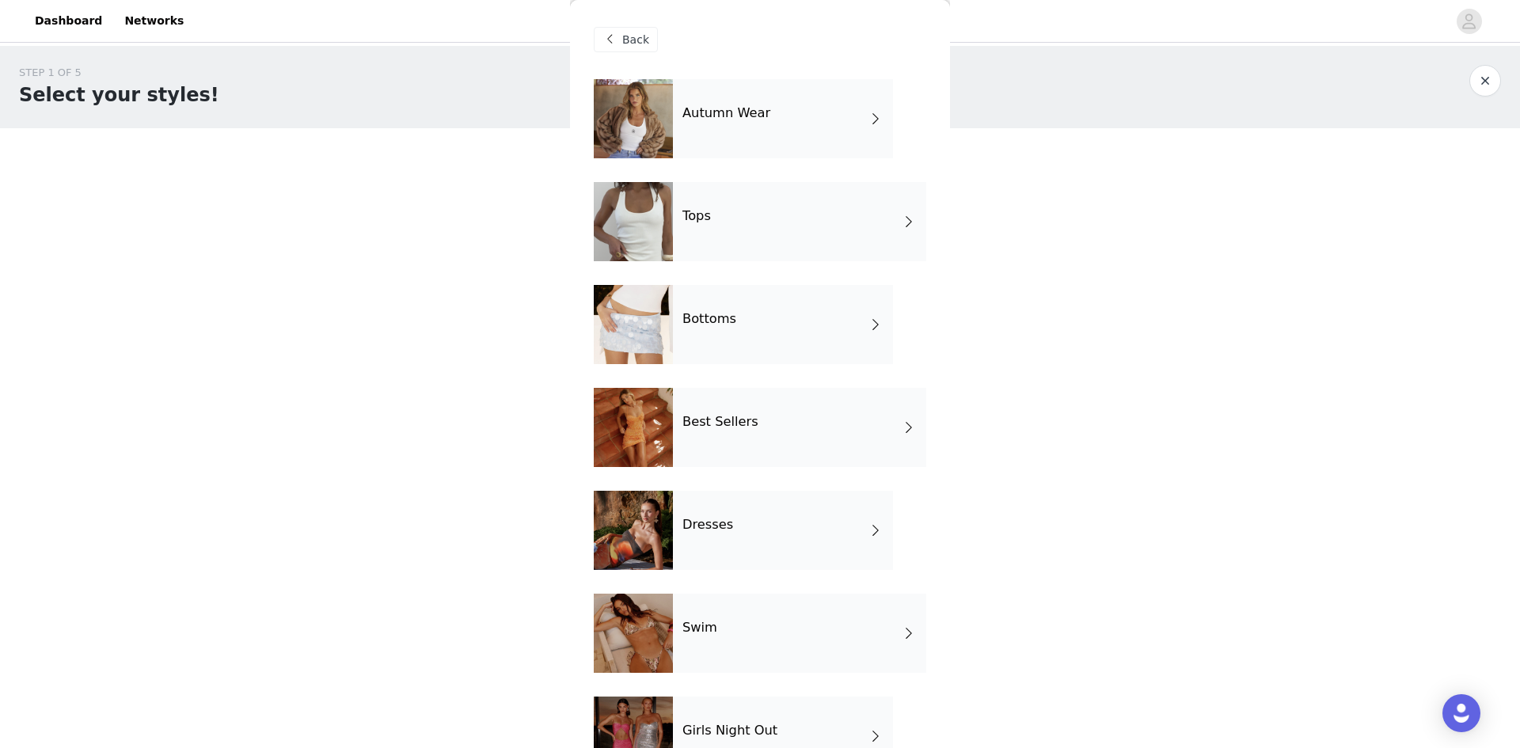
click at [833, 124] on div "Autumn Wear" at bounding box center [783, 118] width 220 height 79
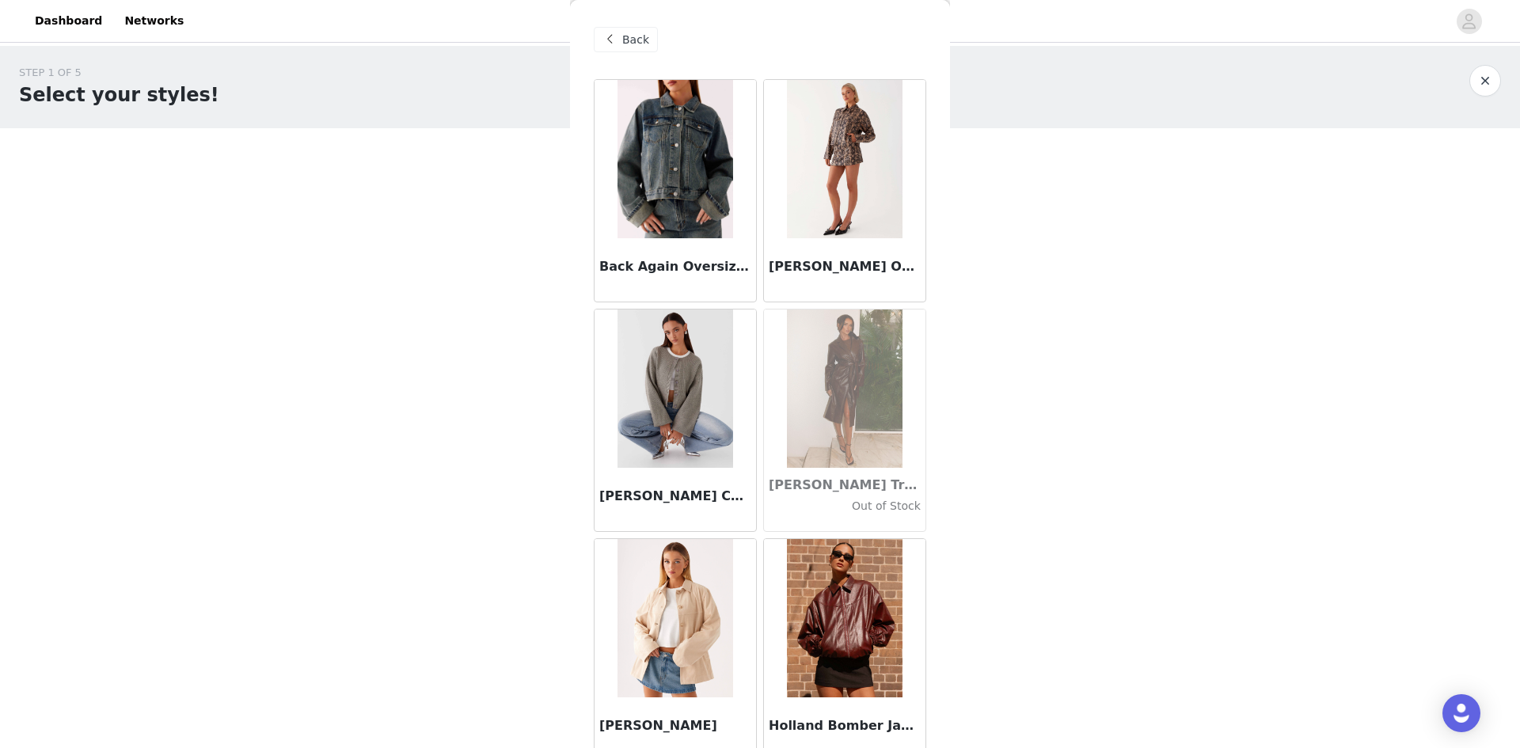
click at [869, 163] on img at bounding box center [844, 159] width 115 height 158
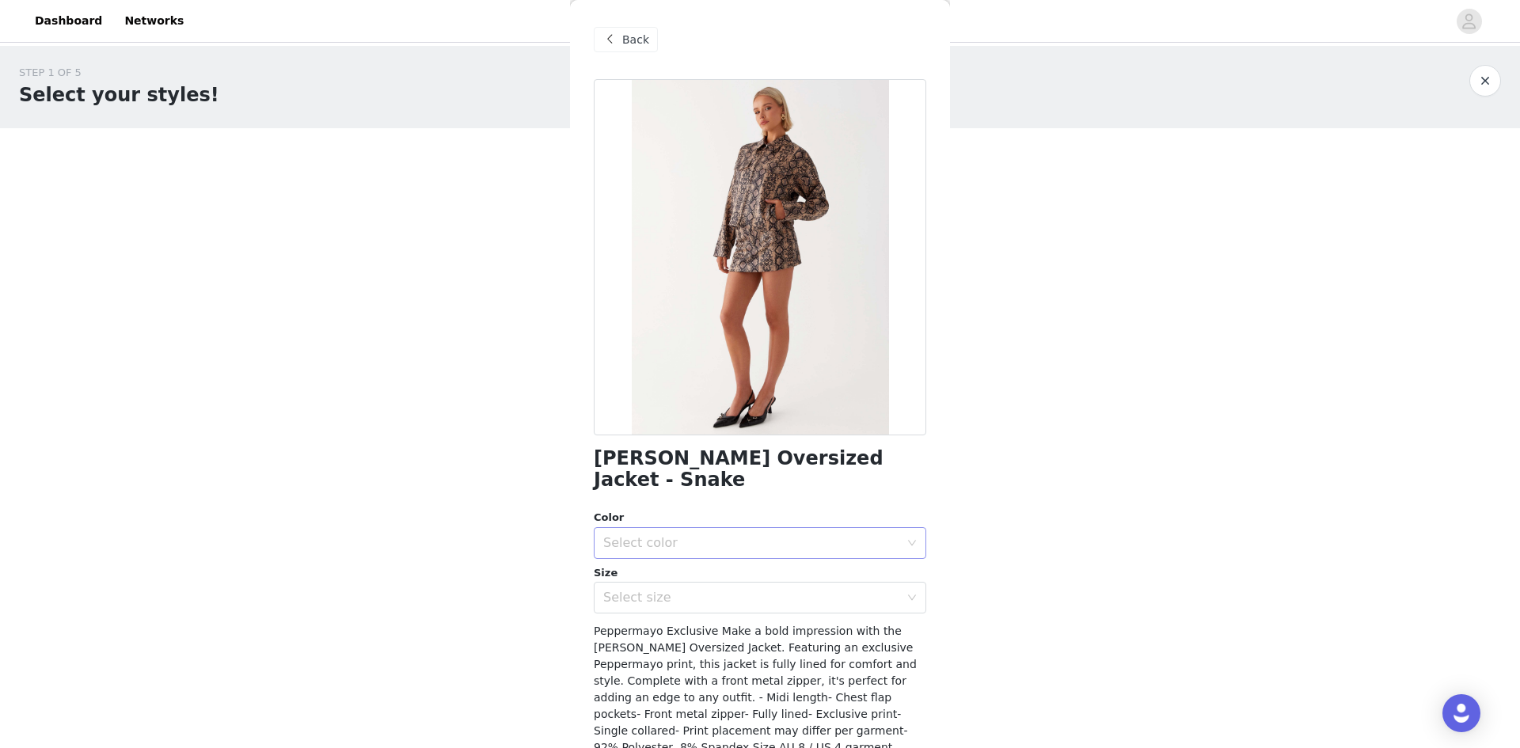
click at [774, 535] on div "Select color" at bounding box center [751, 543] width 296 height 16
click at [747, 555] on li "Snake" at bounding box center [754, 556] width 321 height 25
click at [743, 590] on div "Select size" at bounding box center [751, 598] width 296 height 16
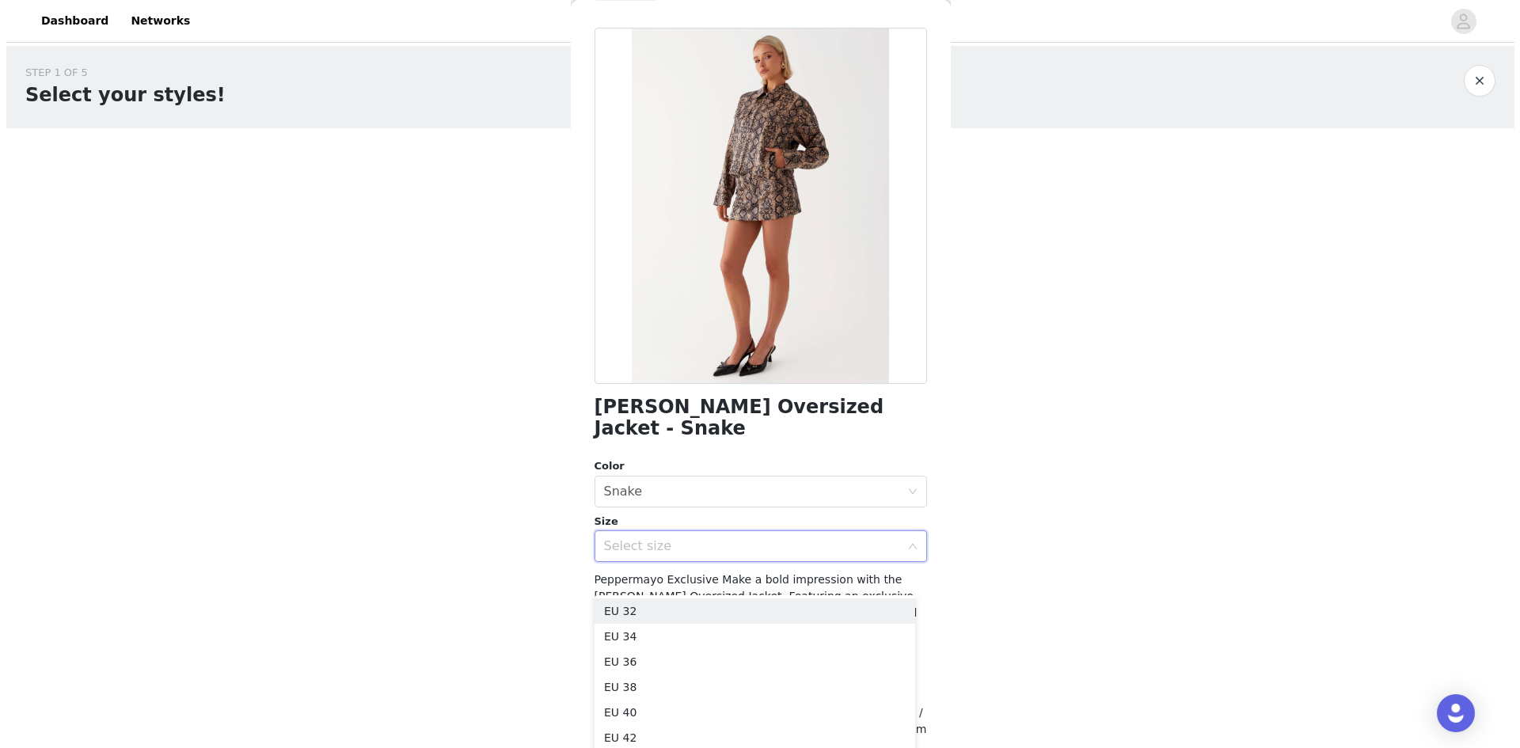
scroll to position [79, 0]
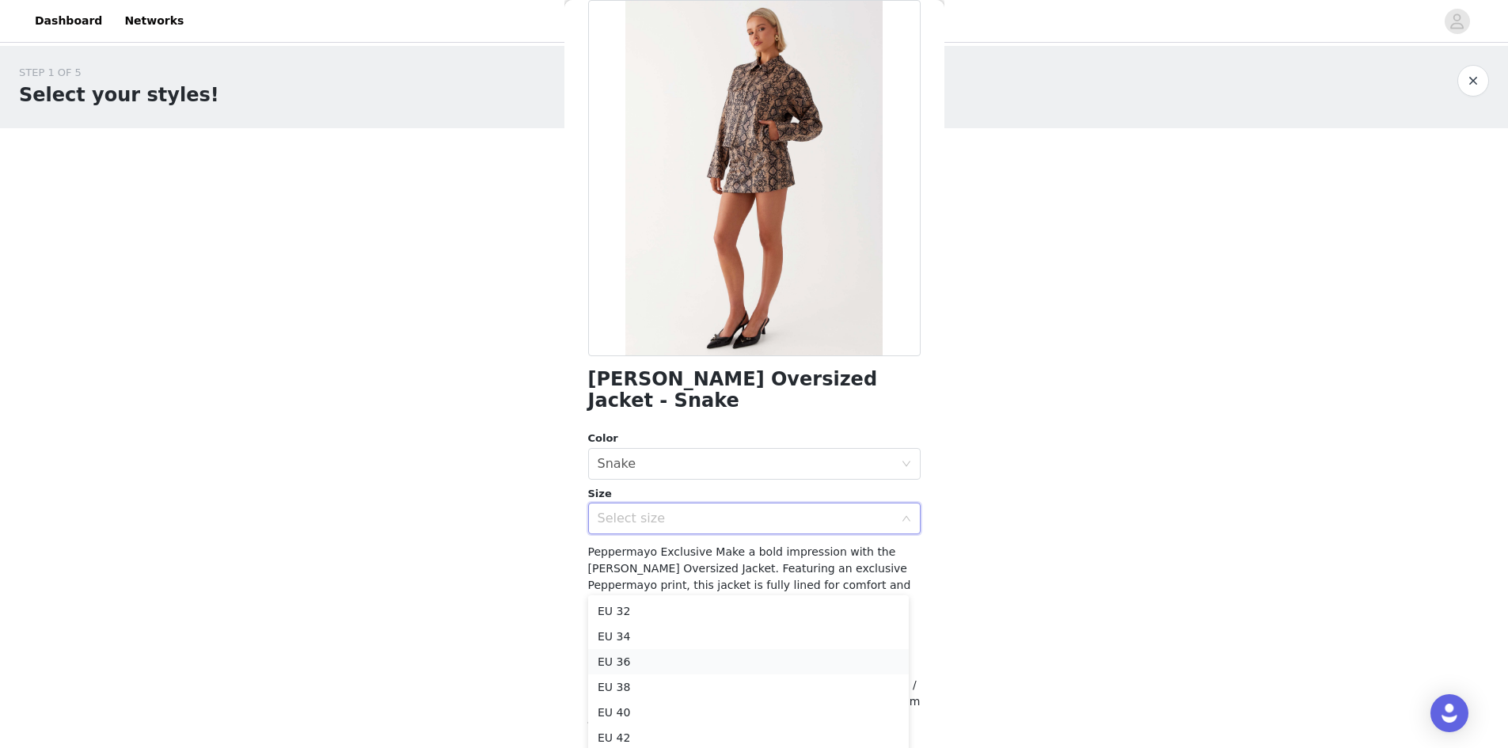
click at [714, 659] on li "EU 36" at bounding box center [748, 661] width 321 height 25
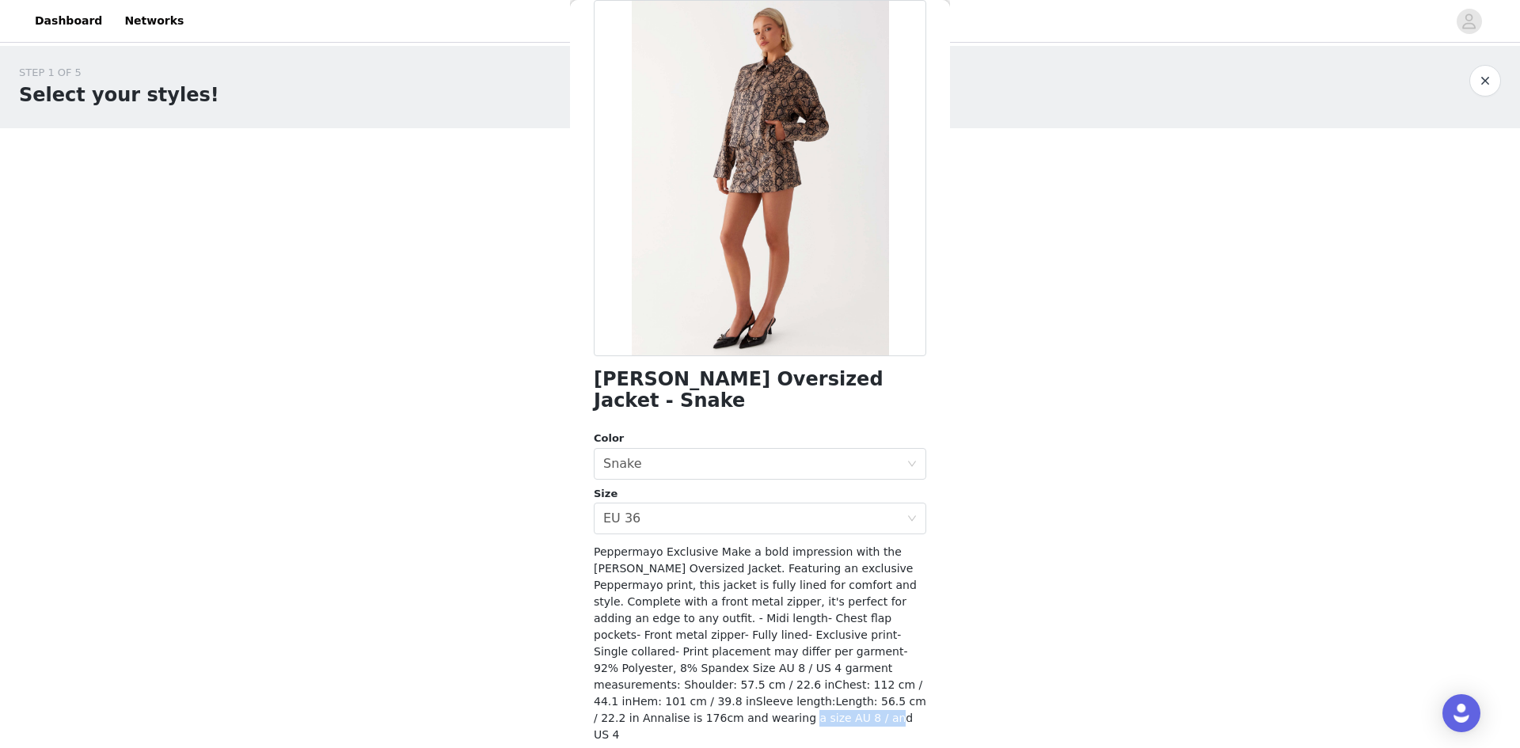
drag, startPoint x: 775, startPoint y: 684, endPoint x: 857, endPoint y: 685, distance: 81.6
click at [857, 685] on div "Peppermayo Exclusive Make a bold impression with the [PERSON_NAME] Oversized Ja…" at bounding box center [760, 644] width 333 height 200
copy span "AU 8 / and US 4"
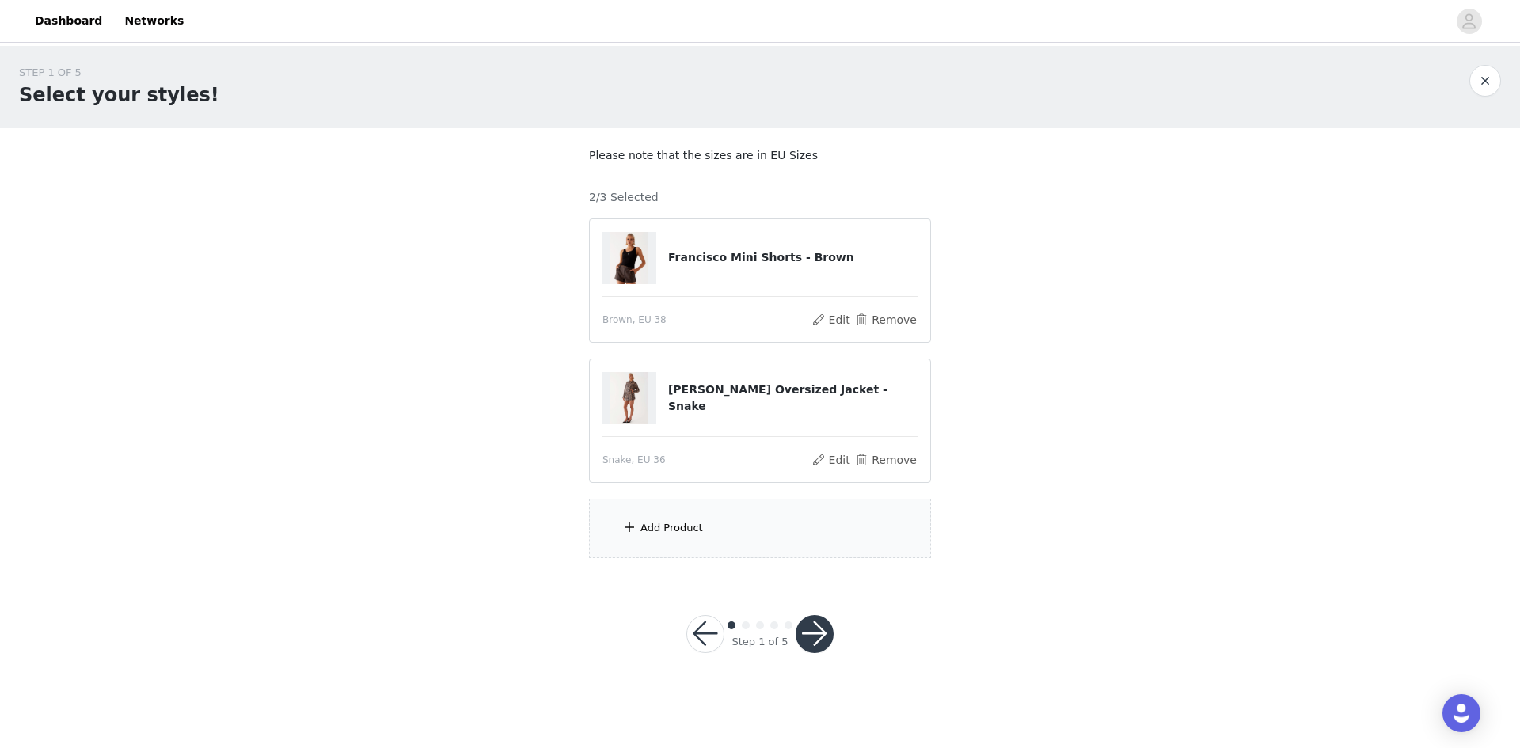
click at [796, 534] on div "Add Product" at bounding box center [760, 528] width 342 height 59
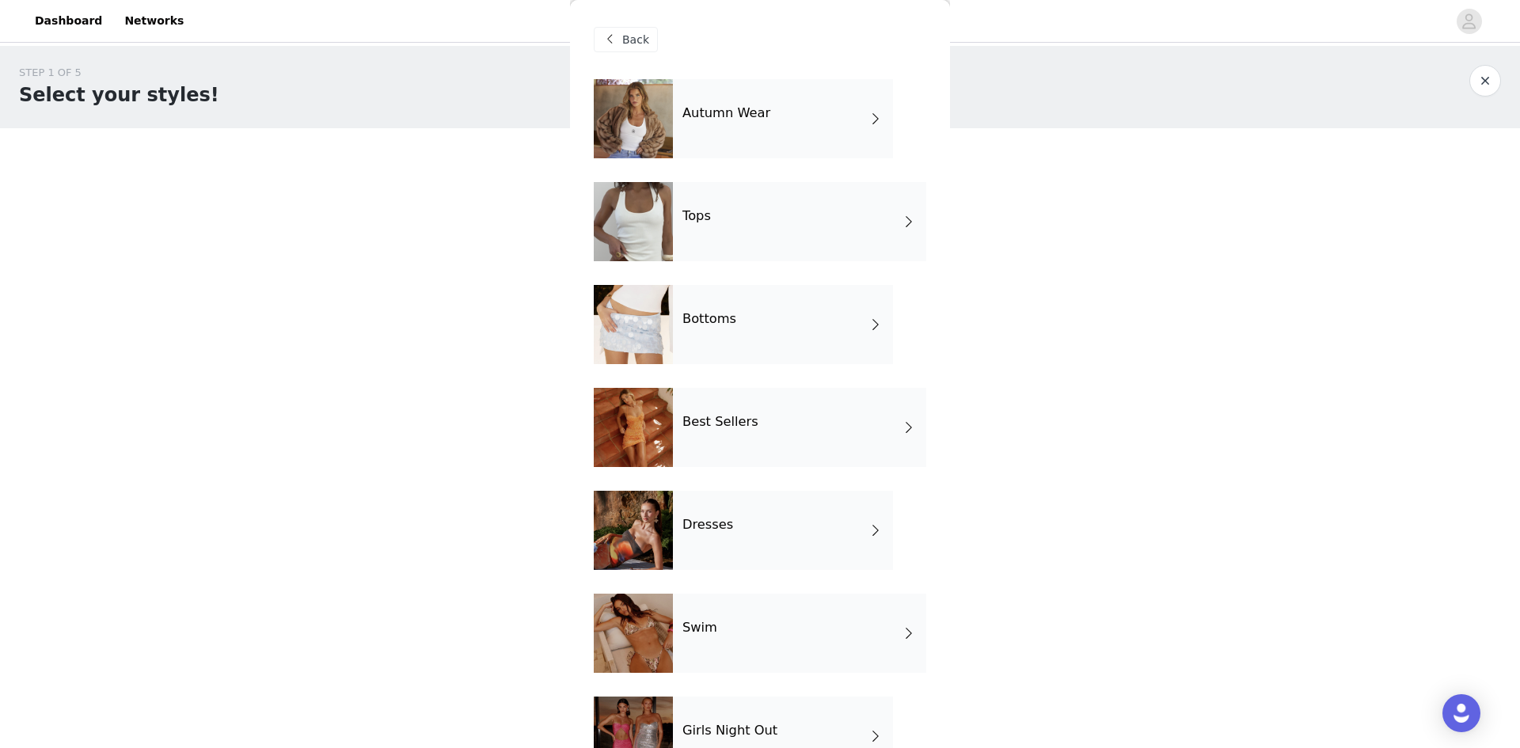
click at [830, 542] on div "Dresses" at bounding box center [783, 530] width 220 height 79
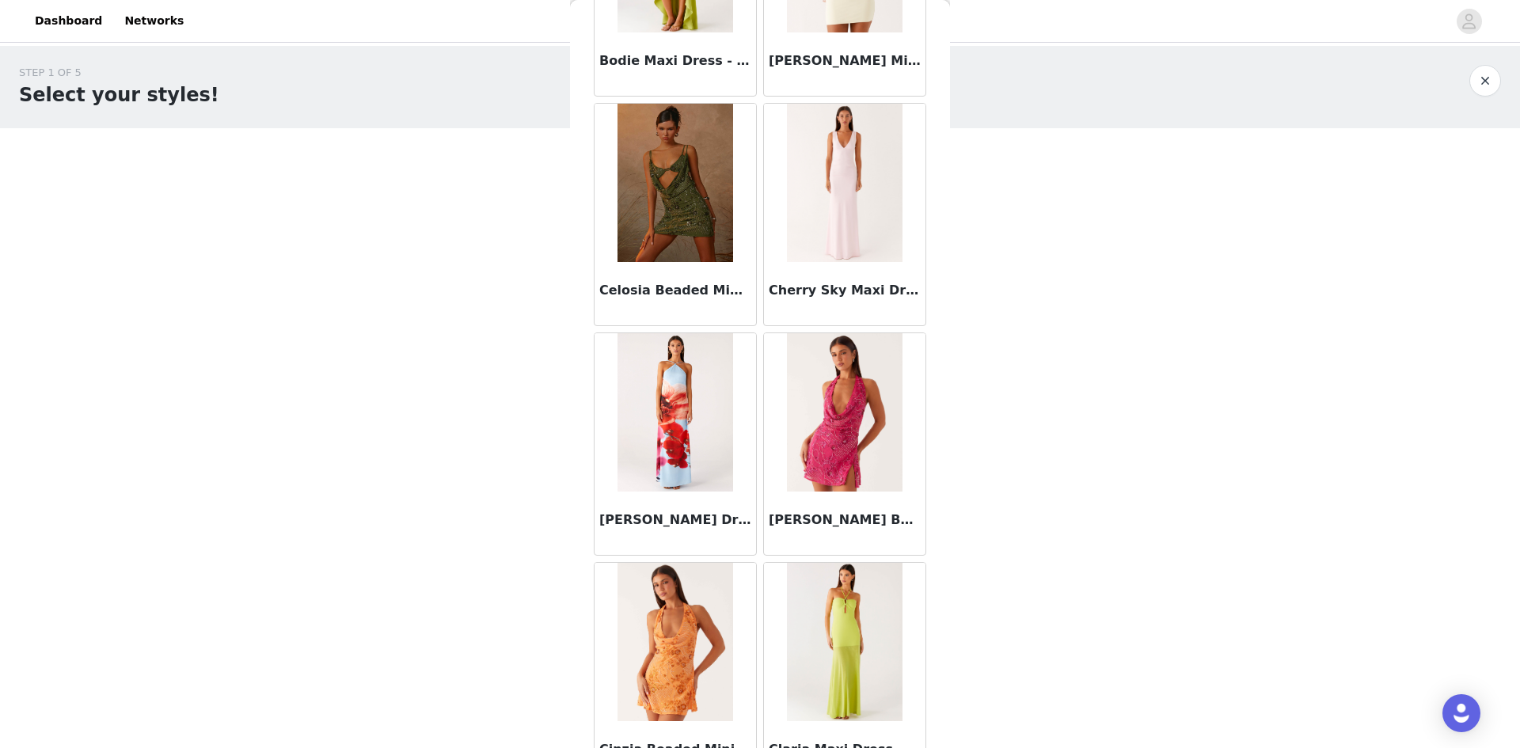
scroll to position [1675, 0]
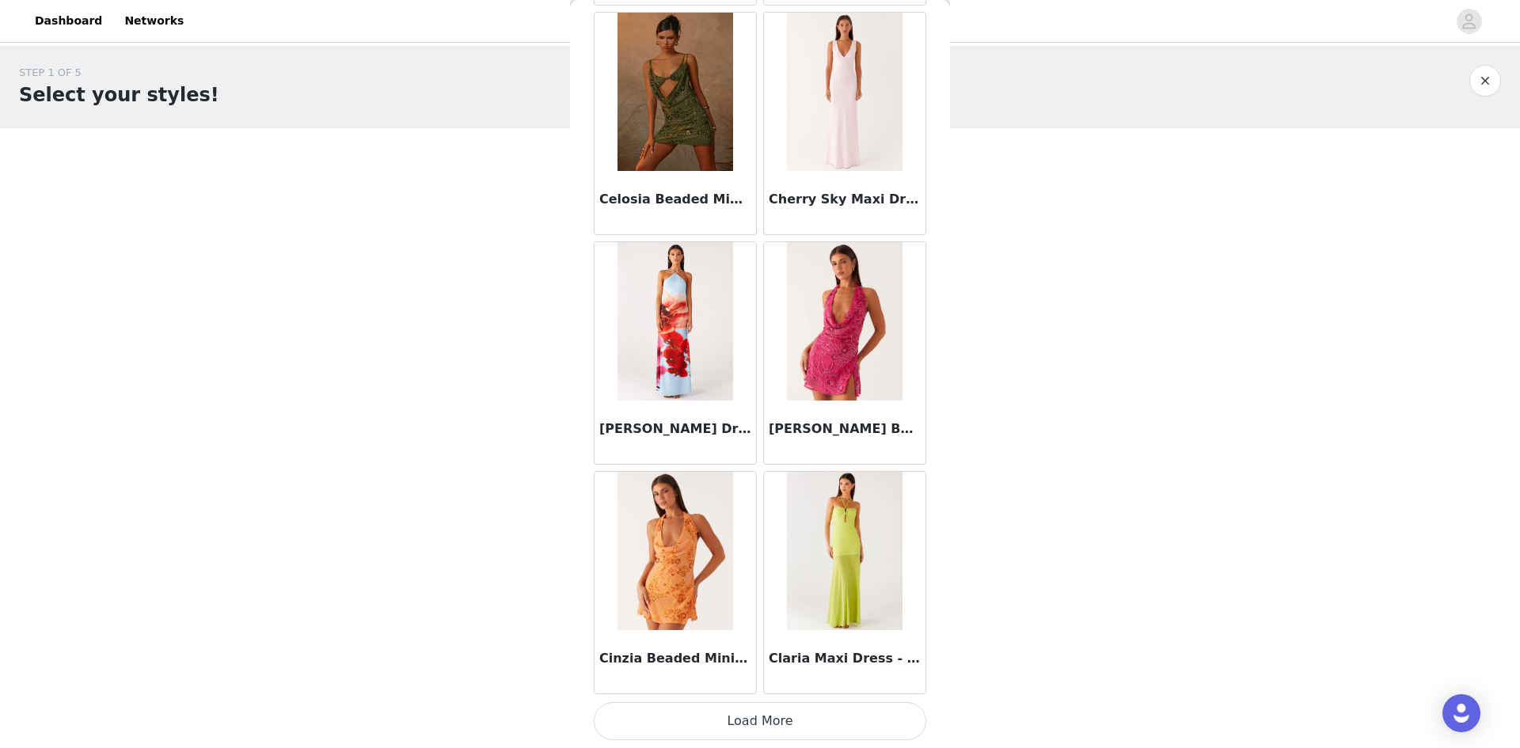
click at [846, 711] on button "Load More" at bounding box center [760, 721] width 333 height 38
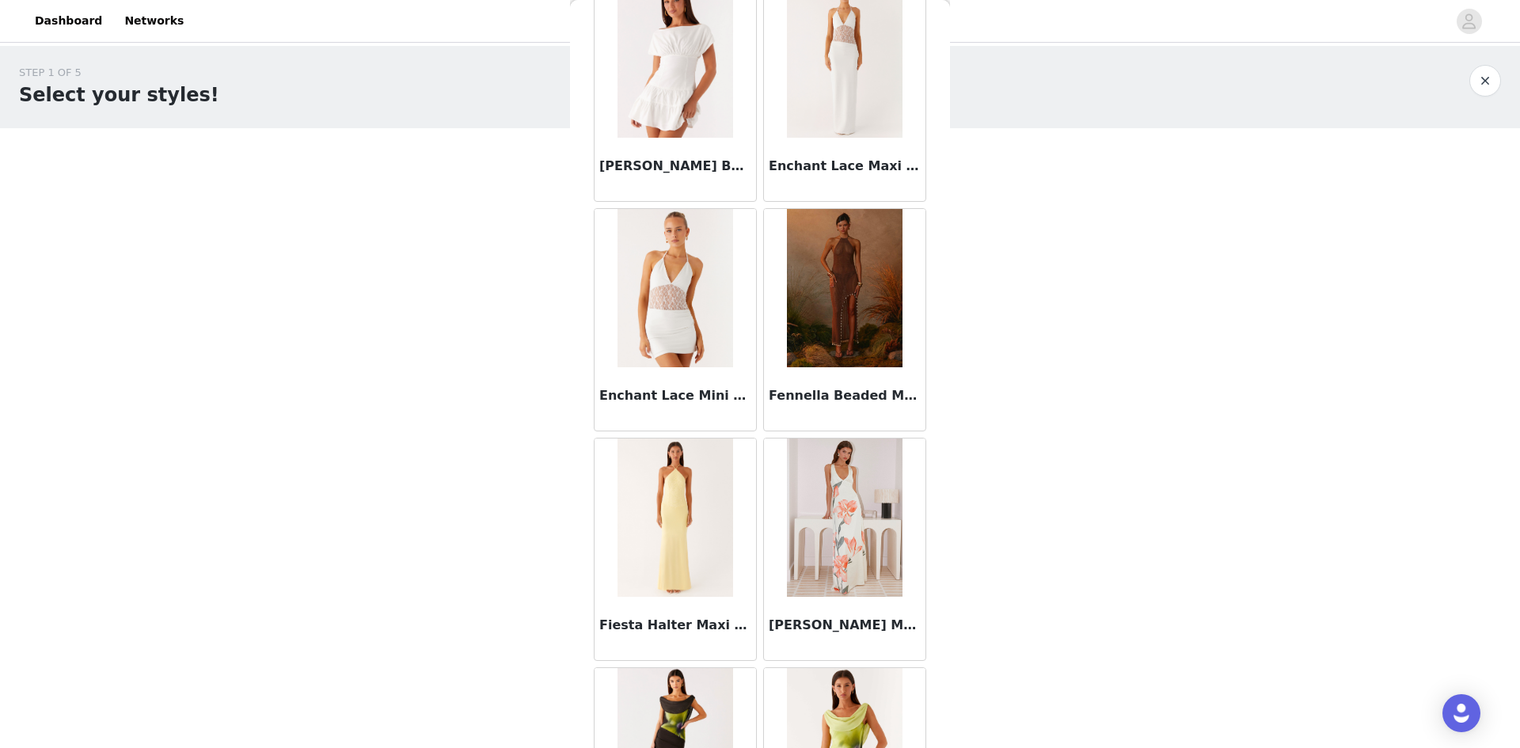
scroll to position [3971, 0]
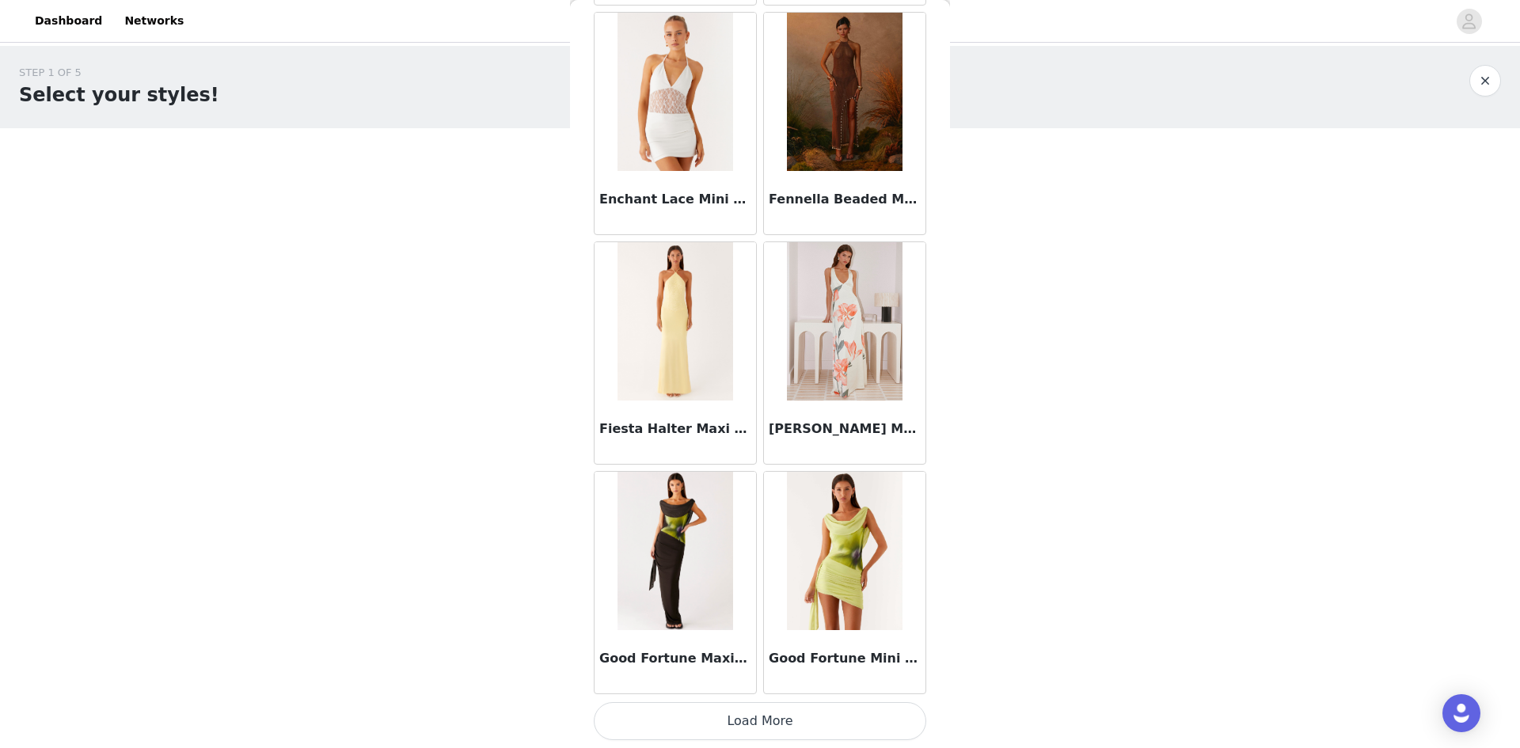
click at [811, 718] on button "Load More" at bounding box center [760, 721] width 333 height 38
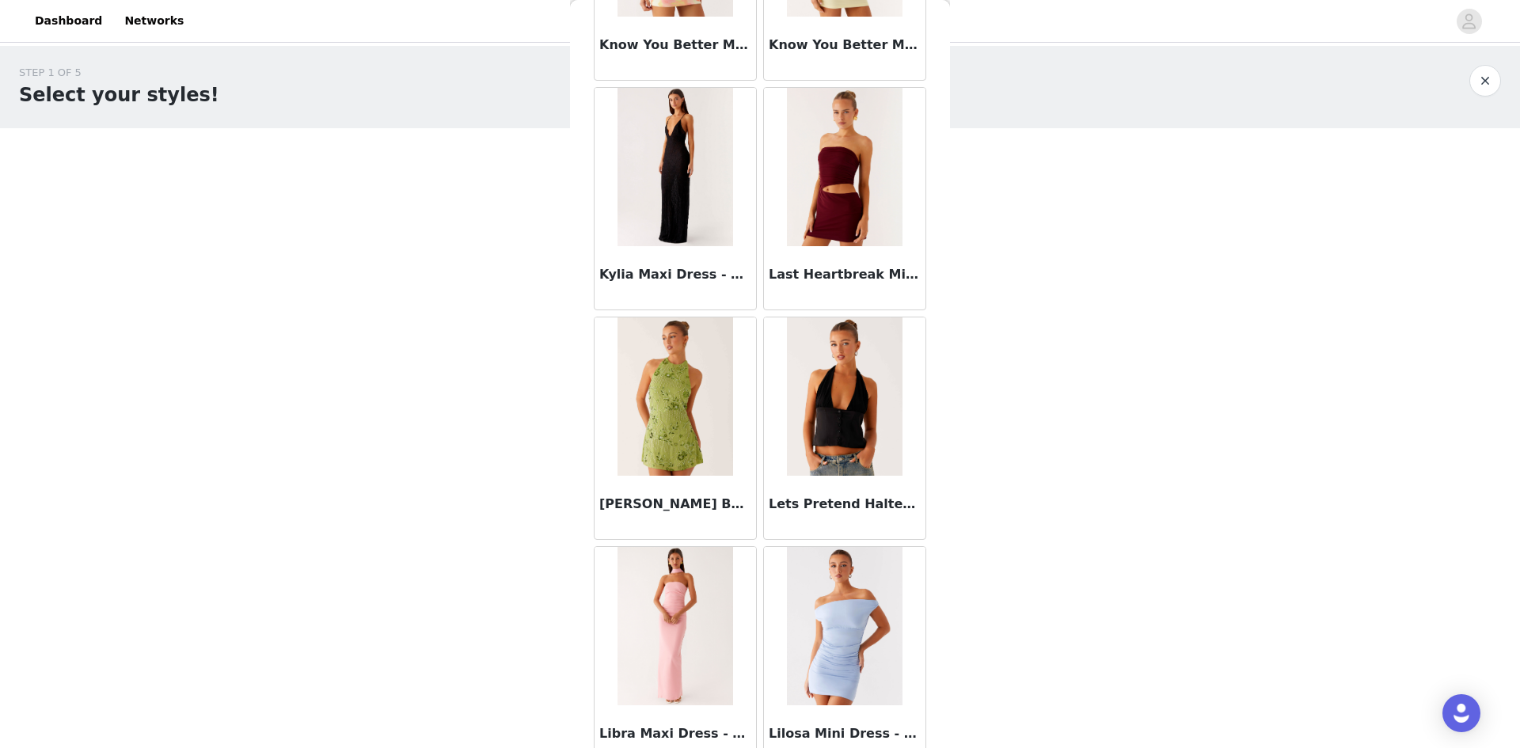
scroll to position [6267, 0]
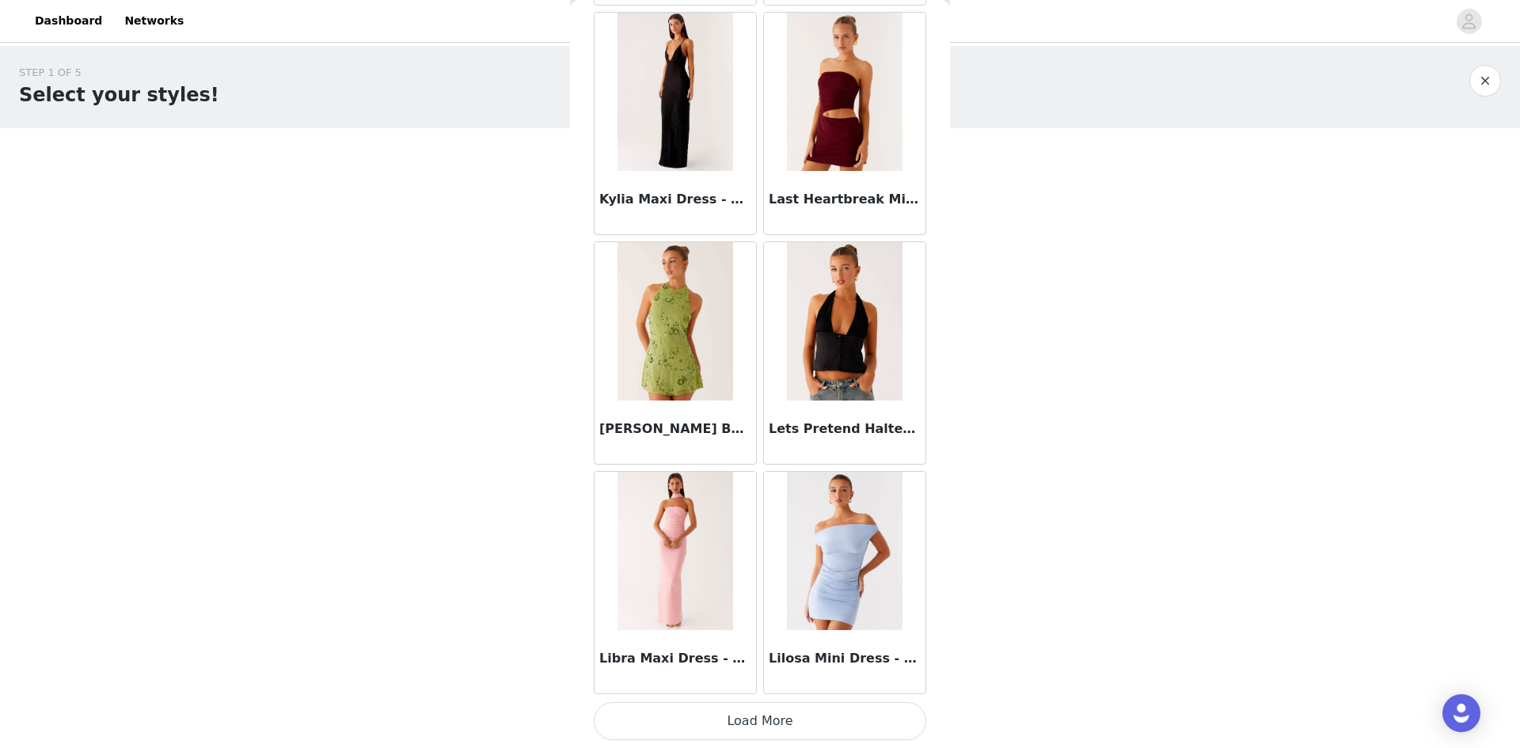
click at [870, 732] on button "Load More" at bounding box center [760, 721] width 333 height 38
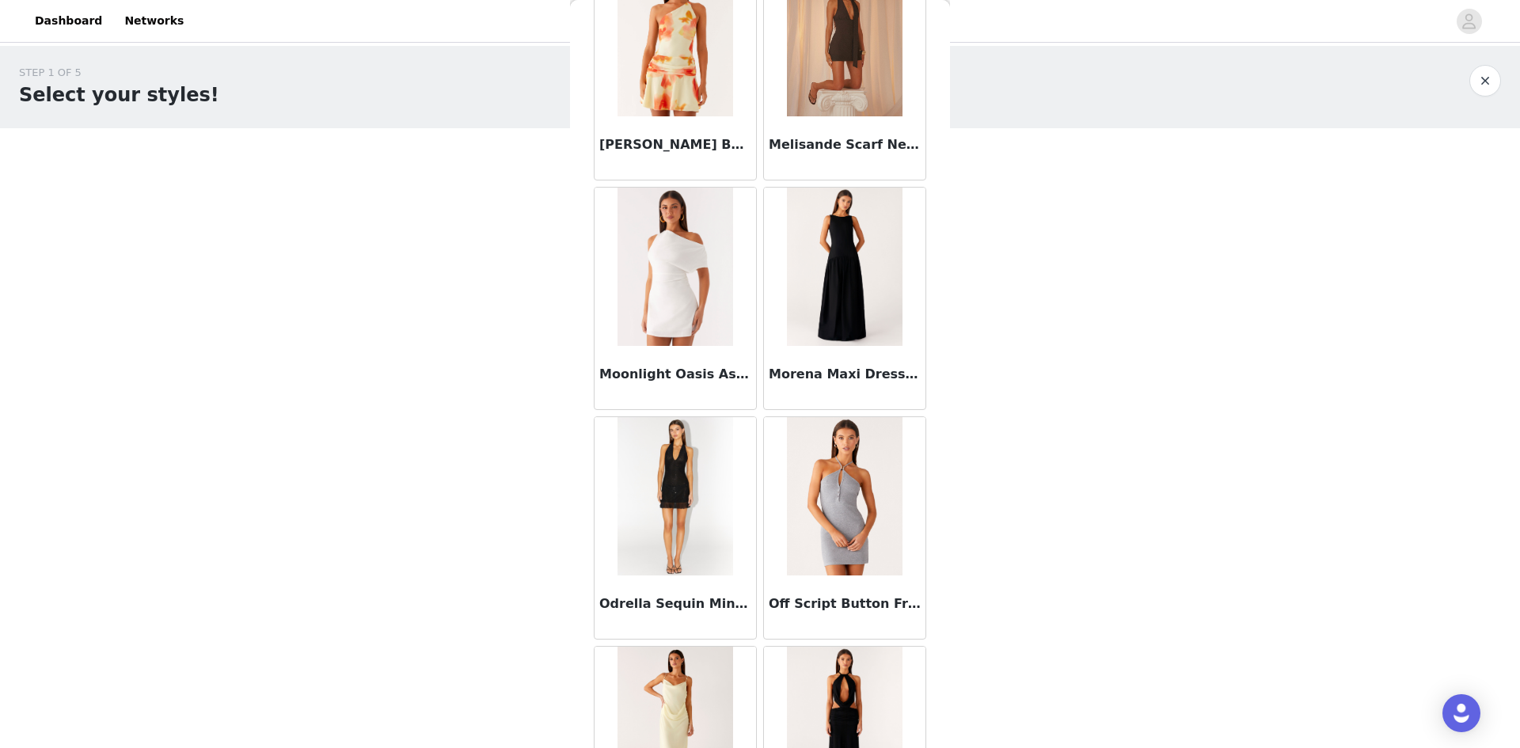
scroll to position [7929, 0]
click at [837, 512] on img at bounding box center [845, 495] width 116 height 158
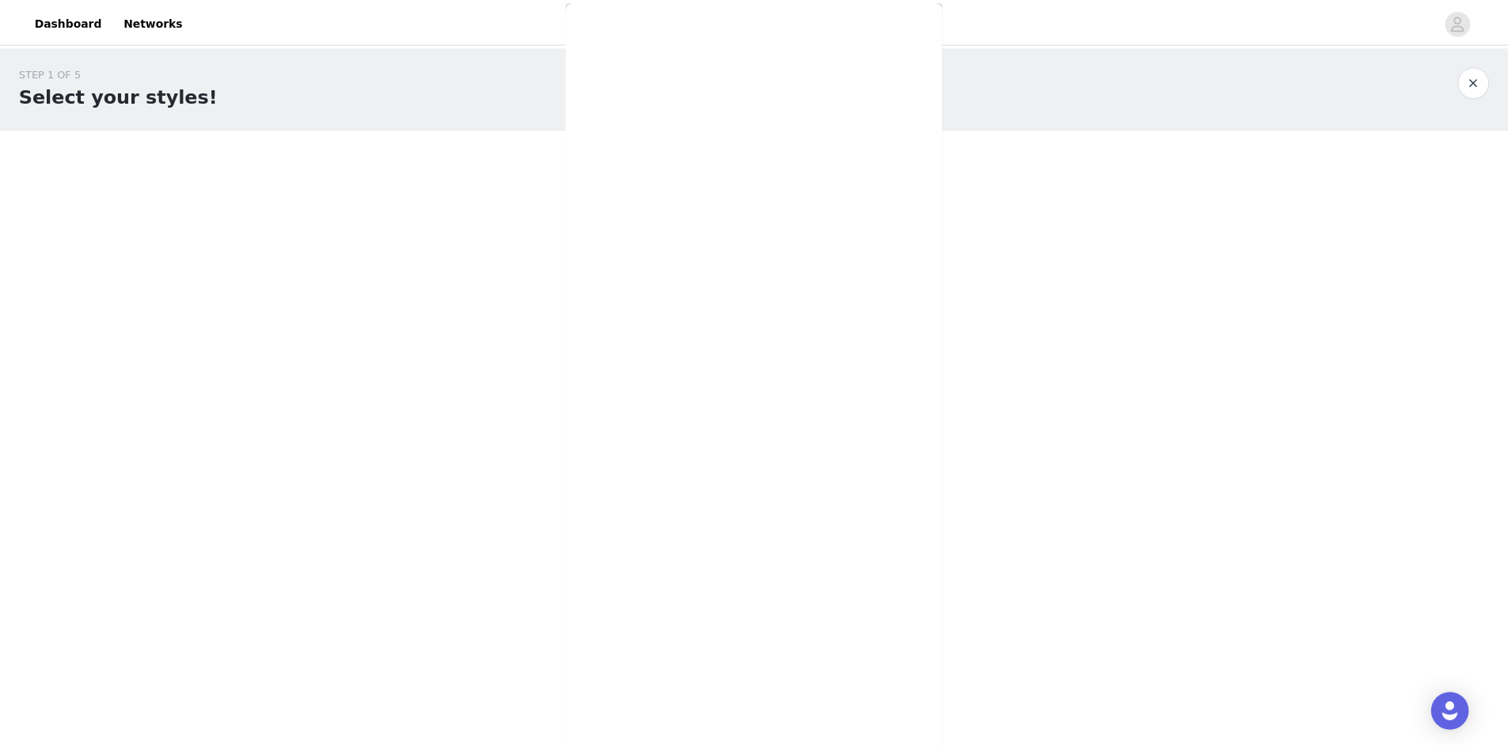
scroll to position [108, 0]
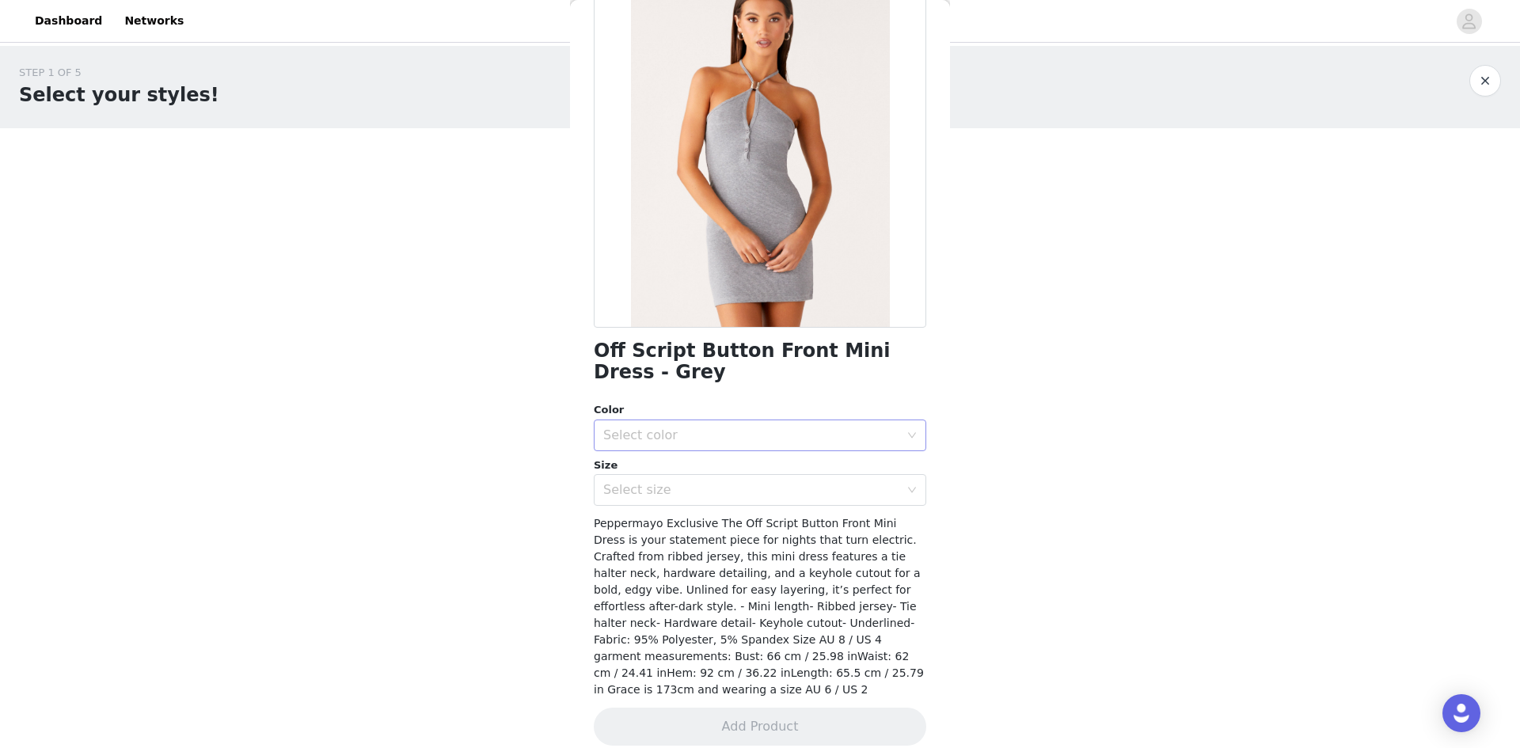
click at [814, 451] on div "Select color" at bounding box center [760, 436] width 333 height 32
click at [756, 466] on li "Grey" at bounding box center [754, 470] width 321 height 25
click at [844, 487] on div "Select size" at bounding box center [751, 490] width 296 height 16
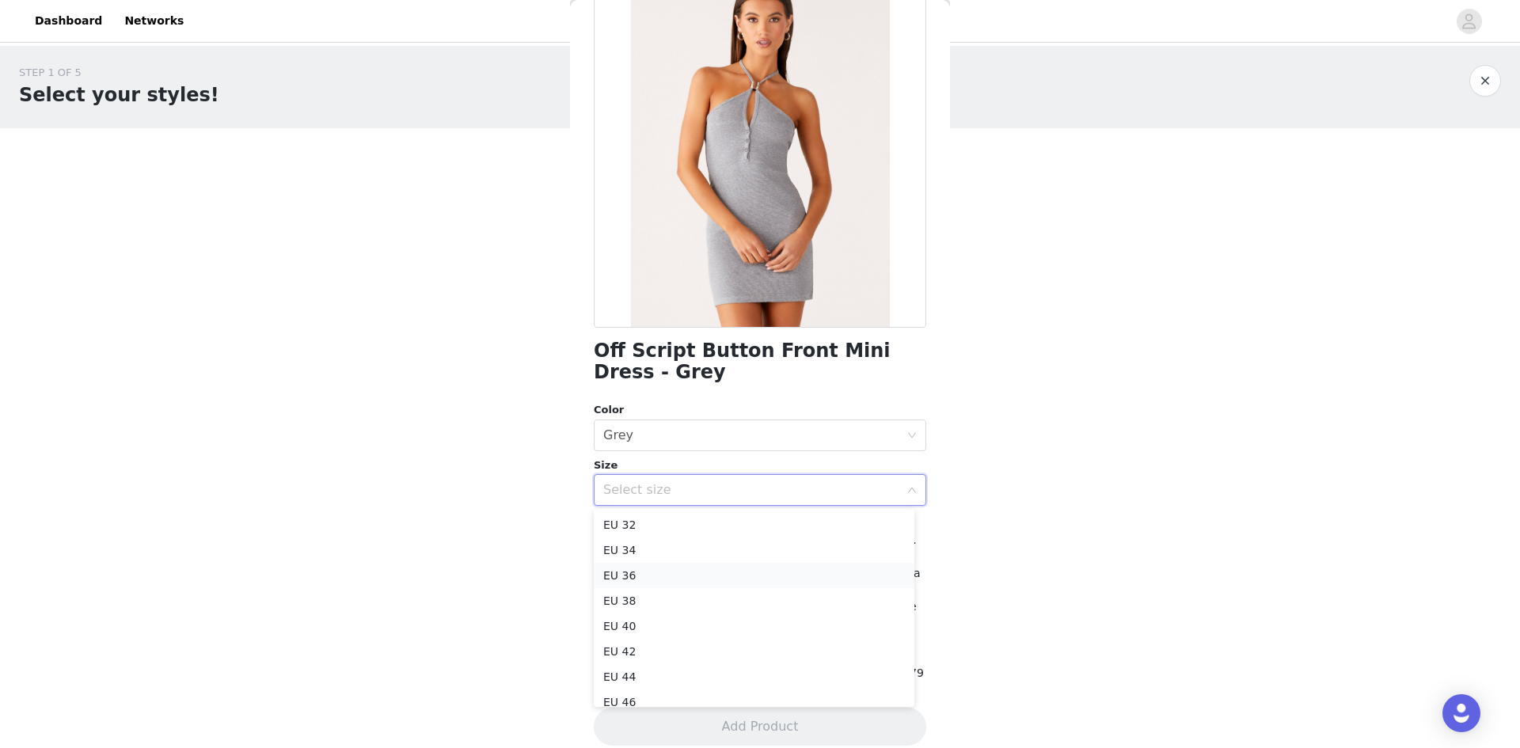
click at [681, 573] on li "EU 36" at bounding box center [754, 575] width 321 height 25
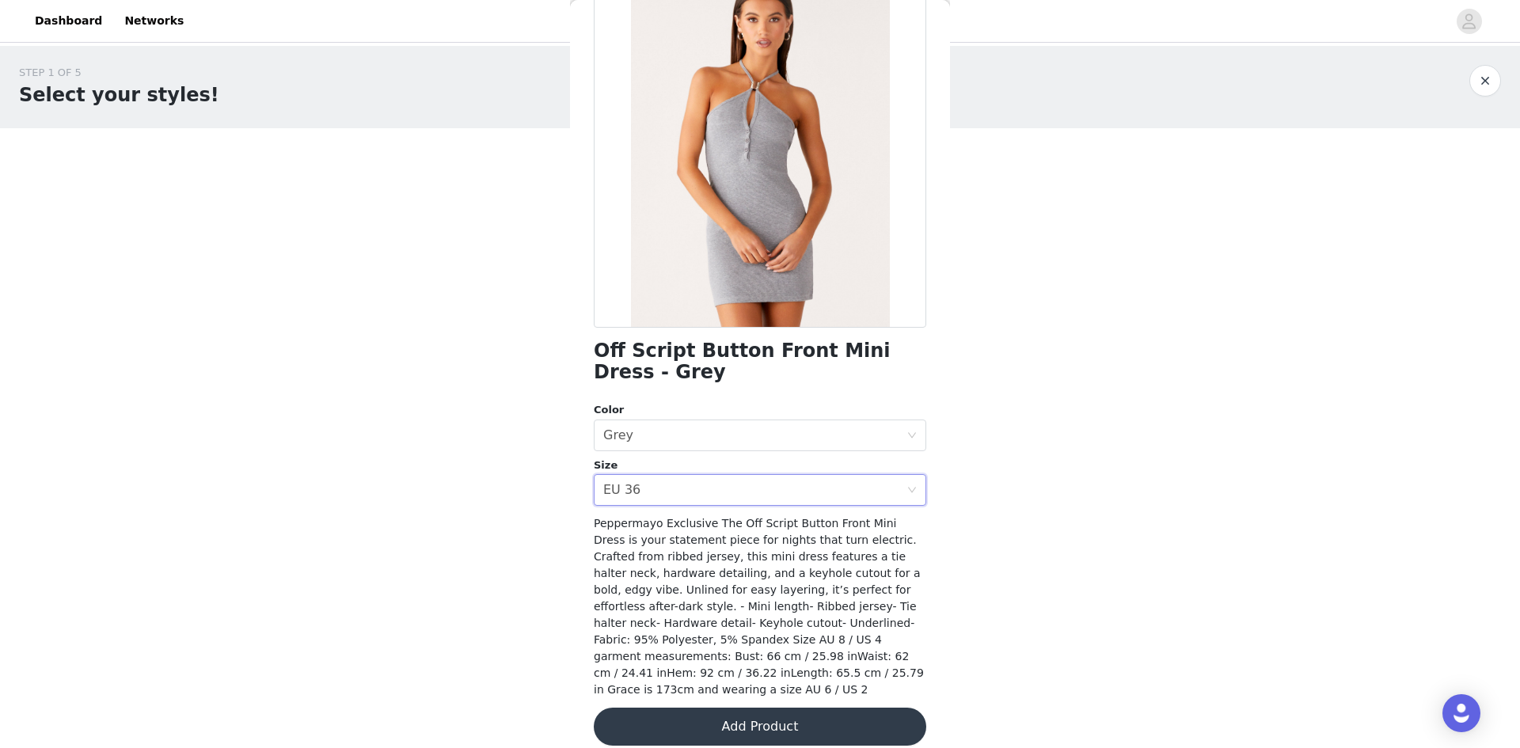
click at [838, 713] on button "Add Product" at bounding box center [760, 727] width 333 height 38
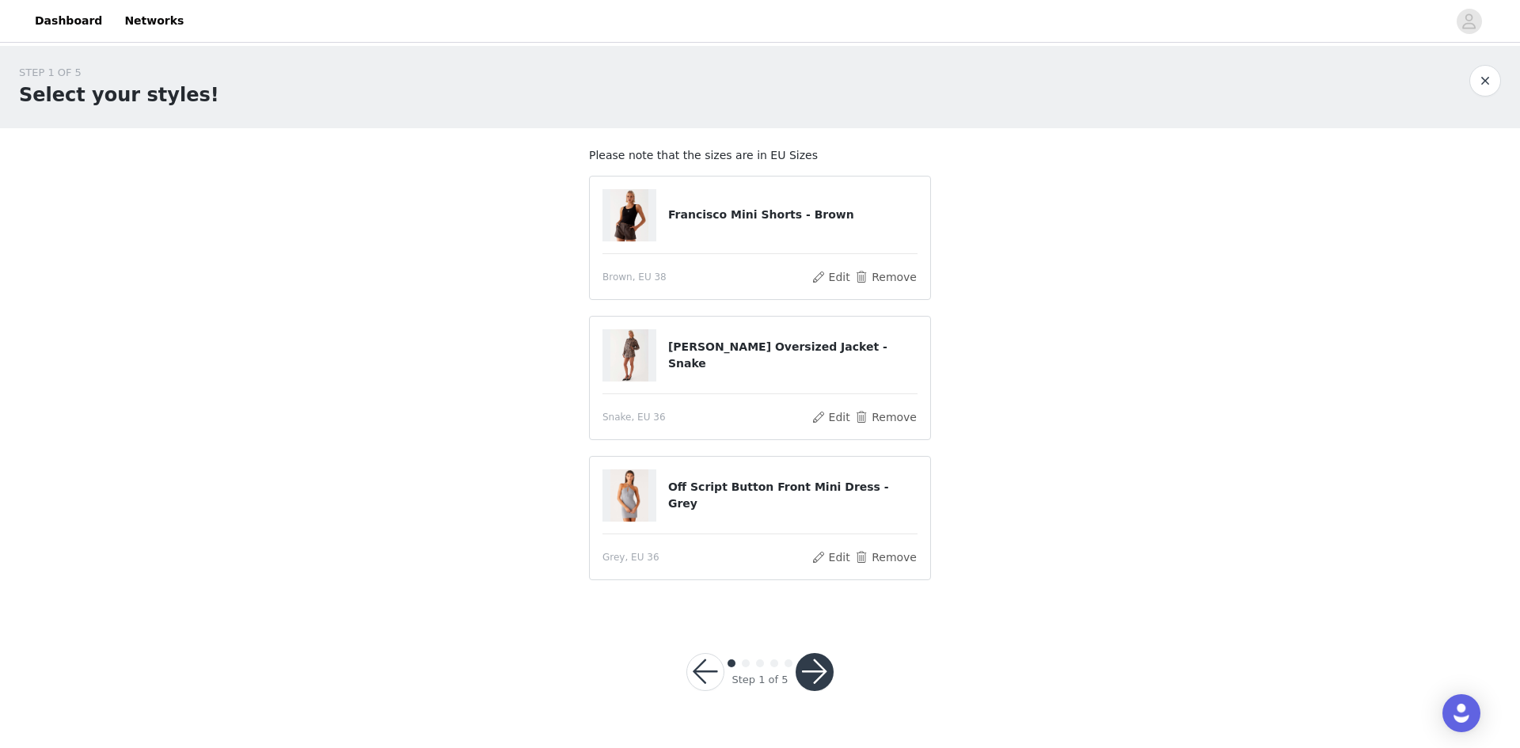
click at [814, 667] on button "button" at bounding box center [815, 672] width 38 height 38
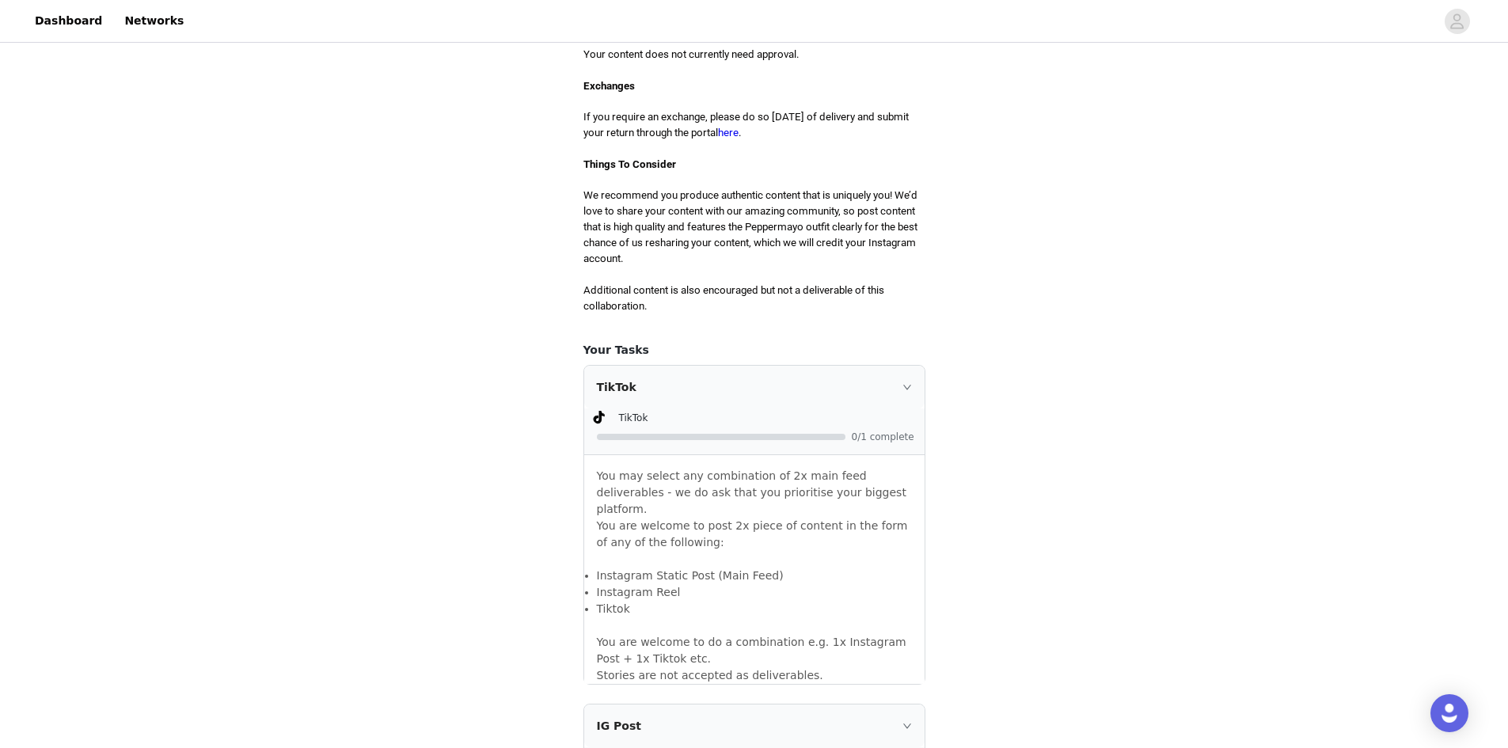
scroll to position [1029, 0]
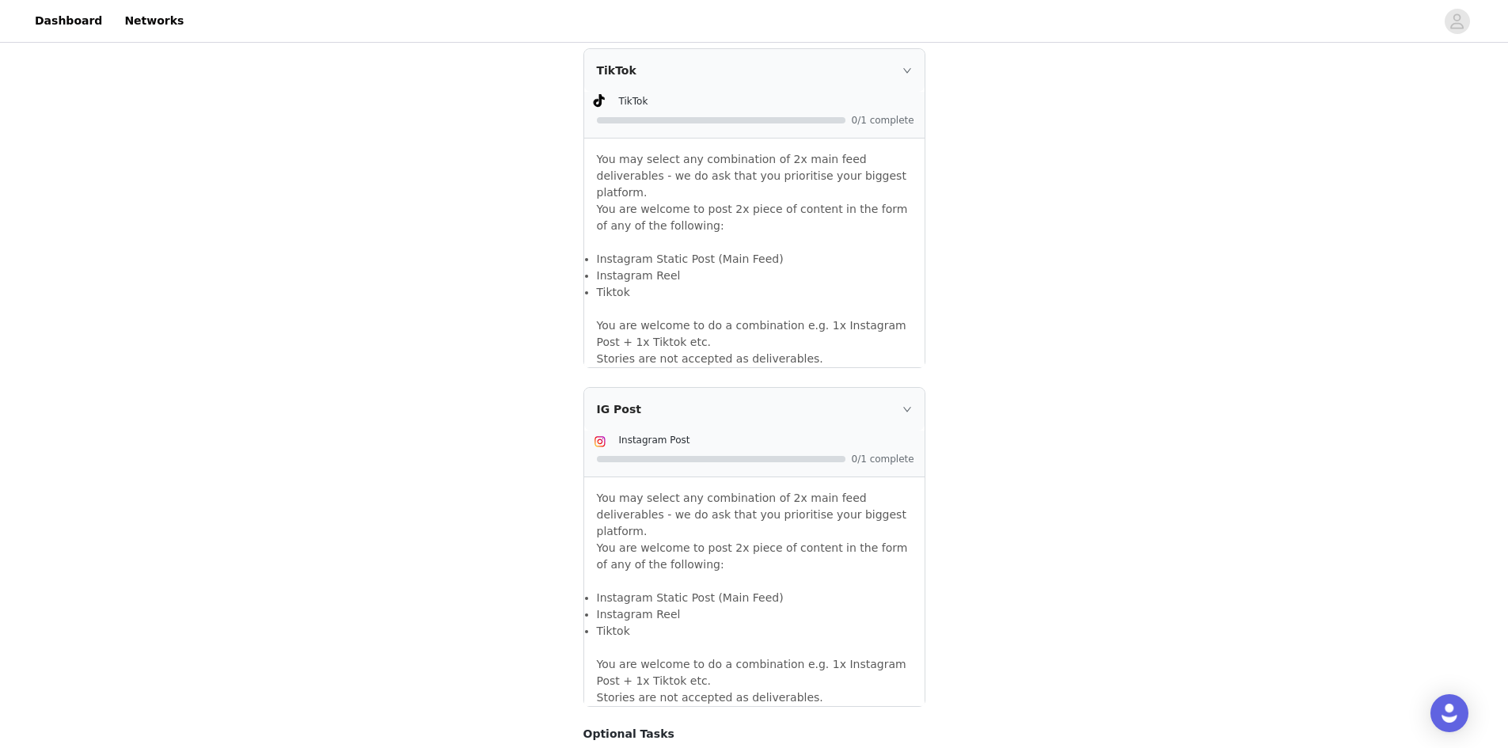
click at [901, 86] on div "TikTok" at bounding box center [754, 70] width 340 height 43
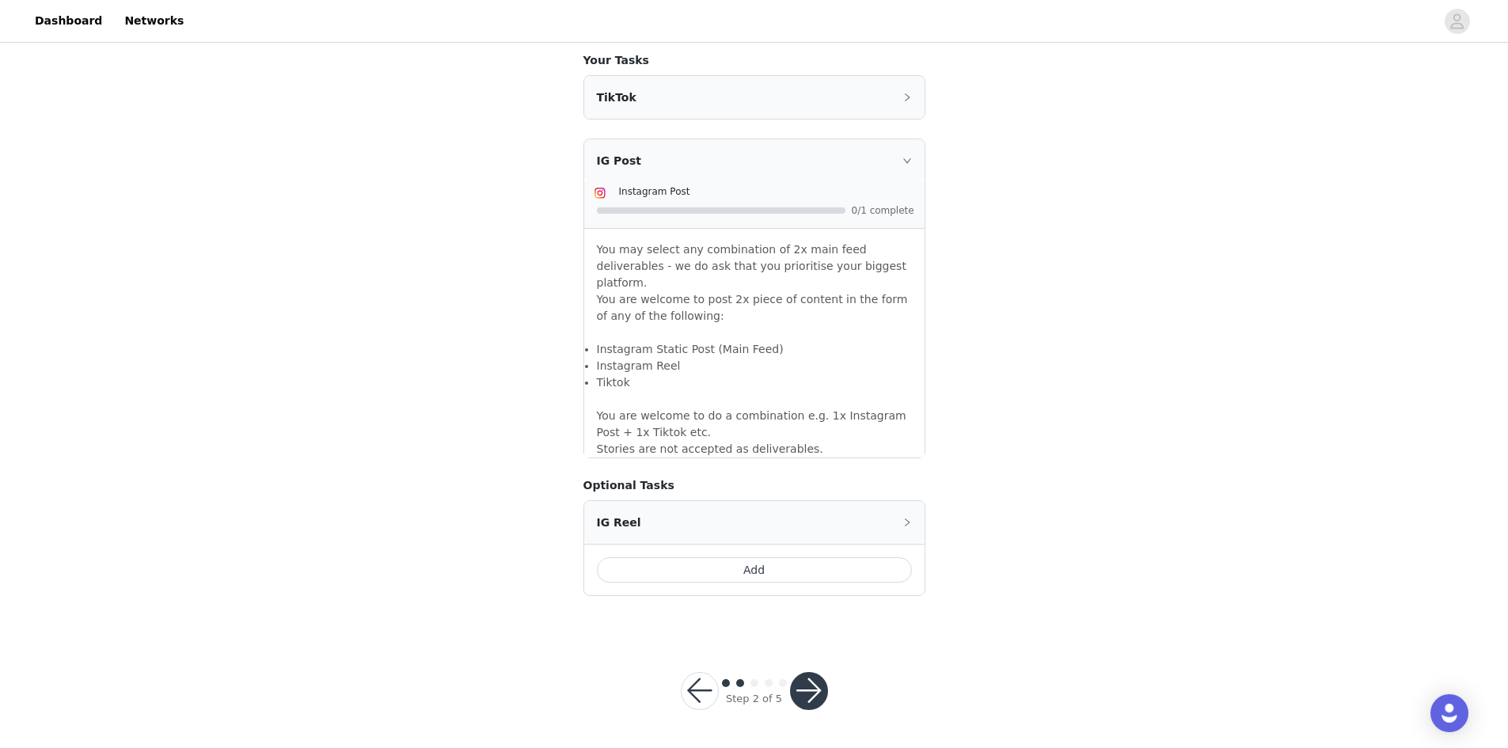
scroll to position [986, 0]
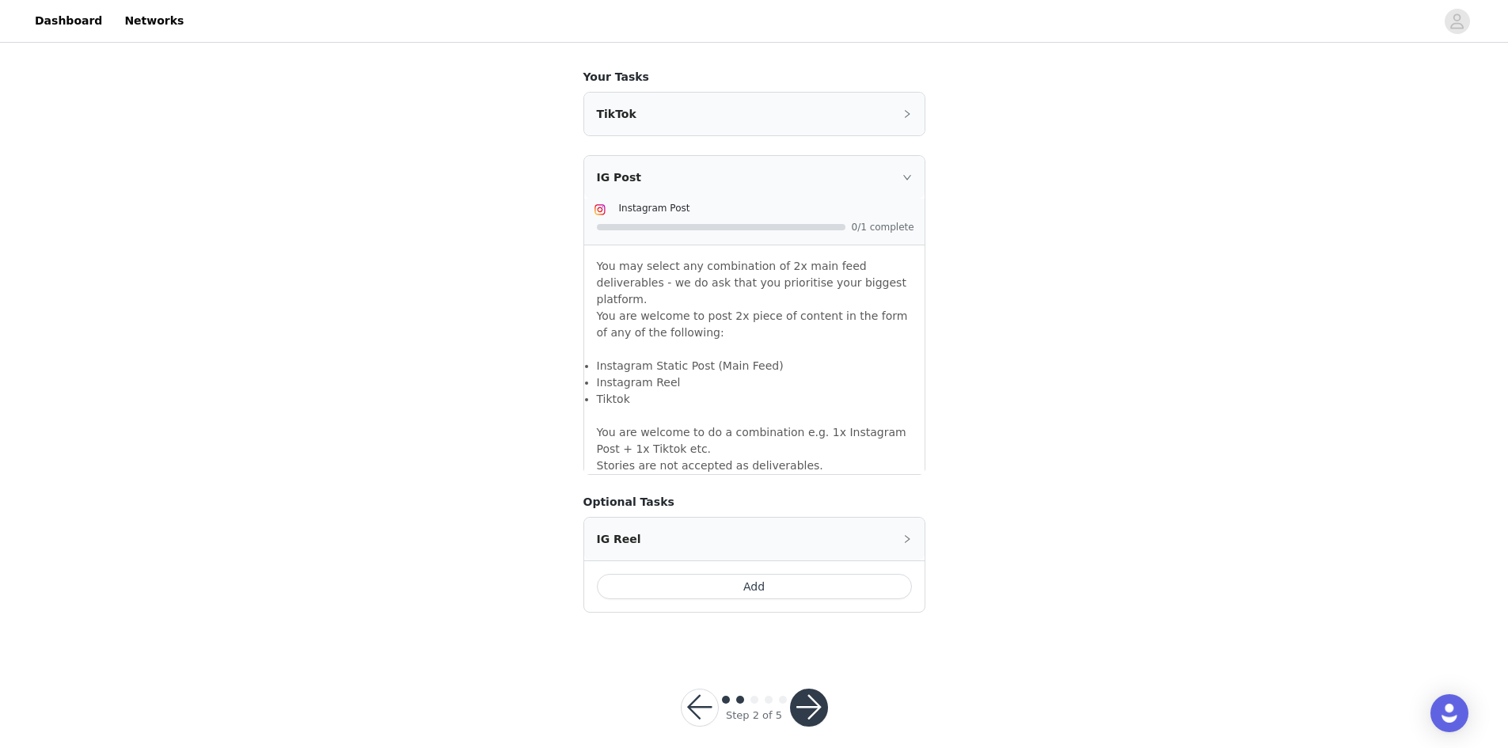
click at [804, 693] on button "button" at bounding box center [809, 708] width 38 height 38
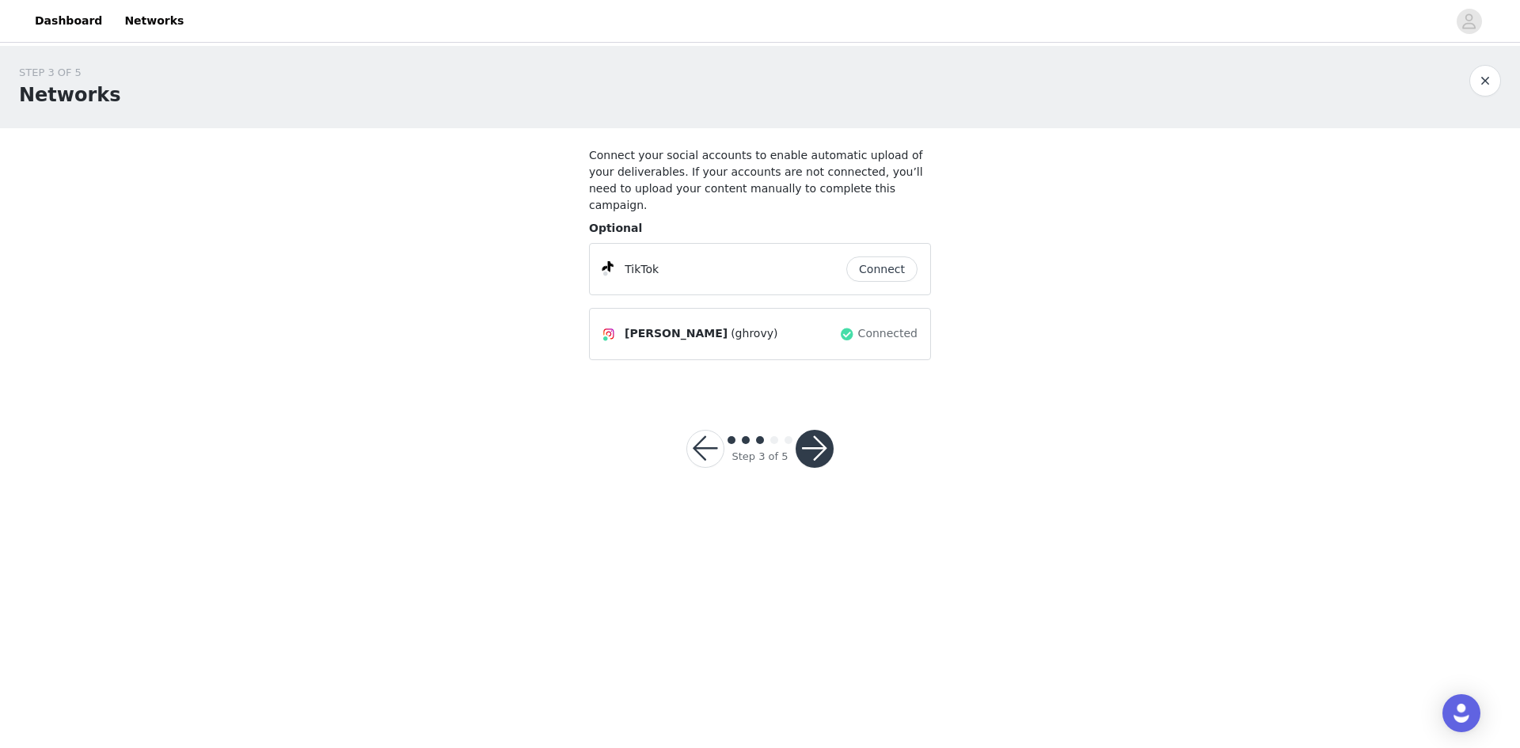
click at [809, 434] on button "button" at bounding box center [815, 449] width 38 height 38
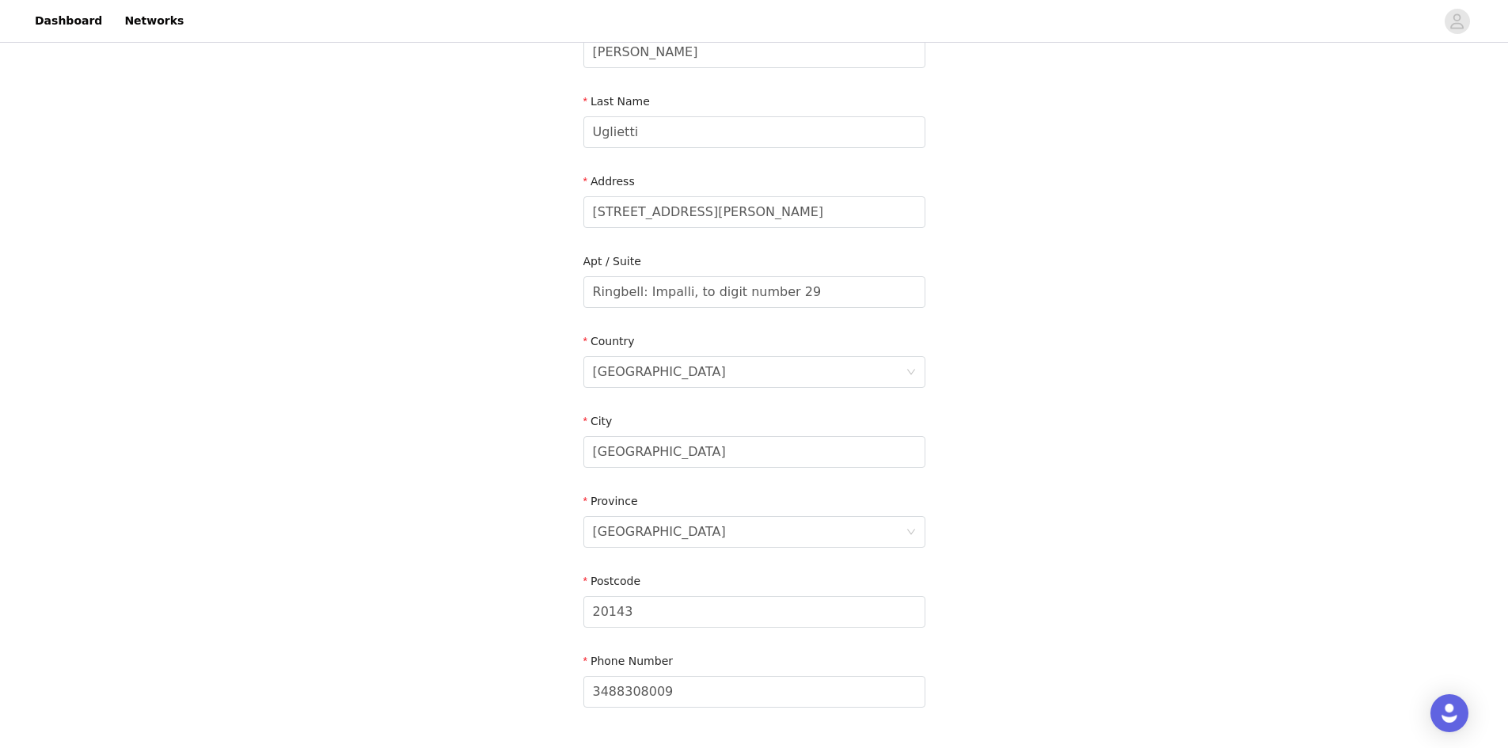
scroll to position [365, 0]
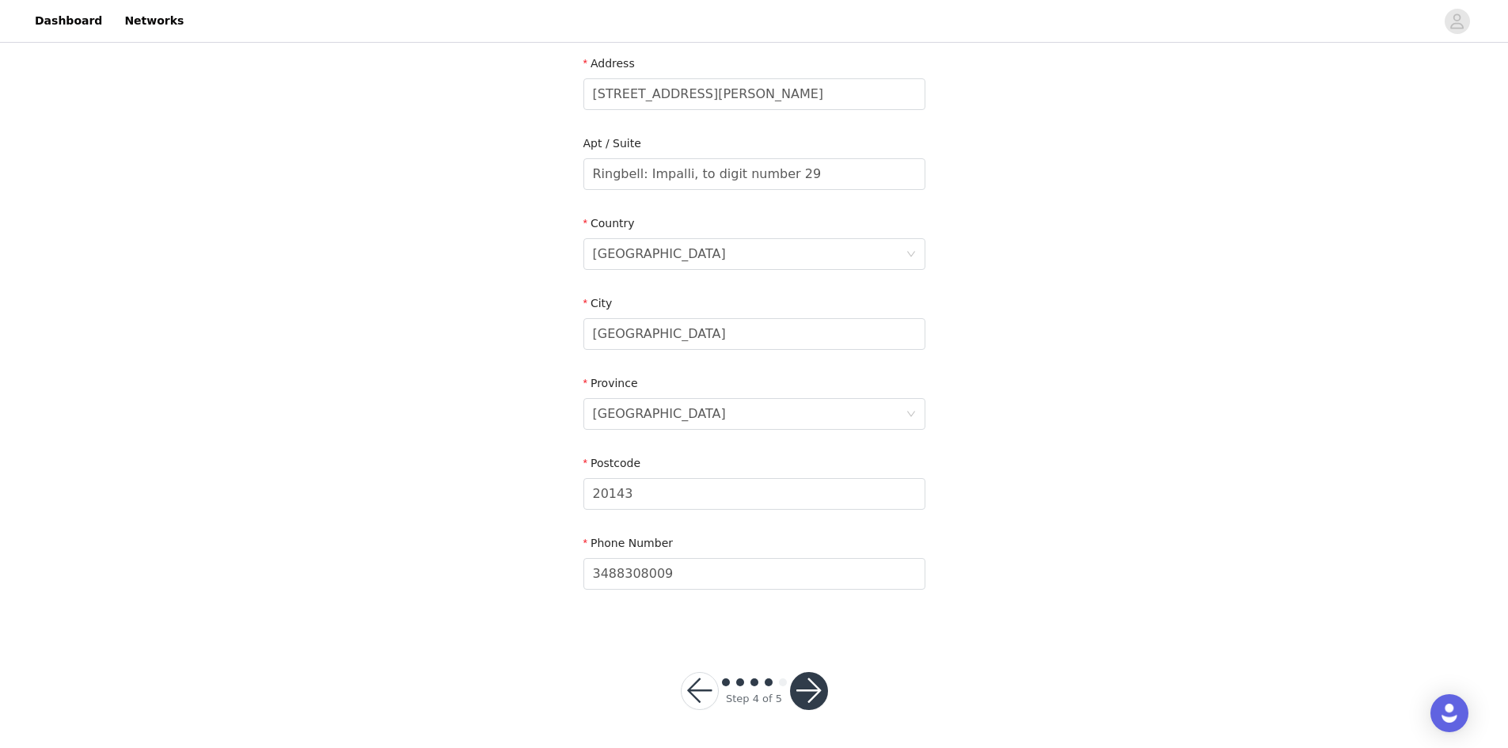
click at [810, 694] on button "button" at bounding box center [809, 691] width 38 height 38
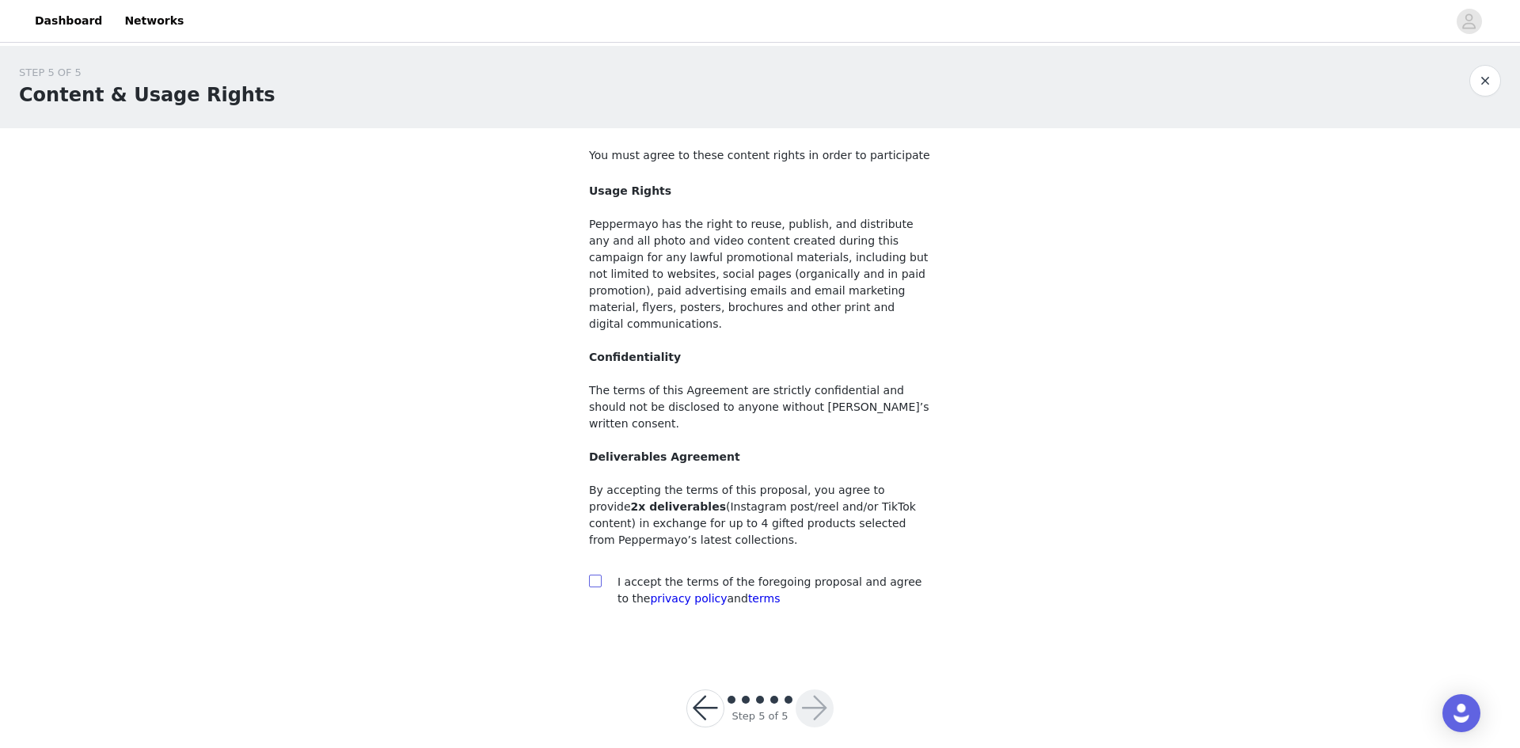
click at [591, 575] on input "checkbox" at bounding box center [594, 580] width 11 height 11
checkbox input "true"
click at [819, 690] on button "button" at bounding box center [815, 709] width 38 height 38
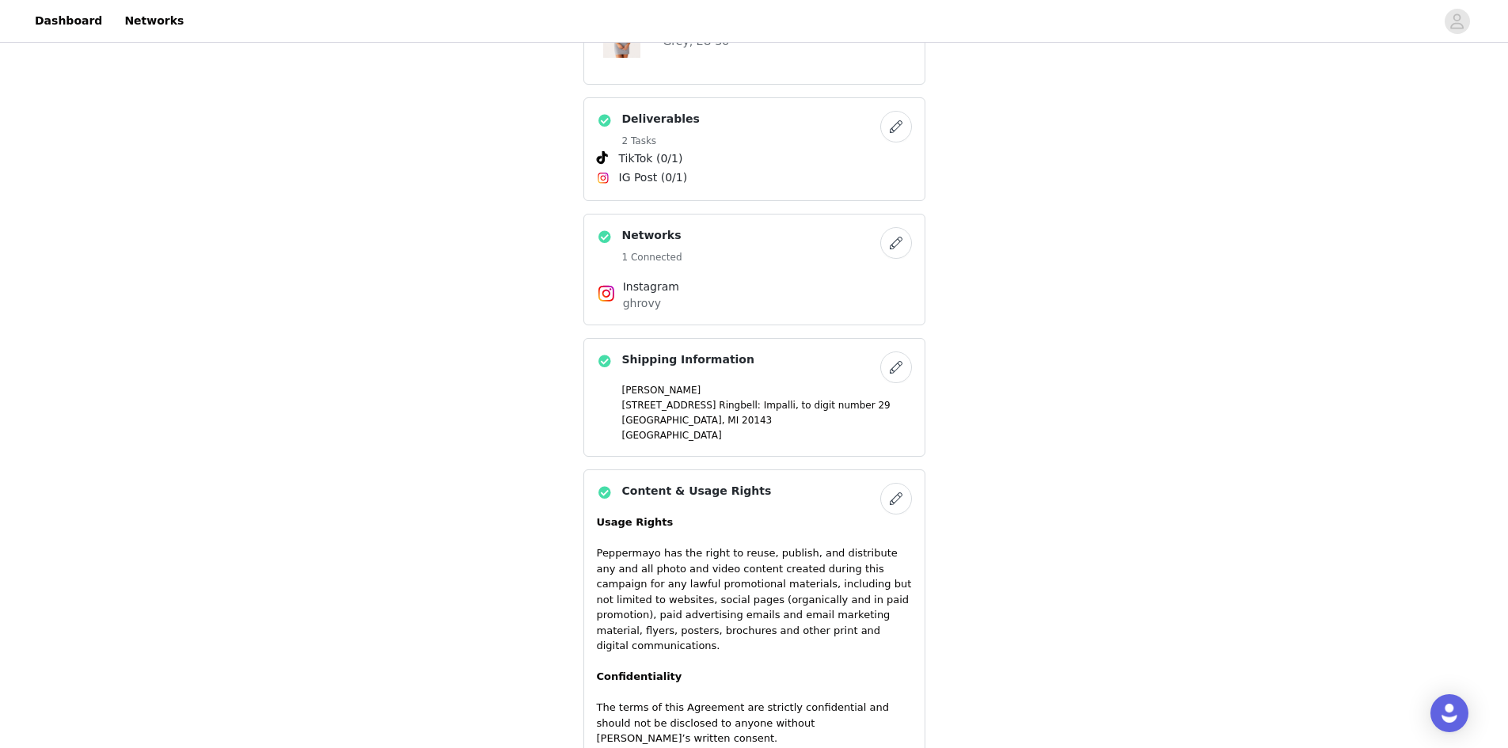
scroll to position [1004, 0]
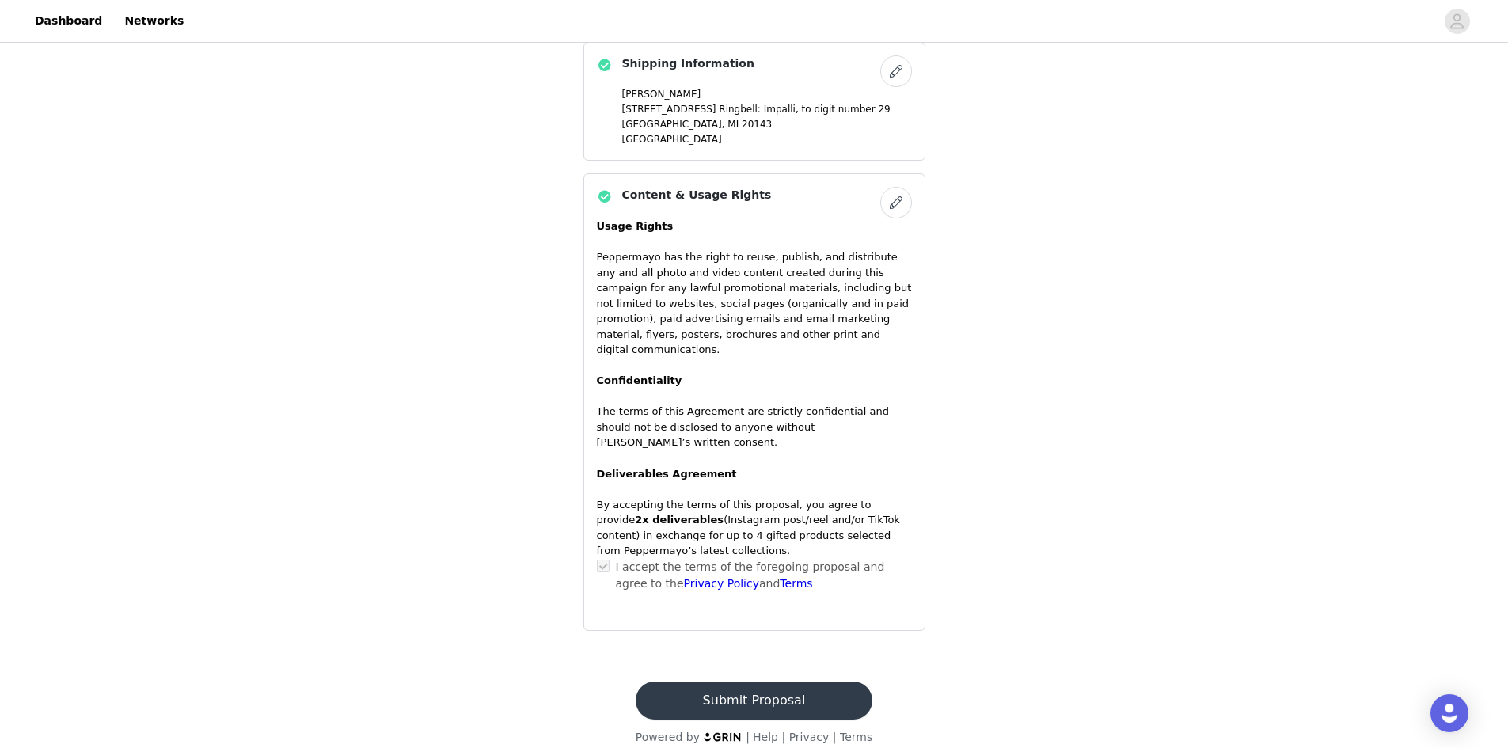
click at [744, 687] on button "Submit Proposal" at bounding box center [754, 701] width 237 height 38
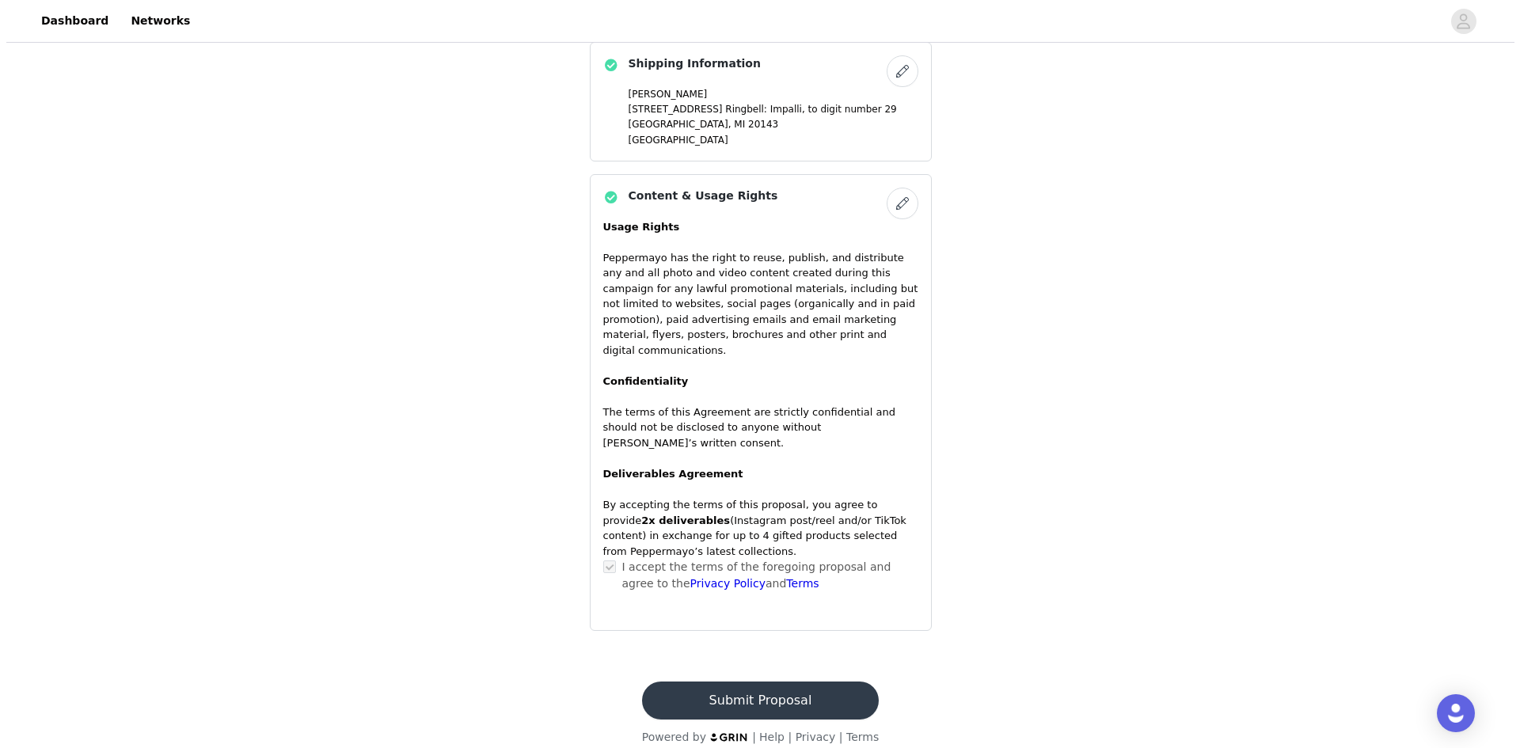
scroll to position [0, 0]
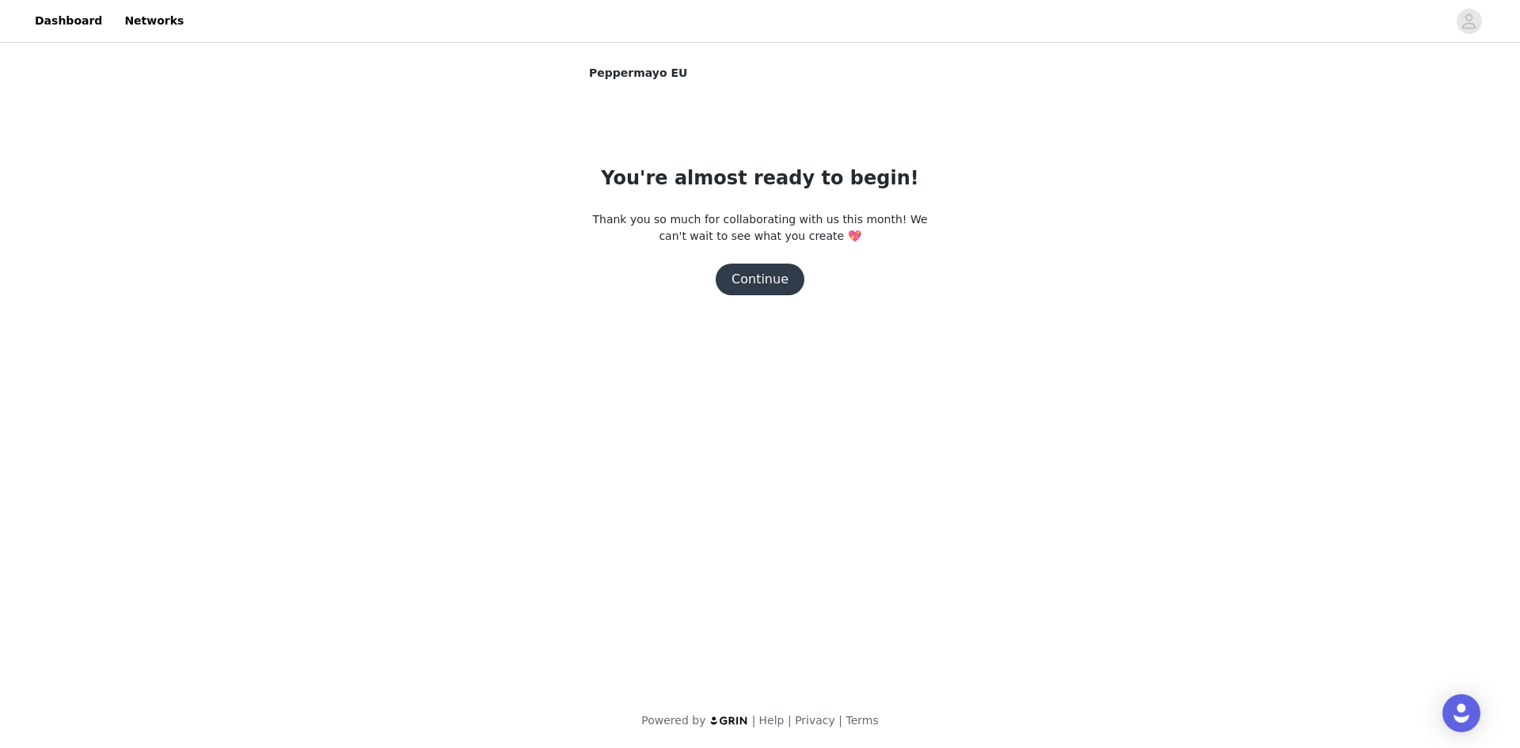
click at [777, 276] on button "Continue" at bounding box center [760, 280] width 89 height 32
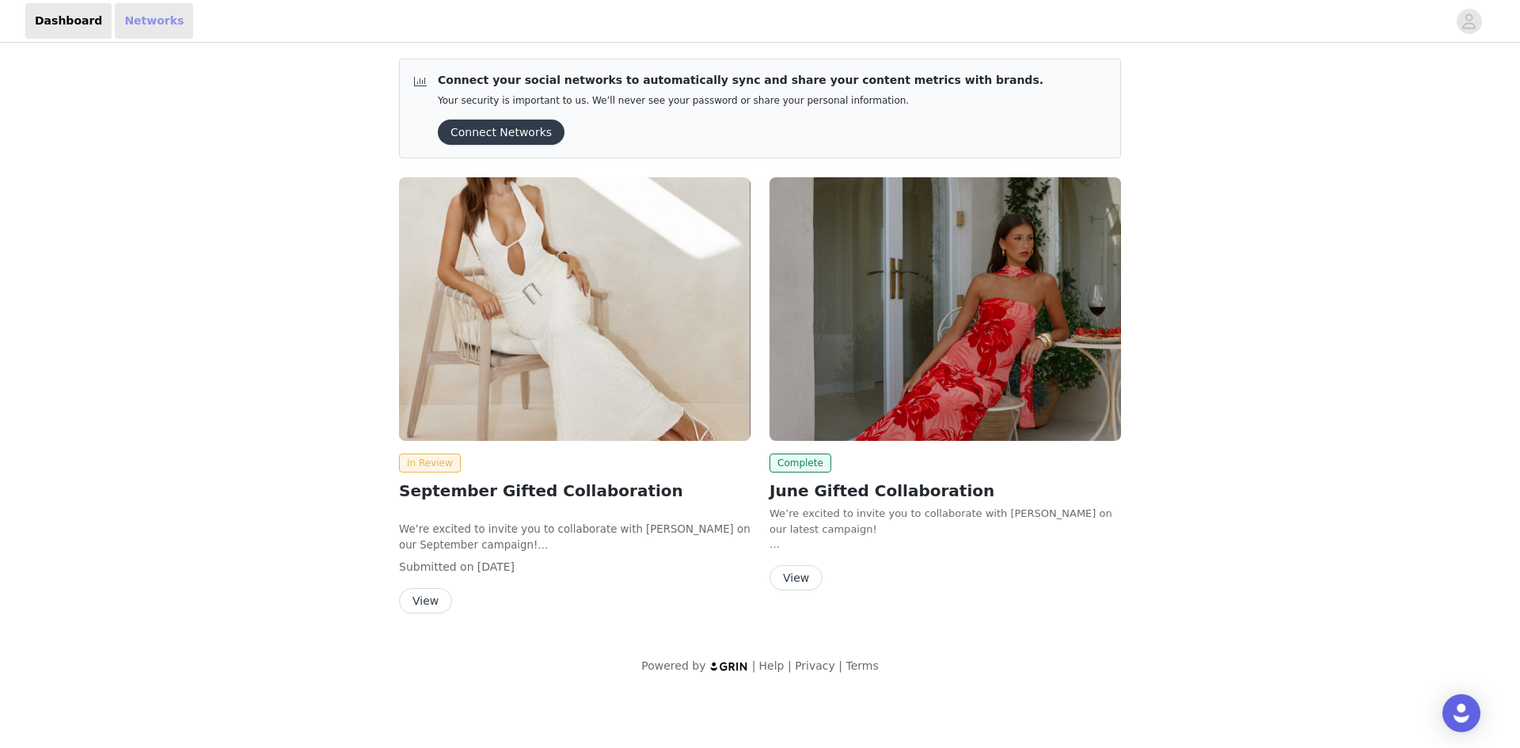
click at [146, 14] on link "Networks" at bounding box center [154, 21] width 78 height 36
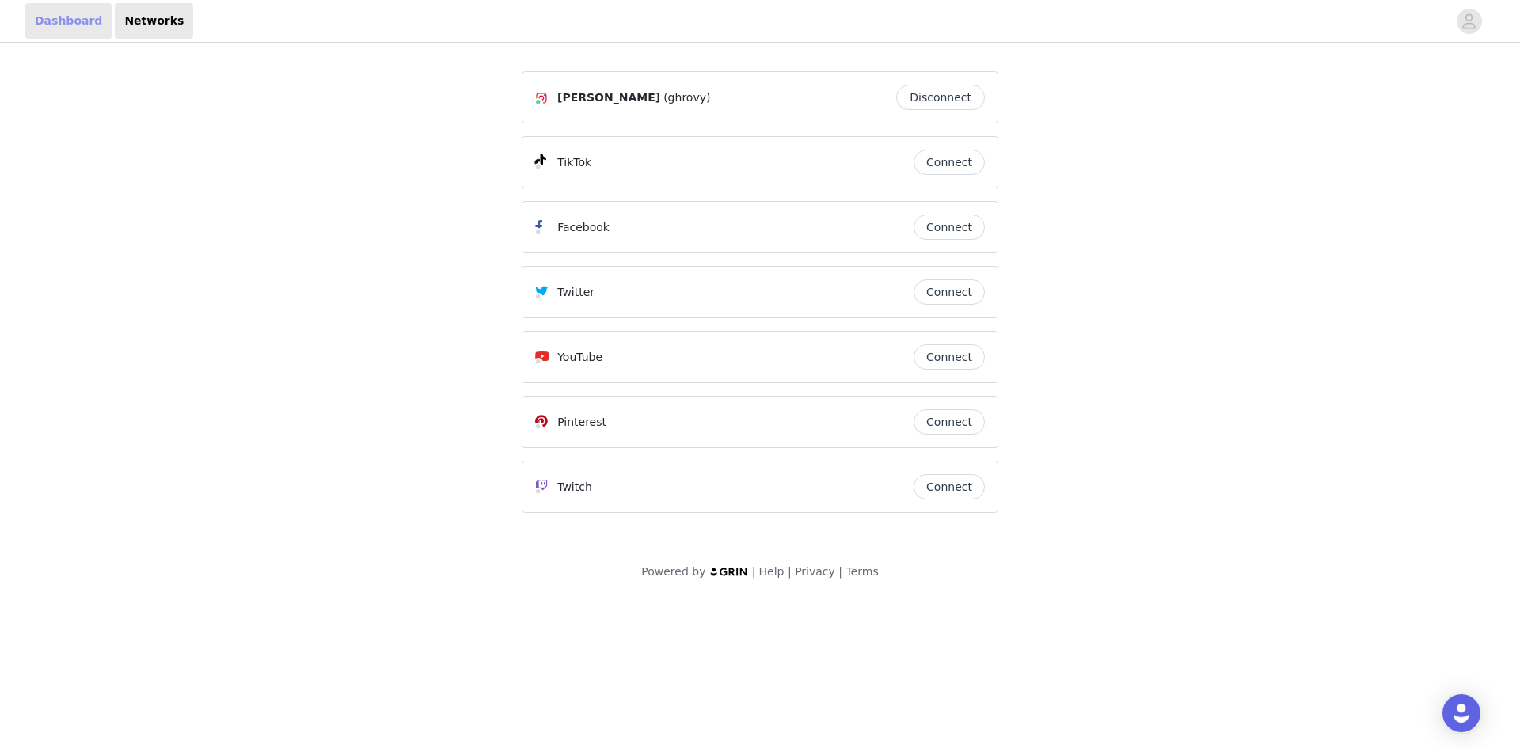
click at [77, 21] on link "Dashboard" at bounding box center [68, 21] width 86 height 36
